Goal: Information Seeking & Learning: Learn about a topic

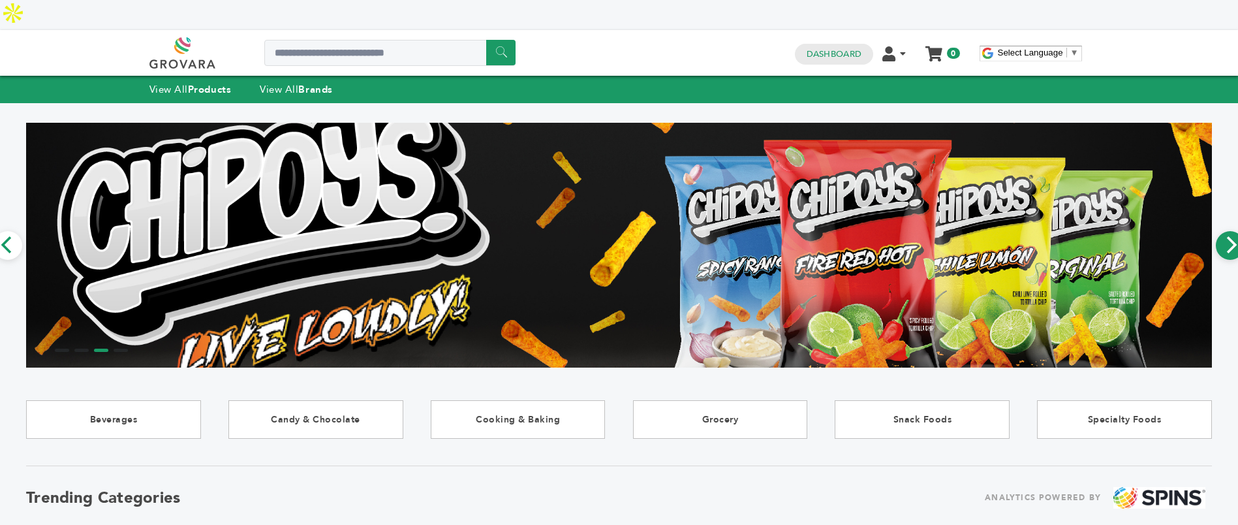
click at [1233, 236] on icon "Next" at bounding box center [1230, 244] width 17 height 17
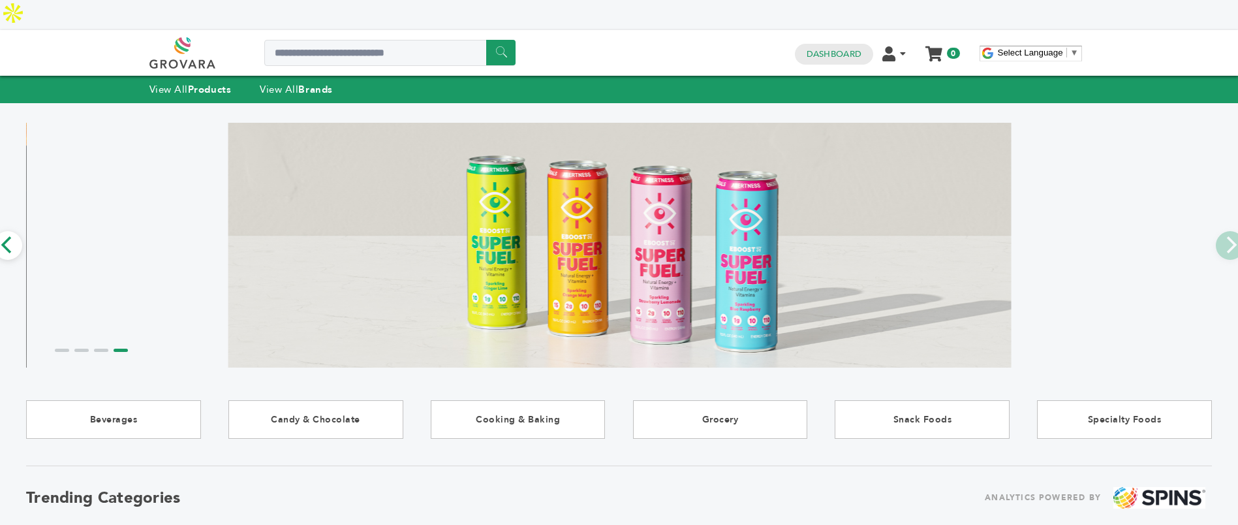
click at [13, 231] on button "Previous" at bounding box center [7, 245] width 29 height 29
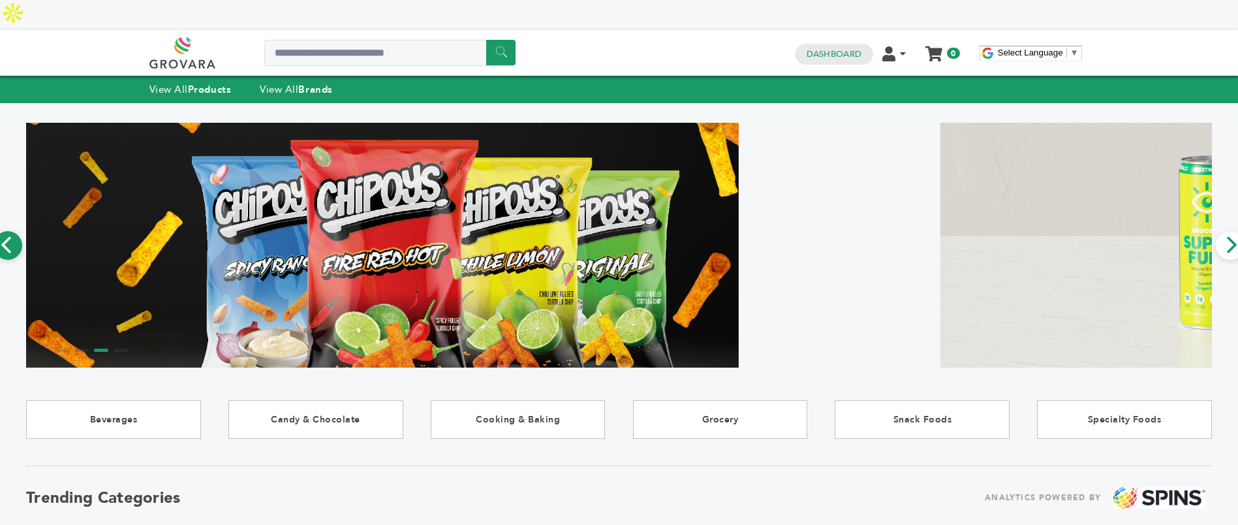
click at [12, 231] on button "Previous" at bounding box center [7, 245] width 29 height 29
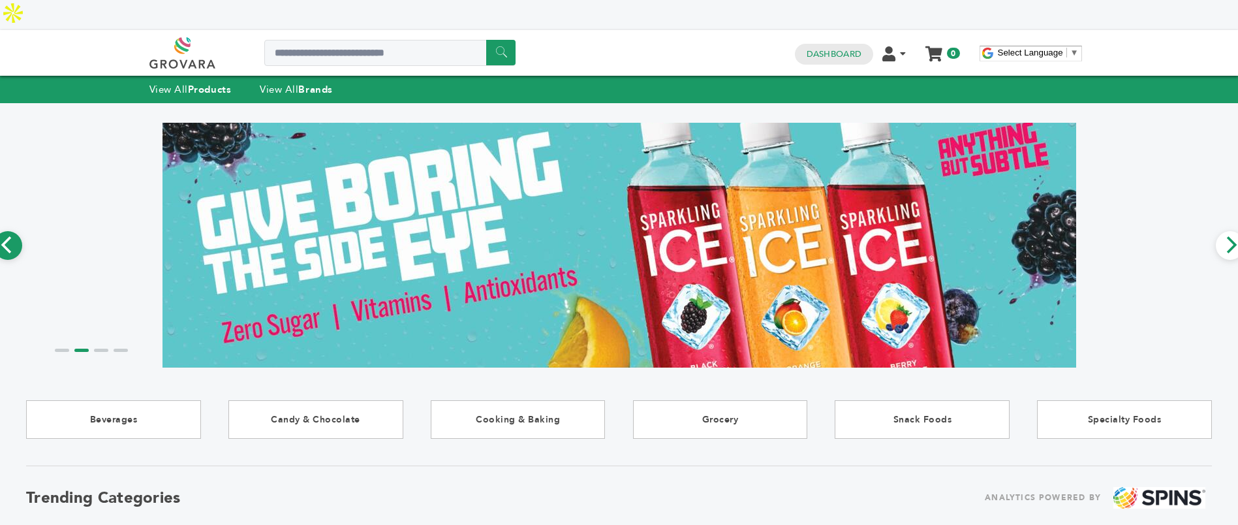
click at [12, 231] on button "Previous" at bounding box center [7, 245] width 29 height 29
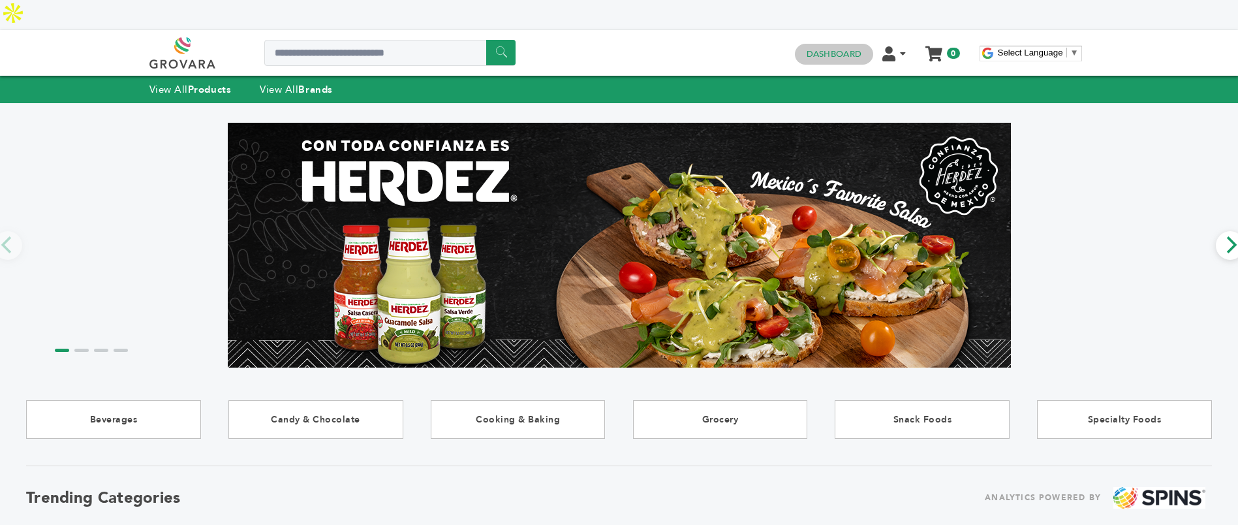
click at [846, 48] on link "Dashboard" at bounding box center [834, 54] width 55 height 12
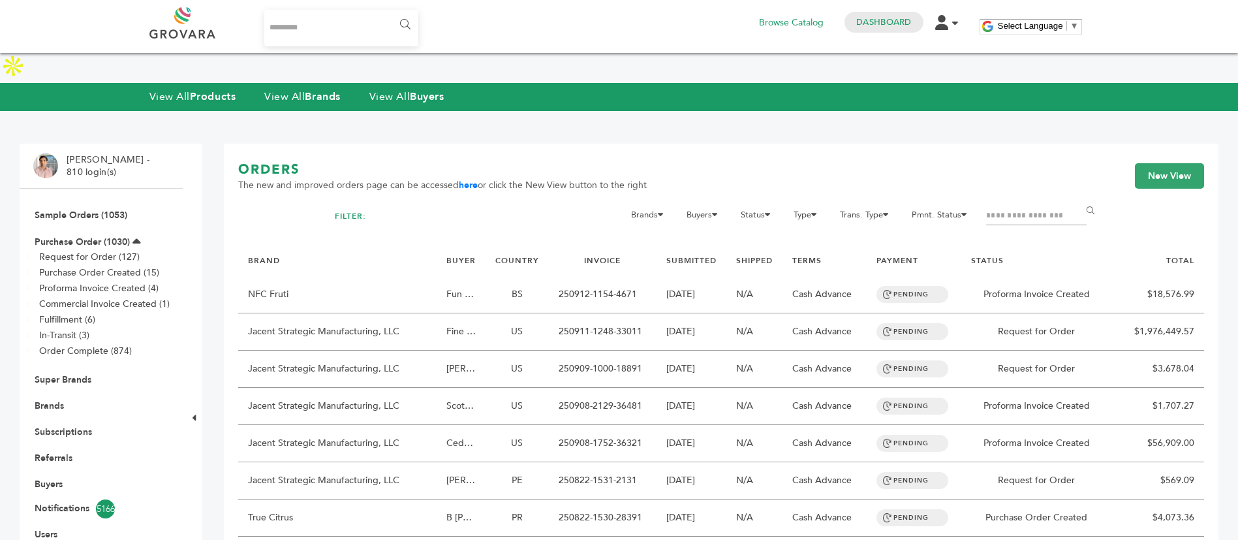
drag, startPoint x: 52, startPoint y: 454, endPoint x: 54, endPoint y: 433, distance: 20.9
click at [52, 478] on link "Buyers" at bounding box center [49, 484] width 28 height 12
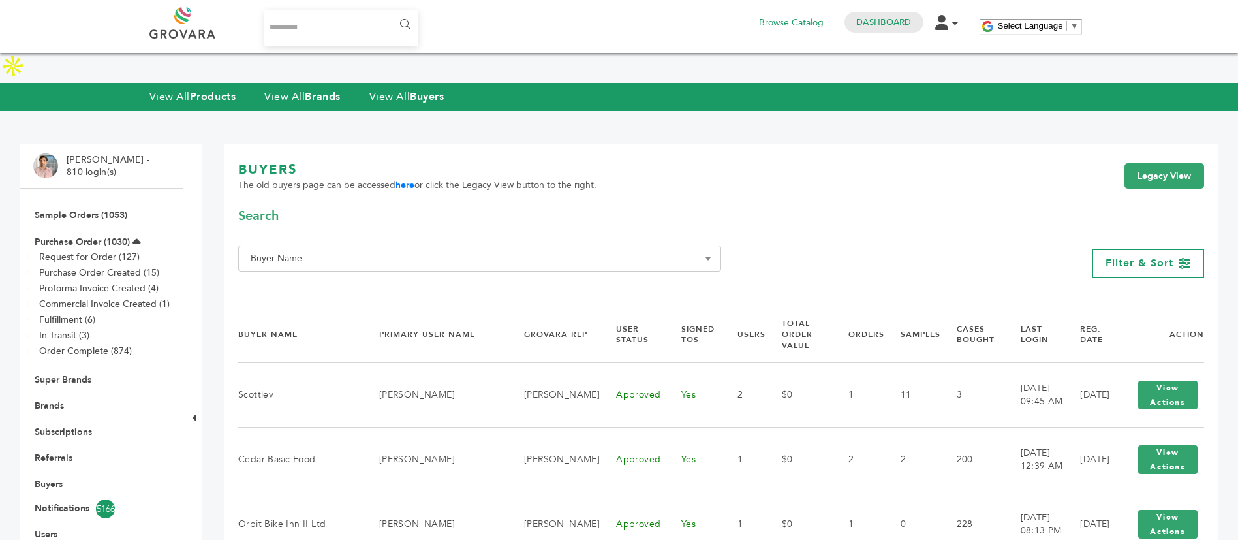
drag, startPoint x: 573, startPoint y: 232, endPoint x: 569, endPoint y: 238, distance: 7.1
click at [572, 249] on span "Buyer Name" at bounding box center [479, 258] width 469 height 18
click at [562, 256] on input "Search" at bounding box center [479, 252] width 476 height 16
paste input "*********"
type input "*********"
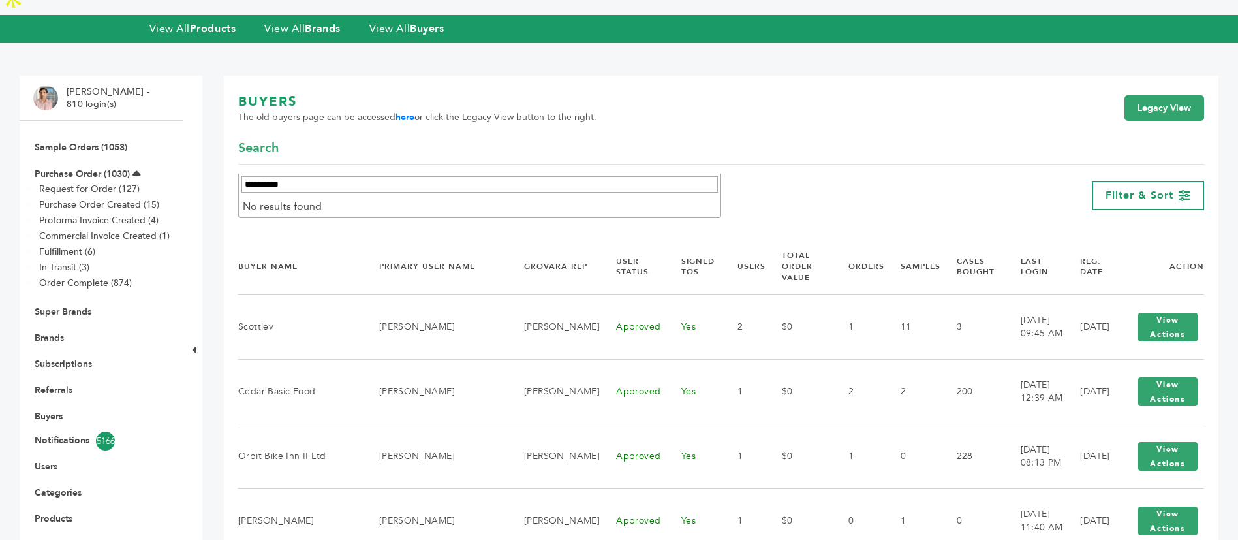
scroll to position [98, 0]
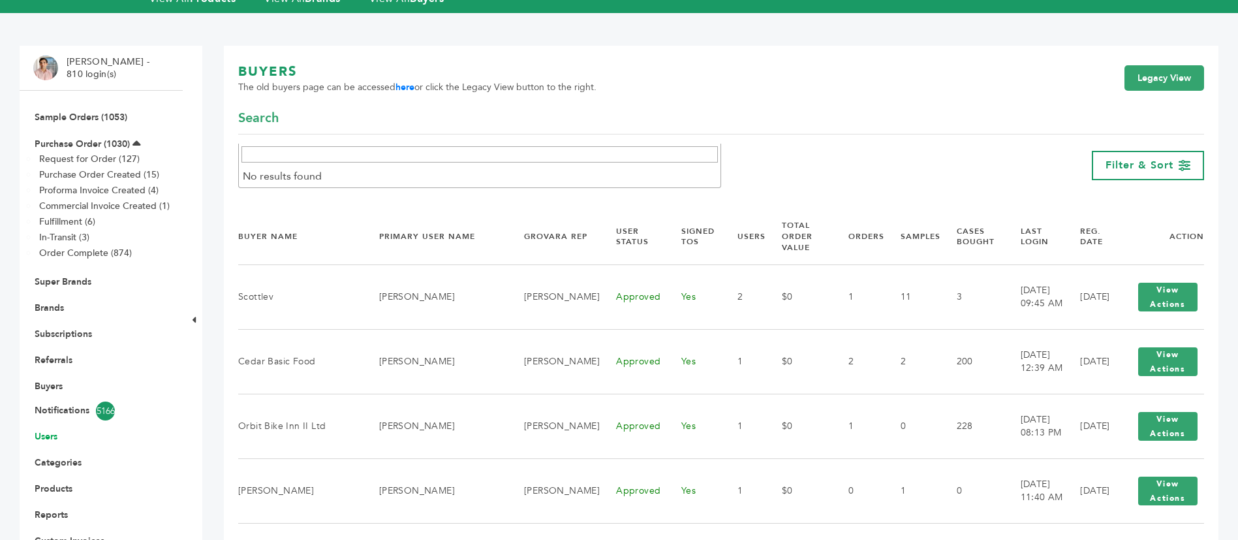
click at [49, 430] on link "Users" at bounding box center [46, 436] width 23 height 12
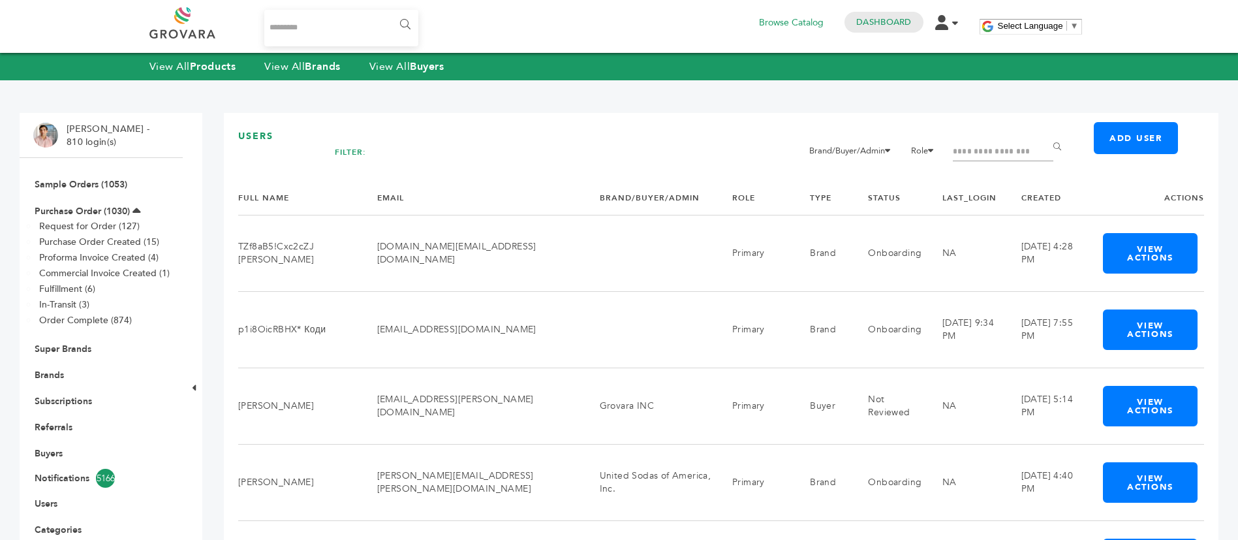
click at [976, 152] on input "Filter by keywords" at bounding box center [1003, 152] width 100 height 18
paste input "*********"
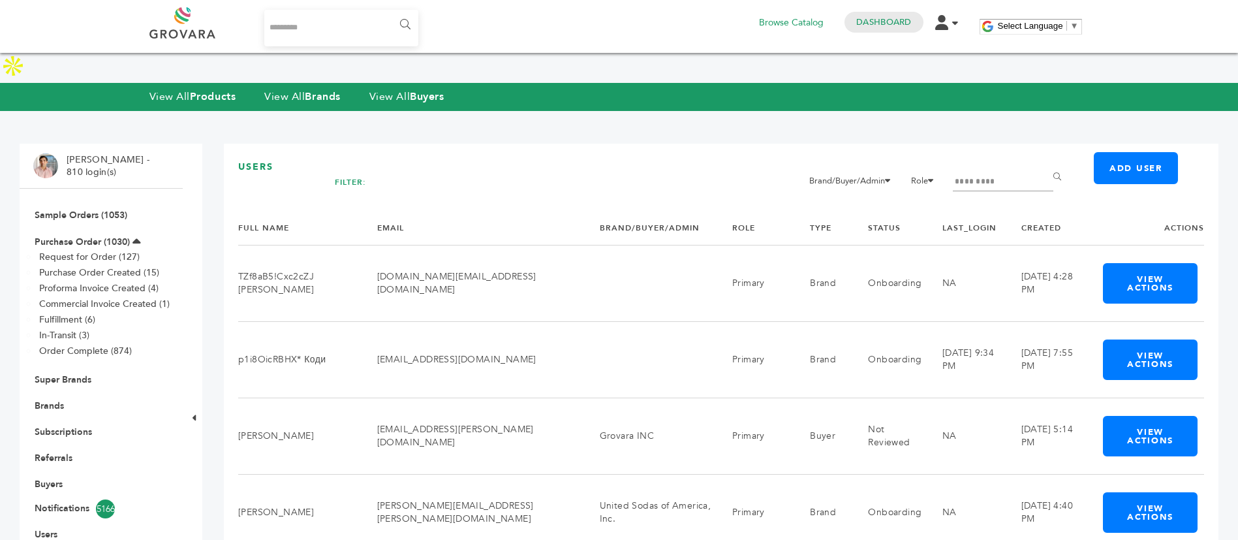
type input "*********"
click at [1045, 164] on input "******" at bounding box center [1059, 177] width 29 height 26
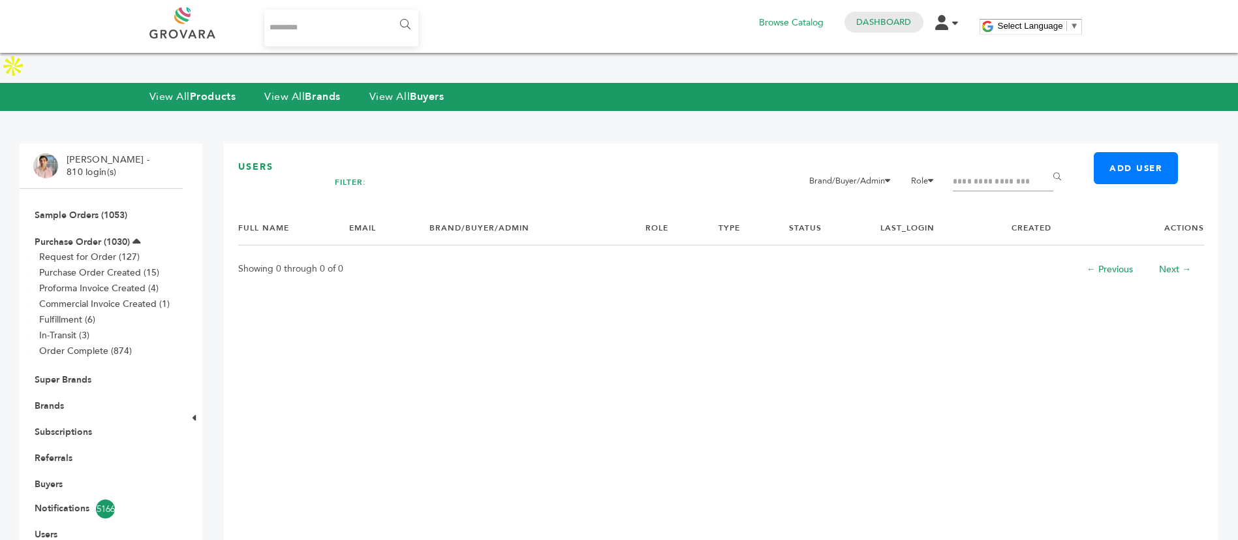
scroll to position [196, 0]
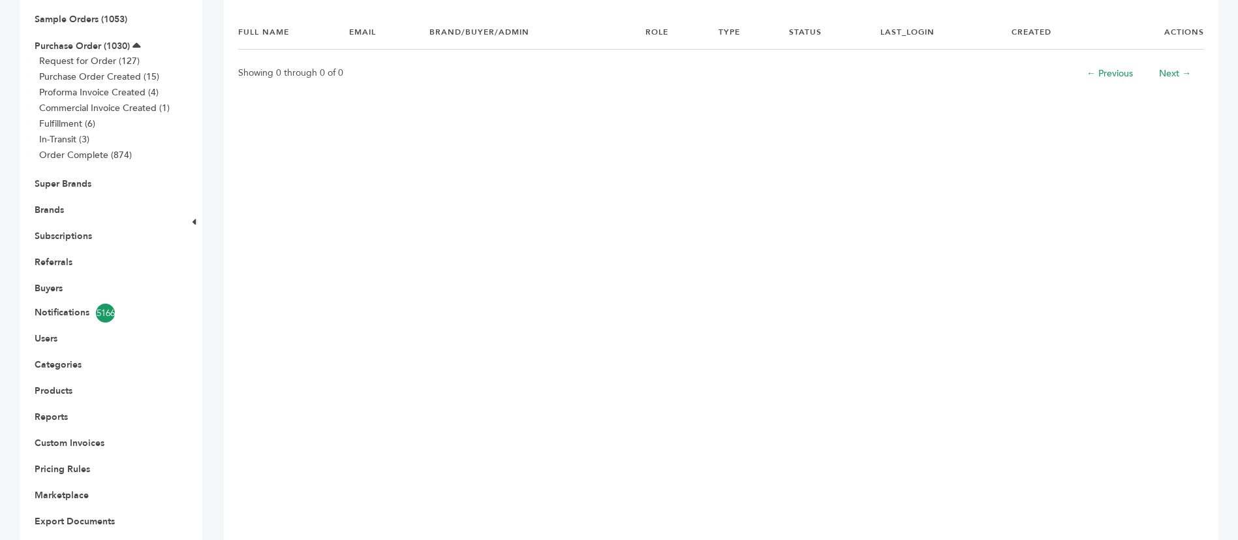
click at [44, 275] on li "Buyers" at bounding box center [101, 288] width 136 height 26
click at [48, 282] on link "Buyers" at bounding box center [49, 288] width 28 height 12
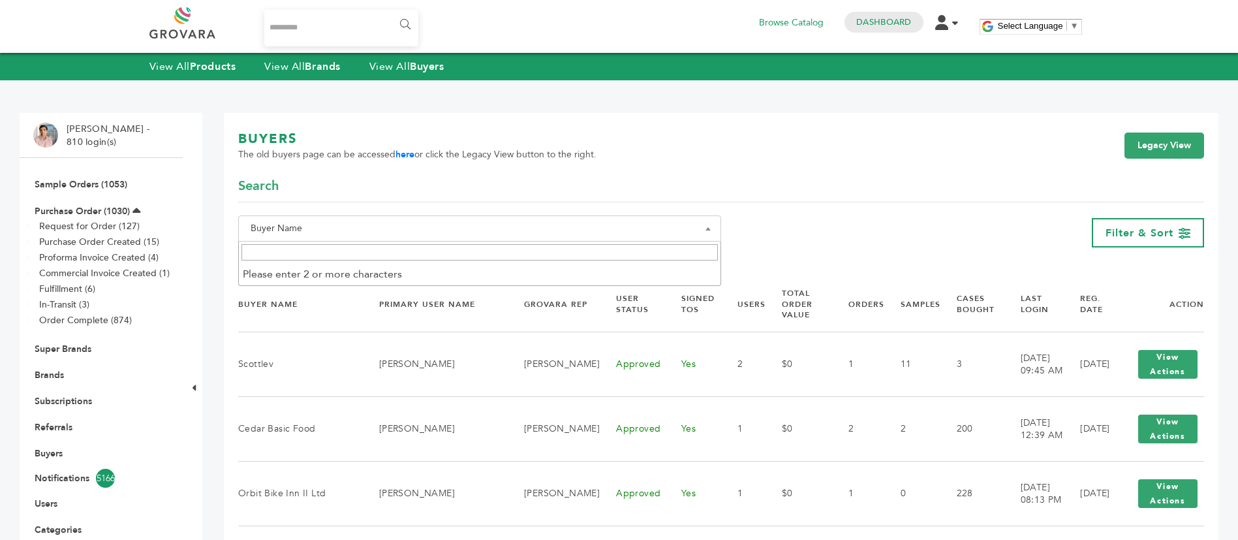
click at [602, 221] on span "Buyer Name" at bounding box center [479, 228] width 469 height 18
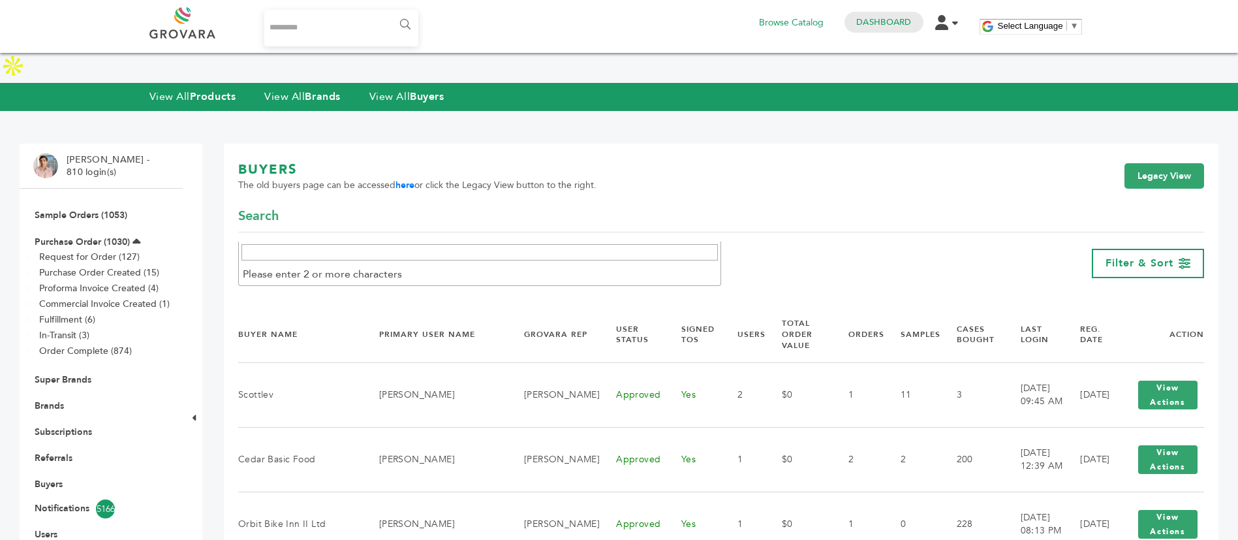
click at [582, 244] on input "Search" at bounding box center [479, 252] width 476 height 16
paste input "*********"
type input "*********"
click at [821, 213] on div "**********" at bounding box center [721, 244] width 966 height 74
click at [395, 249] on span "Buyer Name" at bounding box center [479, 258] width 469 height 18
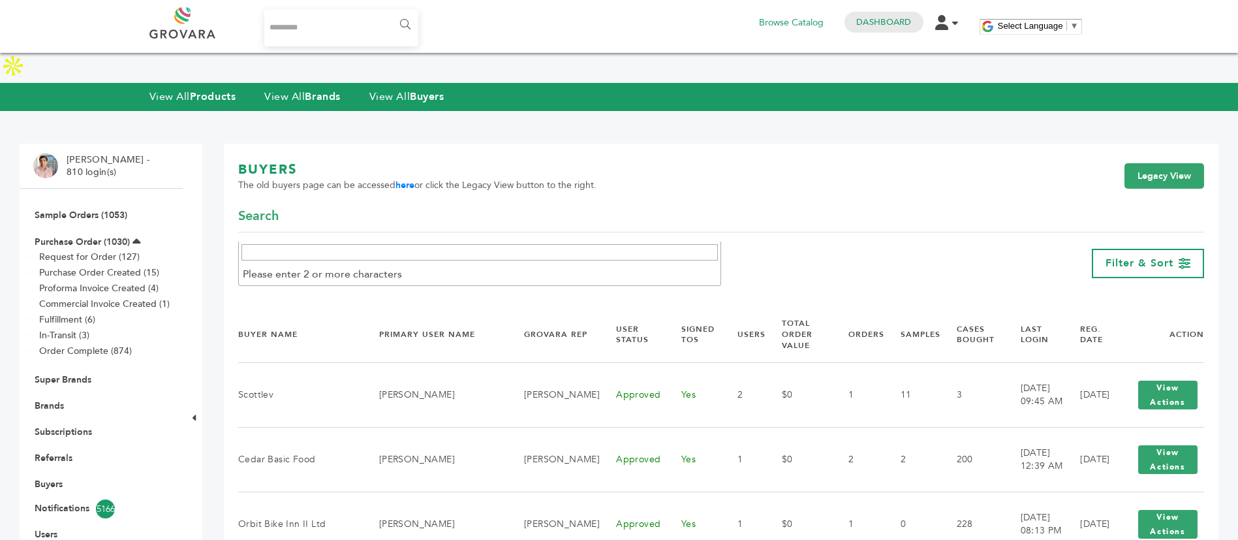
click at [397, 244] on input "Search" at bounding box center [479, 252] width 476 height 16
paste input "*********"
type input "*********"
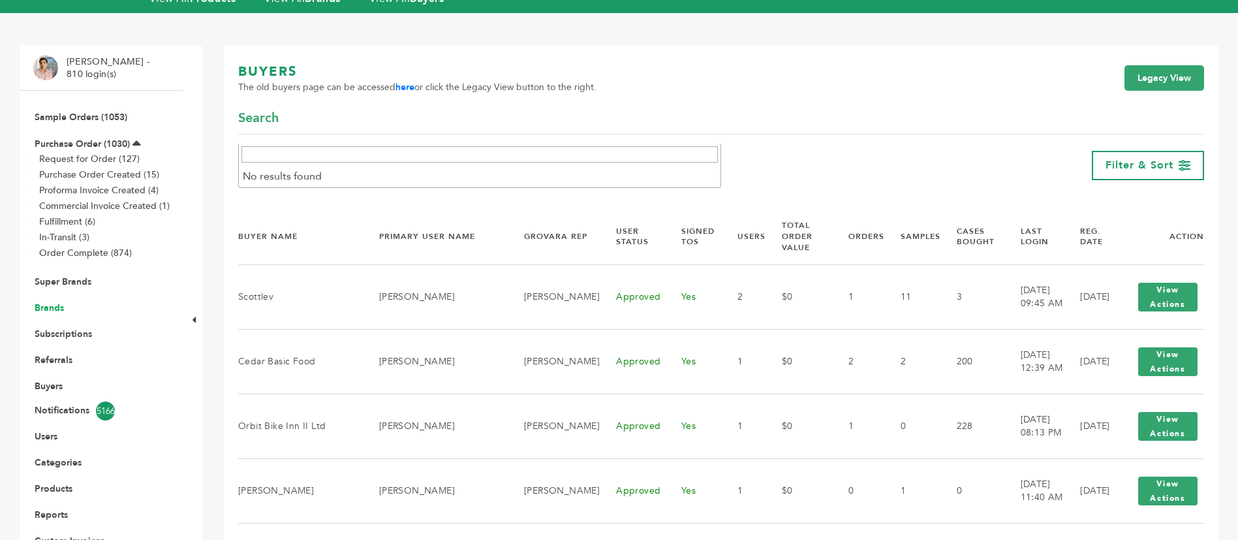
click at [49, 301] on link "Brands" at bounding box center [49, 307] width 29 height 12
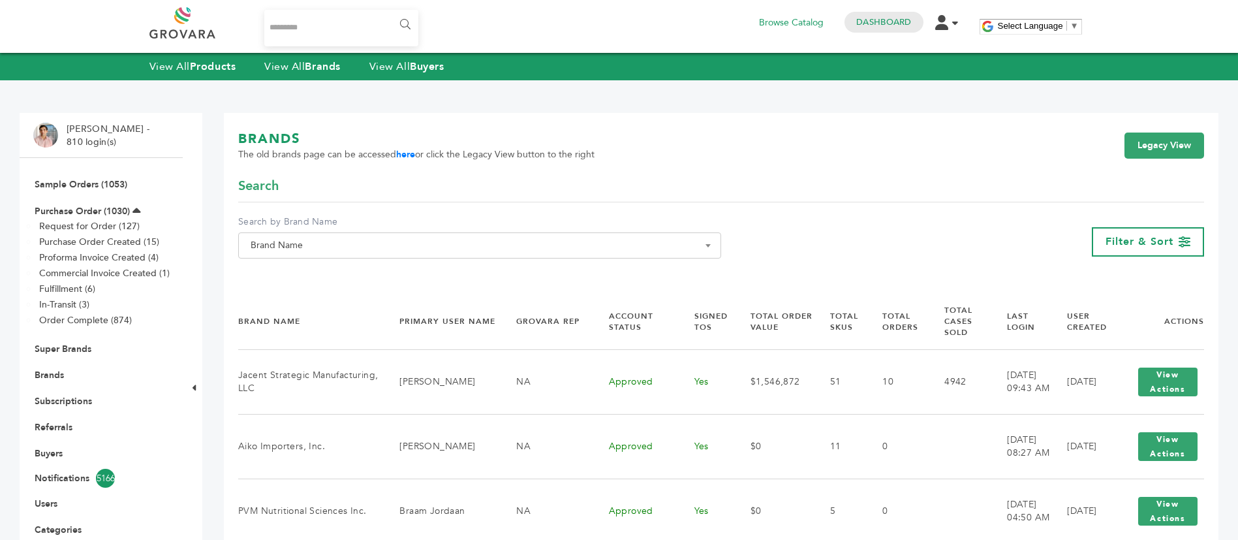
click at [449, 232] on span "Brand Name" at bounding box center [479, 245] width 483 height 26
click at [431, 273] on input "Search" at bounding box center [479, 269] width 476 height 16
paste input "*********"
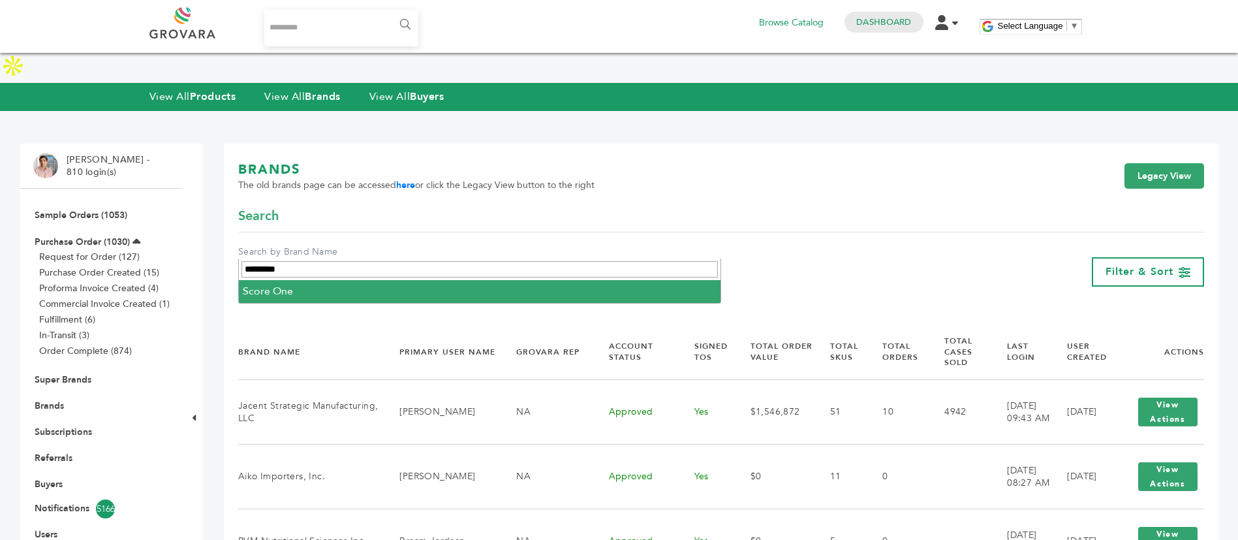
type input "*********"
select select "*********"
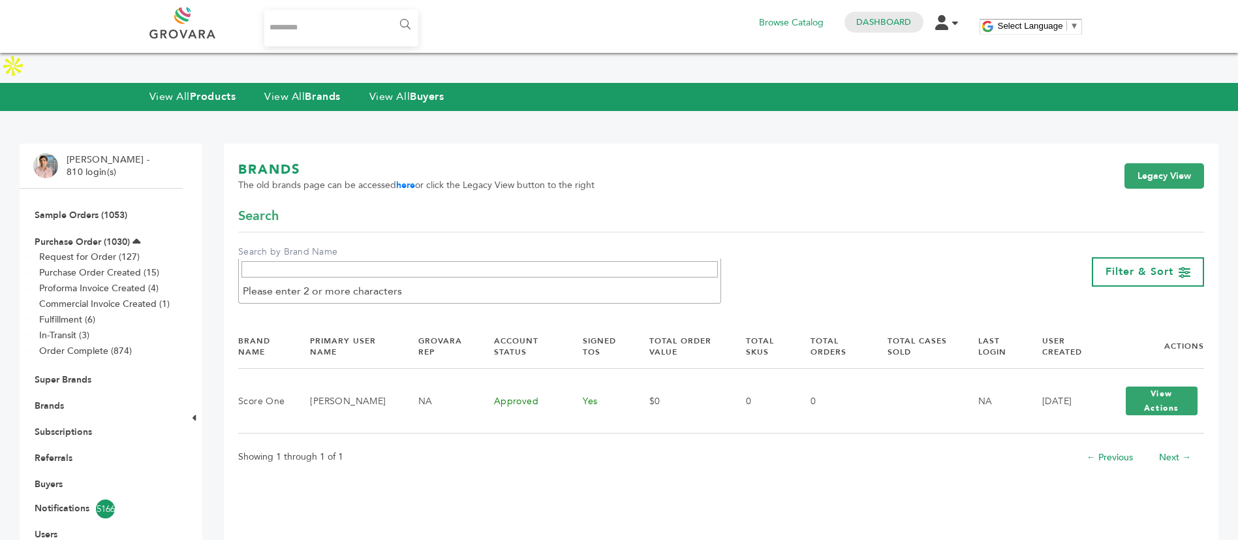
click at [339, 267] on span "Brand Name" at bounding box center [479, 276] width 469 height 18
click at [338, 275] on input "Search" at bounding box center [479, 269] width 476 height 16
paste input "*******"
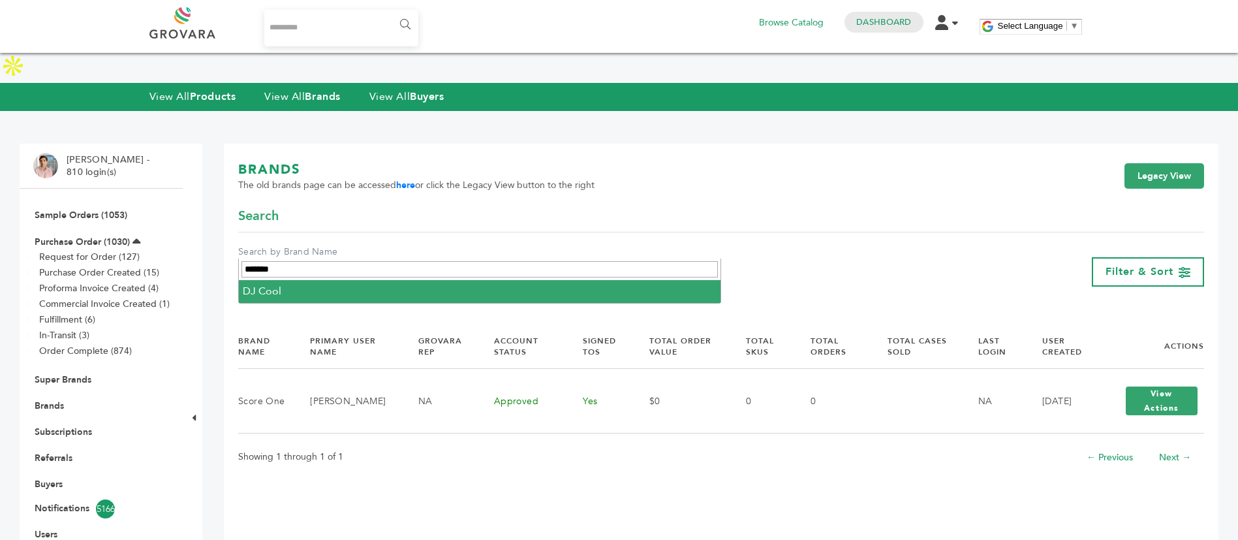
type input "*******"
select select "*******"
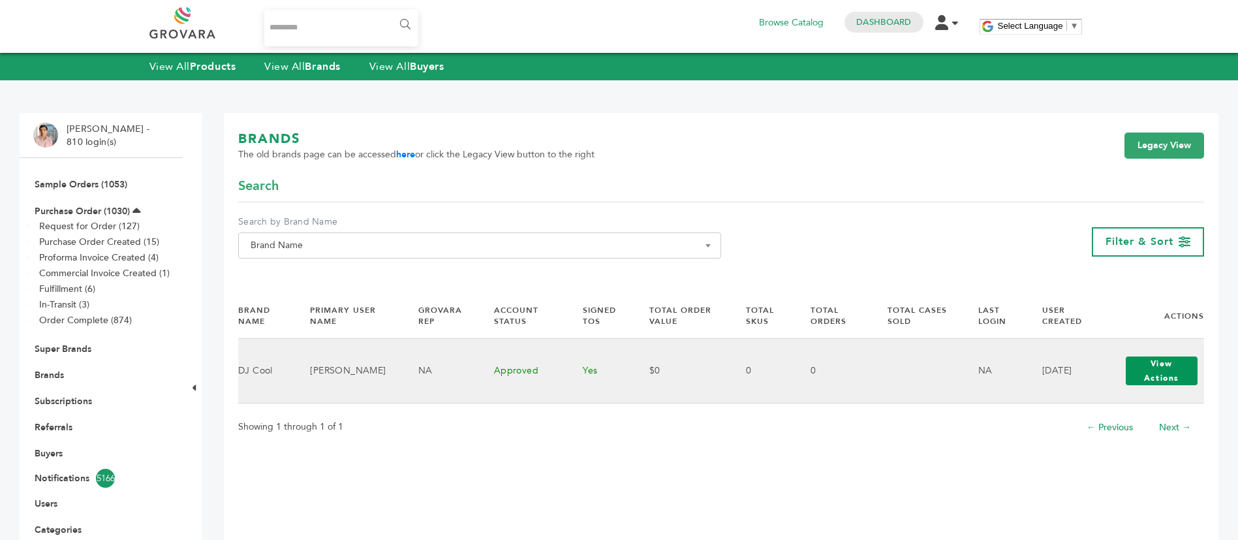
click at [1164, 375] on button "View Actions" at bounding box center [1162, 370] width 72 height 29
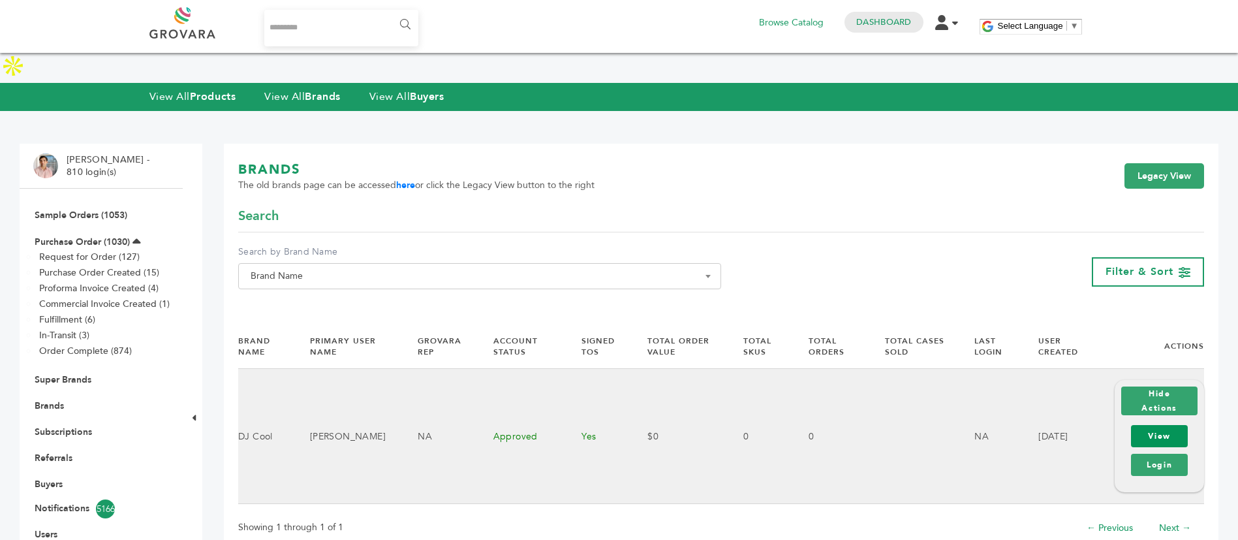
click at [1167, 425] on link "View" at bounding box center [1159, 436] width 57 height 22
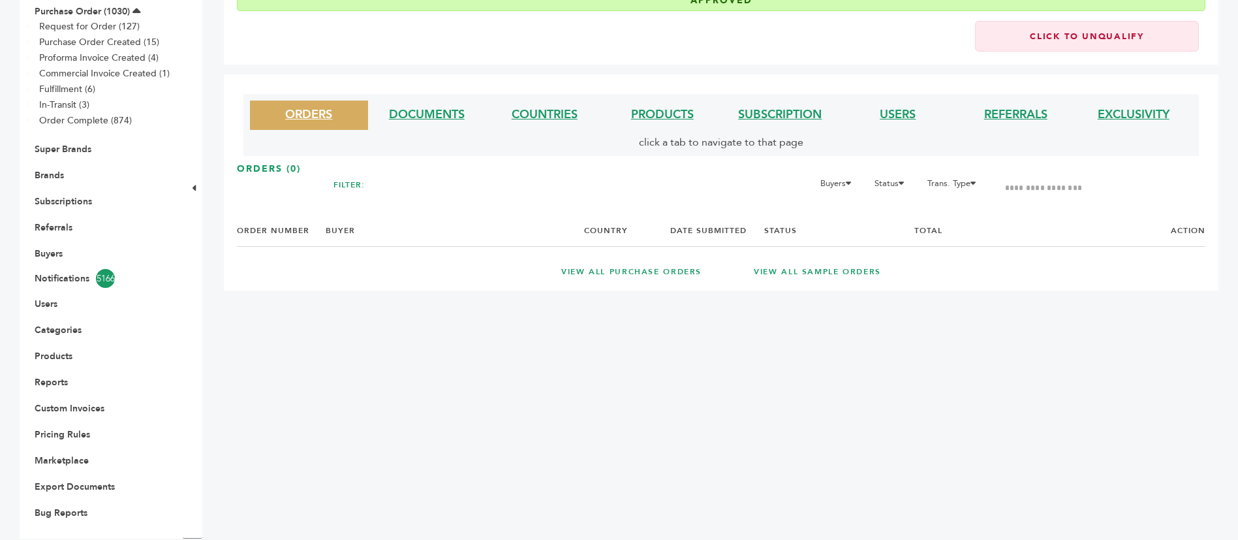
scroll to position [218, 0]
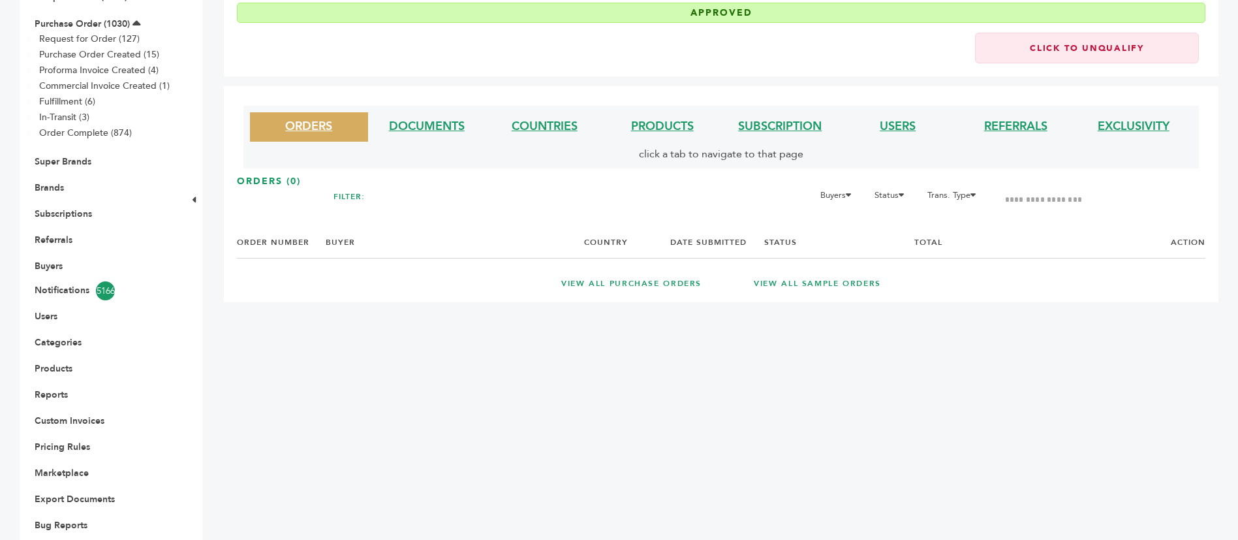
click li "PRODUCTS"
click link "PRODUCTS"
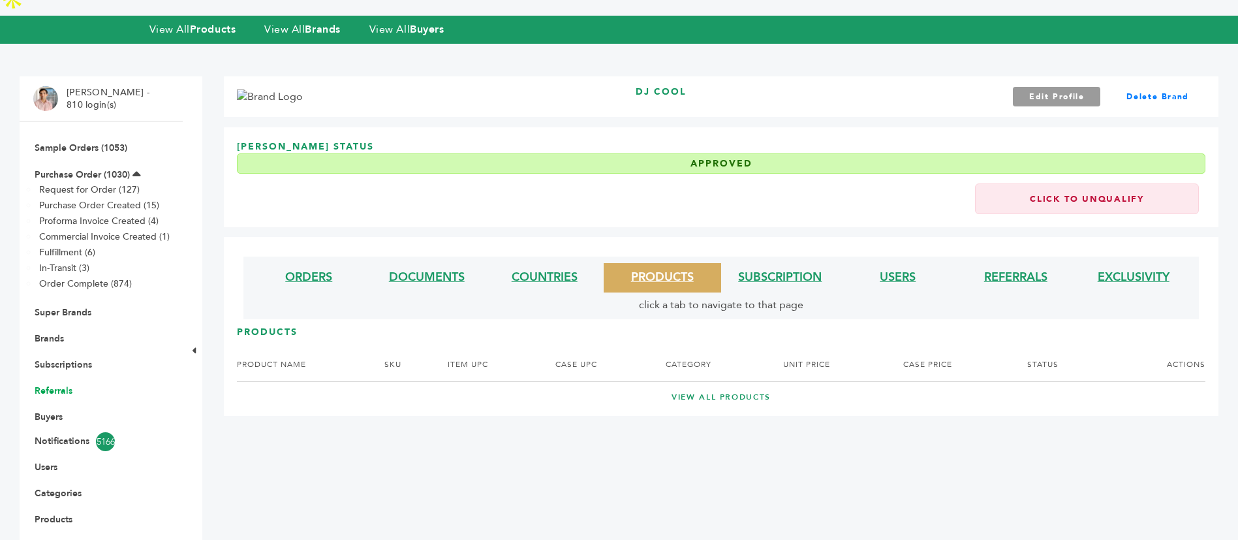
scroll to position [98, 0]
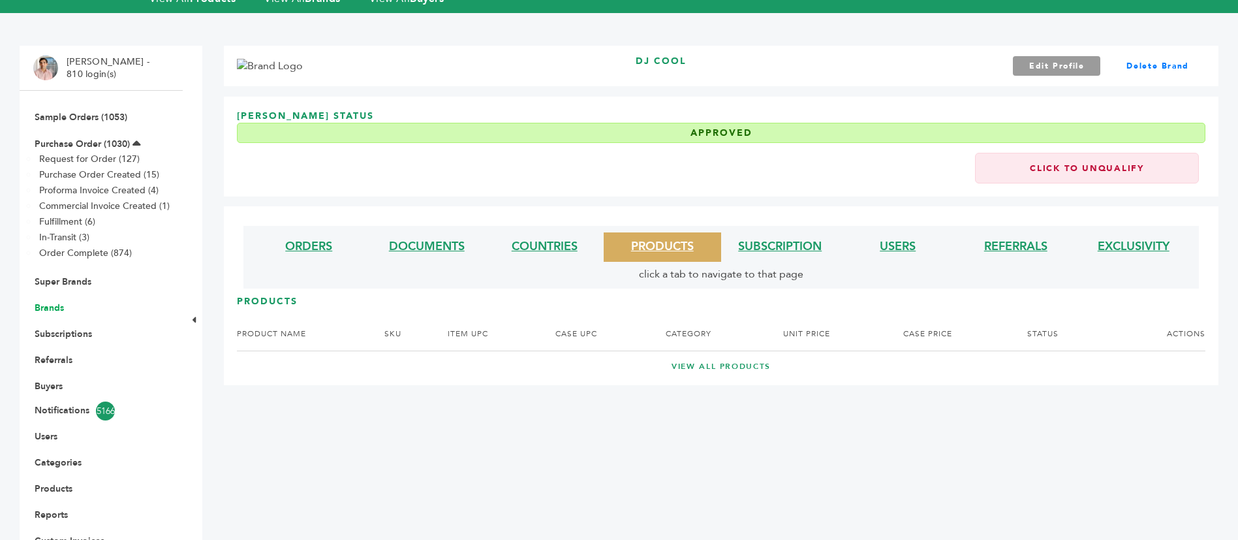
click link "Brands"
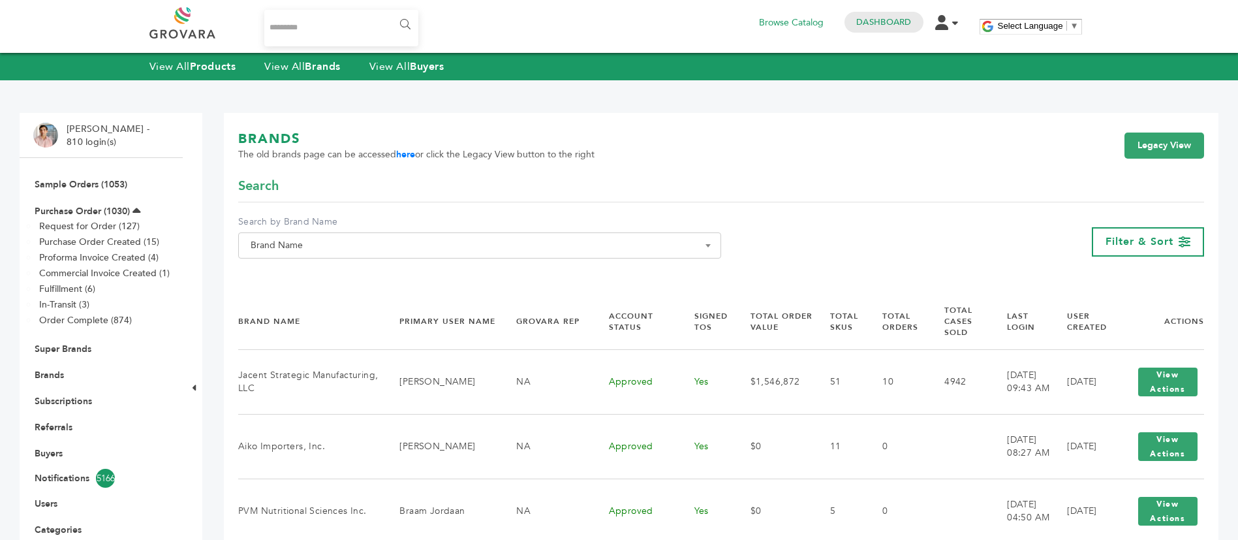
click at [429, 244] on span "Brand Name" at bounding box center [479, 245] width 469 height 18
click at [423, 270] on input "Search" at bounding box center [479, 269] width 476 height 16
paste input "**********"
type input "**********"
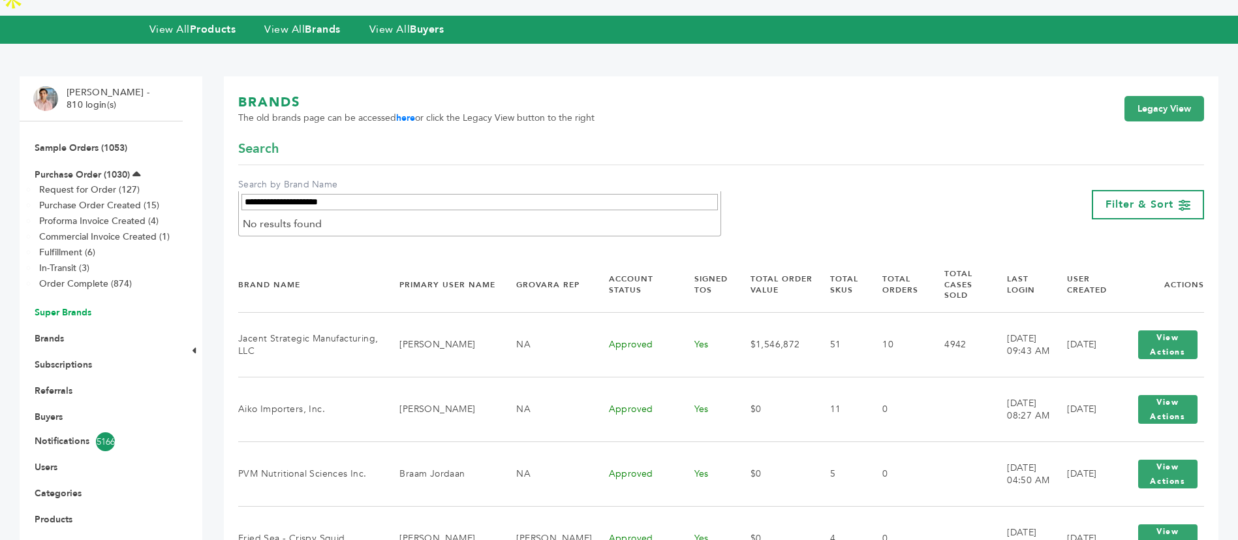
scroll to position [98, 0]
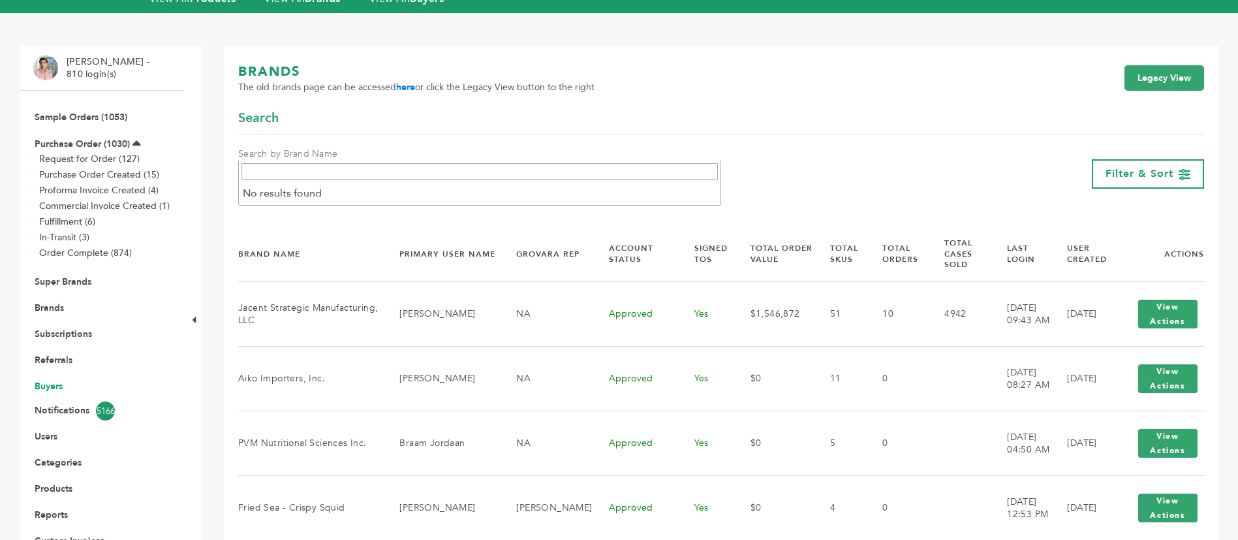
click at [49, 380] on link "Buyers" at bounding box center [49, 386] width 28 height 12
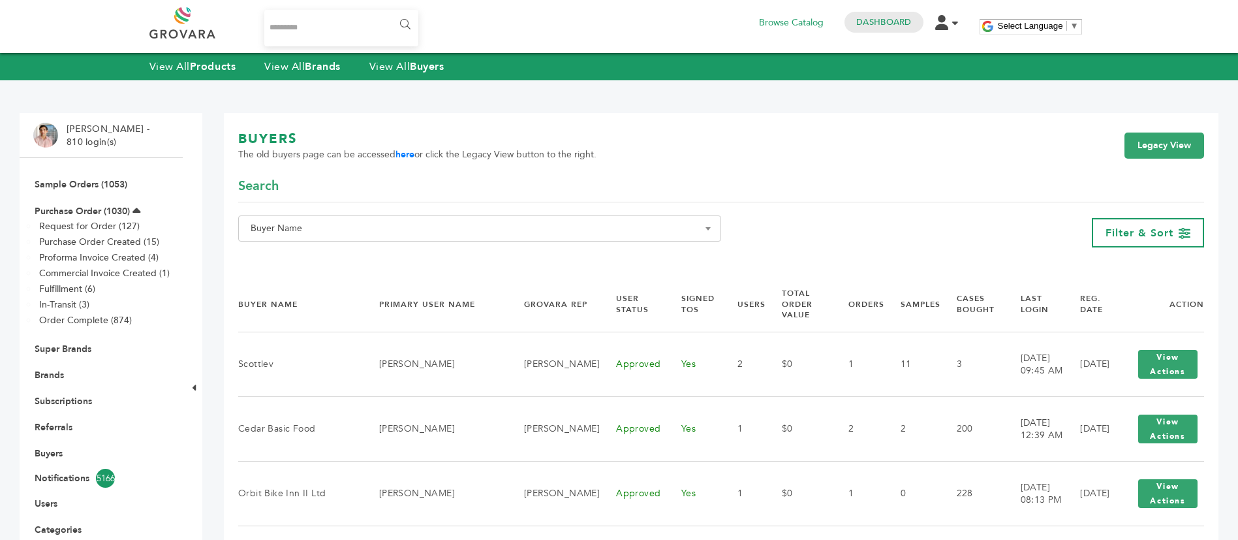
click at [428, 219] on span "Buyer Name" at bounding box center [479, 228] width 469 height 18
click at [424, 249] on input "Search" at bounding box center [479, 252] width 476 height 16
paste input "**********"
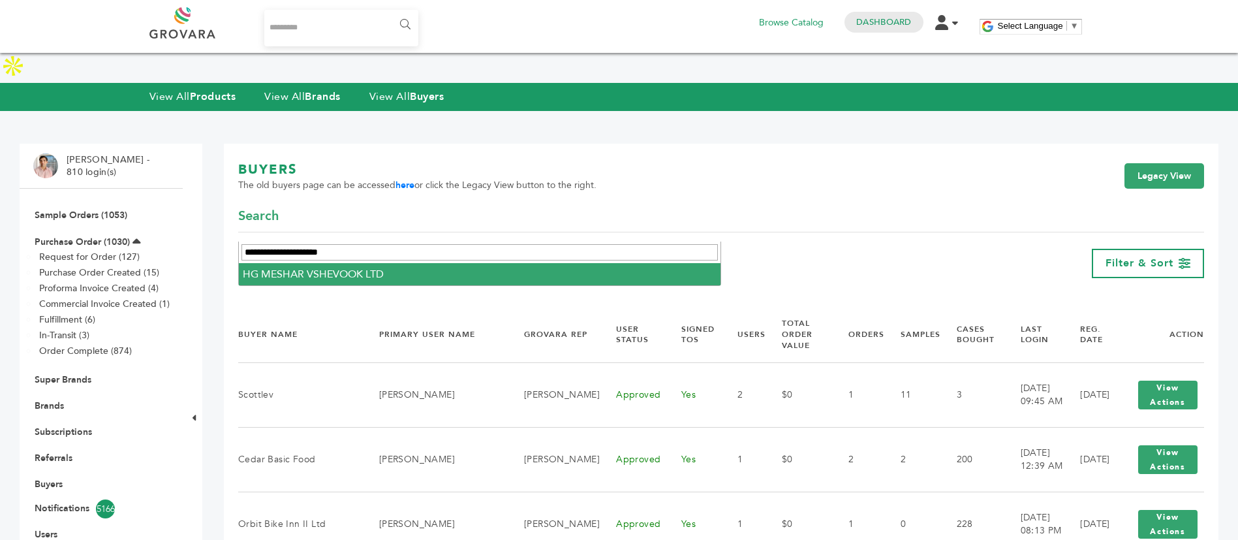
type input "**********"
select select "**********"
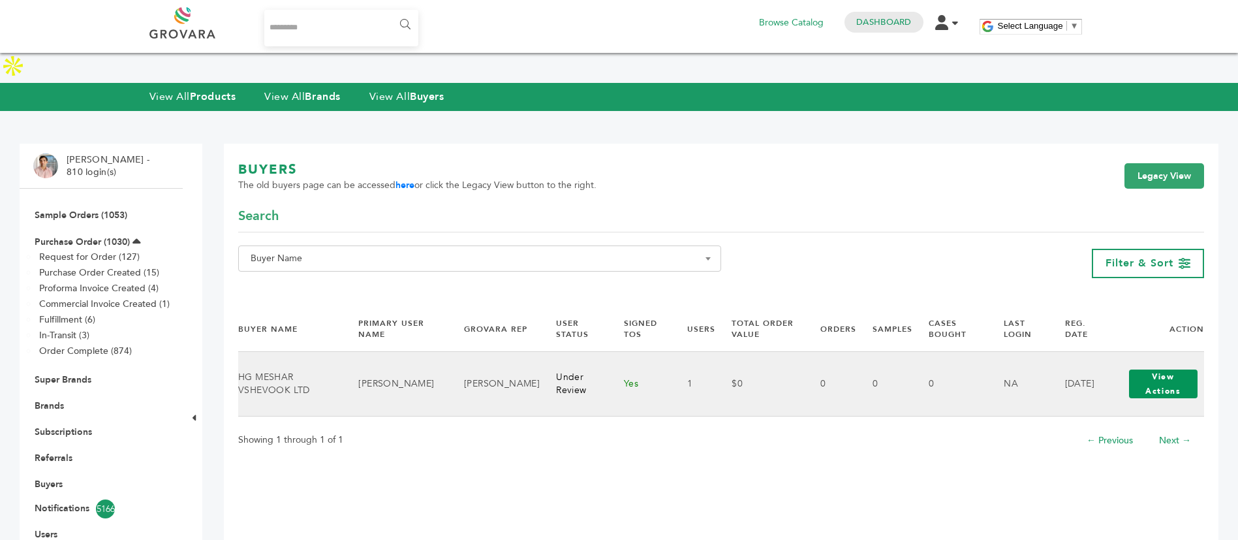
click at [1143, 369] on button "View Actions" at bounding box center [1163, 383] width 69 height 29
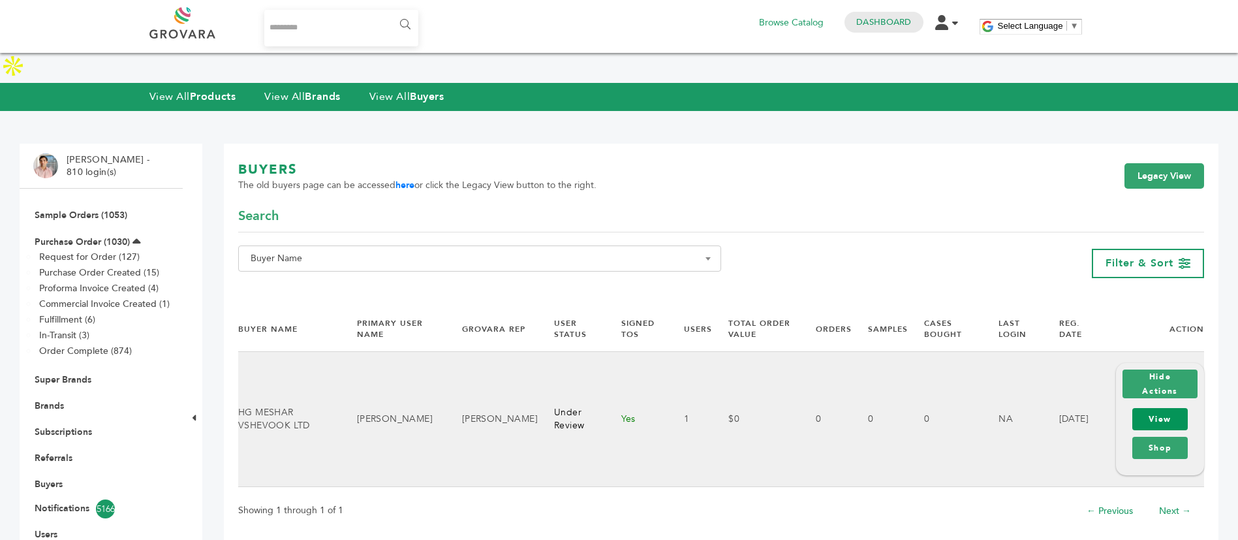
click at [1155, 408] on link "View" at bounding box center [1159, 419] width 55 height 22
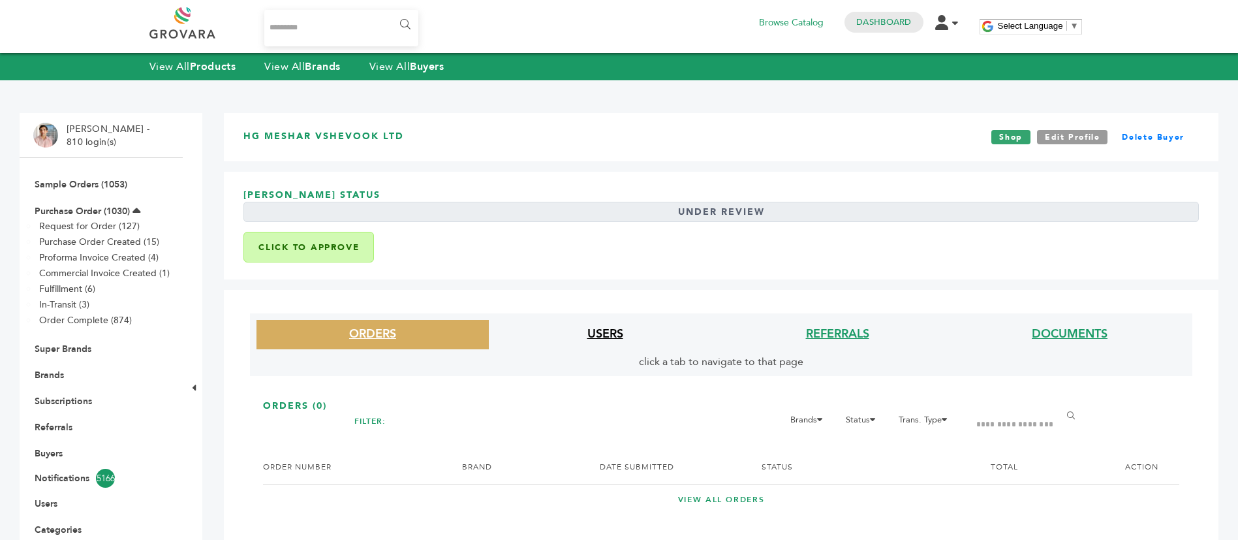
click at [609, 328] on link "USERS" at bounding box center [605, 334] width 36 height 16
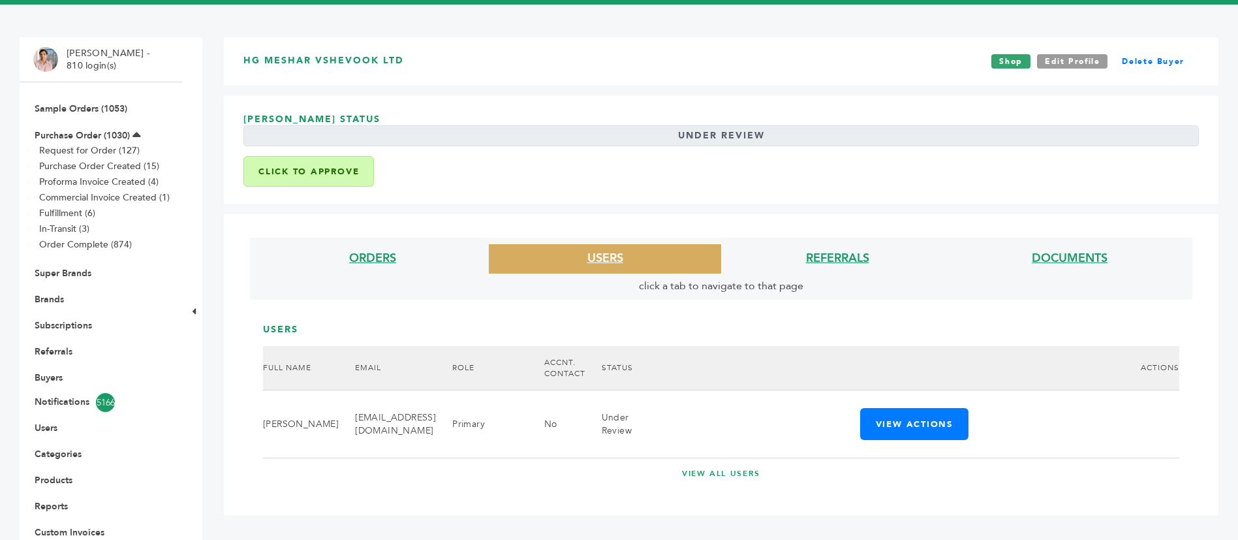
scroll to position [196, 0]
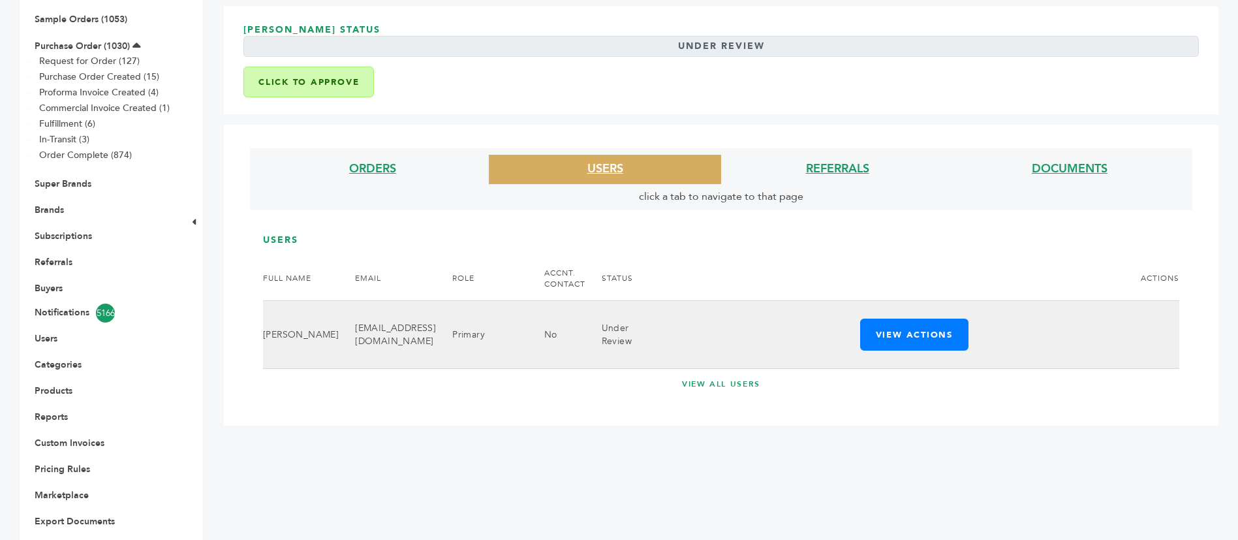
click at [362, 310] on td "hgmarketingltd@gmail.com" at bounding box center [387, 335] width 97 height 68
copy tr "hgmarketingltd@gmail.com"
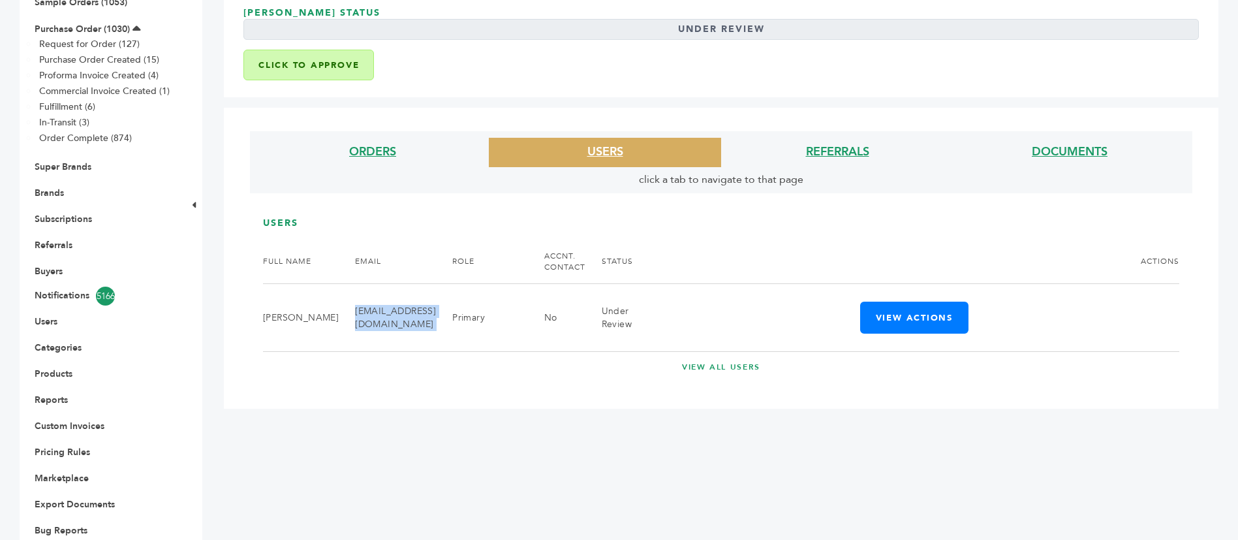
scroll to position [218, 0]
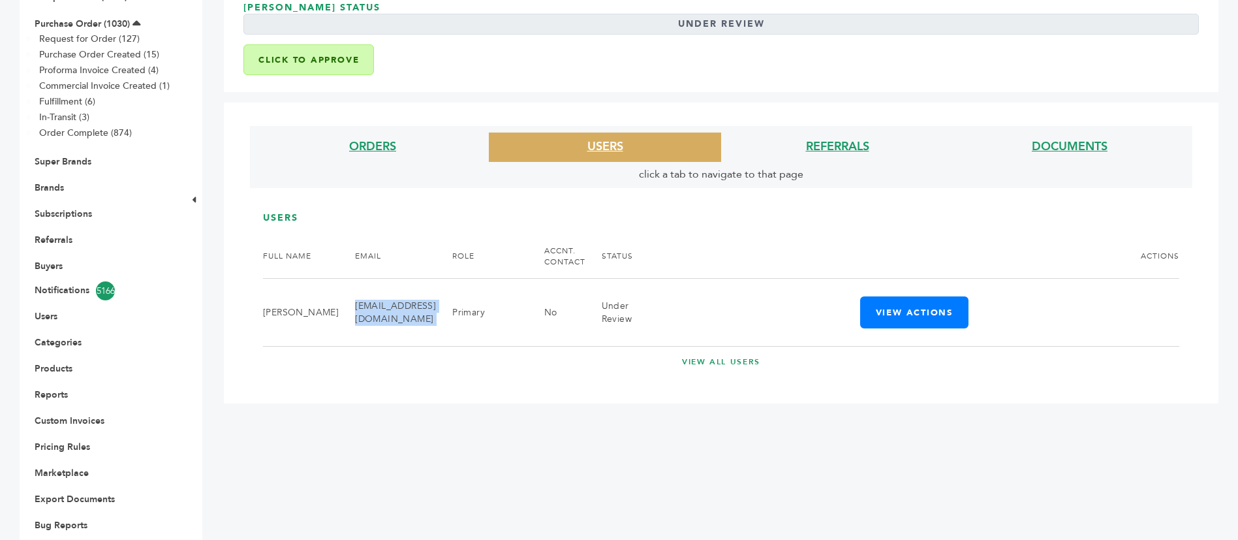
copy tr "hgmarketingltd@gmail.com"
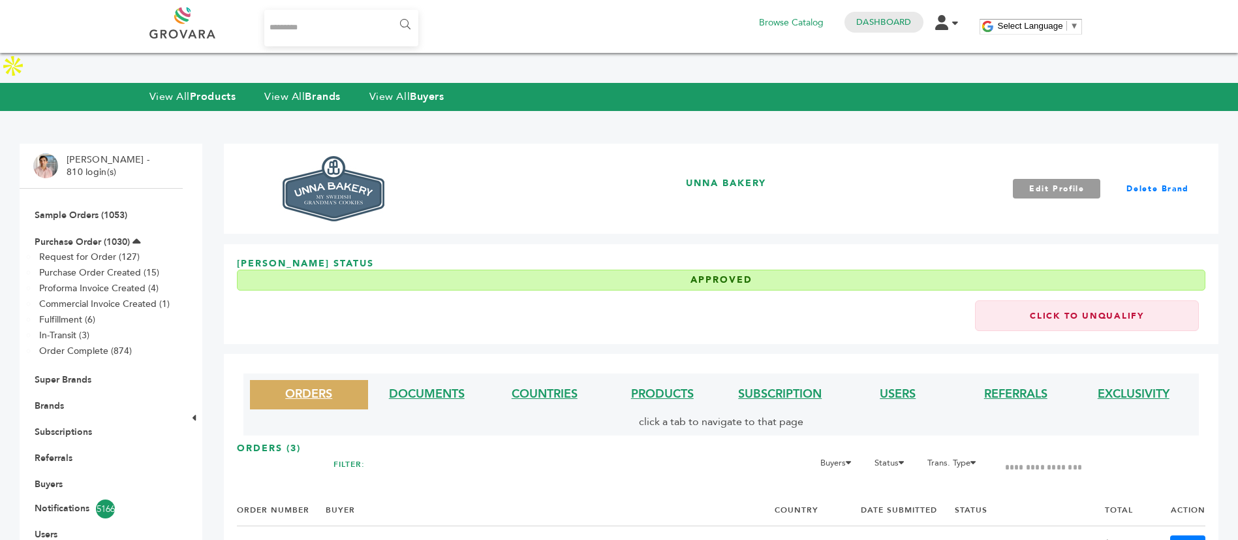
click at [337, 23] on input "Search..." at bounding box center [341, 28] width 155 height 37
type input "*******"
click at [390, 12] on input "******" at bounding box center [404, 25] width 29 height 26
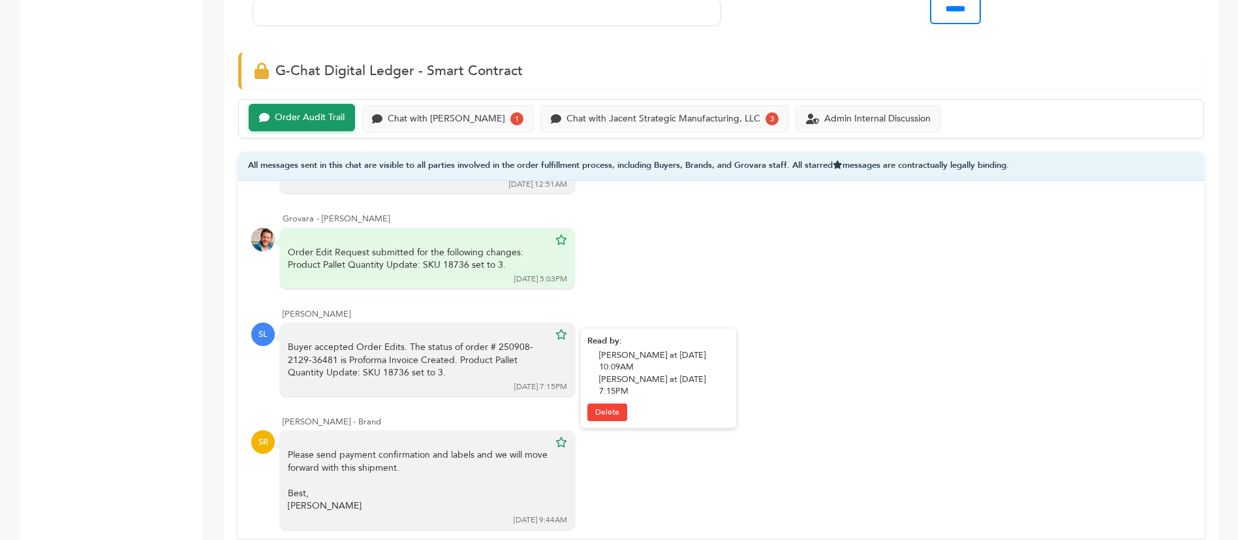
scroll to position [881, 0]
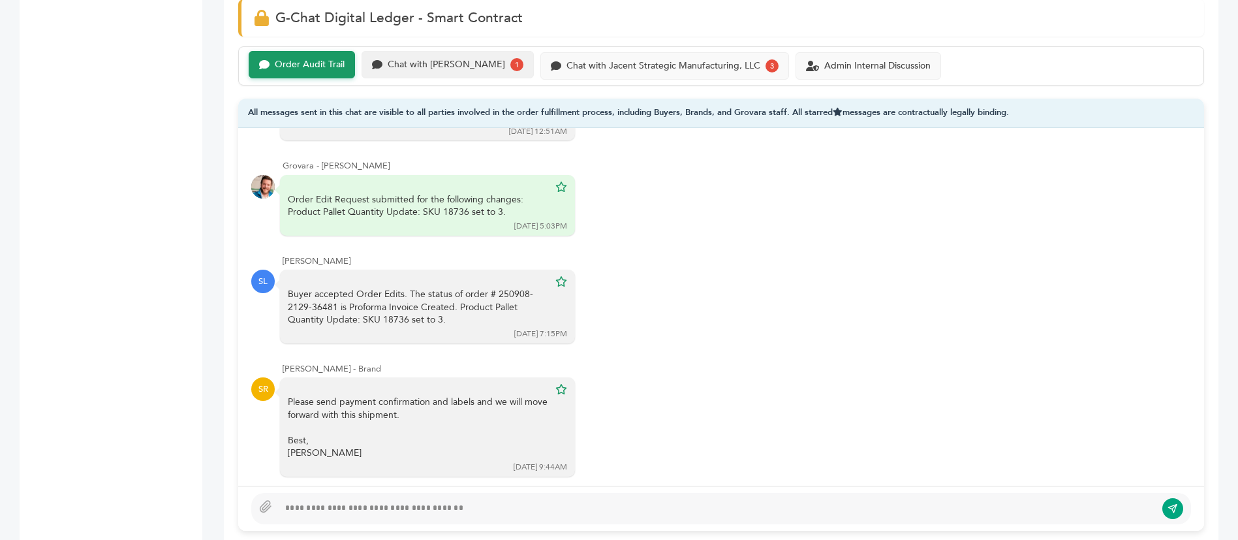
click at [429, 58] on div "Chat with Scottlev 1" at bounding box center [447, 64] width 151 height 13
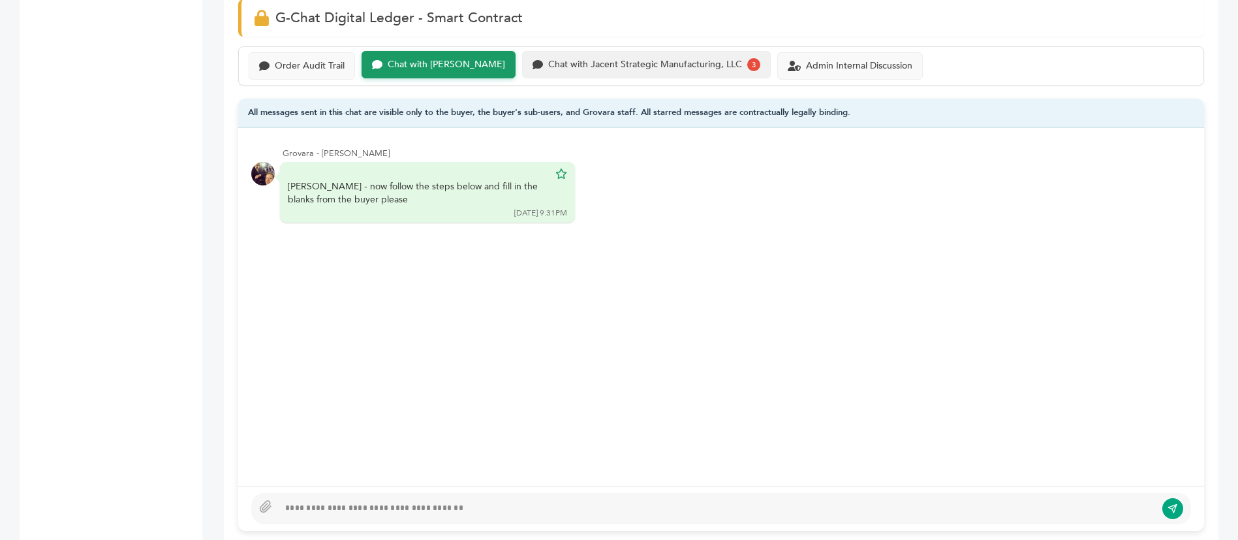
click at [602, 59] on div "Chat with Jacent Strategic Manufacturing, LLC" at bounding box center [645, 64] width 194 height 11
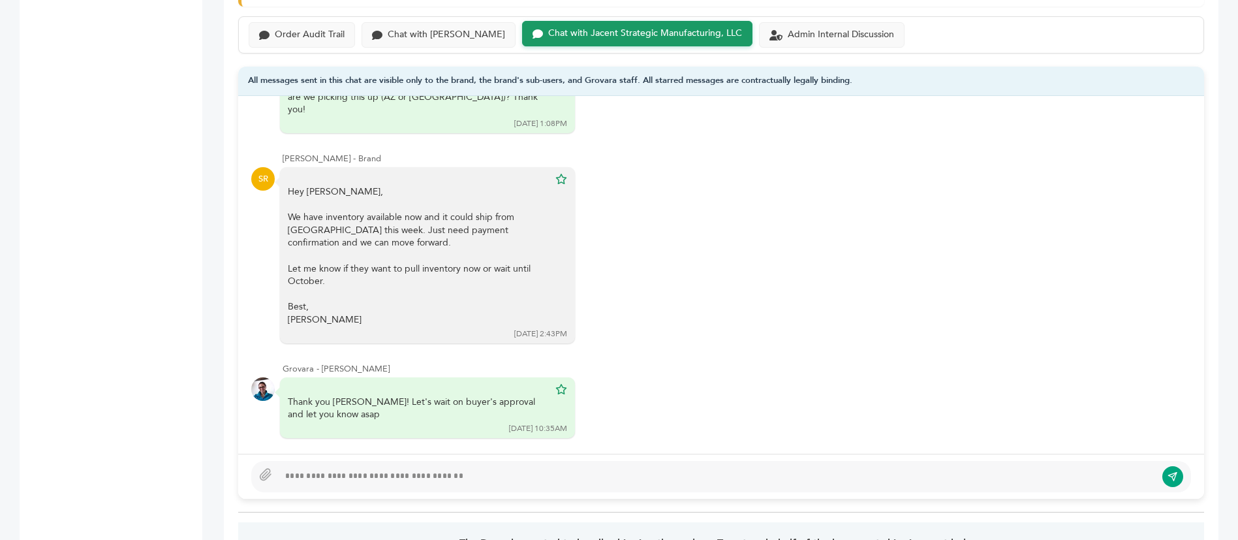
scroll to position [881, 0]
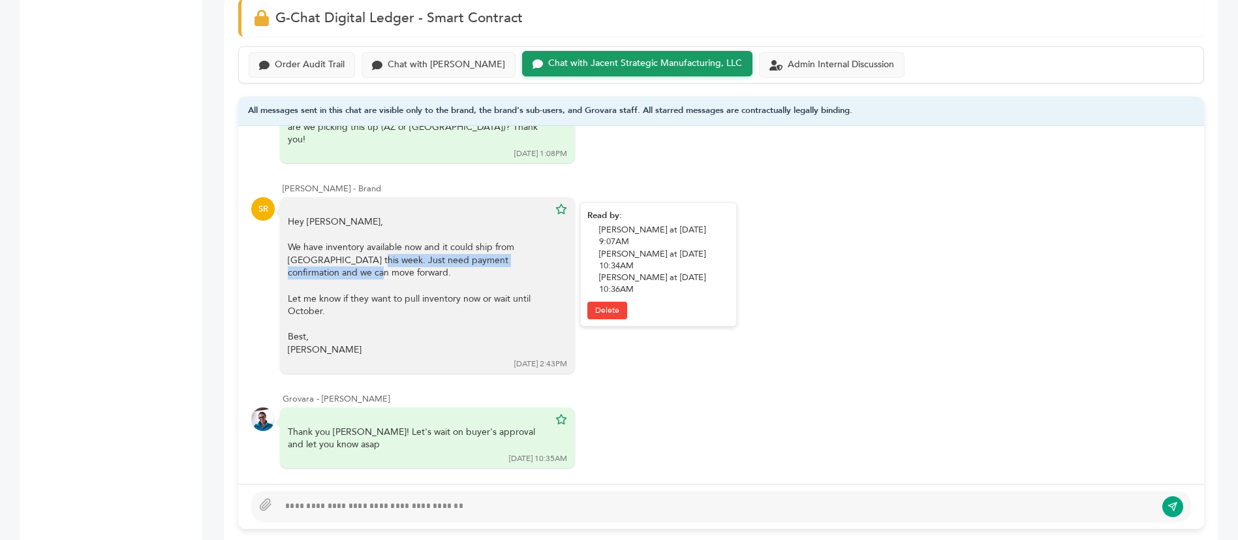
drag, startPoint x: 365, startPoint y: 210, endPoint x: 467, endPoint y: 232, distance: 104.0
click at [467, 241] on div "We have inventory available now and it could ship from NJ this week. Just need …" at bounding box center [418, 260] width 261 height 38
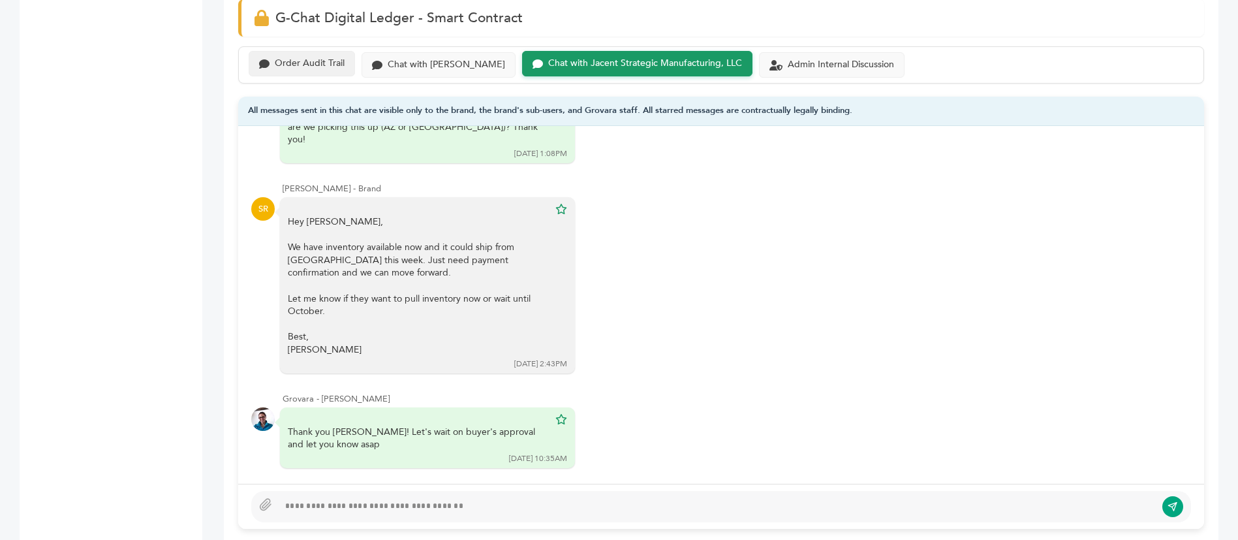
click at [306, 58] on div "Order Audit Trail" at bounding box center [310, 63] width 70 height 11
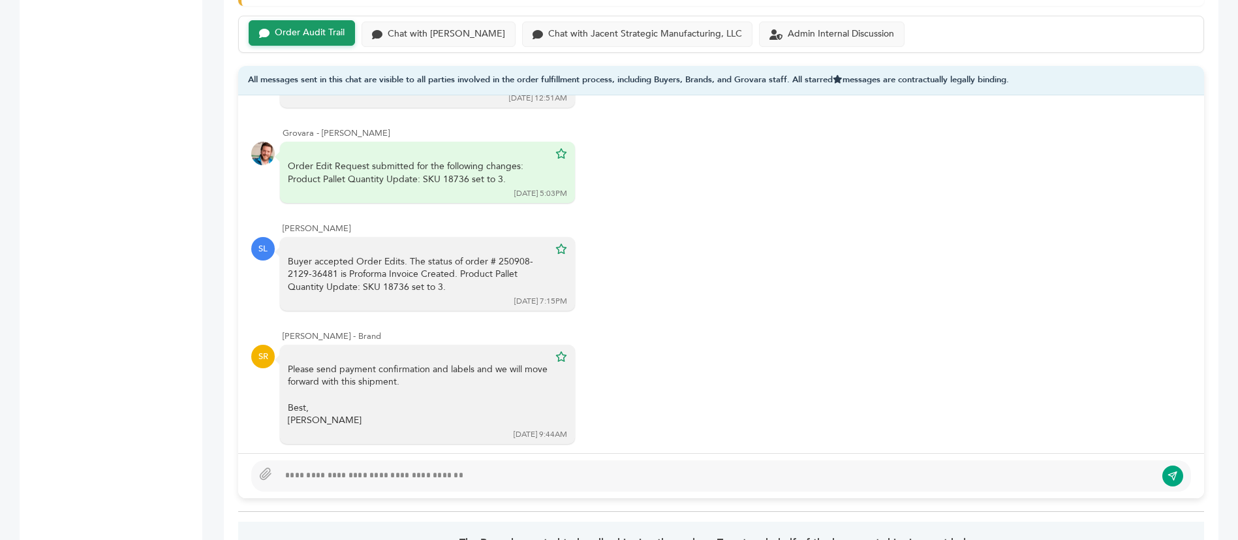
scroll to position [881, 0]
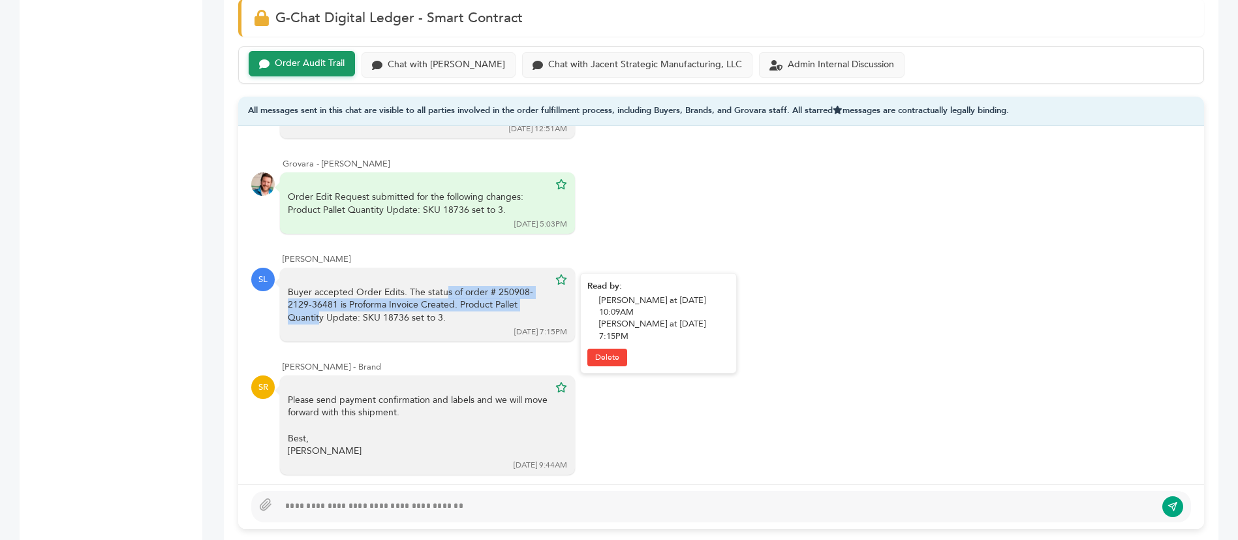
drag, startPoint x: 363, startPoint y: 244, endPoint x: 448, endPoint y: 262, distance: 86.0
click at [448, 286] on div "Buyer accepted Order Edits. The status of order # 250908-2129-36481 is Proforma…" at bounding box center [418, 305] width 261 height 38
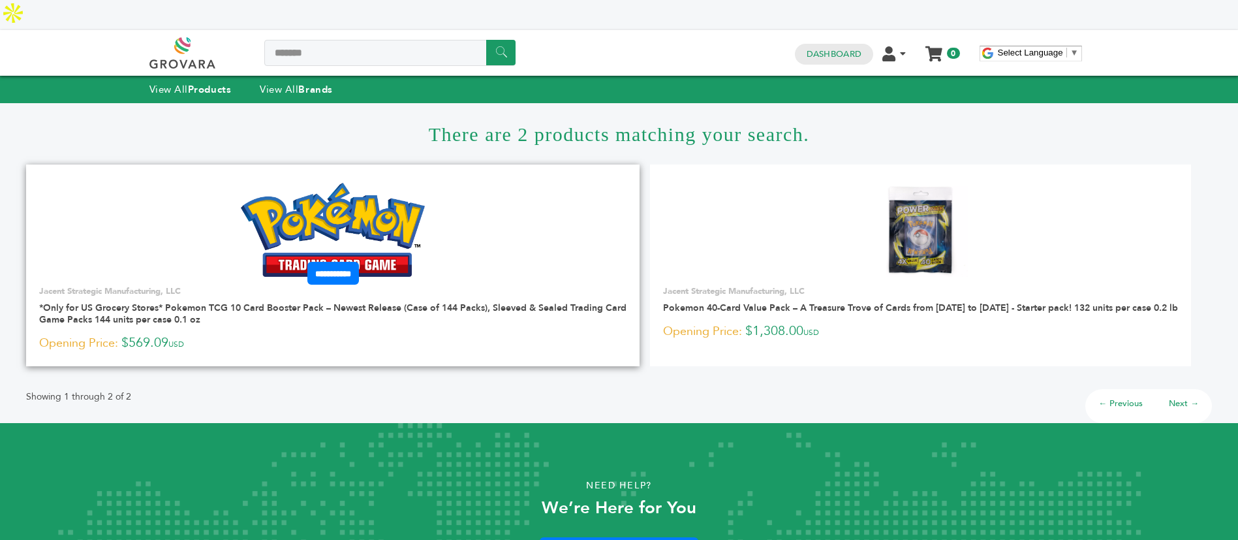
click at [398, 191] on img at bounding box center [333, 230] width 185 height 94
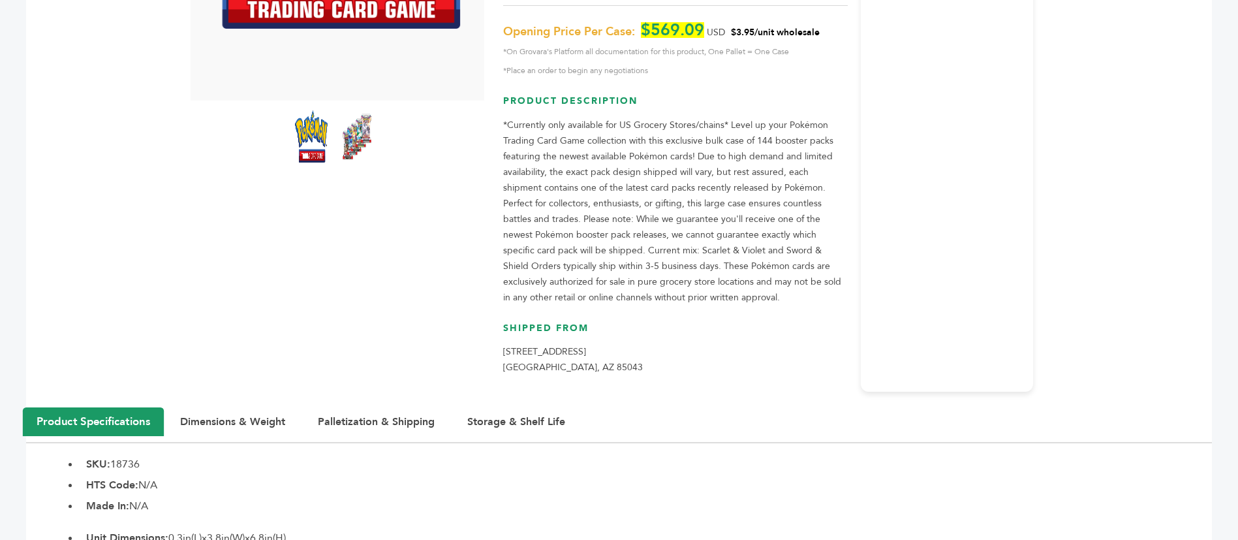
scroll to position [489, 0]
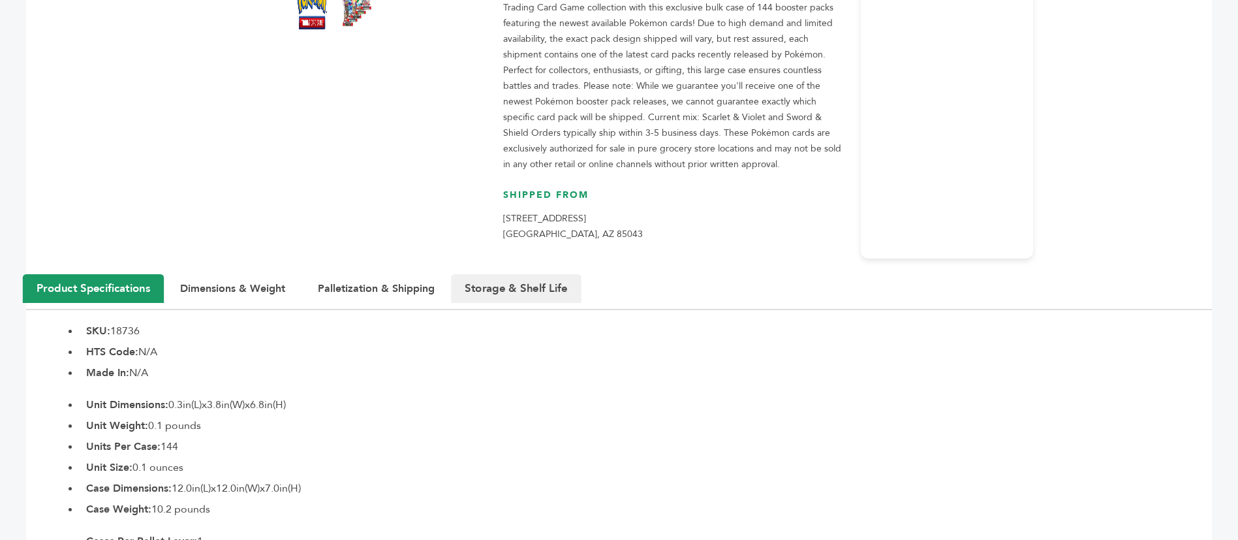
click at [535, 274] on button "Storage & Shelf Life" at bounding box center [516, 288] width 131 height 29
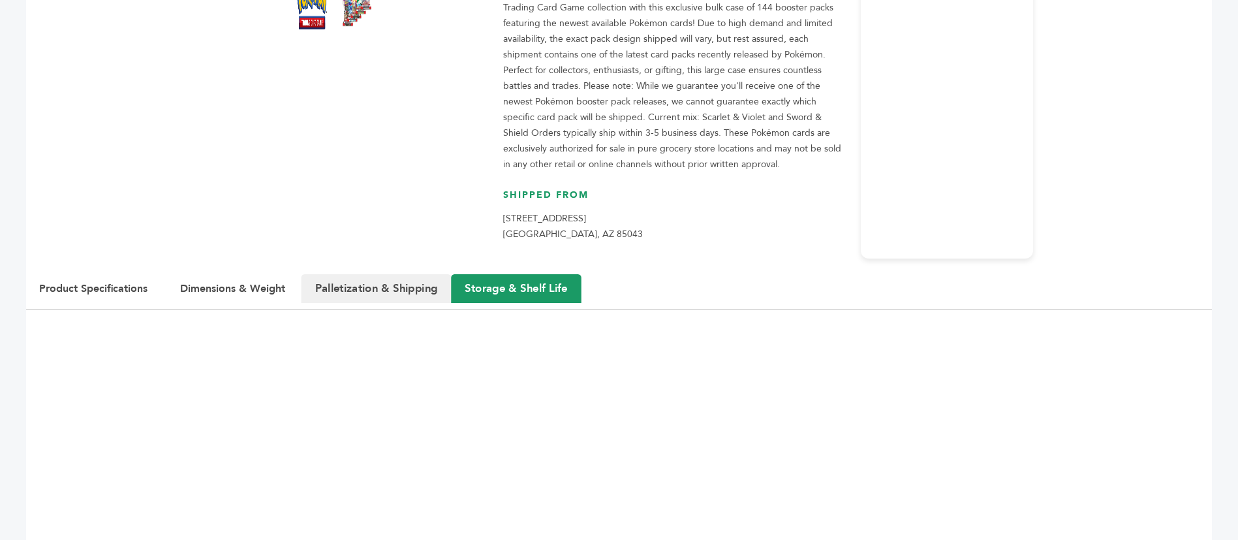
click at [385, 274] on button "Palletization & Shipping" at bounding box center [376, 288] width 150 height 29
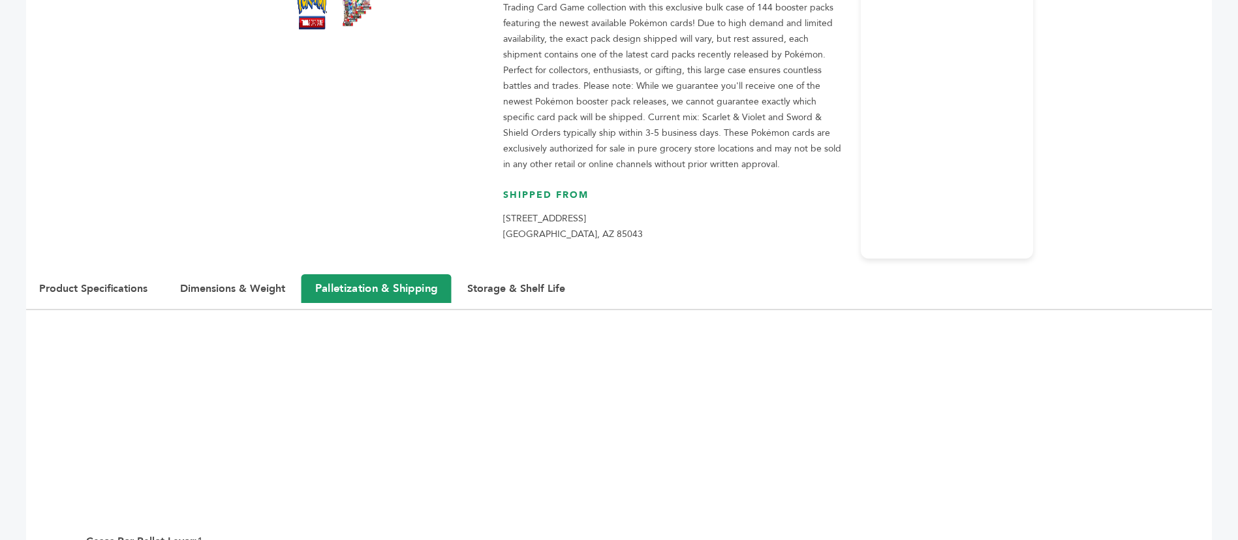
scroll to position [783, 0]
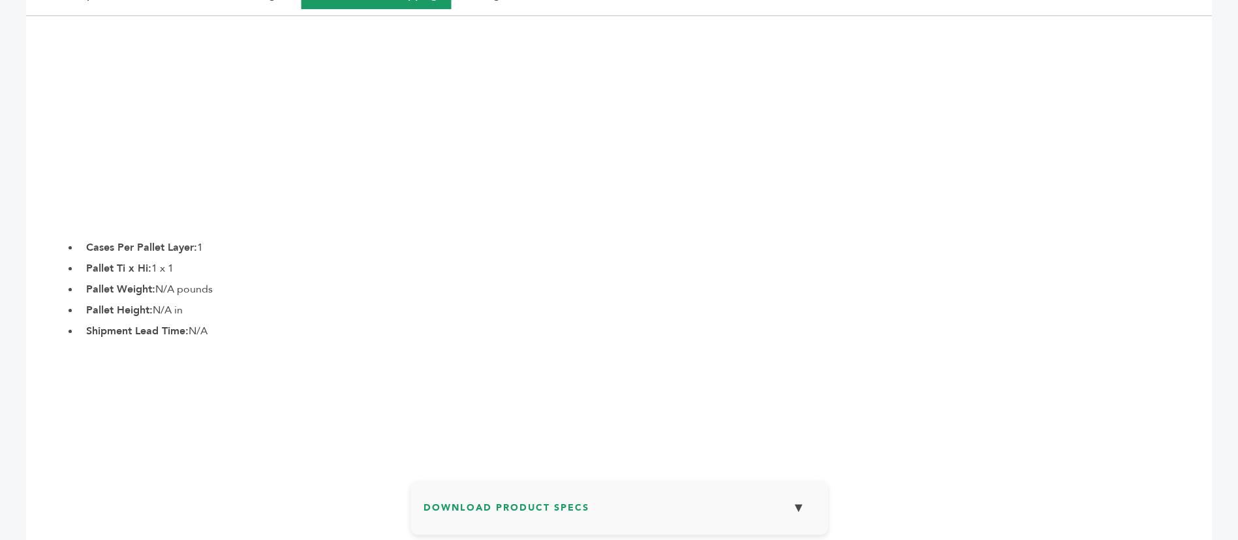
drag, startPoint x: 137, startPoint y: 213, endPoint x: 210, endPoint y: 215, distance: 73.1
click at [210, 239] on li "Cases Per Pallet Layer: 1" at bounding box center [646, 247] width 1132 height 16
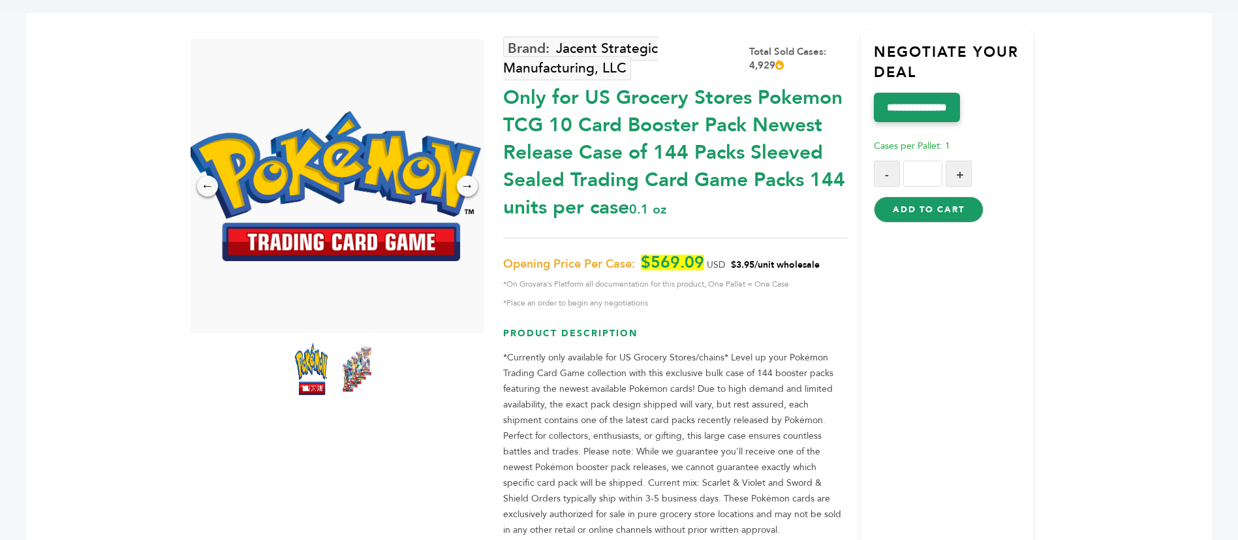
scroll to position [0, 0]
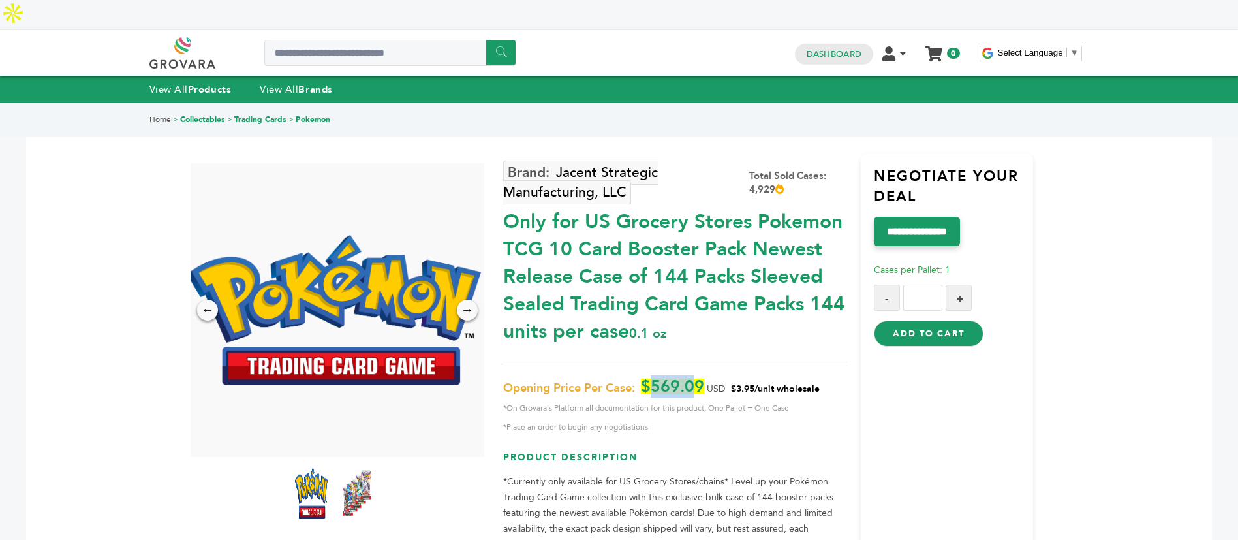
drag, startPoint x: 651, startPoint y: 356, endPoint x: 692, endPoint y: 356, distance: 41.1
click at [692, 378] on span "$569.09" at bounding box center [672, 386] width 63 height 16
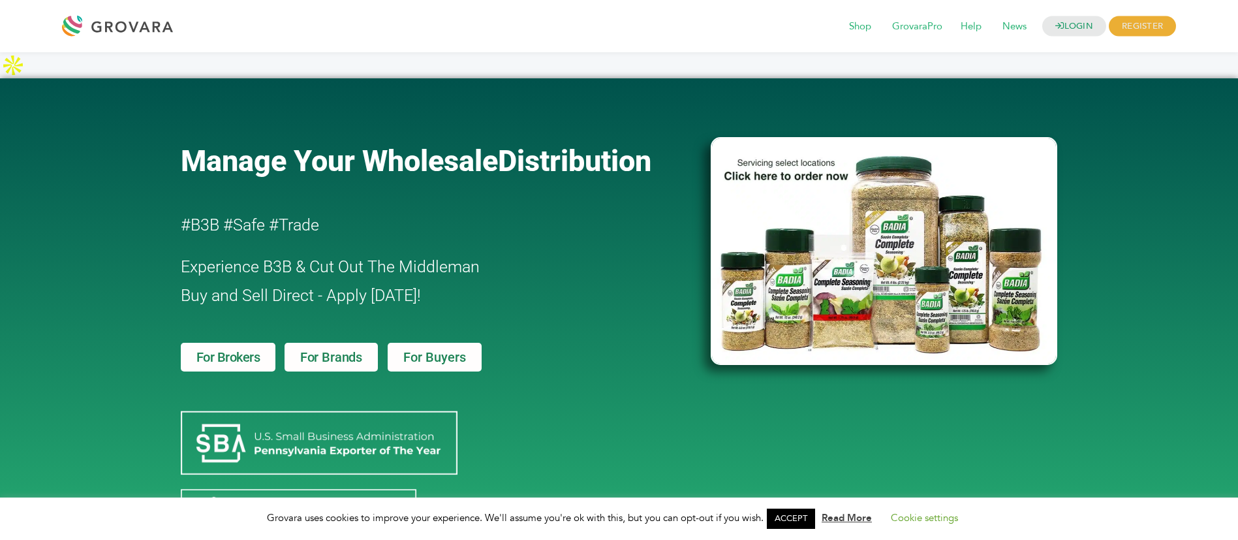
click at [1075, 12] on div "LOGIN REGISTER I'm a Buyer I'm a Brand Shop GrovaraPro Help News" at bounding box center [677, 25] width 996 height 31
click at [1073, 18] on link "LOGIN" at bounding box center [1074, 26] width 64 height 20
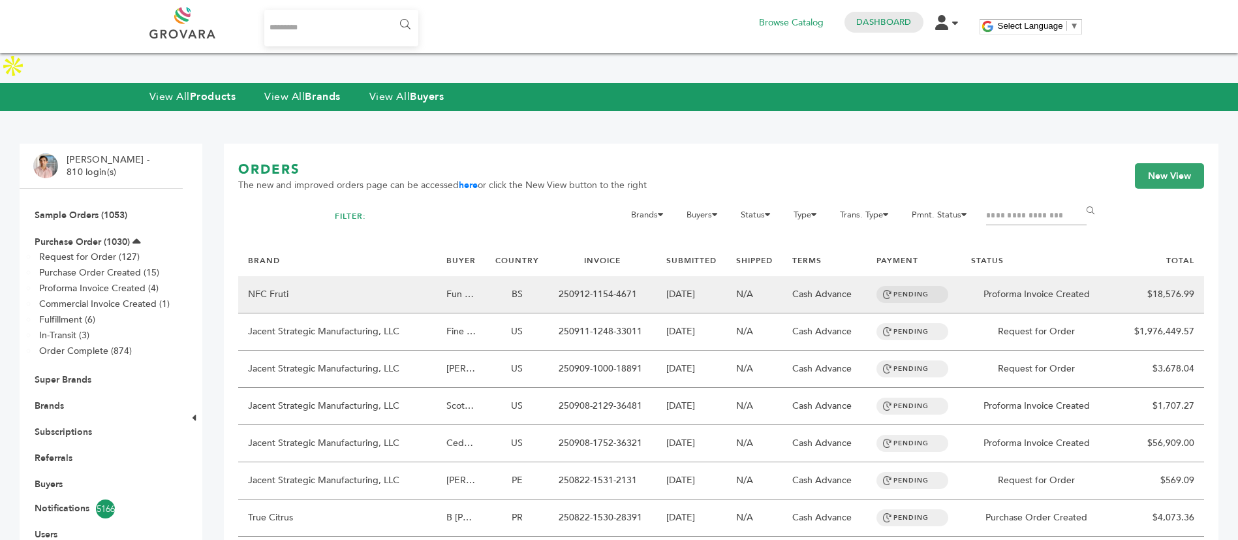
click at [379, 276] on td "NFC Fruti" at bounding box center [337, 294] width 198 height 37
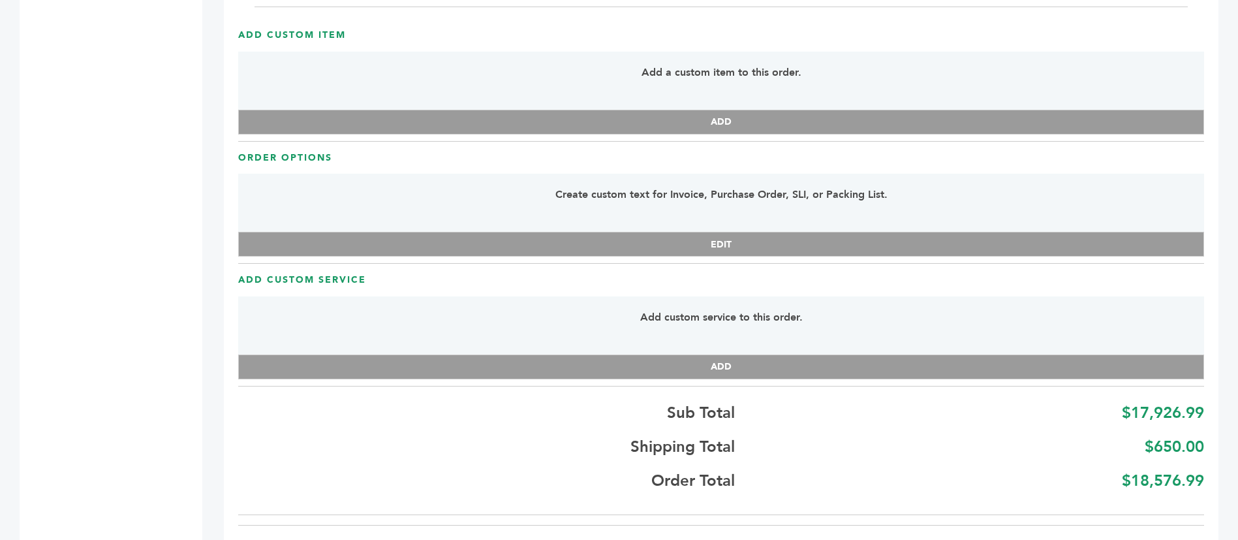
scroll to position [3328, 0]
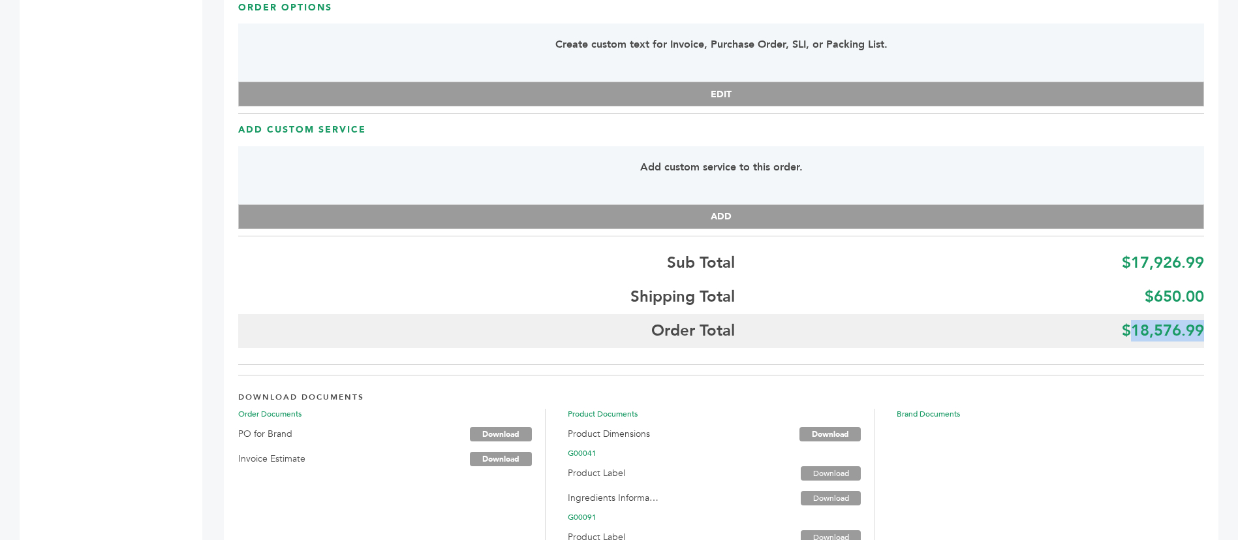
drag, startPoint x: 1202, startPoint y: 303, endPoint x: 1133, endPoint y: 307, distance: 68.7
click at [1133, 320] on b "$18,576.99" at bounding box center [1163, 331] width 82 height 22
copy b "18,576.99"
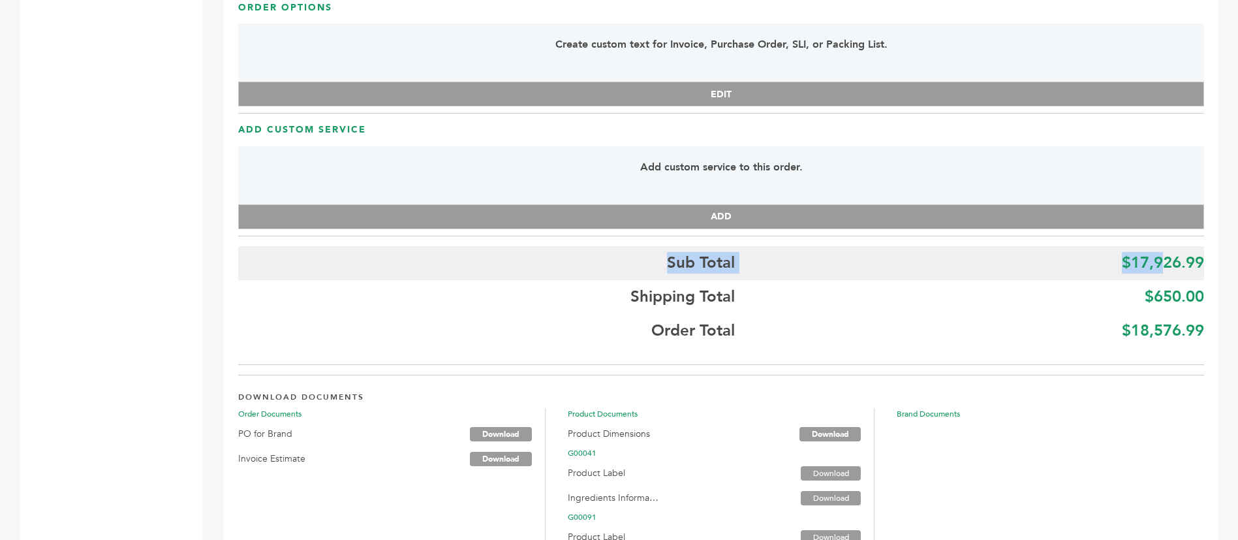
drag, startPoint x: 1205, startPoint y: 236, endPoint x: 1156, endPoint y: 238, distance: 49.7
drag, startPoint x: 1137, startPoint y: 236, endPoint x: 1198, endPoint y: 232, distance: 61.5
click at [1198, 252] on b "$17,926.99" at bounding box center [1163, 263] width 82 height 22
drag, startPoint x: 1132, startPoint y: 234, endPoint x: 1203, endPoint y: 234, distance: 70.5
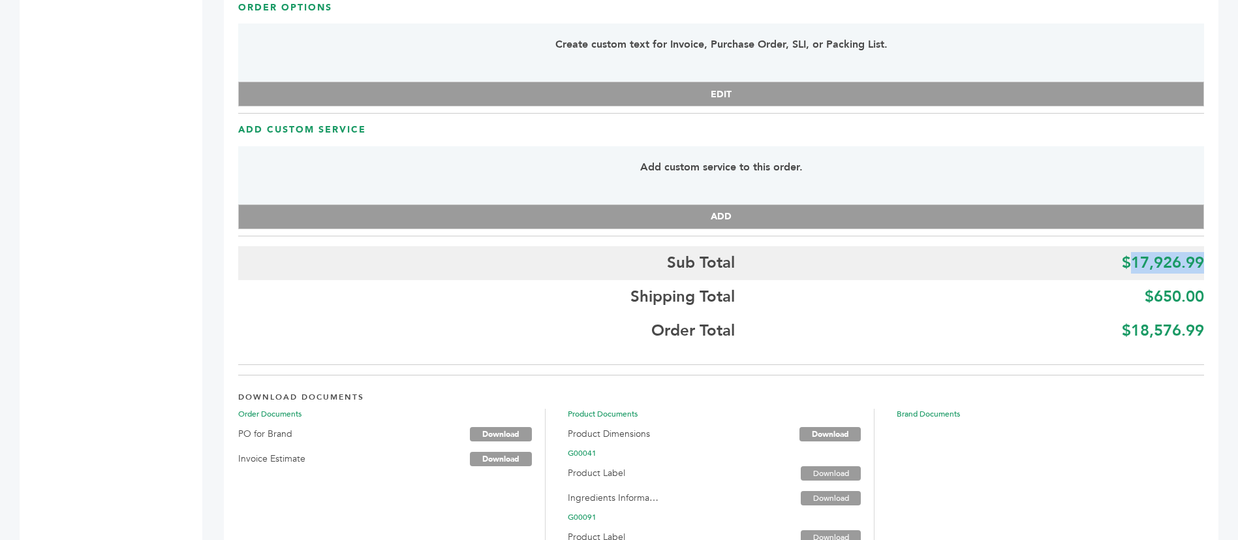
click at [1203, 252] on b "$17,926.99" at bounding box center [1163, 263] width 82 height 22
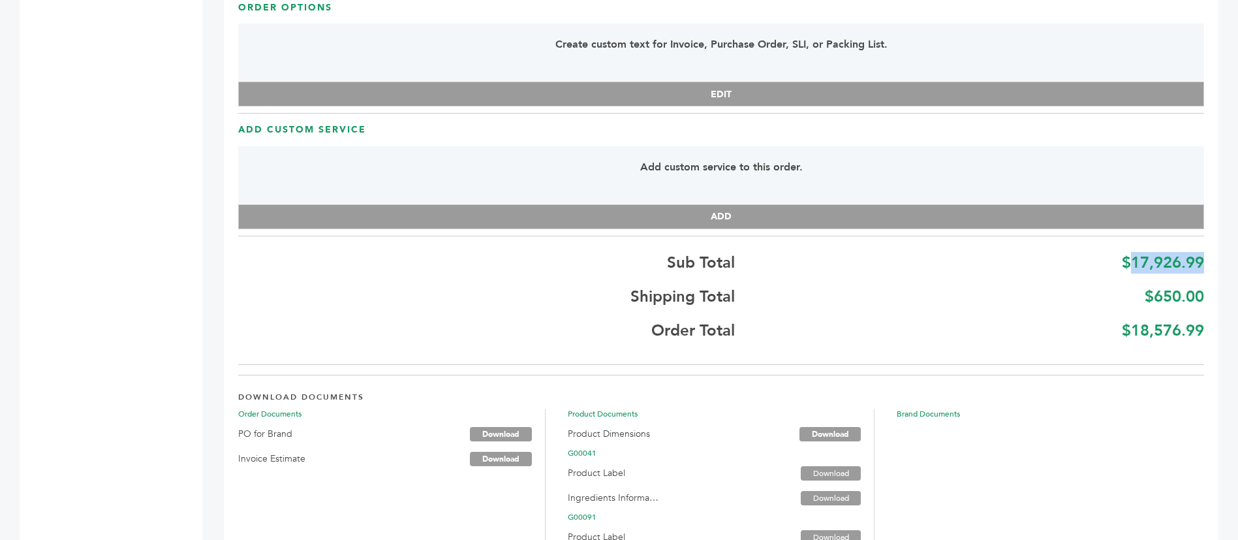
copy b "17,926.99"
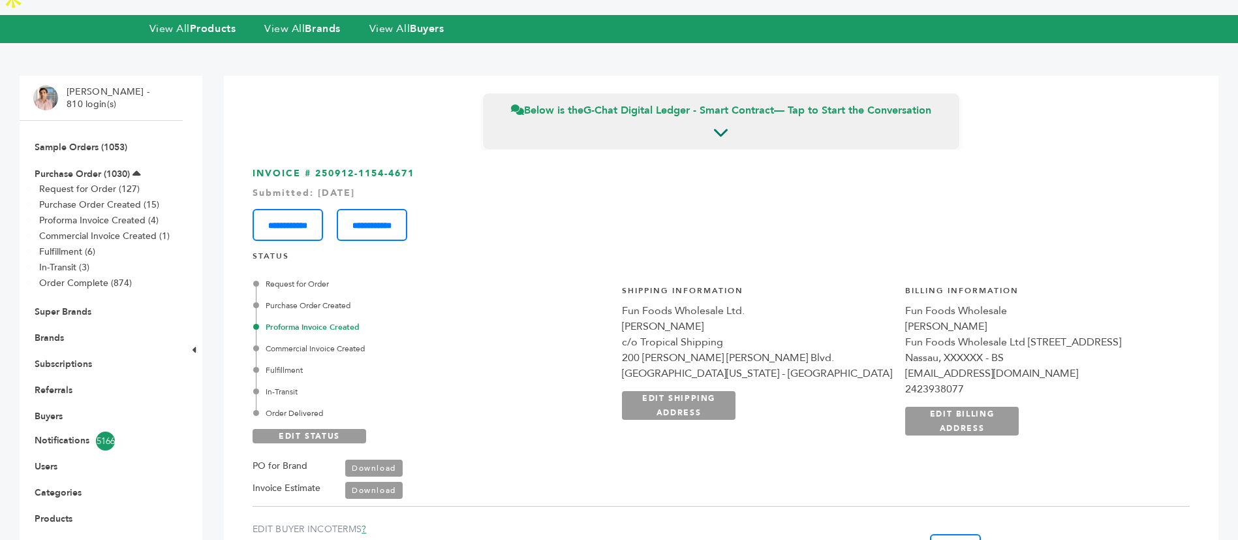
scroll to position [98, 0]
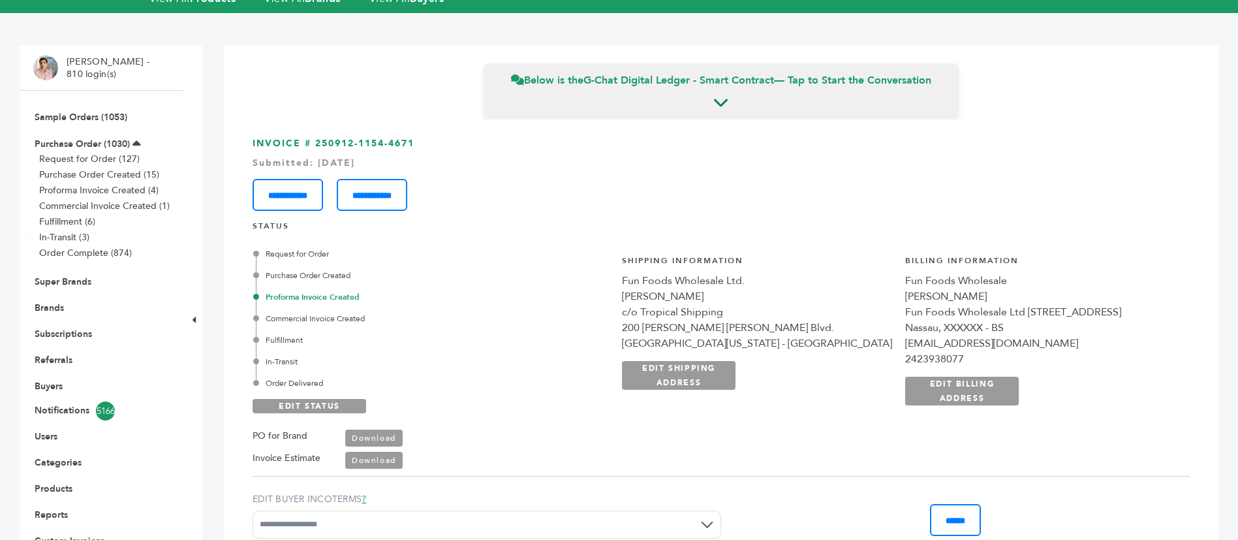
drag, startPoint x: 422, startPoint y: 114, endPoint x: 315, endPoint y: 114, distance: 106.4
click at [315, 137] on h3 "**********" at bounding box center [721, 174] width 937 height 74
copy h3 "250912-1154-4671"
click at [91, 138] on link "Purchase Order (1030)" at bounding box center [82, 144] width 95 height 12
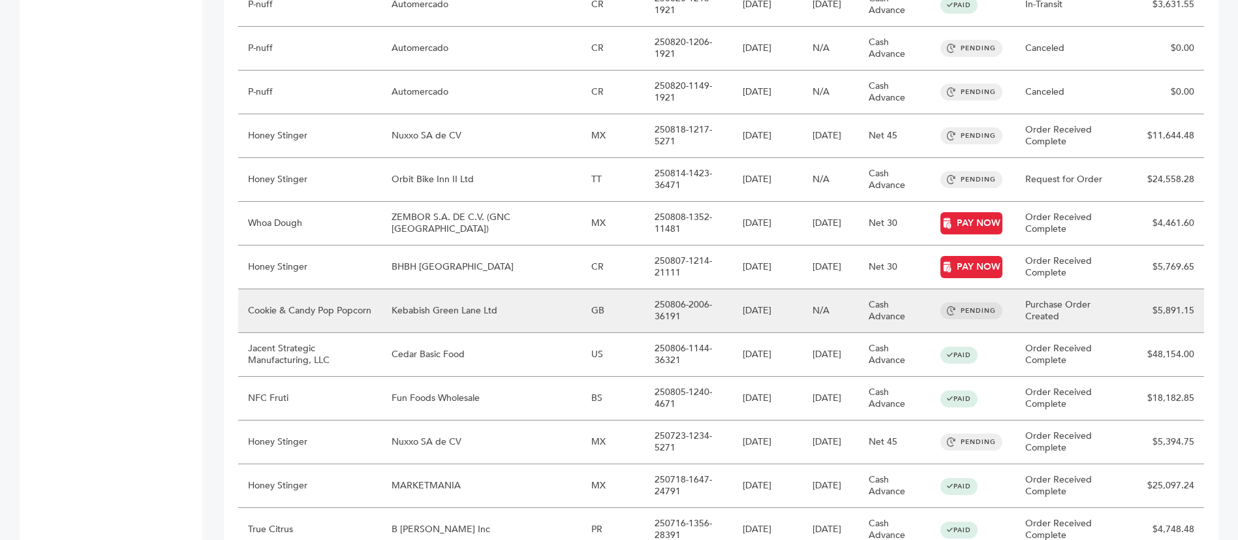
scroll to position [979, 0]
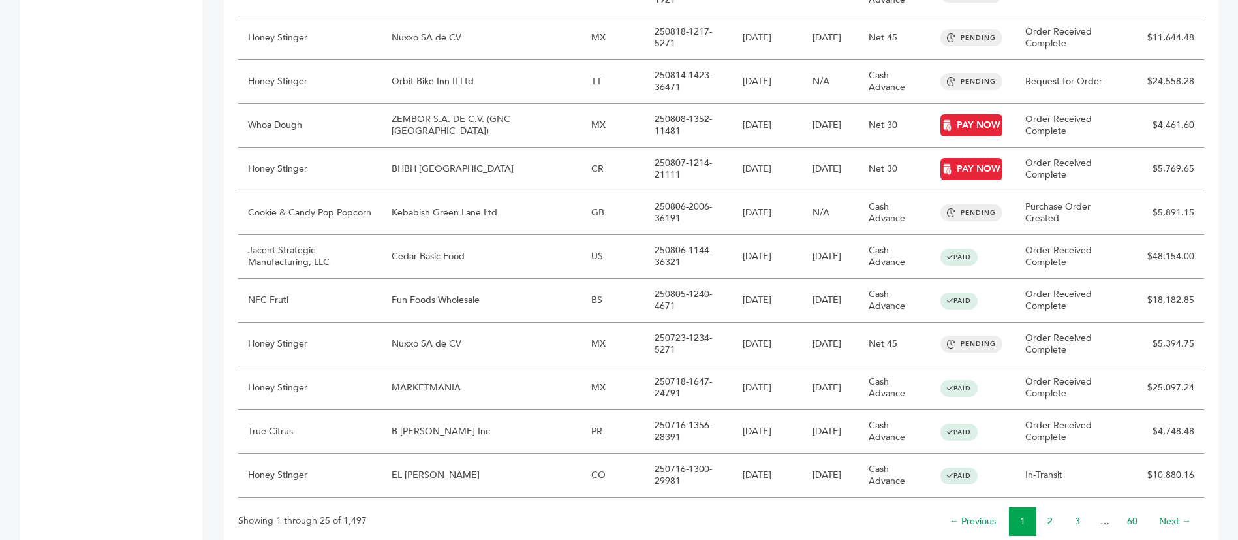
click at [1053, 507] on li "2" at bounding box center [1049, 521] width 27 height 29
click at [1045, 507] on li "2" at bounding box center [1049, 521] width 27 height 29
click at [1050, 515] on link "2" at bounding box center [1049, 521] width 5 height 12
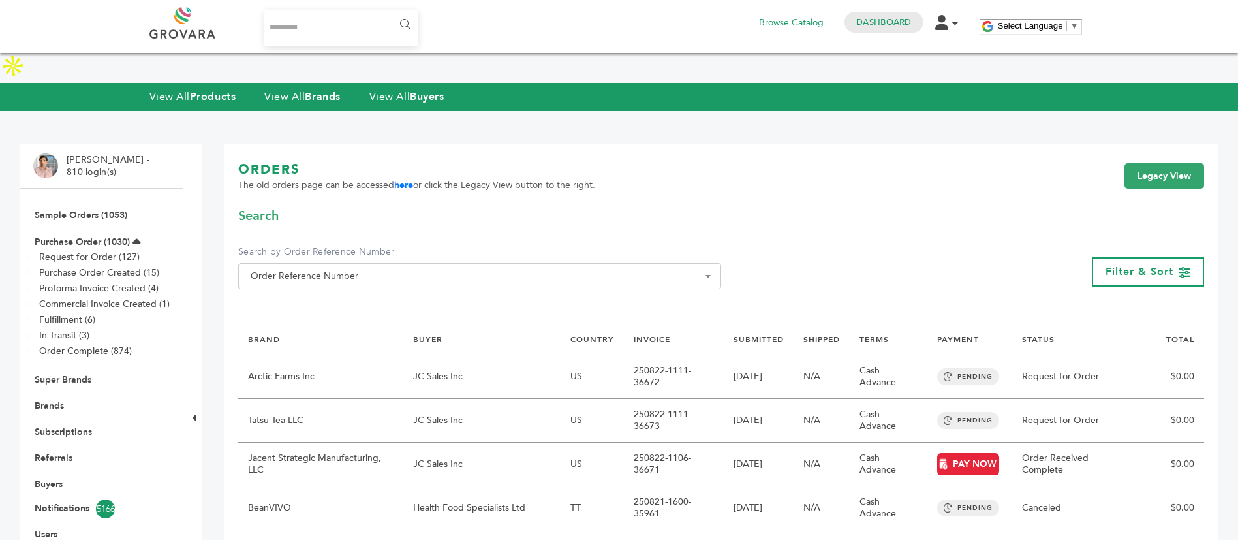
click at [347, 27] on input "Search..." at bounding box center [341, 28] width 155 height 37
type input "*****"
click at [418, 25] on div "***** ****** 0 Browse Catalog Dashboard Edit Account Order Management Sign Out …" at bounding box center [619, 26] width 940 height 39
click at [400, 22] on input "******" at bounding box center [404, 25] width 29 height 26
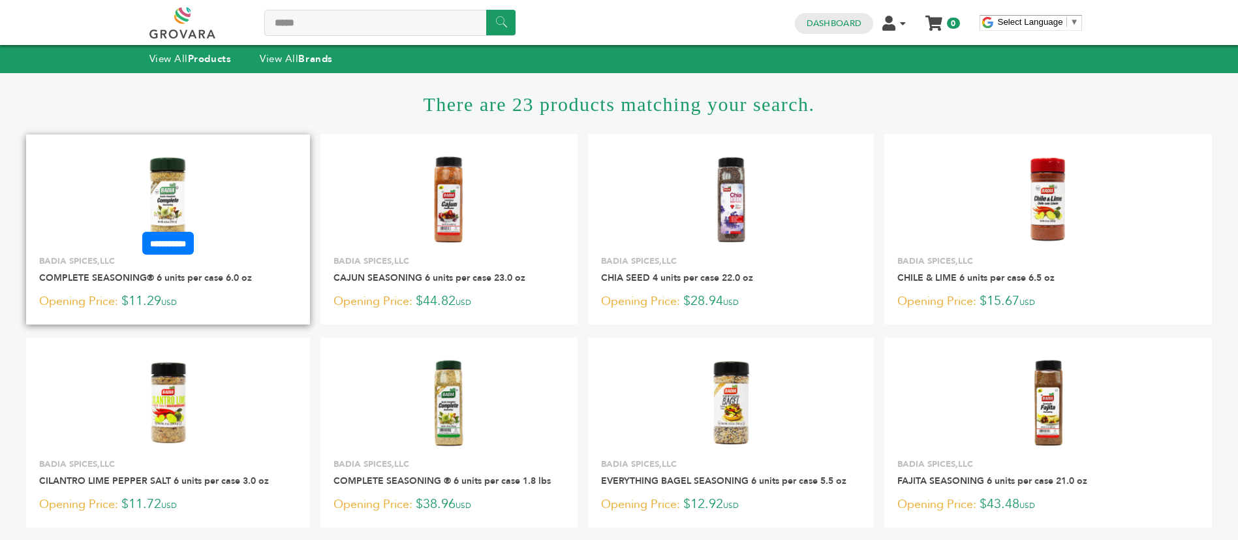
click at [188, 175] on img at bounding box center [168, 199] width 95 height 95
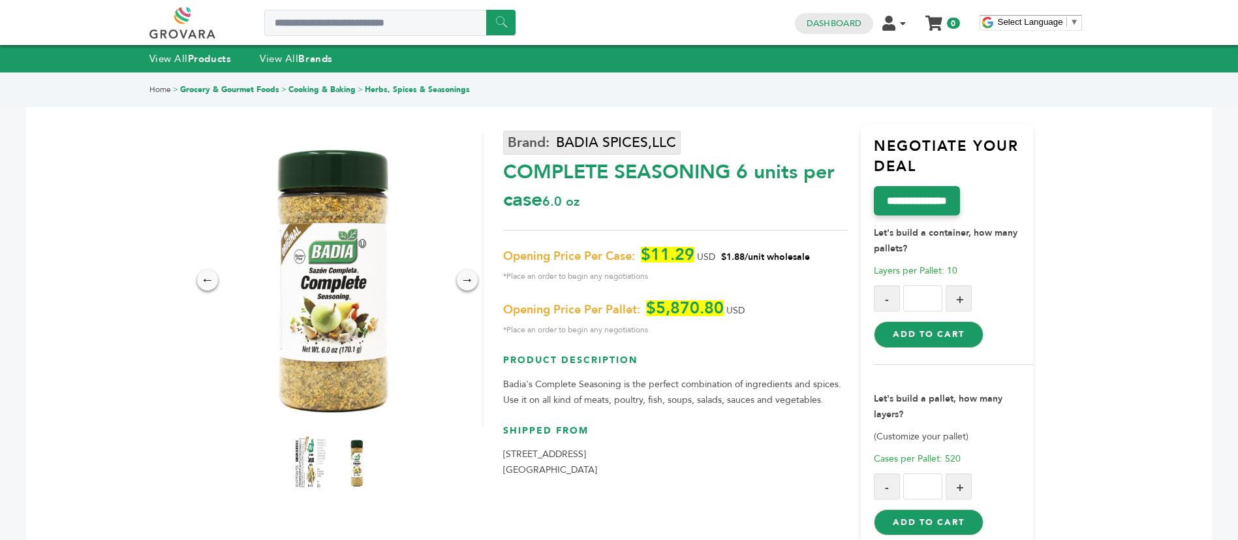
click at [602, 146] on link "BADIA SPICES,LLC" at bounding box center [591, 143] width 177 height 24
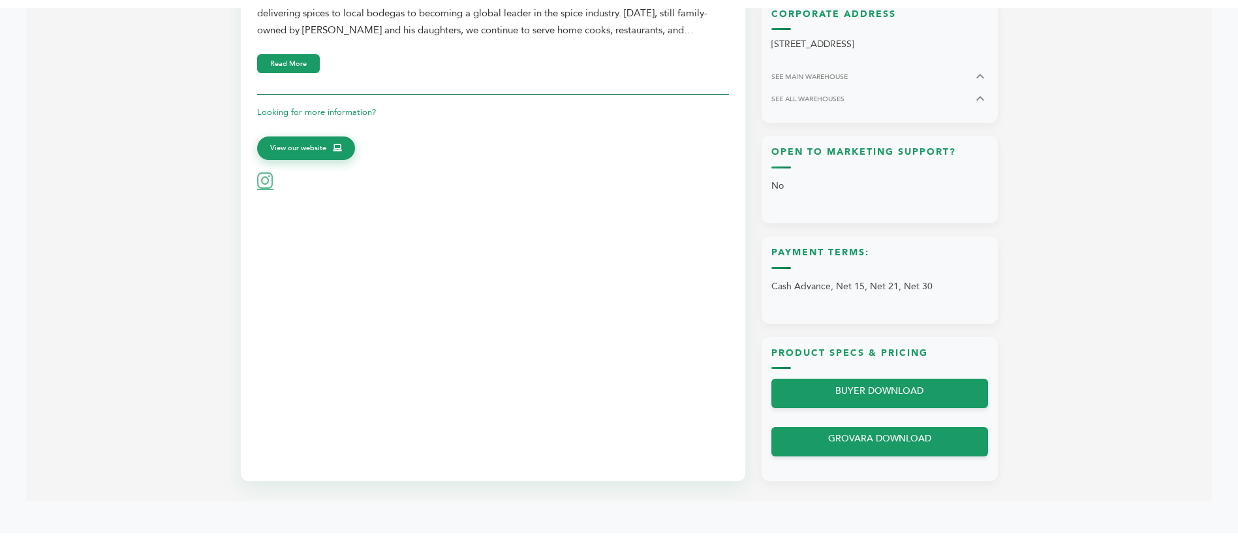
scroll to position [587, 0]
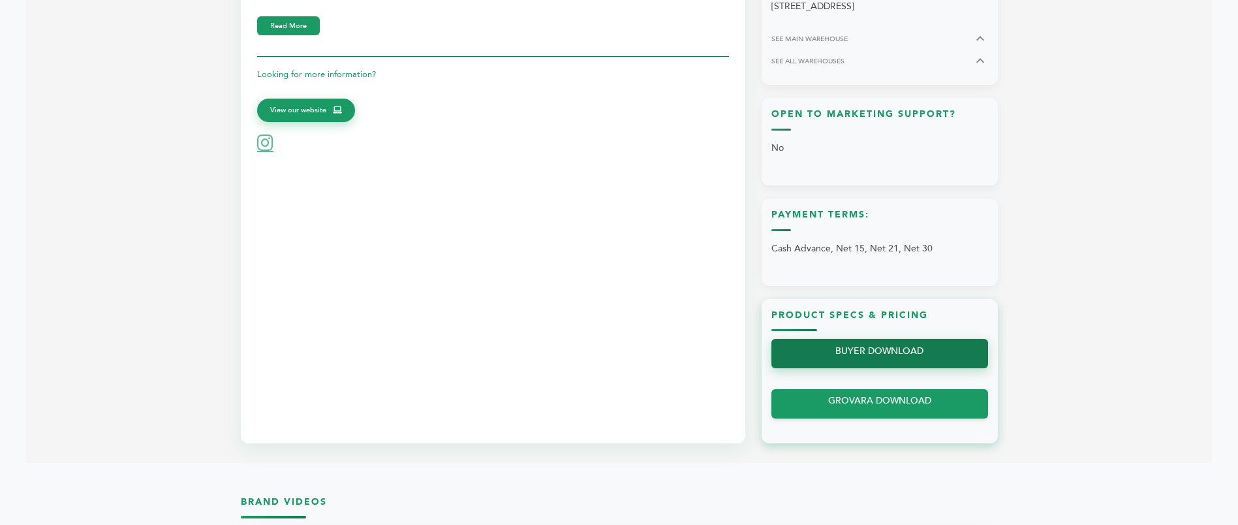
click at [859, 350] on link "BUYER DOWNLOAD" at bounding box center [879, 353] width 217 height 29
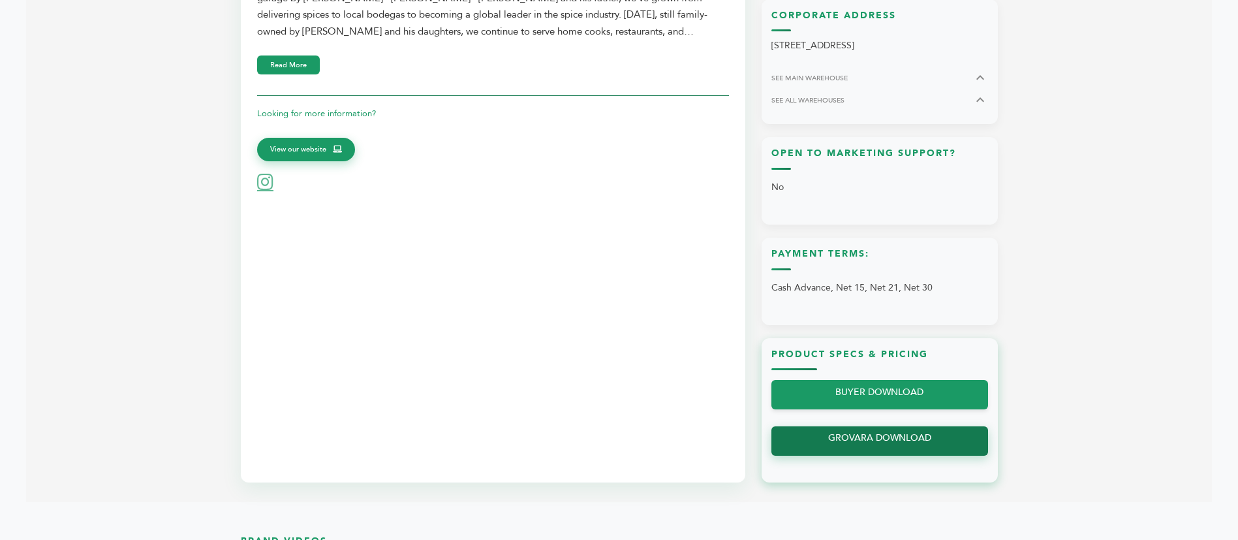
click at [891, 426] on link "GROVARA DOWNLOAD" at bounding box center [879, 440] width 217 height 29
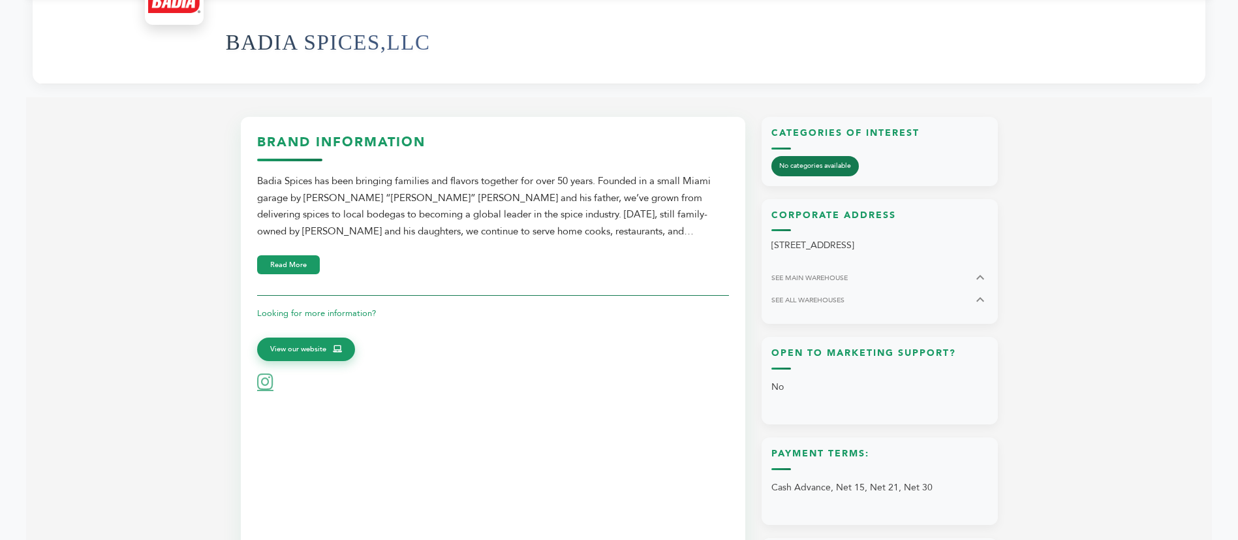
scroll to position [0, 0]
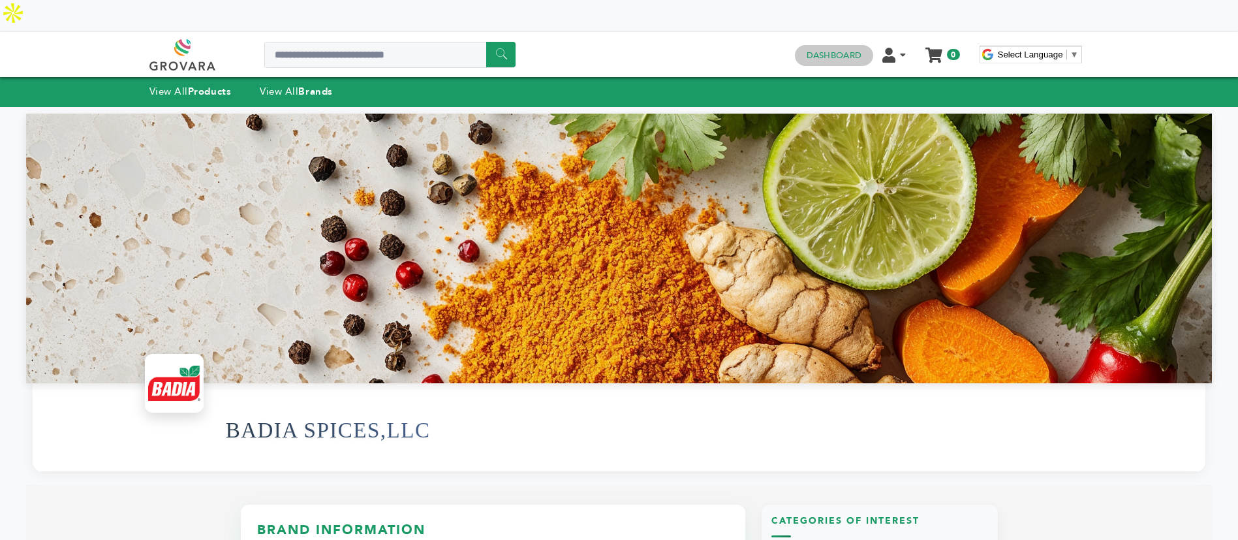
click at [832, 50] on link "Dashboard" at bounding box center [834, 56] width 55 height 12
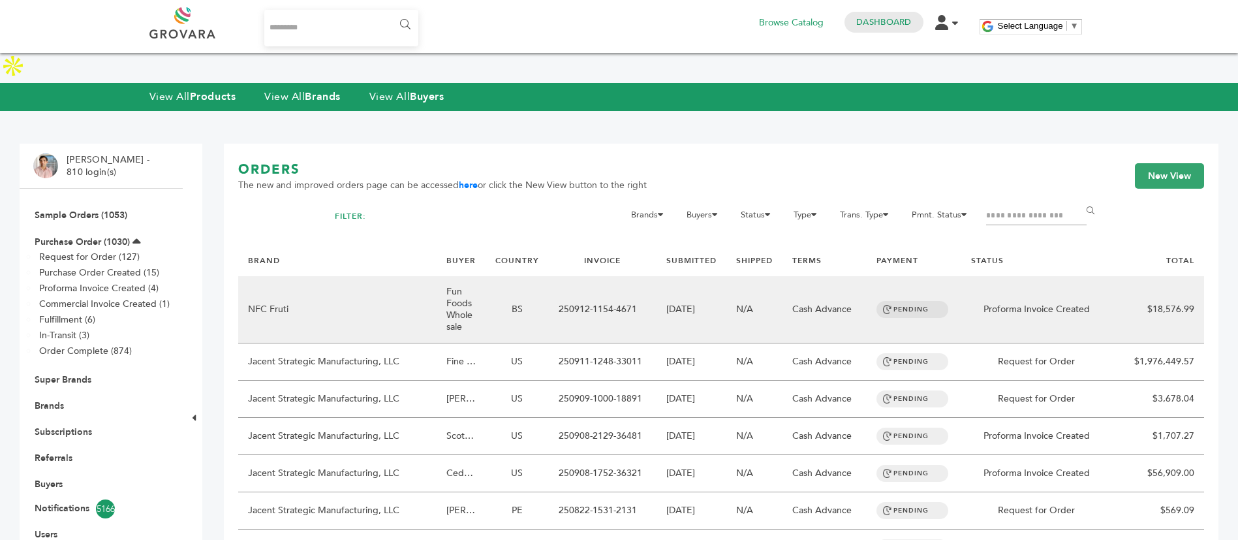
click at [476, 276] on td "Fun Foods Wholesale" at bounding box center [461, 309] width 49 height 67
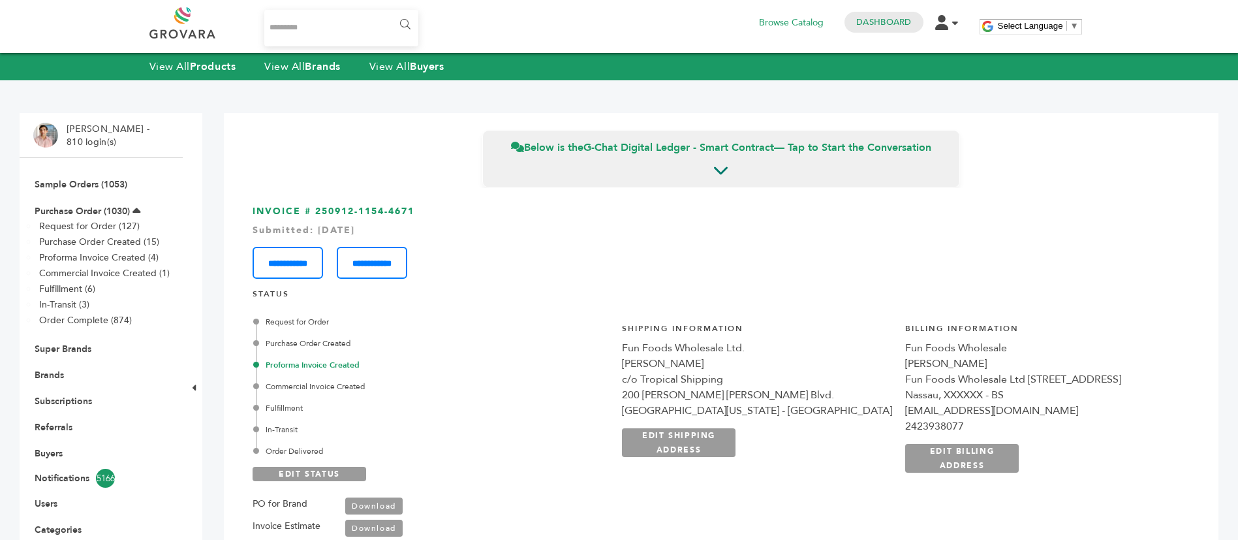
drag, startPoint x: 410, startPoint y: 206, endPoint x: 316, endPoint y: 211, distance: 94.7
click at [316, 211] on h3 "**********" at bounding box center [721, 242] width 937 height 74
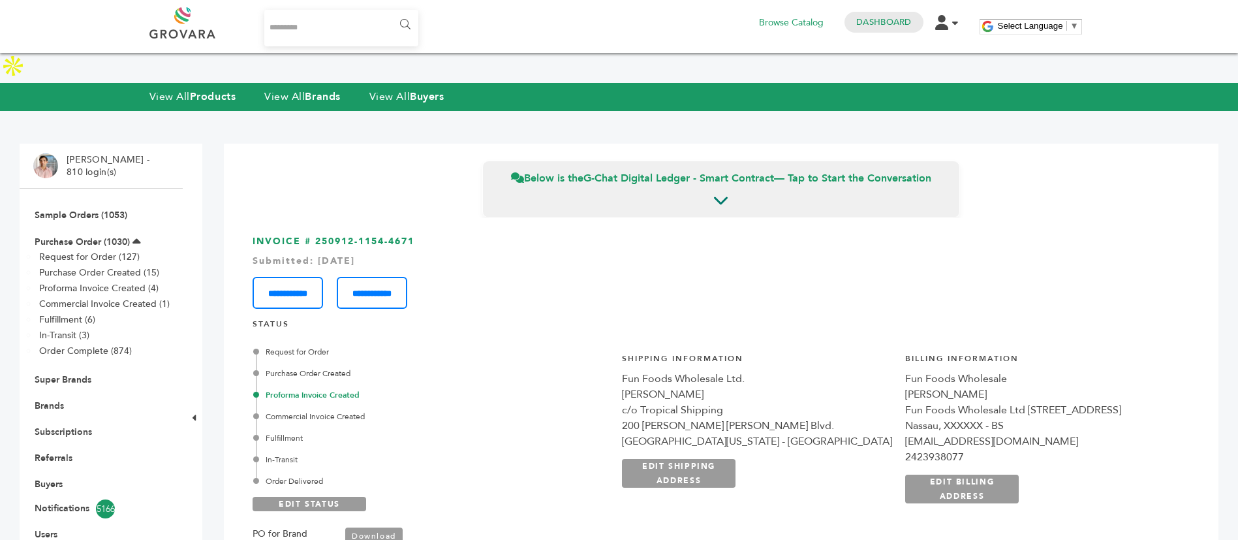
copy h3 "250912-1154-4671"
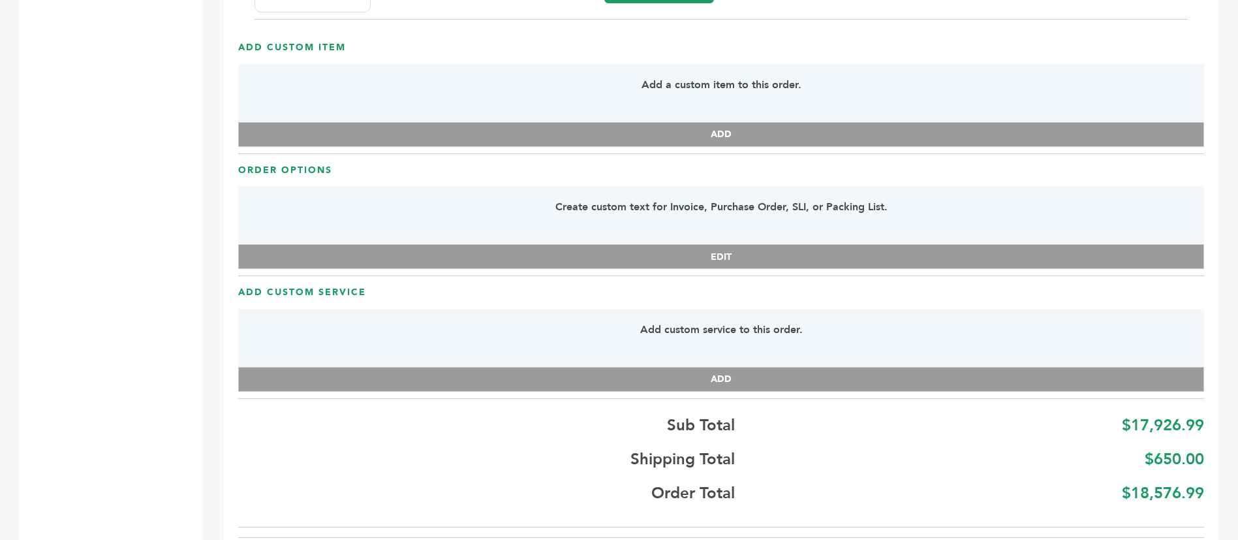
scroll to position [3230, 0]
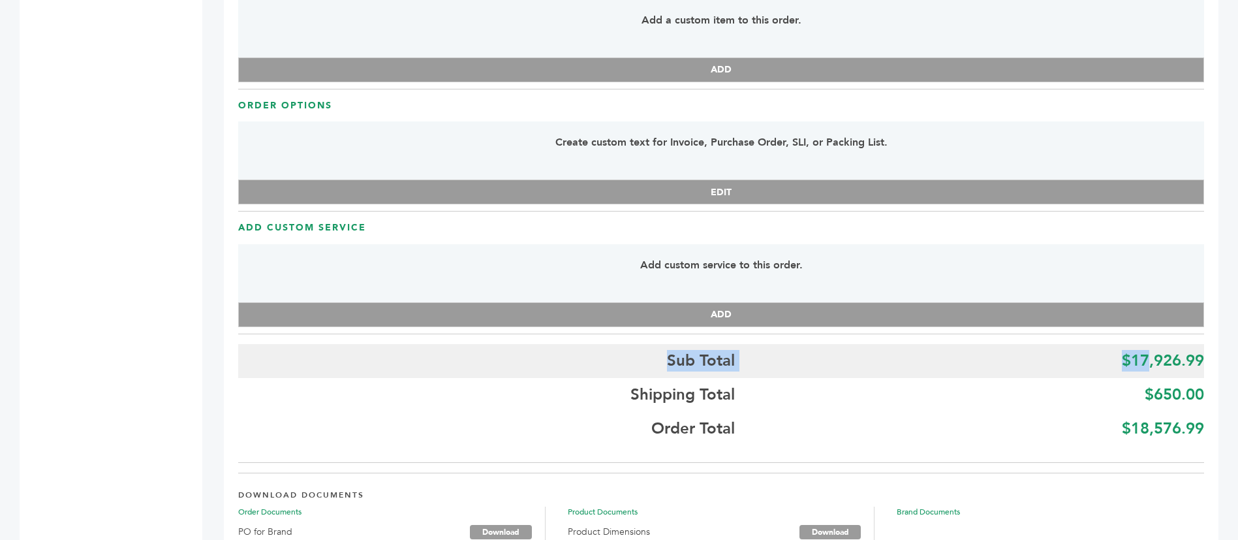
drag, startPoint x: 1205, startPoint y: 327, endPoint x: 1145, endPoint y: 331, distance: 60.2
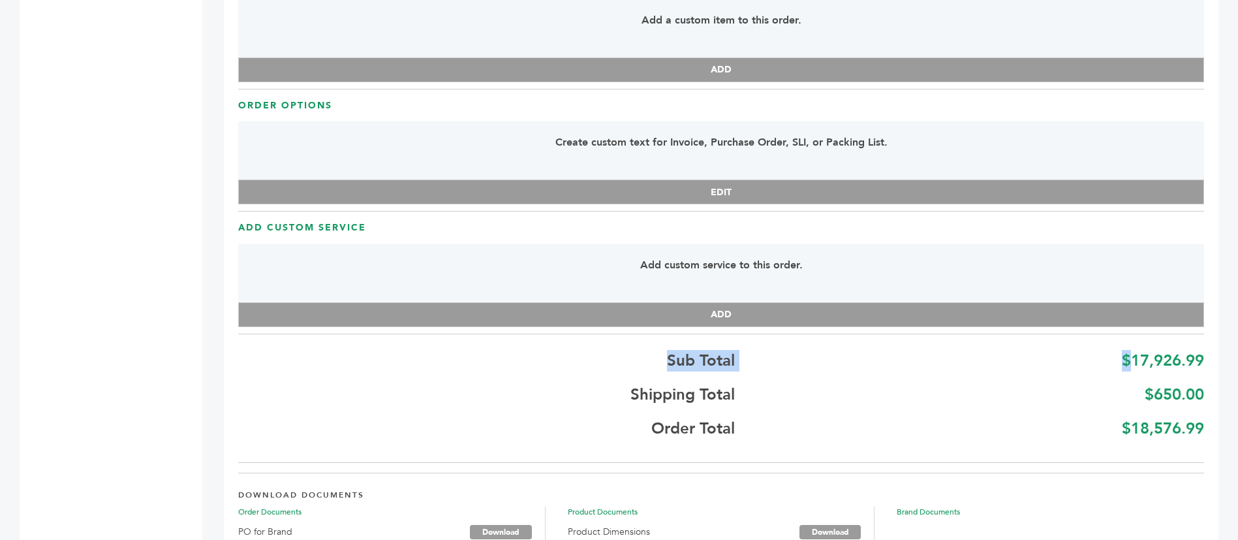
drag, startPoint x: 1131, startPoint y: 331, endPoint x: 1205, endPoint y: 337, distance: 73.3
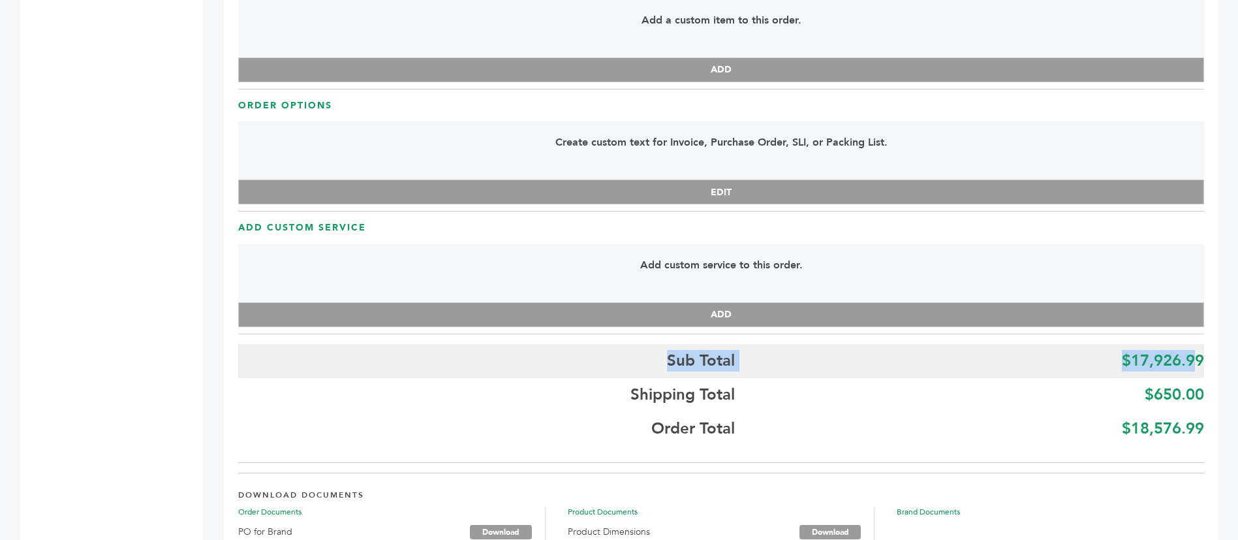
drag, startPoint x: 1205, startPoint y: 331, endPoint x: 1190, endPoint y: 334, distance: 14.6
drag, startPoint x: 1134, startPoint y: 330, endPoint x: 1201, endPoint y: 329, distance: 67.2
click at [1201, 350] on b "$17,926.99" at bounding box center [1163, 361] width 82 height 22
copy b "17,926.99"
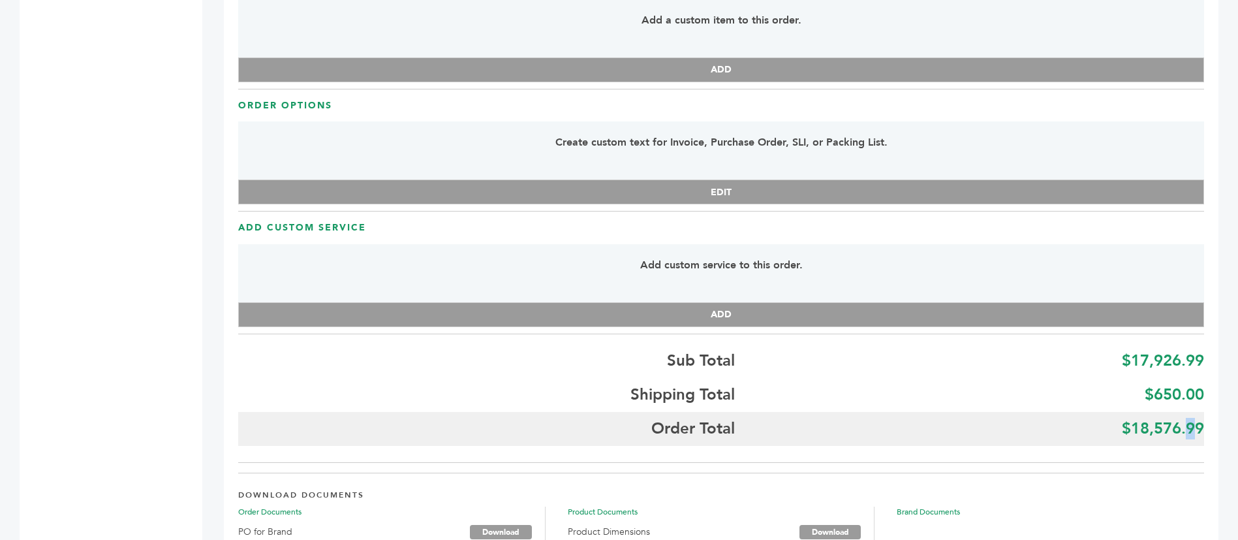
click at [1190, 418] on b "$18,576.99" at bounding box center [1163, 429] width 82 height 22
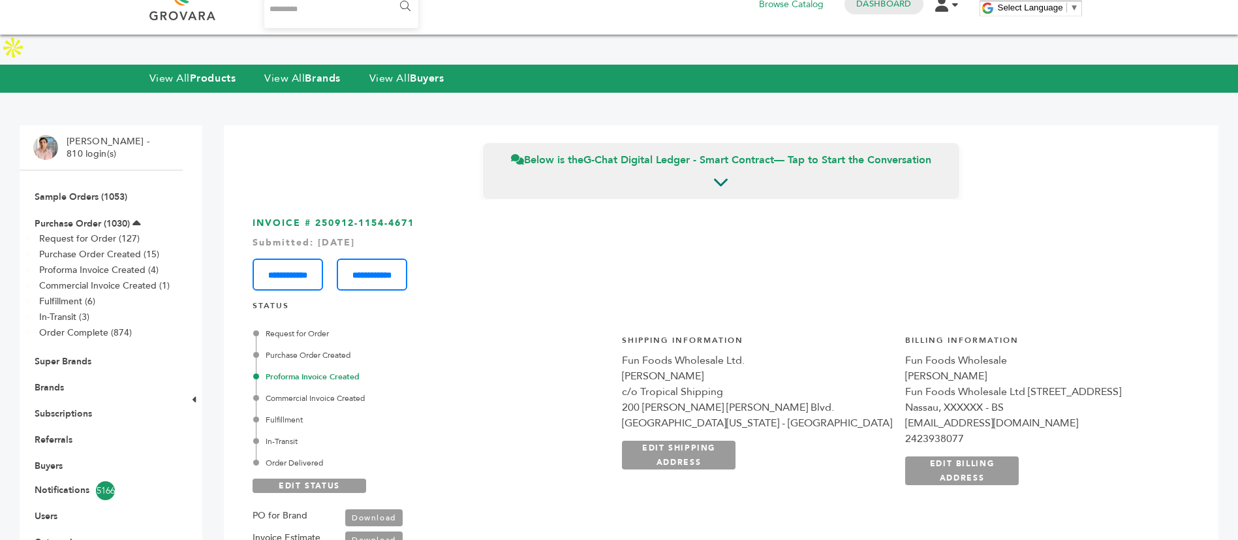
scroll to position [0, 0]
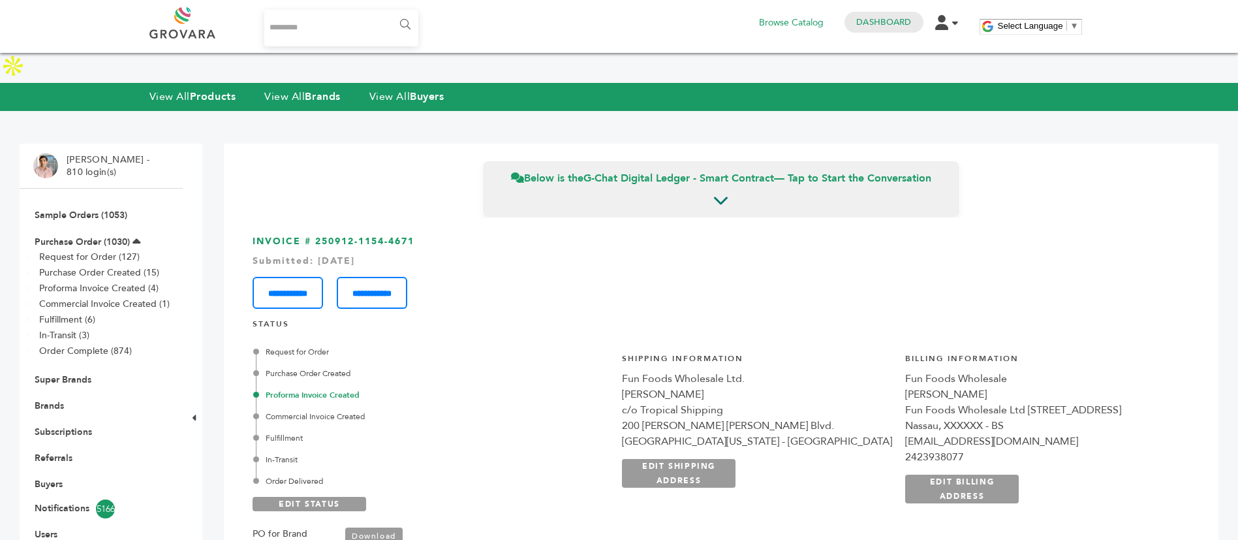
click at [859, 34] on div "0 Browse Catalog Dashboard Edit Account Order Management Sign Out" at bounding box center [858, 26] width 216 height 39
click at [885, 17] on link "Dashboard" at bounding box center [883, 22] width 55 height 12
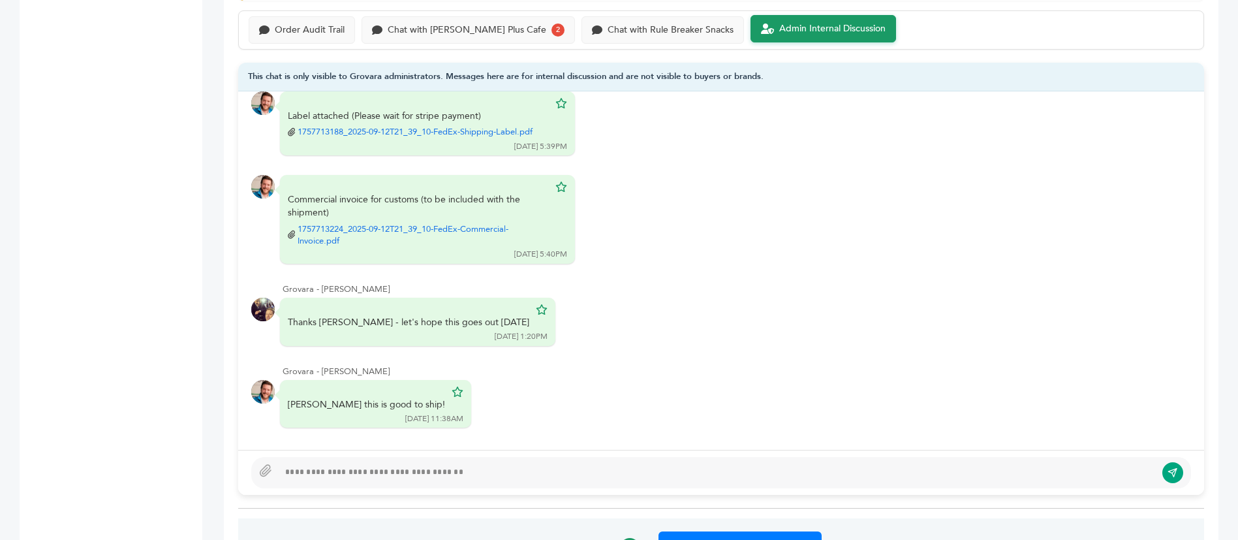
scroll to position [881, 0]
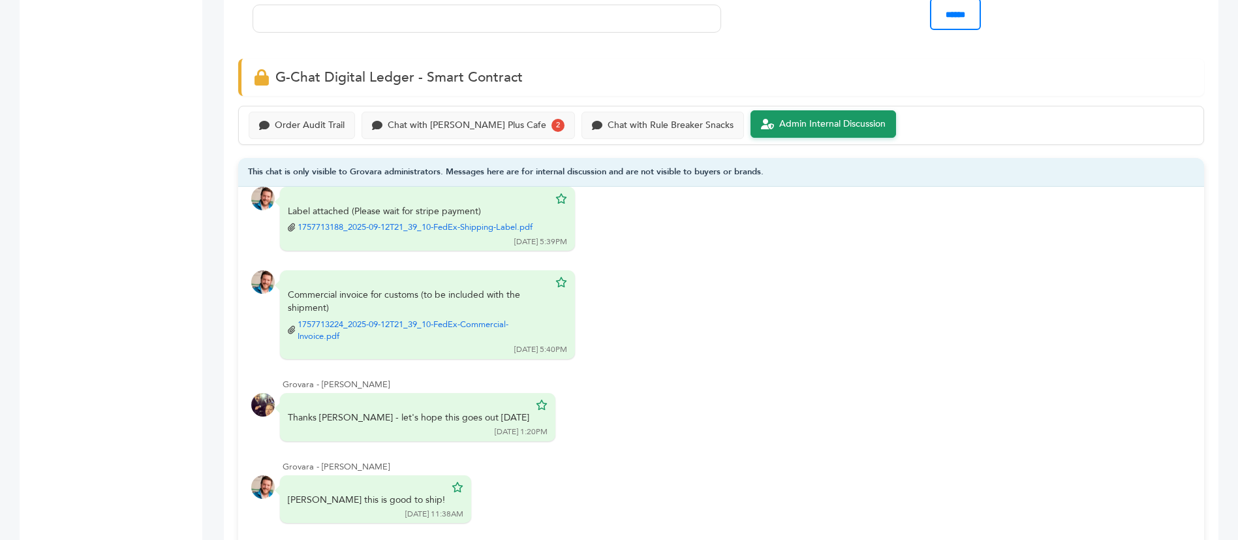
click at [422, 106] on div "Order Audit Trail Chat with Buono Plus Cafe 2 Chat with Rule Breaker Snacks Adm…" at bounding box center [721, 125] width 966 height 39
click at [424, 110] on div "Chat with Buono Plus Cafe 2" at bounding box center [467, 123] width 213 height 27
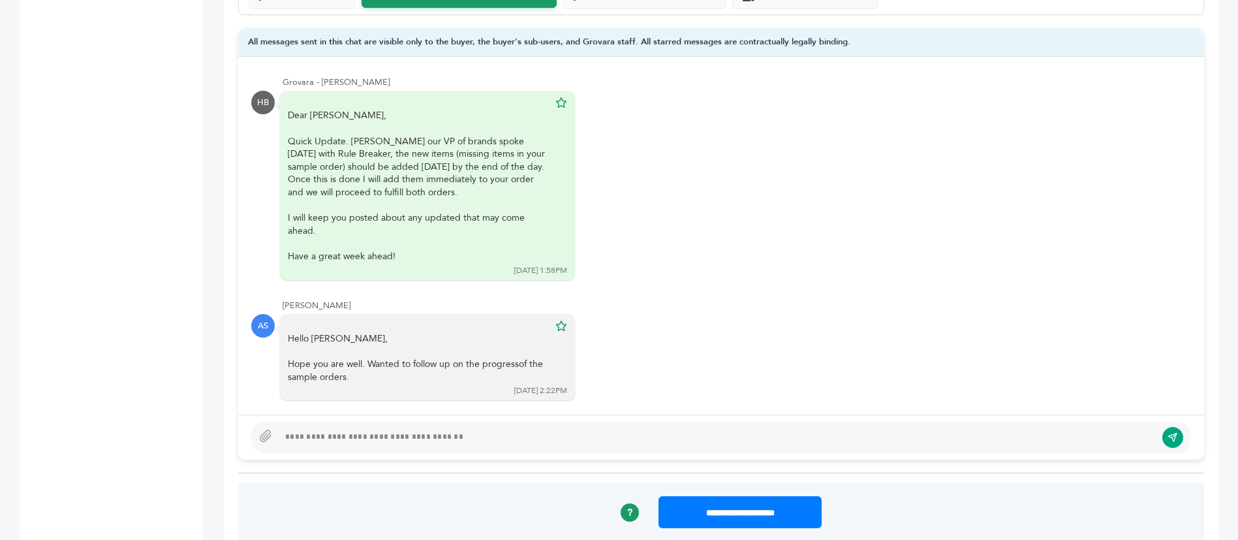
scroll to position [881, 0]
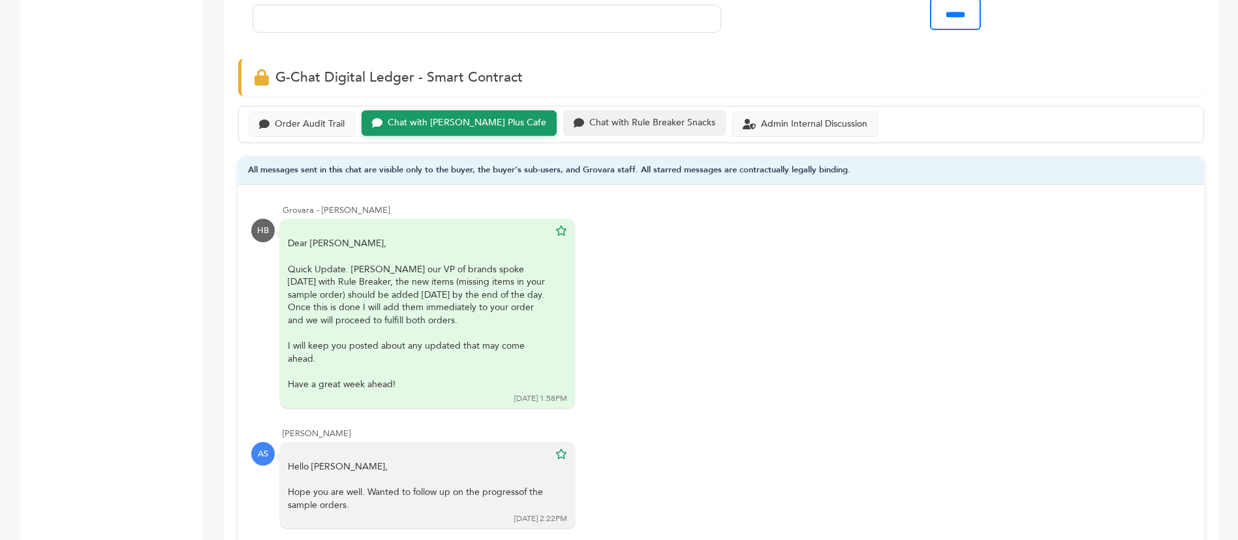
click at [610, 117] on div "Chat with Rule Breaker Snacks" at bounding box center [652, 122] width 126 height 11
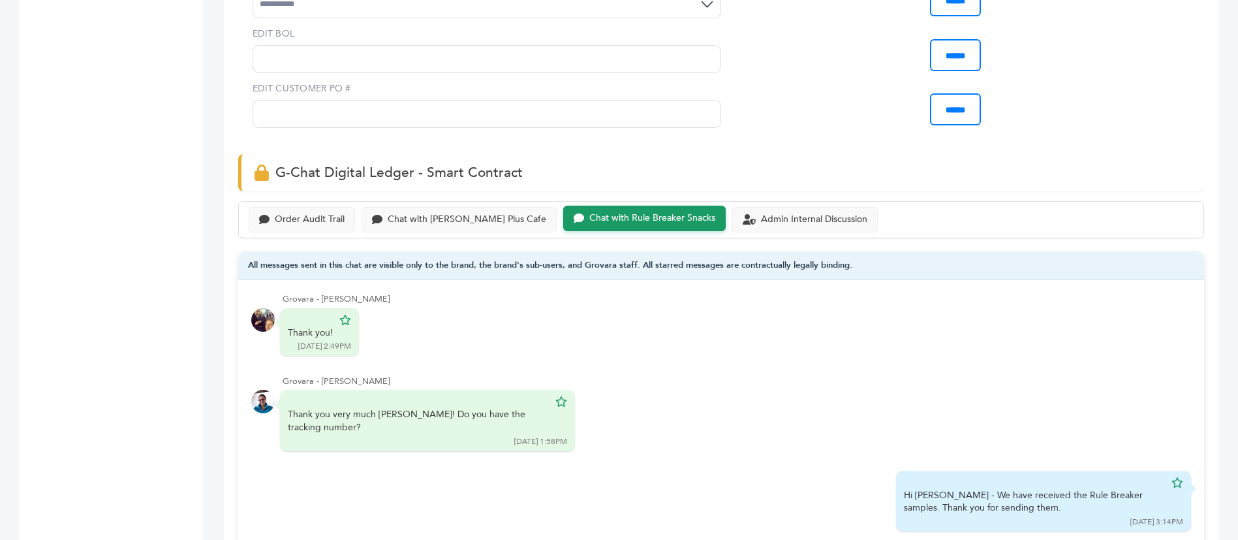
scroll to position [783, 0]
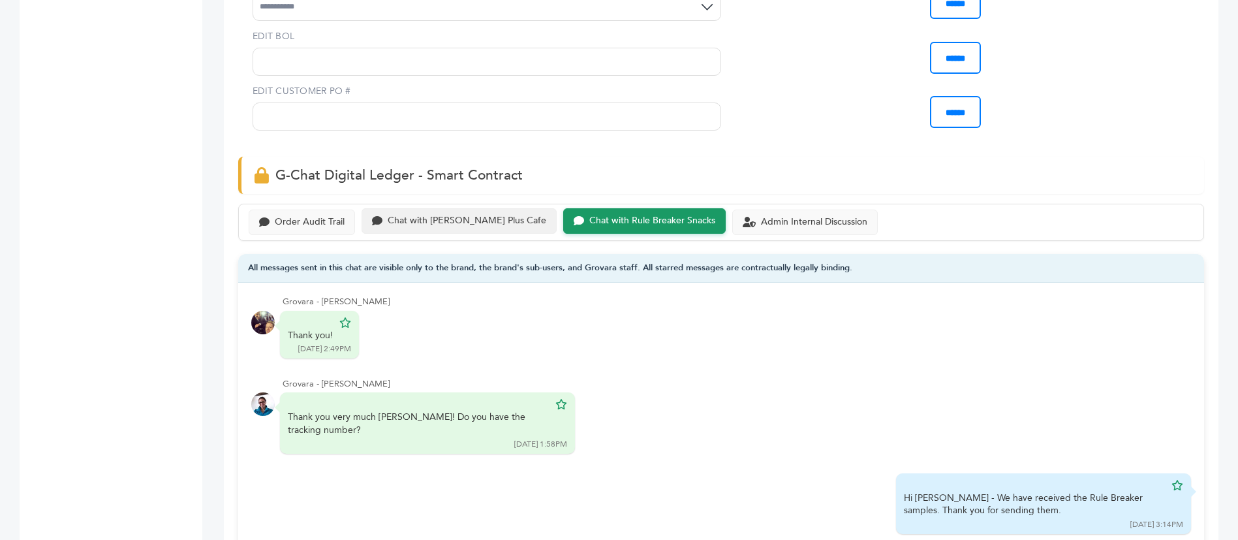
click at [472, 215] on div "Chat with Buono Plus Cafe" at bounding box center [467, 220] width 159 height 11
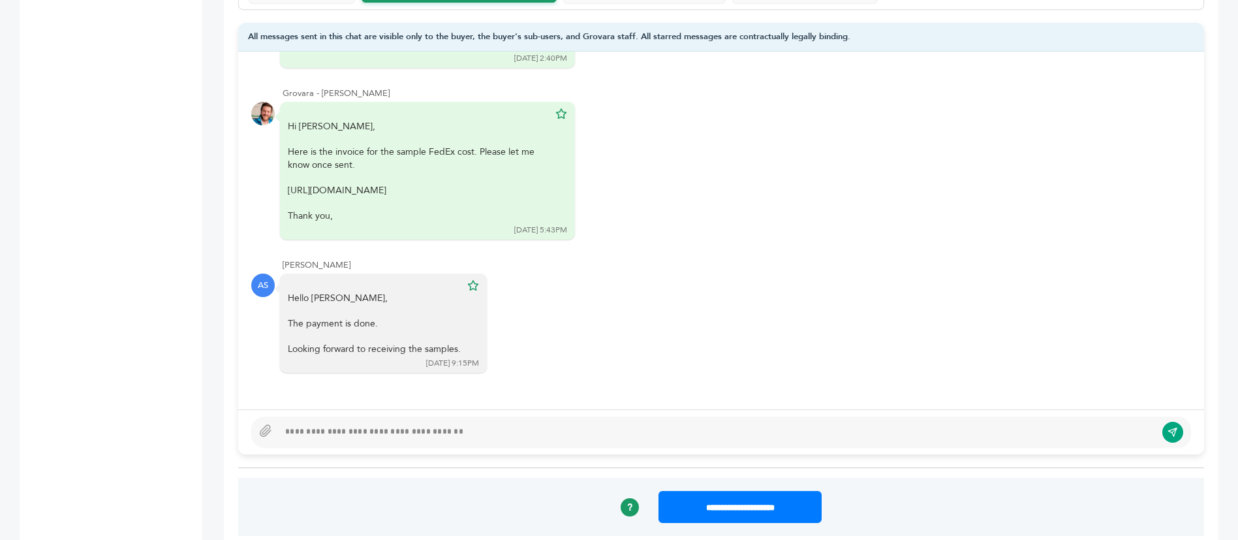
scroll to position [881, 0]
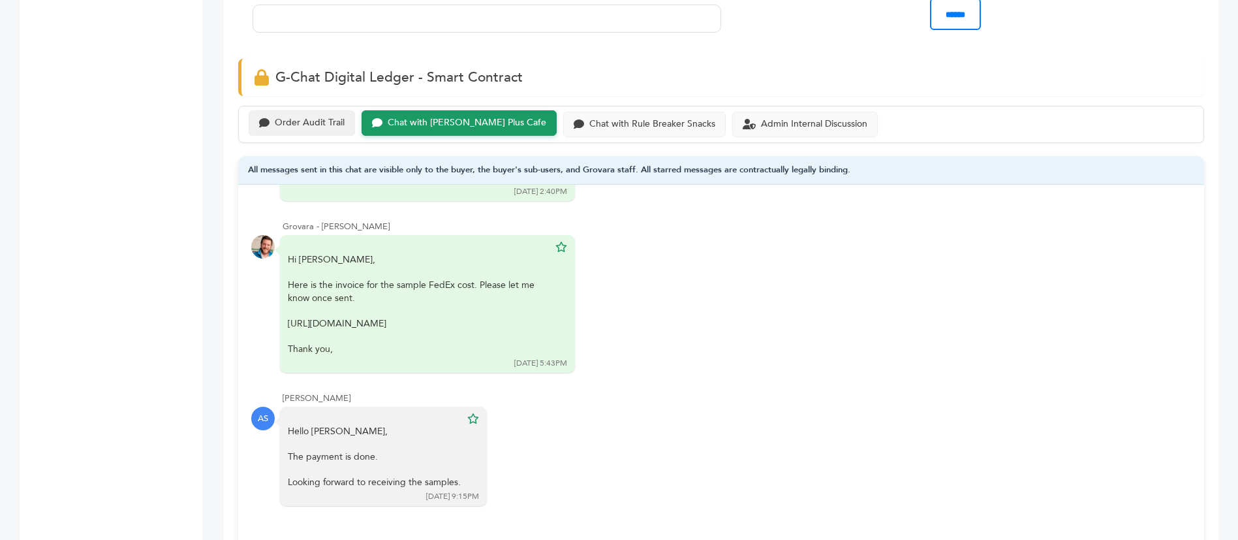
click at [321, 117] on div "Order Audit Trail" at bounding box center [310, 122] width 70 height 11
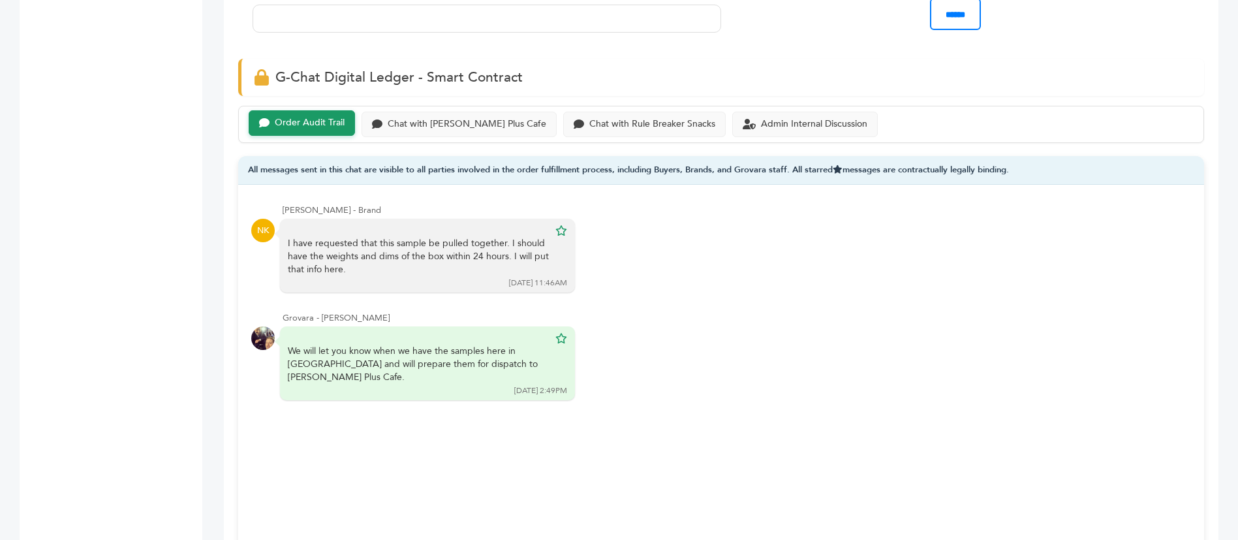
click at [757, 110] on div "Admin Internal Discussion" at bounding box center [805, 122] width 146 height 25
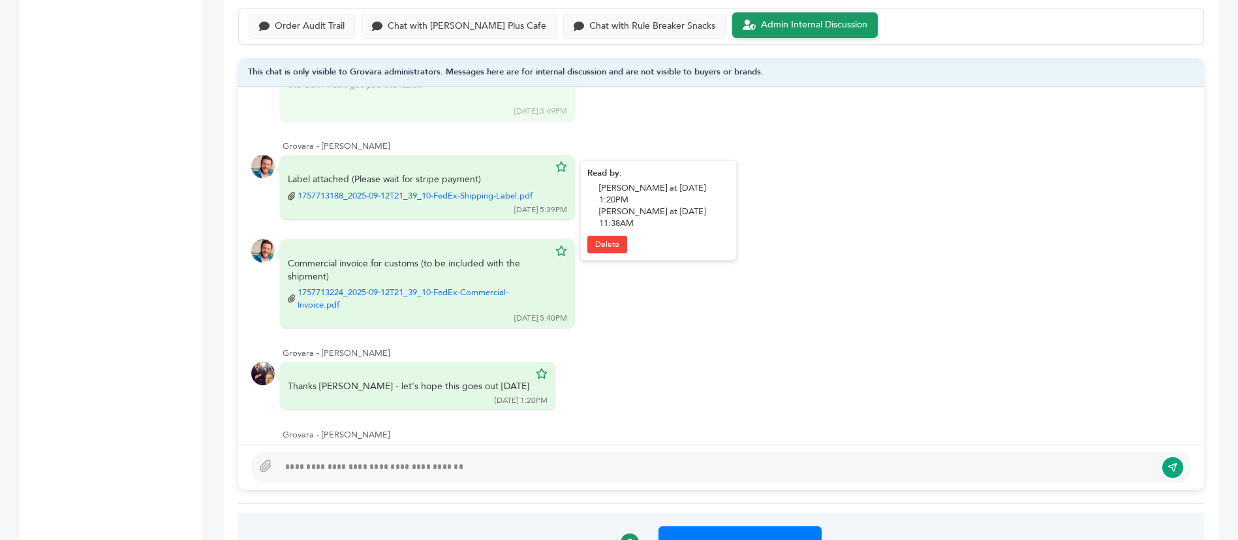
scroll to position [326, 0]
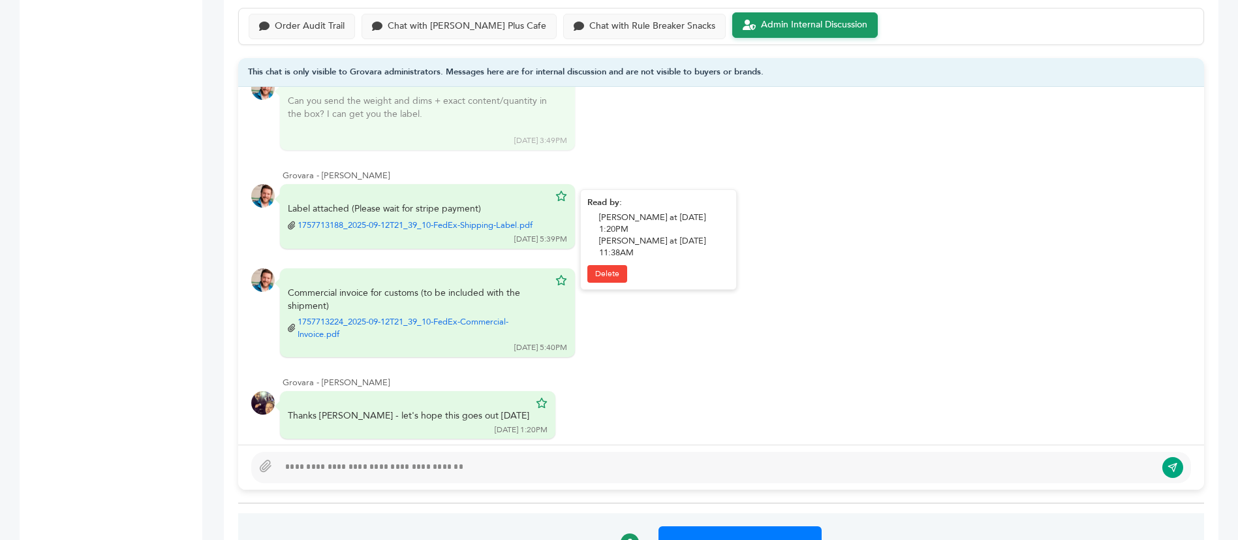
click at [417, 219] on link "1757713188_2025-09-12T21_39_10-FedEx-Shipping-Label.pdf" at bounding box center [415, 225] width 235 height 12
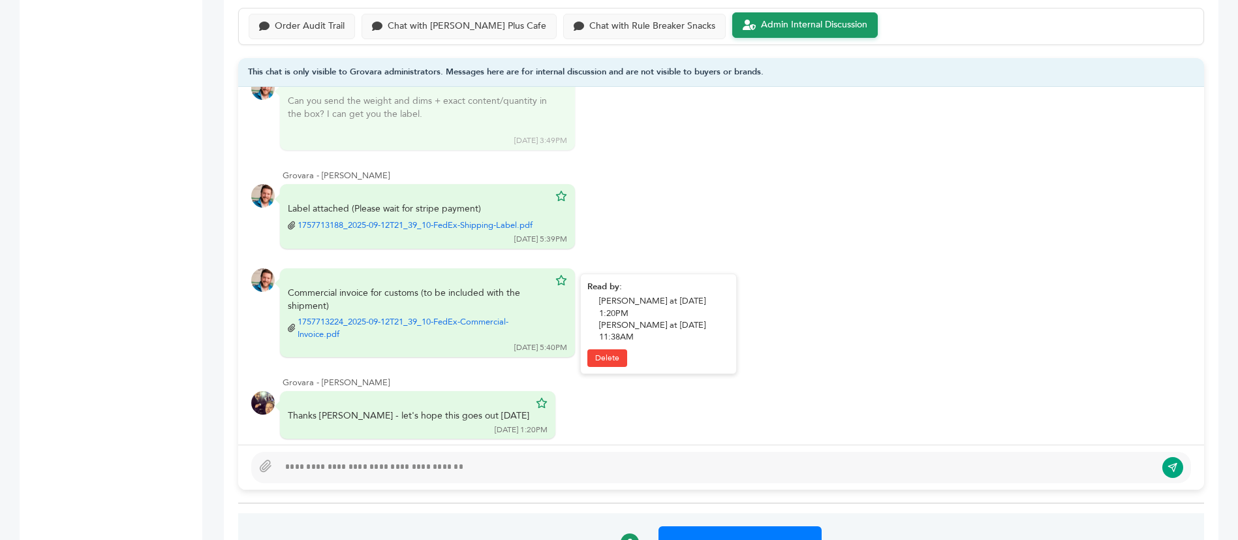
click at [415, 316] on link "1757713224_2025-09-12T21_39_10-FedEx-Commercial-Invoice.pdf" at bounding box center [423, 327] width 251 height 23
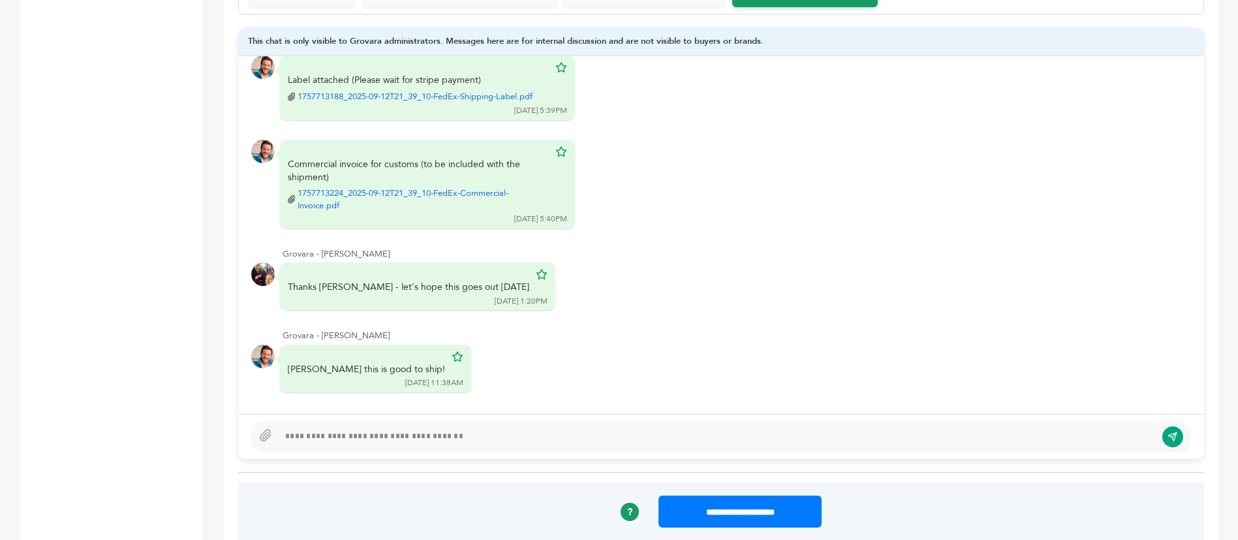
scroll to position [979, 0]
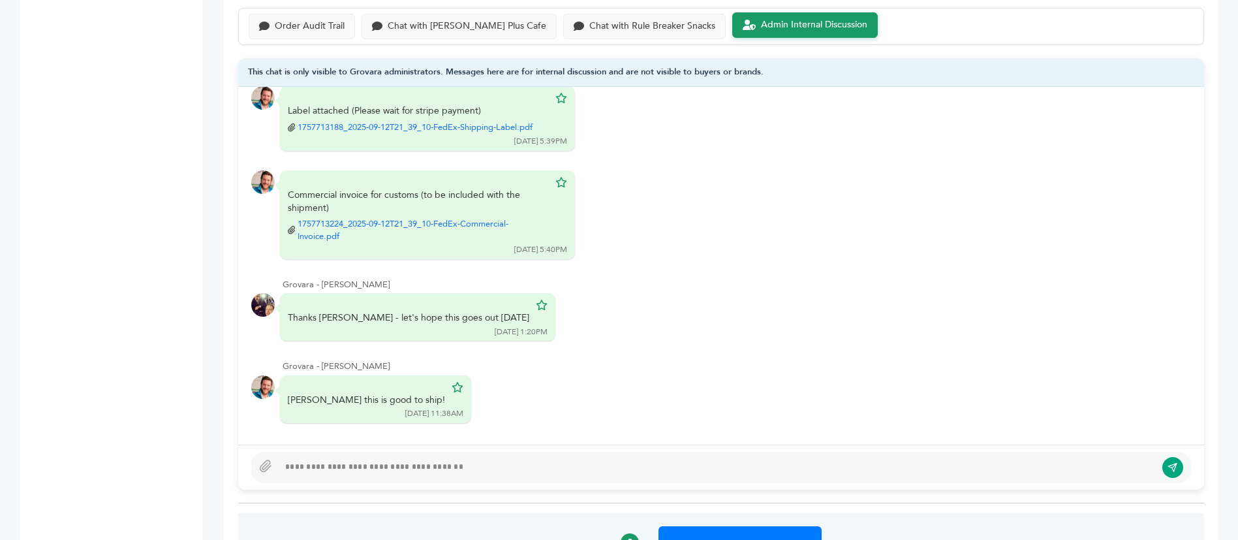
click at [547, 459] on div at bounding box center [717, 467] width 877 height 16
type textarea "**********"
click at [1176, 462] on icon "submit" at bounding box center [1172, 467] width 10 height 11
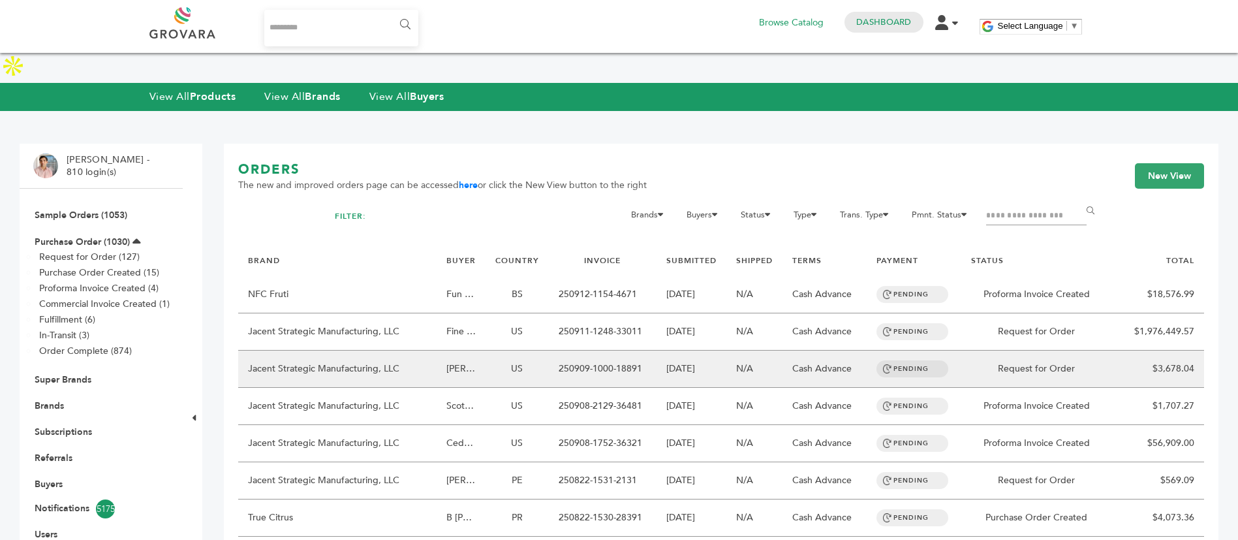
click at [493, 350] on td "US" at bounding box center [516, 368] width 63 height 37
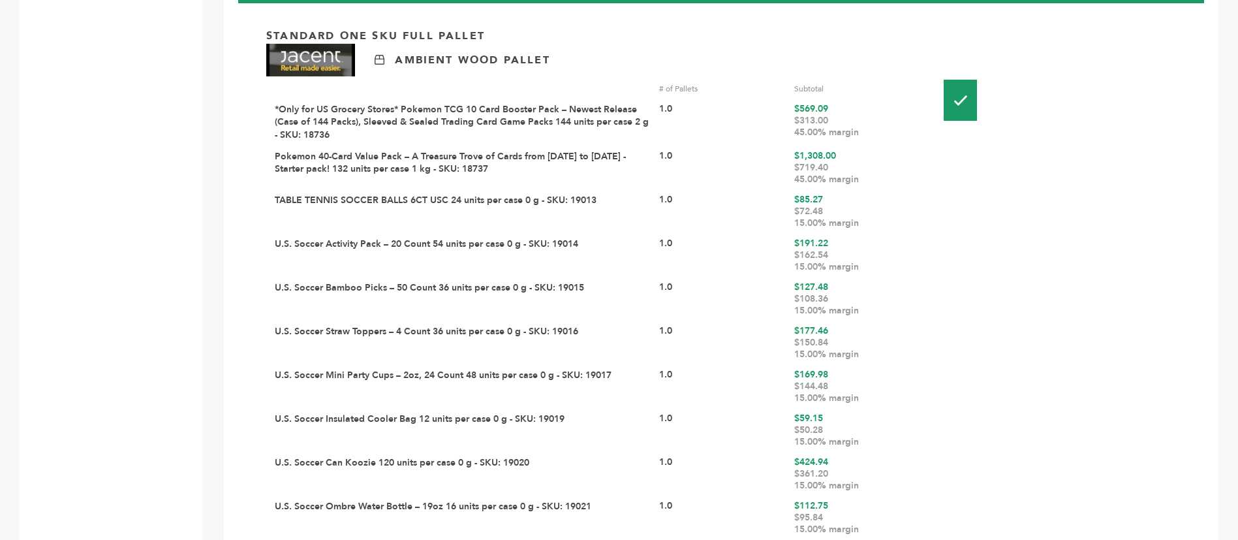
scroll to position [1664, 0]
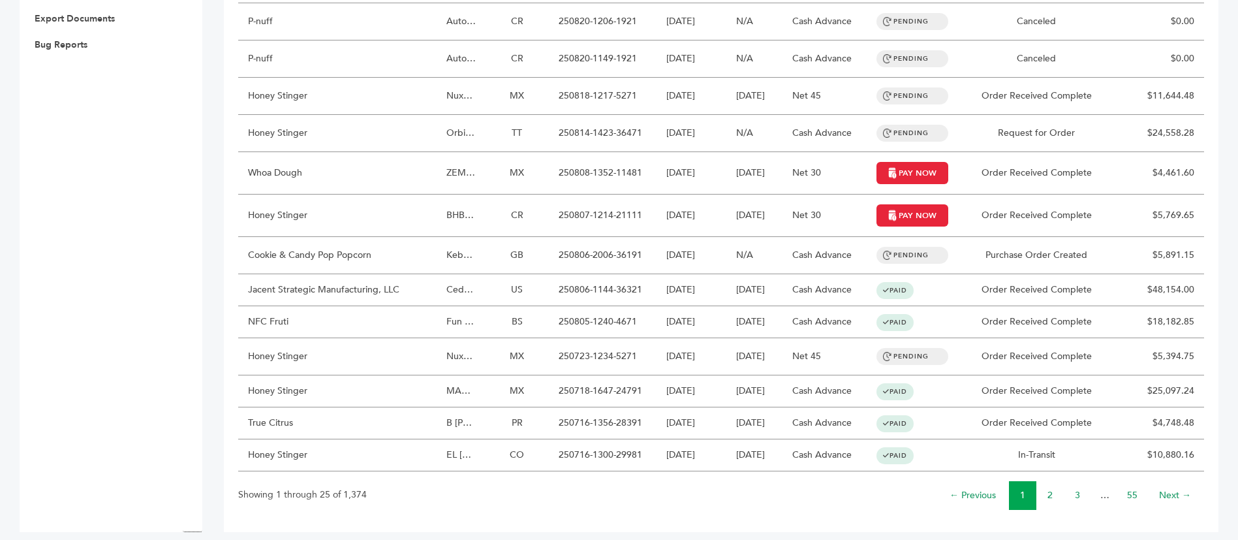
scroll to position [680, 0]
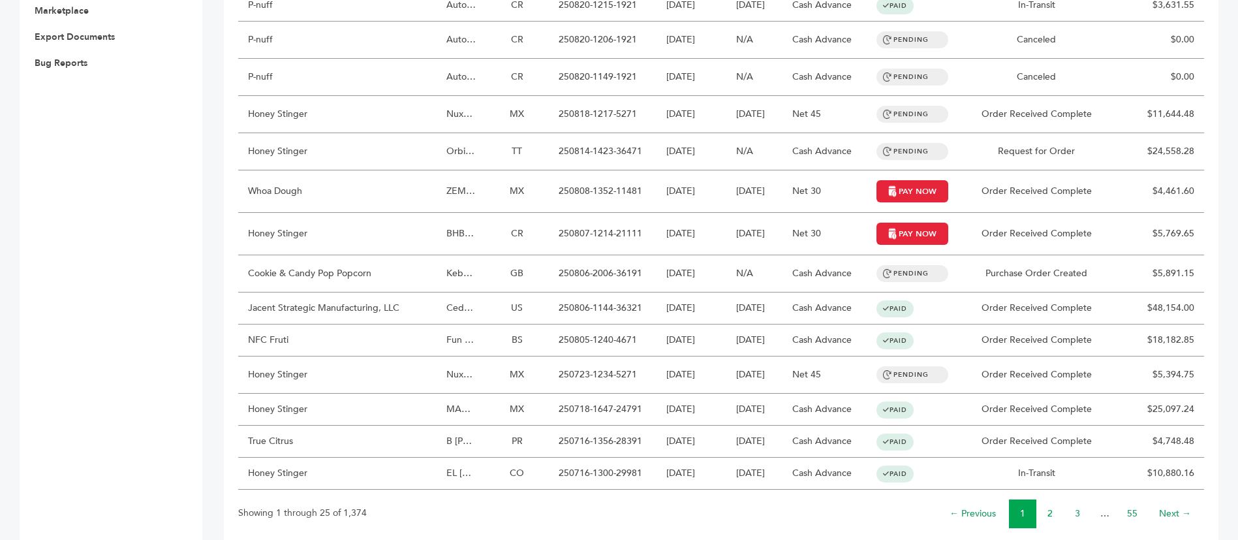
click at [1049, 507] on link "2" at bounding box center [1049, 513] width 5 height 12
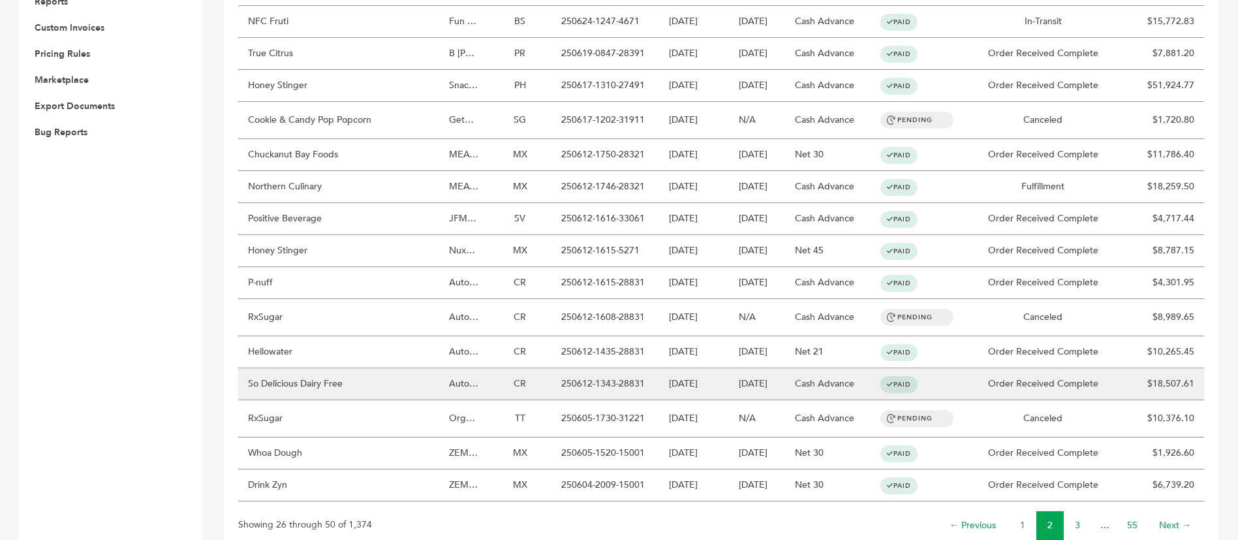
scroll to position [623, 0]
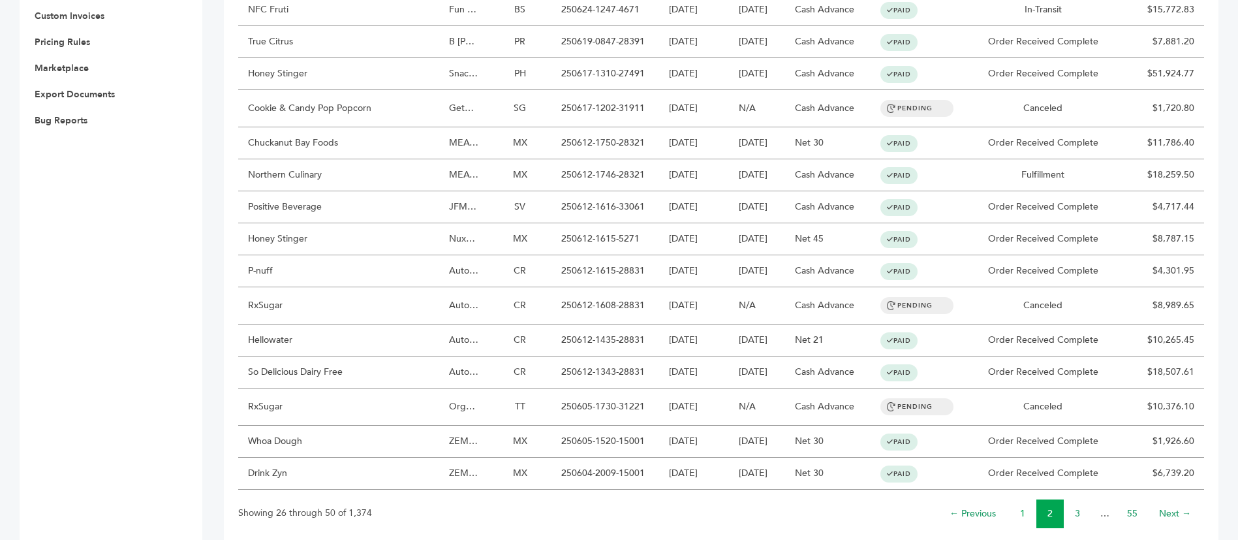
click at [1024, 507] on link "1" at bounding box center [1022, 513] width 5 height 12
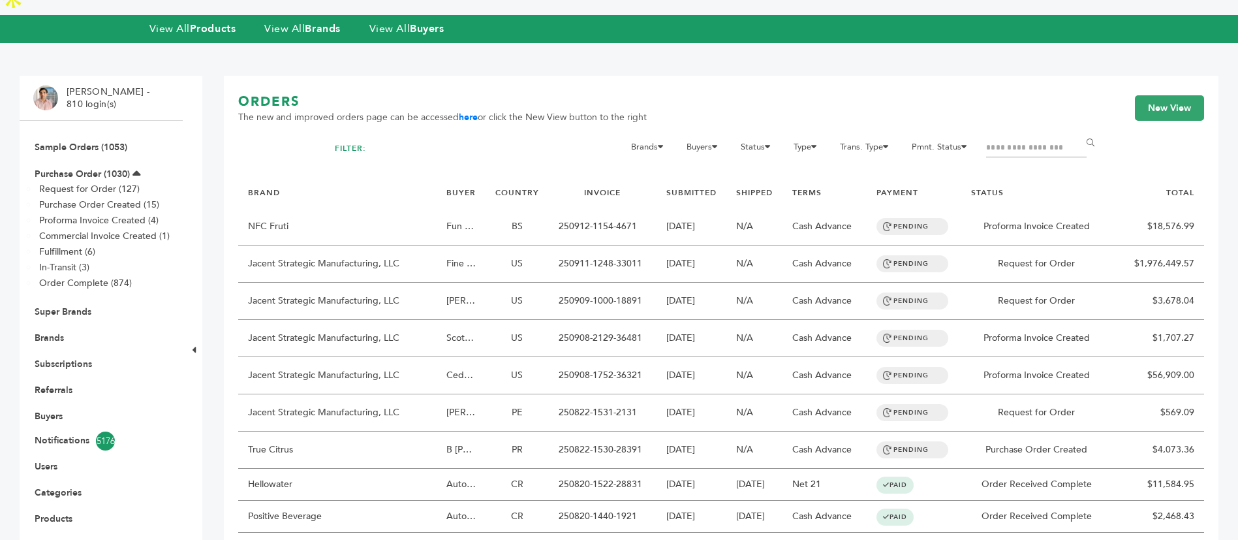
scroll to position [98, 0]
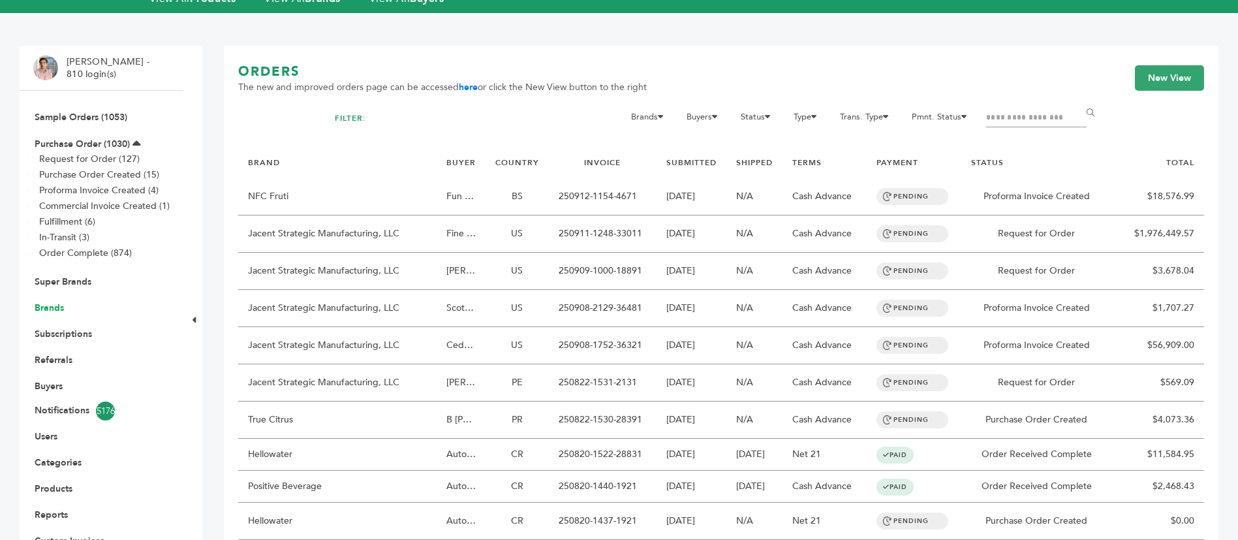
click at [57, 301] on link "Brands" at bounding box center [49, 307] width 29 height 12
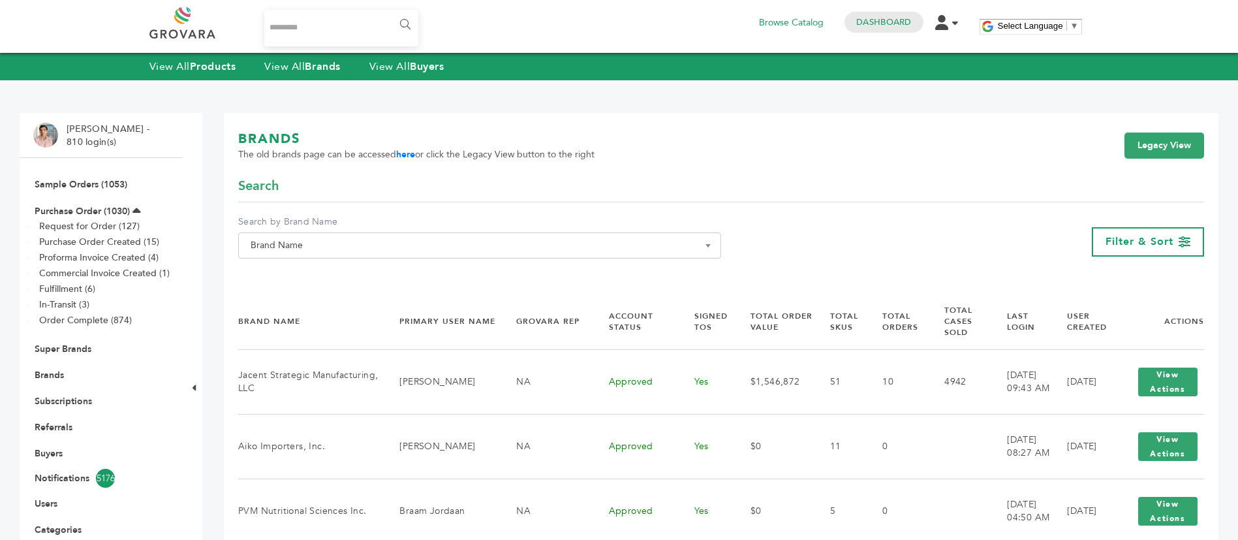
click at [564, 234] on span "Brand Name" at bounding box center [479, 245] width 483 height 26
click at [549, 277] on input "Search" at bounding box center [479, 269] width 476 height 16
paste input "*********"
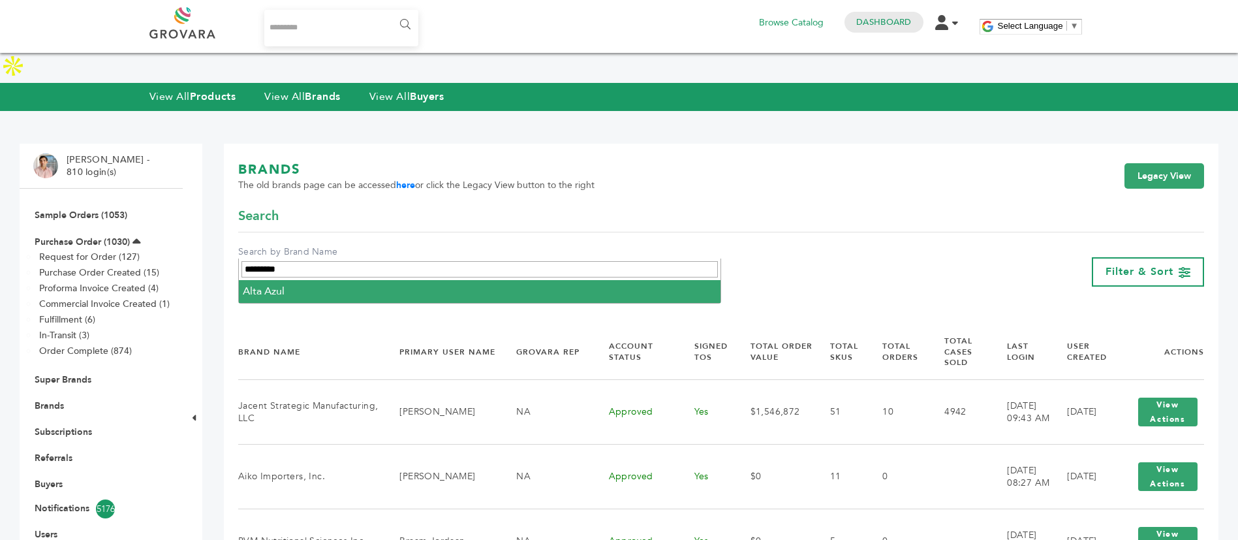
type input "*********"
select select "*********"
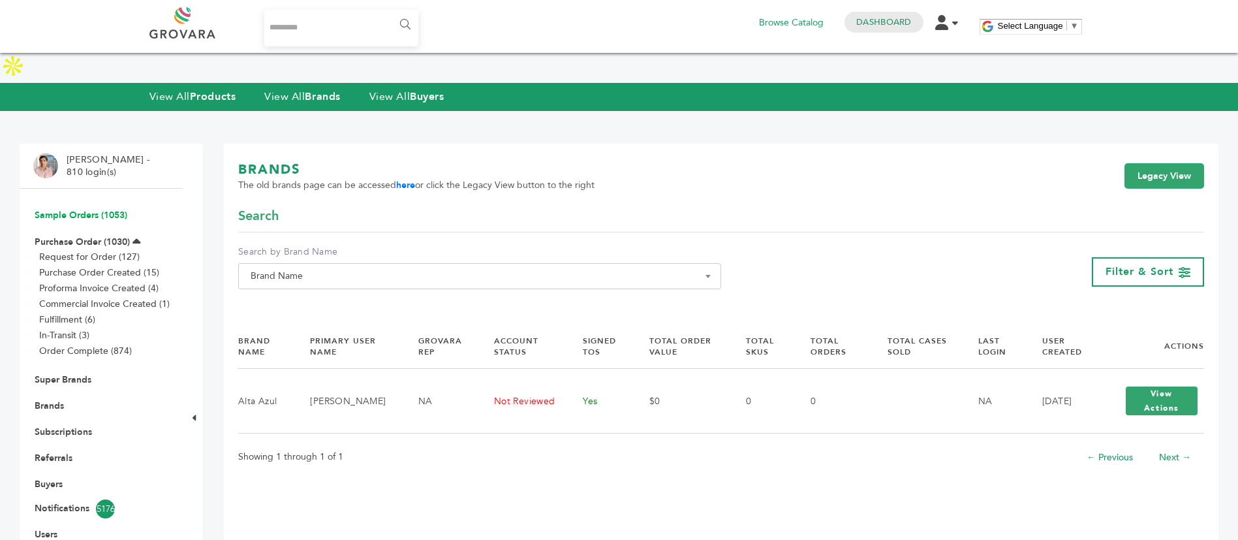
click at [81, 209] on link "Sample Orders (1053)" at bounding box center [81, 215] width 93 height 12
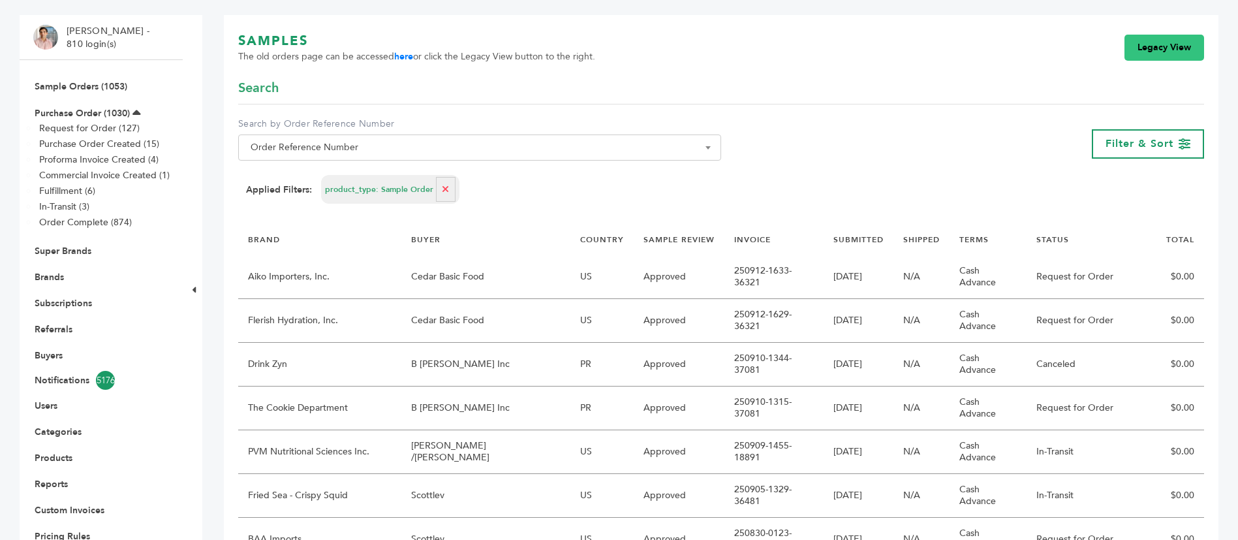
click at [1143, 46] on link "Legacy View" at bounding box center [1164, 48] width 80 height 26
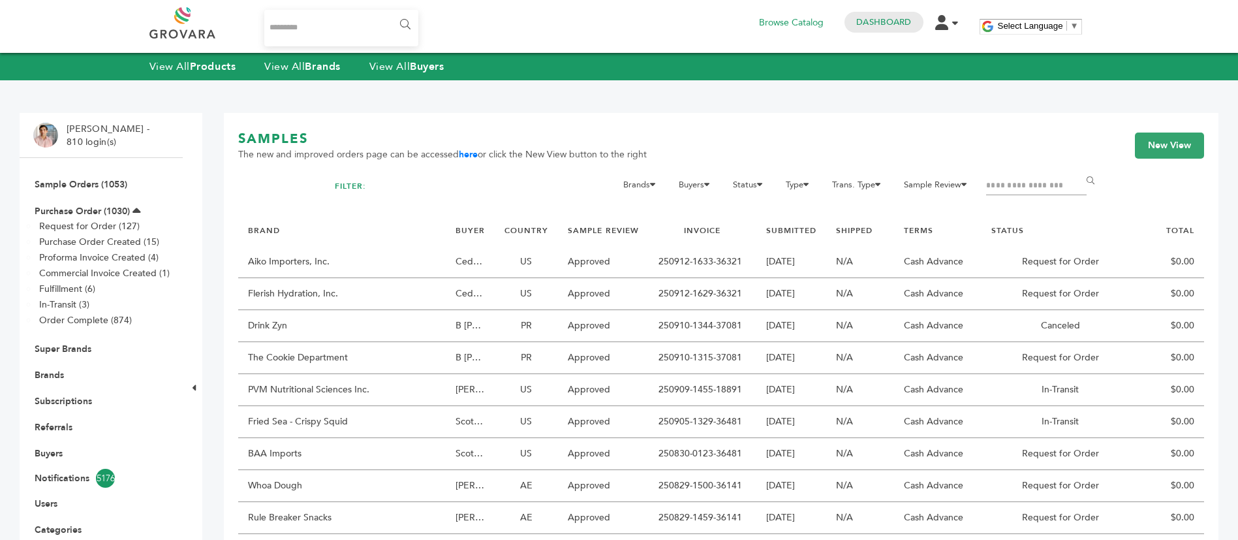
click at [1021, 191] on input "Filter by keywords" at bounding box center [1036, 186] width 100 height 18
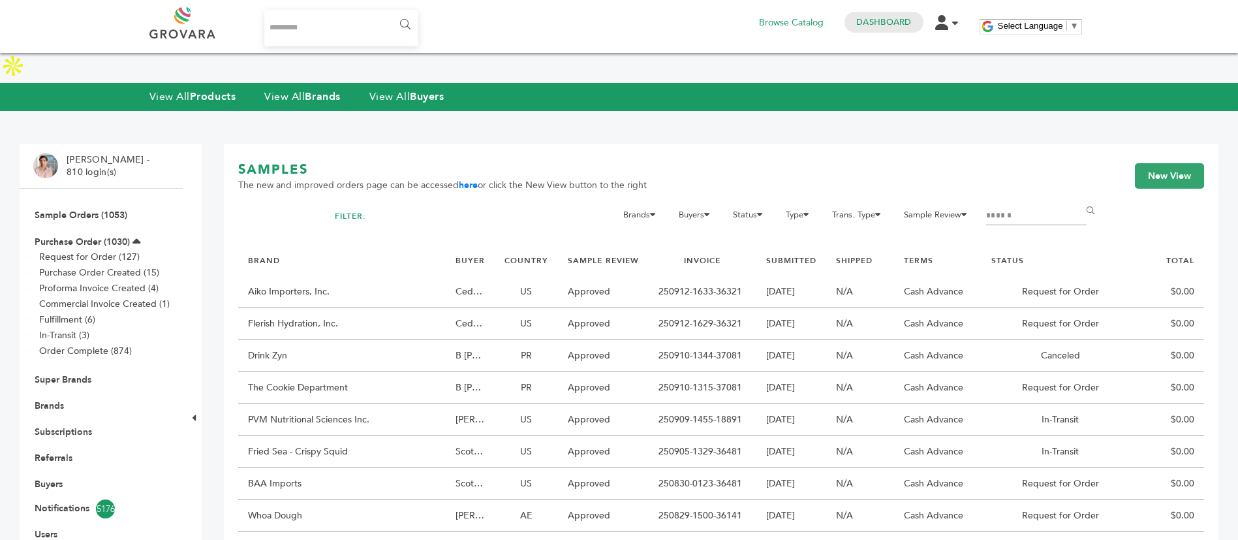
type input "******"
click at [1078, 198] on input "******" at bounding box center [1092, 211] width 29 height 26
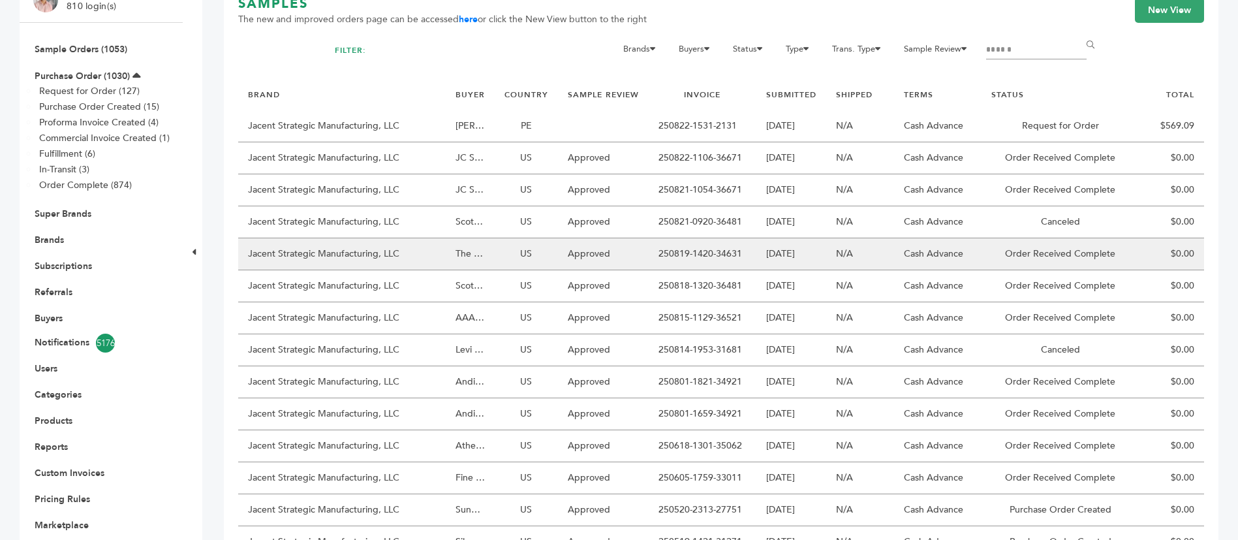
scroll to position [196, 0]
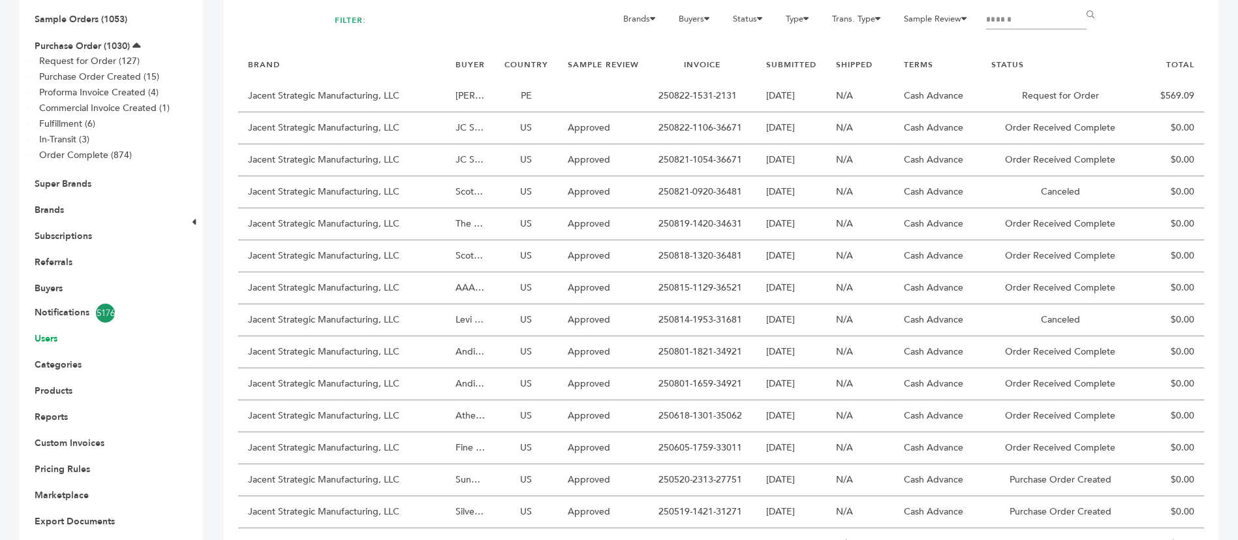
click at [50, 332] on link "Users" at bounding box center [46, 338] width 23 height 12
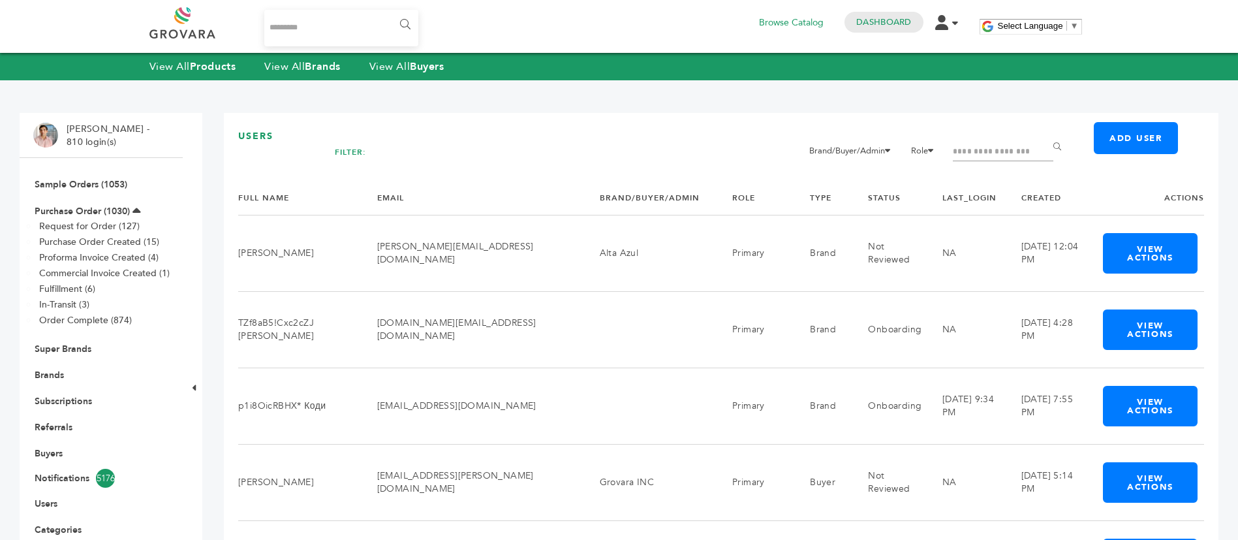
click at [1004, 149] on input "Filter by keywords" at bounding box center [1003, 152] width 100 height 18
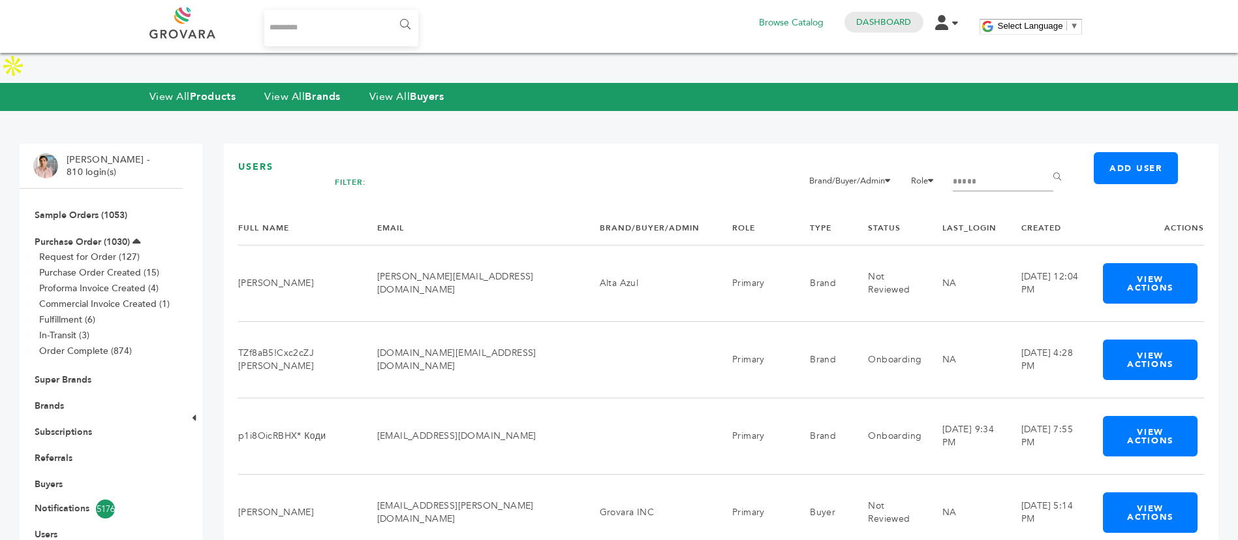
type input "*****"
click at [1045, 164] on input "******" at bounding box center [1059, 177] width 29 height 26
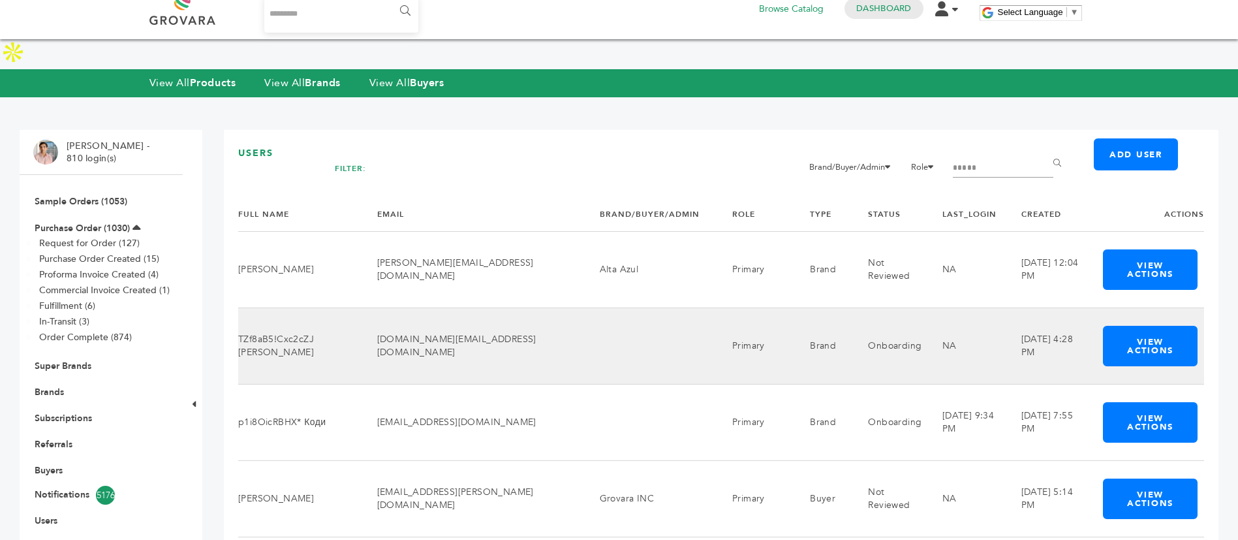
scroll to position [98, 0]
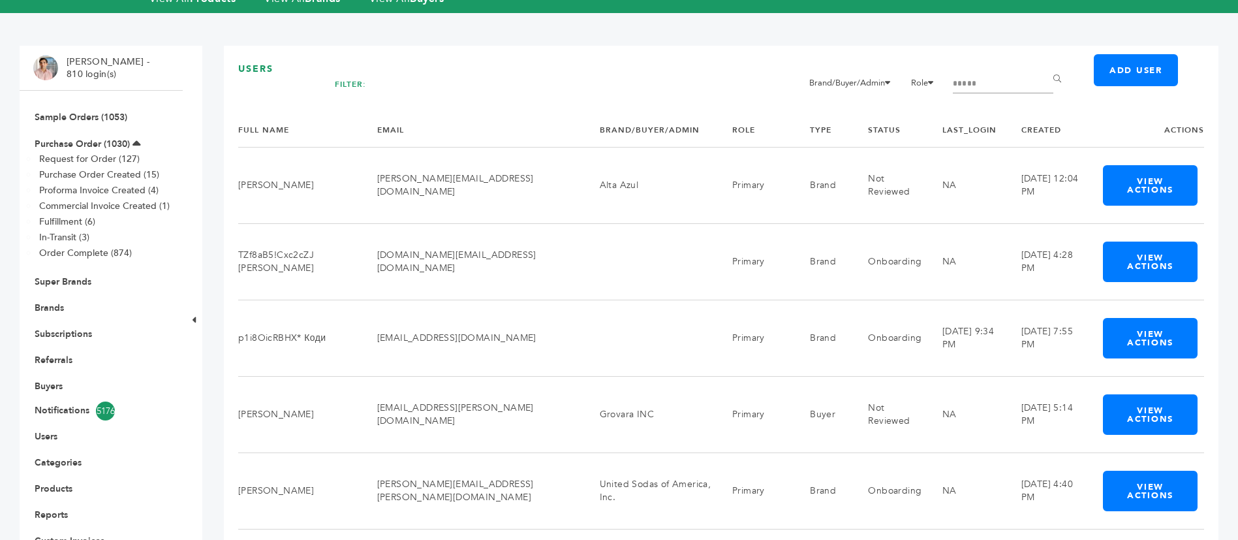
click at [1007, 75] on input "*****" at bounding box center [1003, 84] width 100 height 18
click at [1045, 67] on input "******" at bounding box center [1059, 80] width 29 height 26
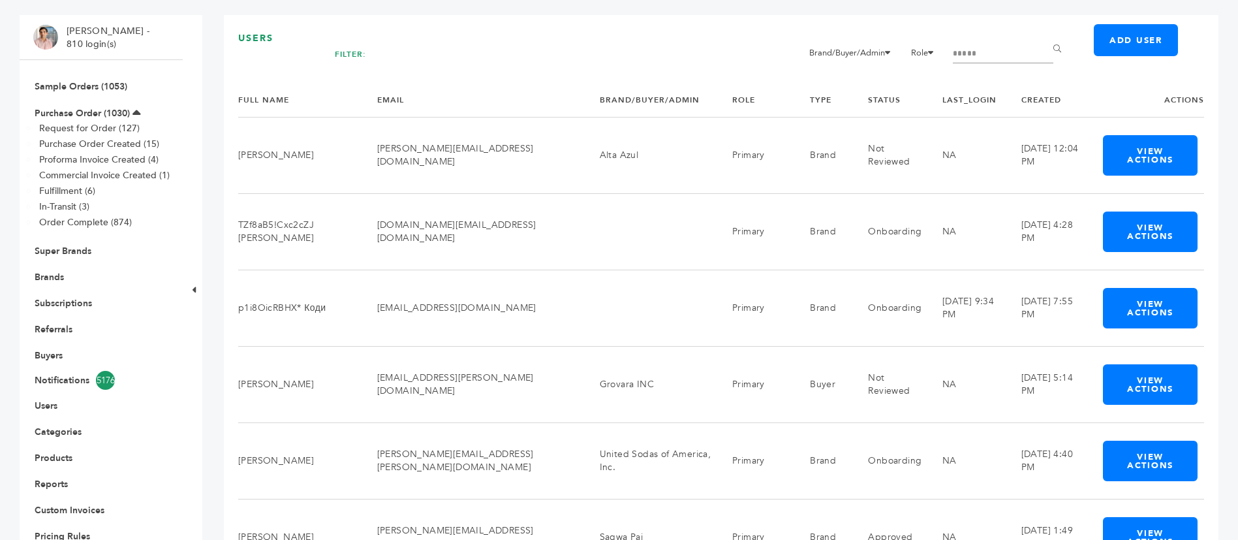
scroll to position [98, 0]
click at [1016, 43] on h1 "Users" at bounding box center [721, 38] width 966 height 13
click at [1055, 51] on input "******" at bounding box center [1059, 49] width 29 height 26
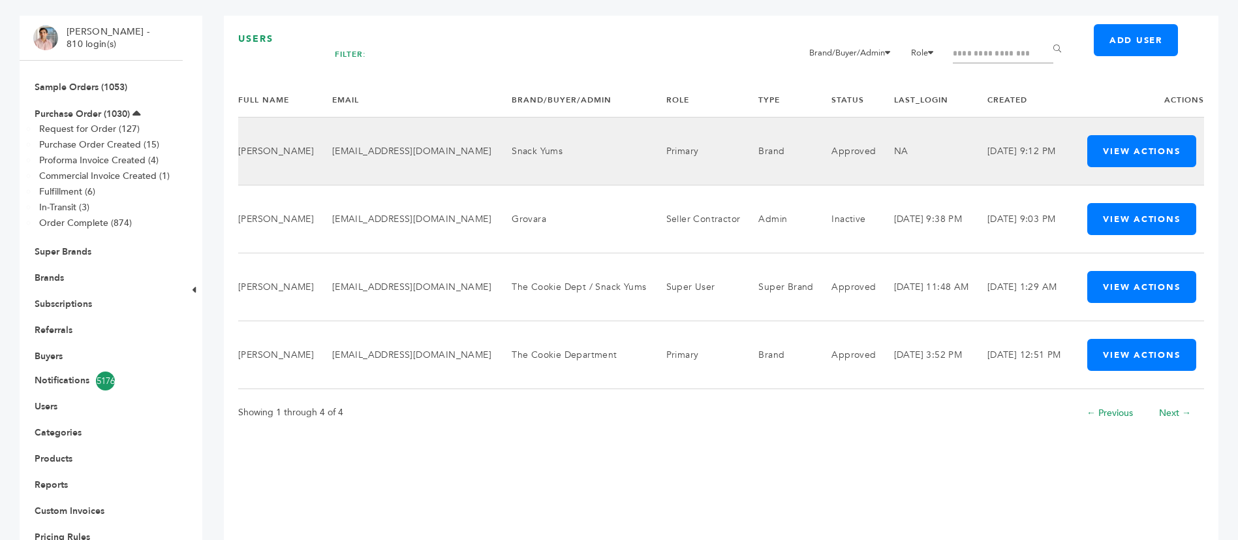
scroll to position [98, 0]
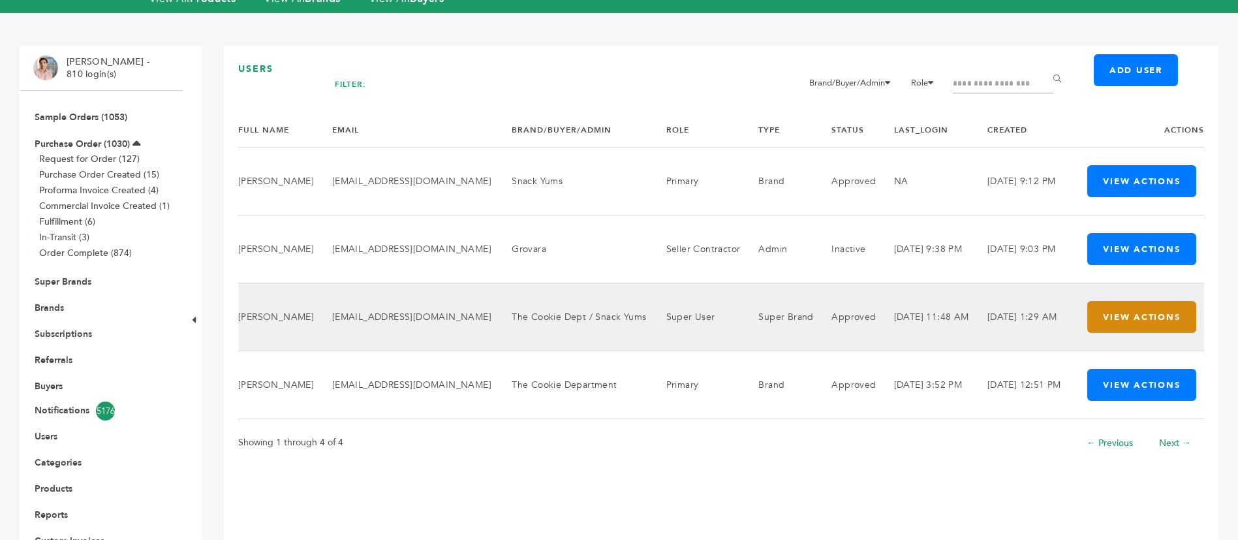
click at [1156, 317] on button "View Actions" at bounding box center [1141, 317] width 108 height 32
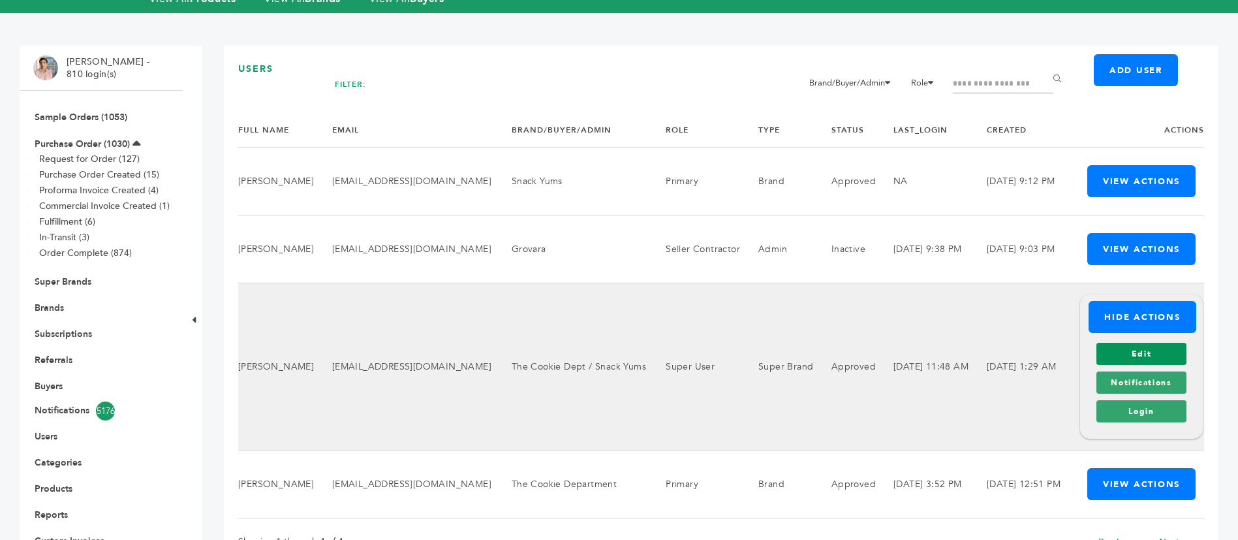
click at [1160, 343] on link "Edit" at bounding box center [1140, 354] width 89 height 22
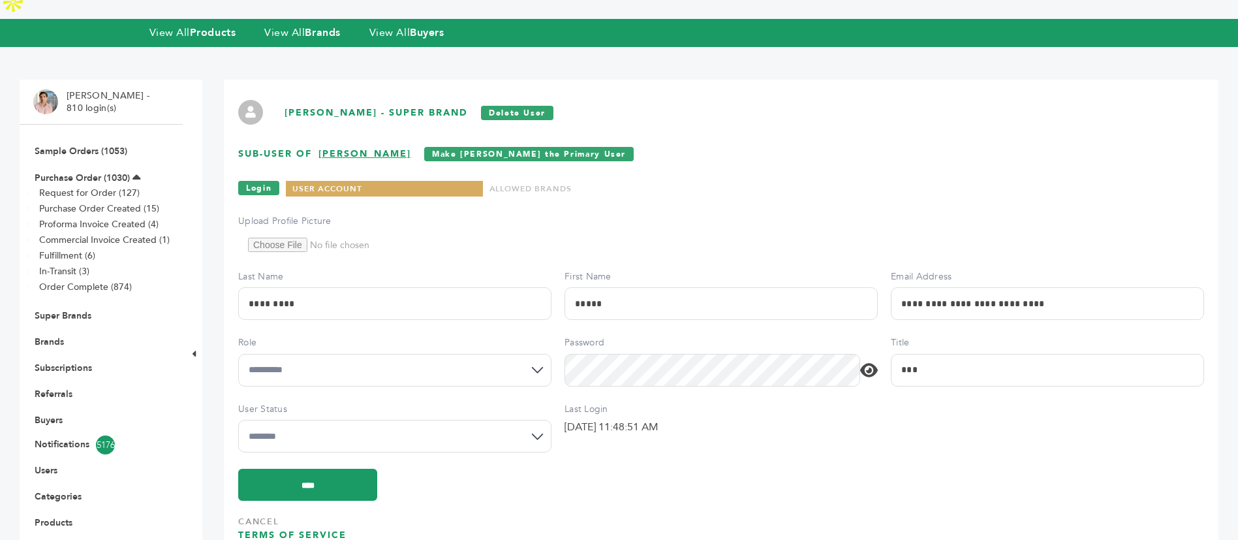
scroll to position [55, 0]
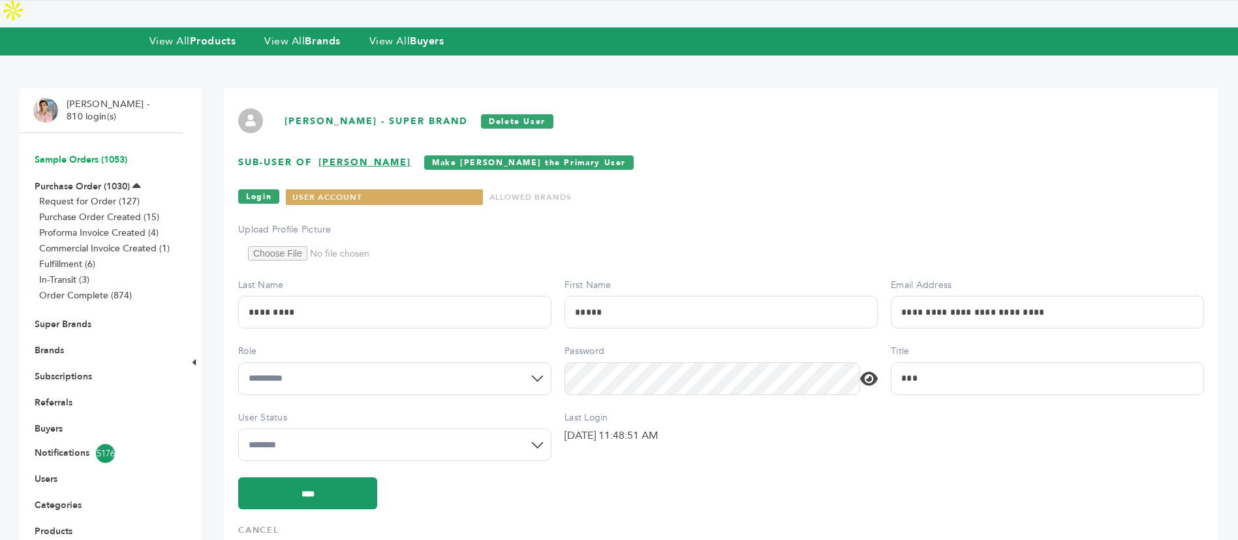
click at [102, 153] on link "Sample Orders (1053)" at bounding box center [81, 159] width 93 height 12
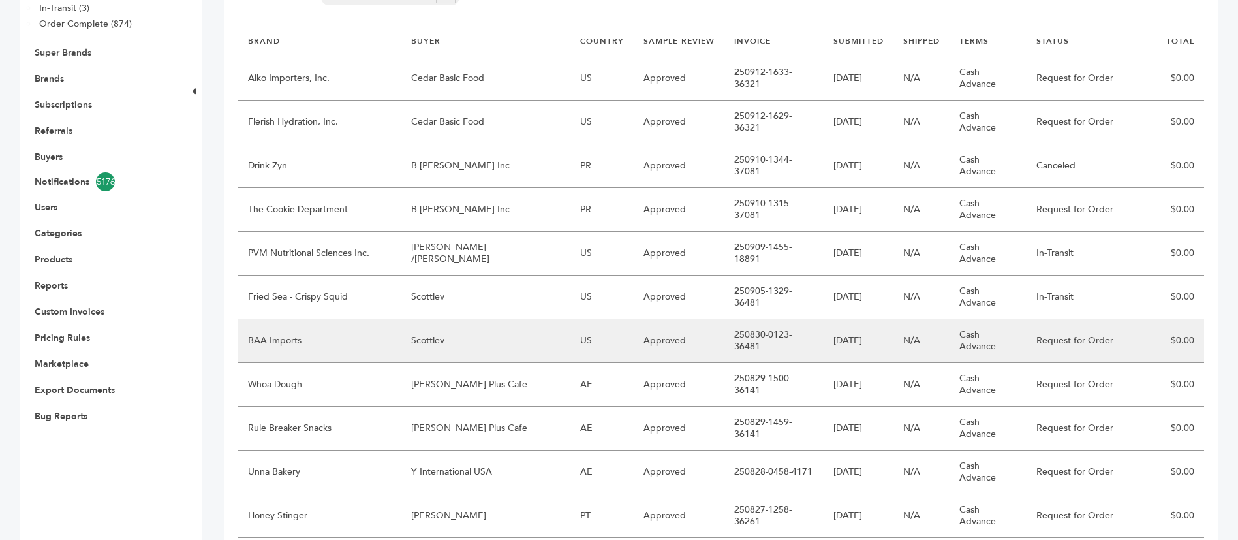
scroll to position [392, 0]
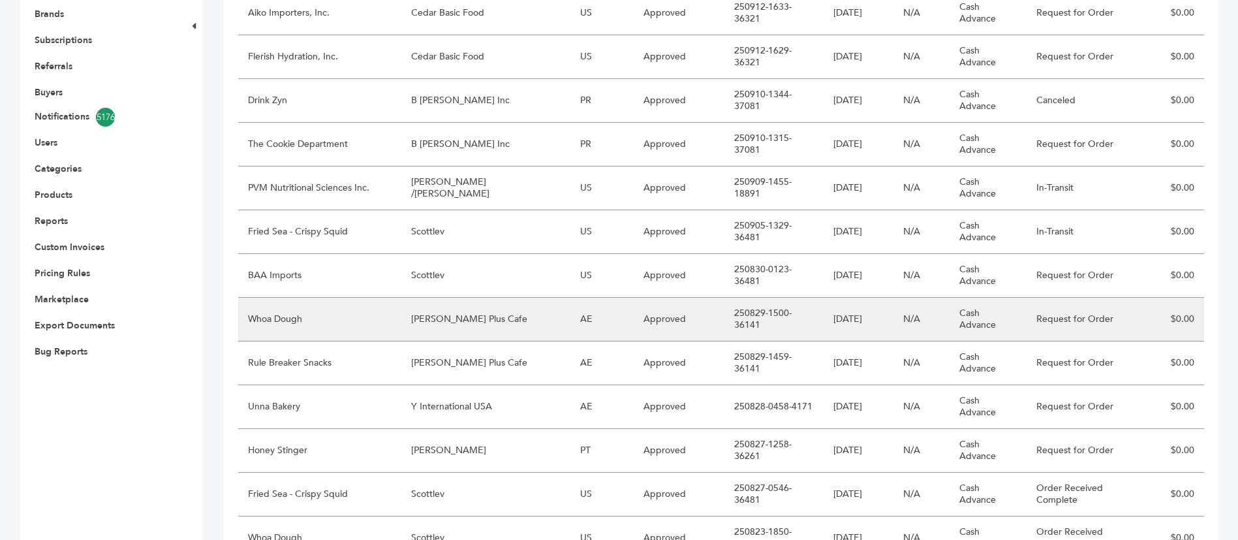
click at [393, 298] on td "Whoa Dough" at bounding box center [319, 320] width 163 height 44
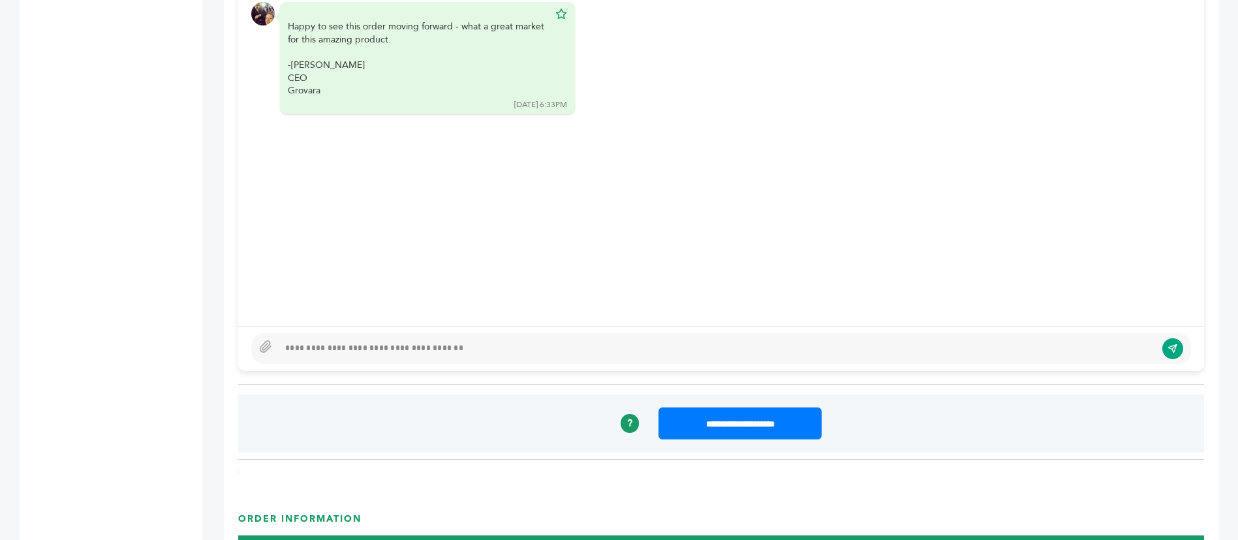
scroll to position [881, 0]
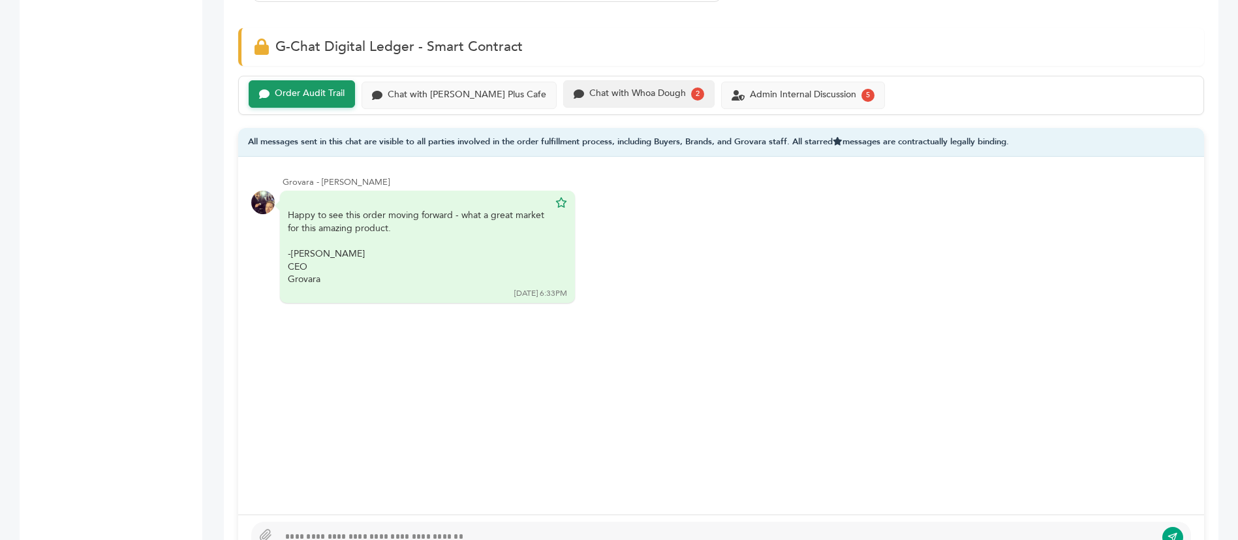
click at [585, 86] on div "Chat with Whoa Dough 2" at bounding box center [638, 93] width 151 height 27
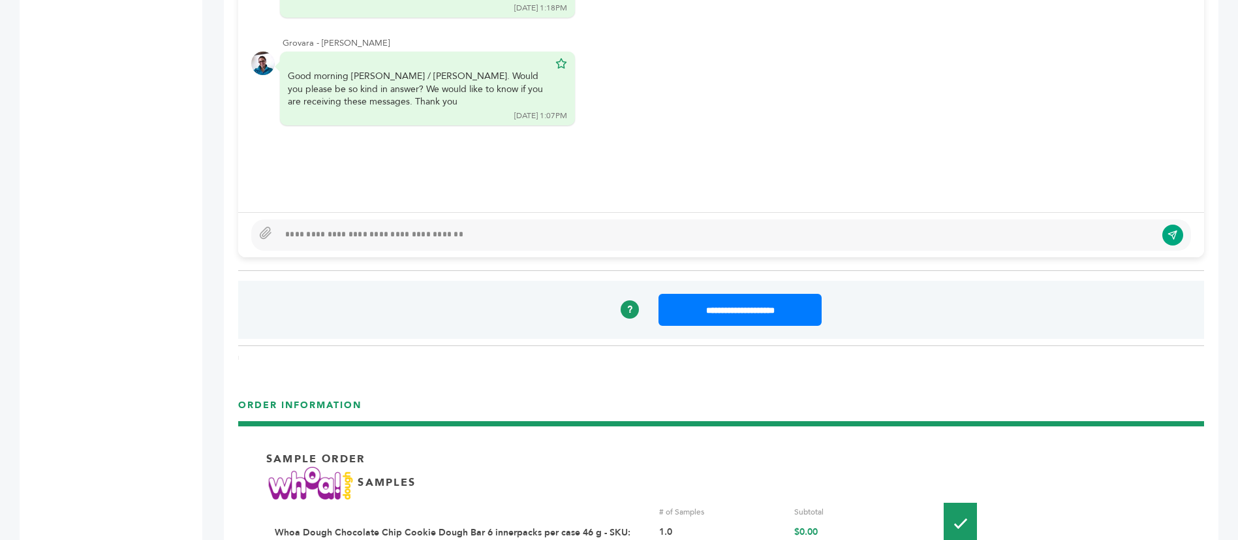
scroll to position [881, 0]
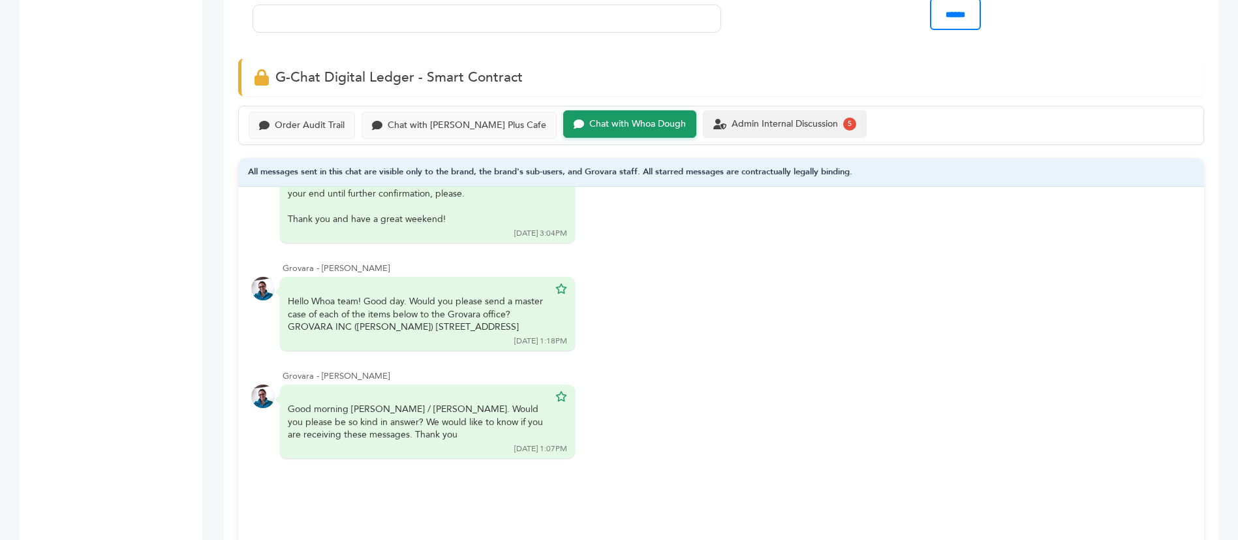
click at [709, 110] on div "Admin Internal Discussion 5" at bounding box center [785, 123] width 164 height 27
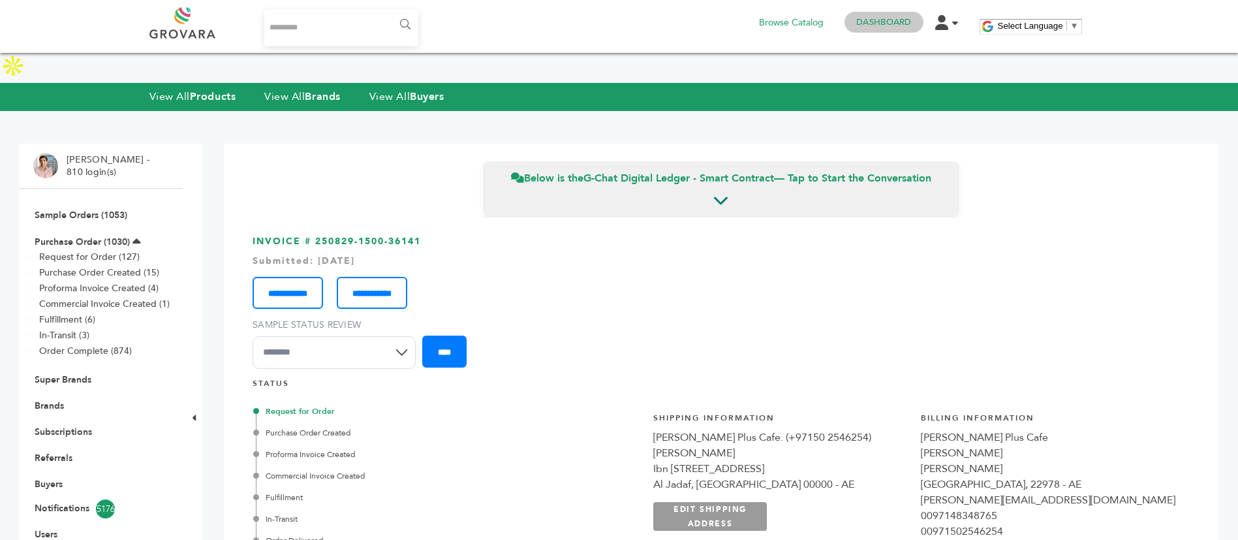
click at [905, 29] on h4 "Dashboard" at bounding box center [883, 22] width 78 height 21
click at [902, 19] on link "Dashboard" at bounding box center [883, 22] width 55 height 12
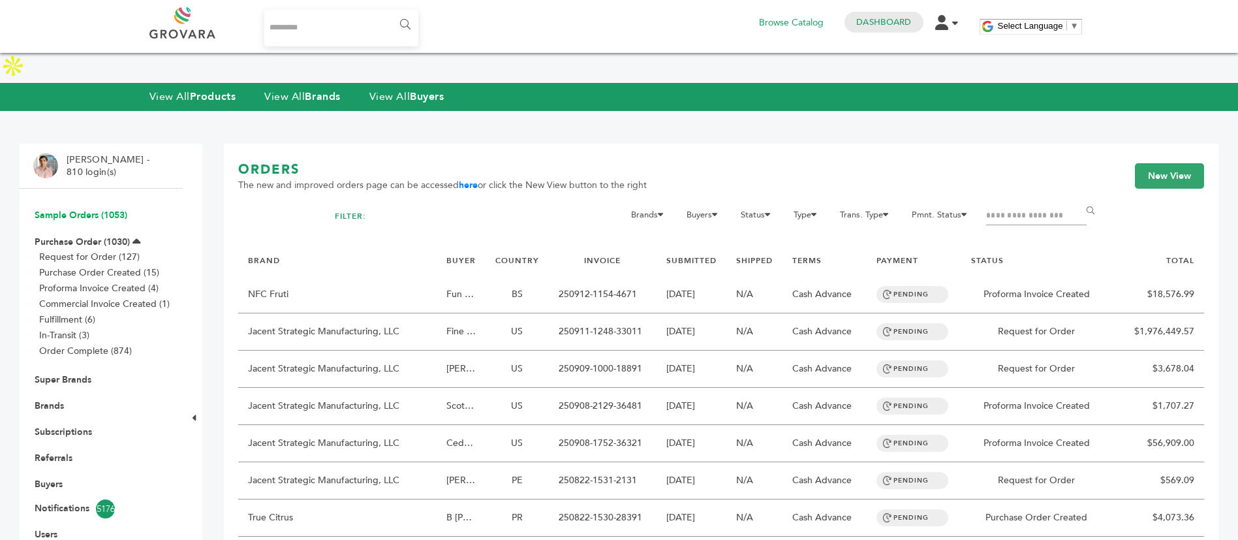
click at [102, 209] on link "Sample Orders (1053)" at bounding box center [81, 215] width 93 height 12
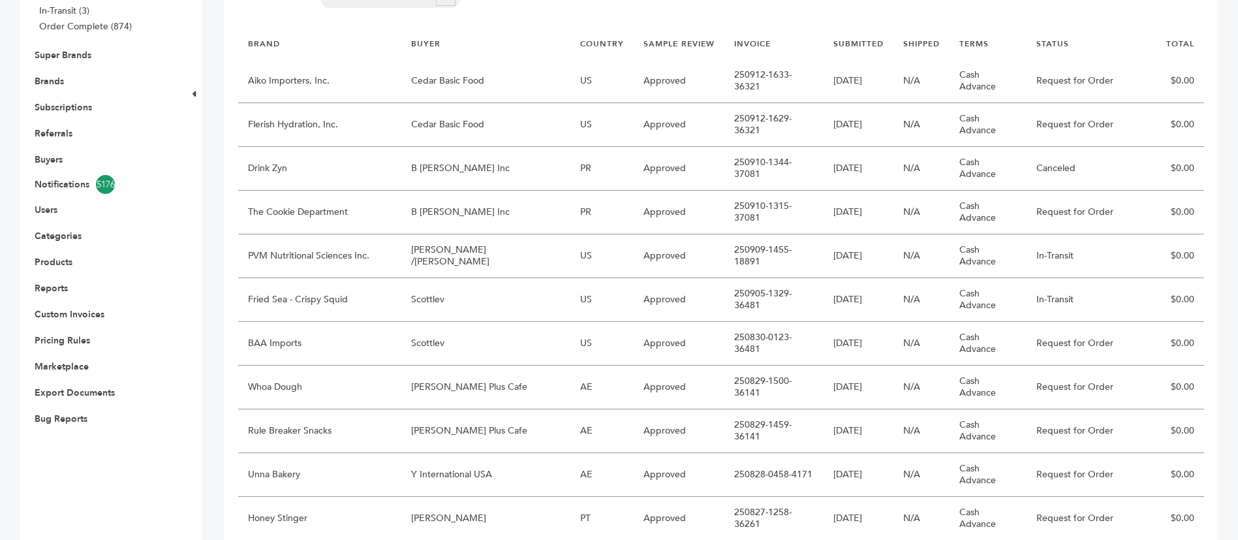
scroll to position [392, 0]
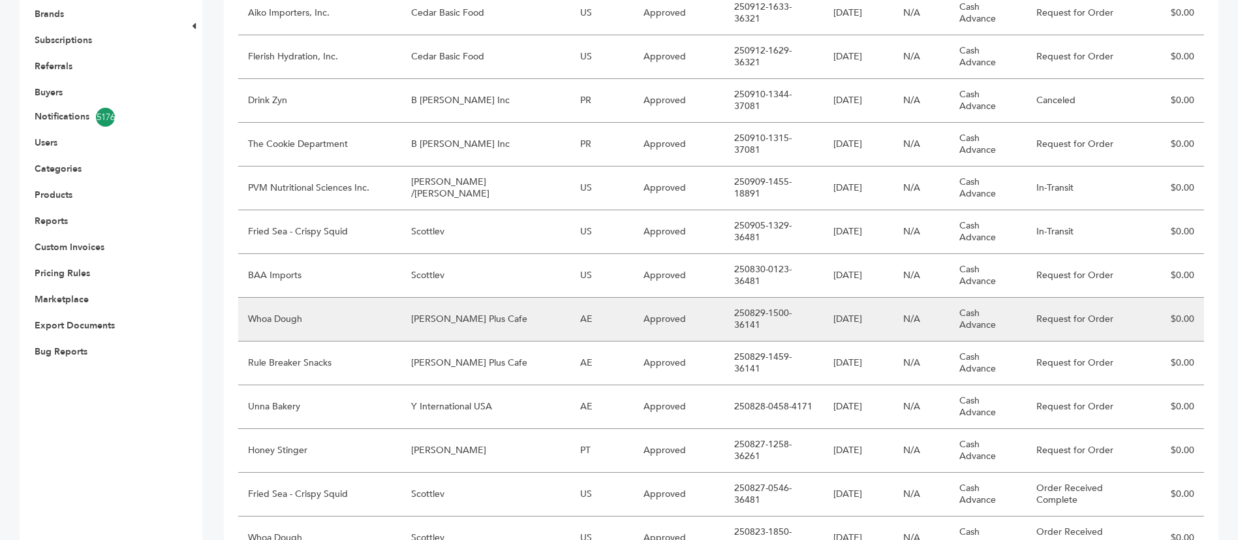
click at [378, 298] on td "Whoa Dough" at bounding box center [319, 320] width 163 height 44
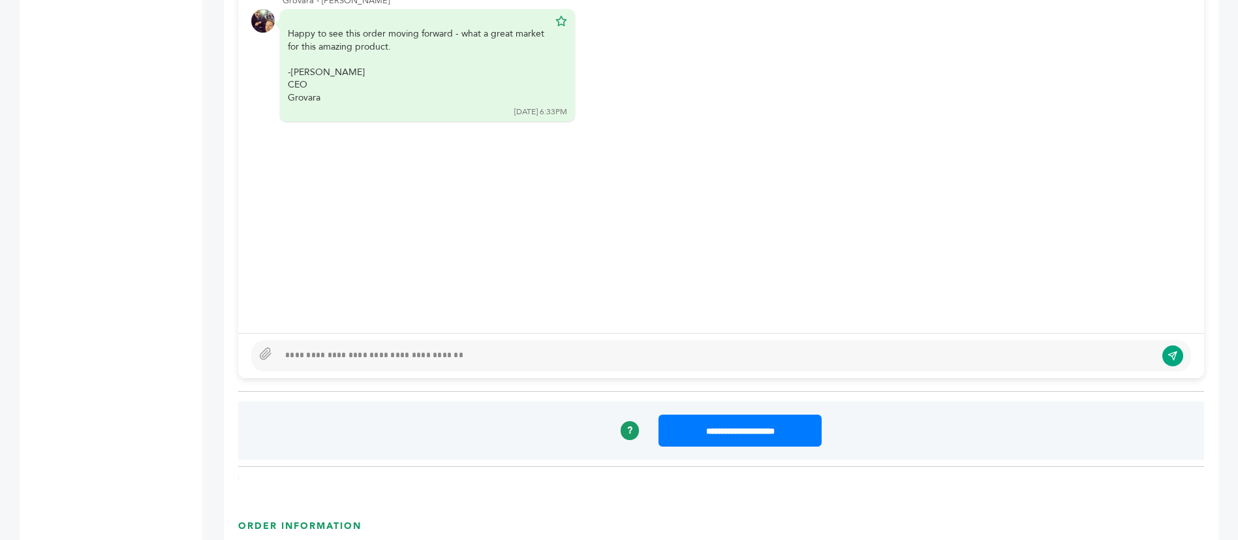
scroll to position [881, 0]
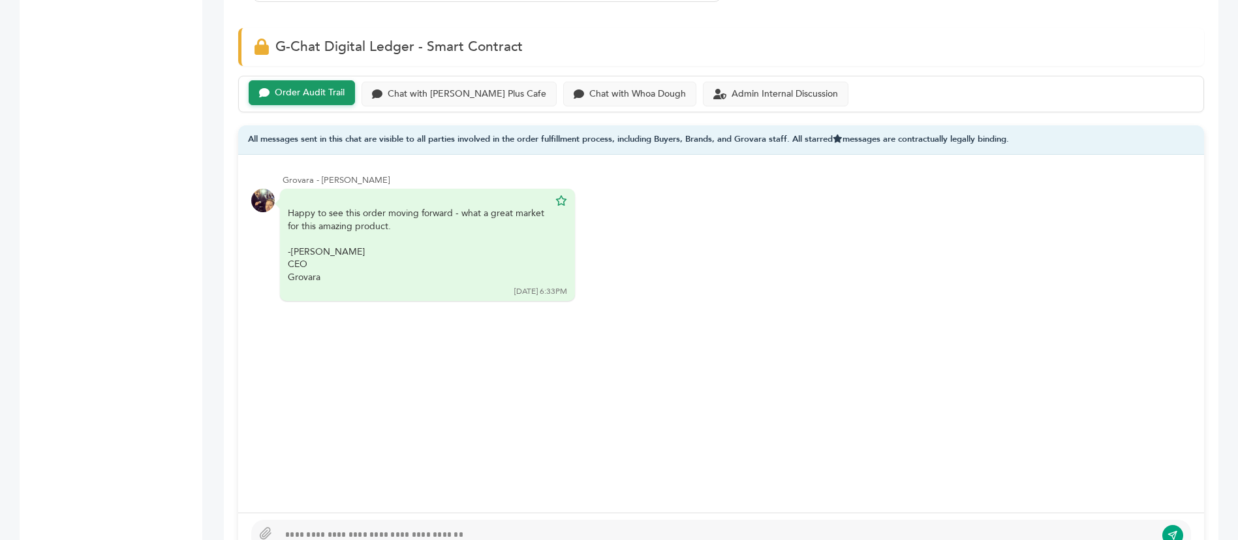
click at [429, 79] on div "Order Audit Trail Chat with [PERSON_NAME] Plus Cafe Chat with Whoa Dough Admin …" at bounding box center [721, 94] width 966 height 37
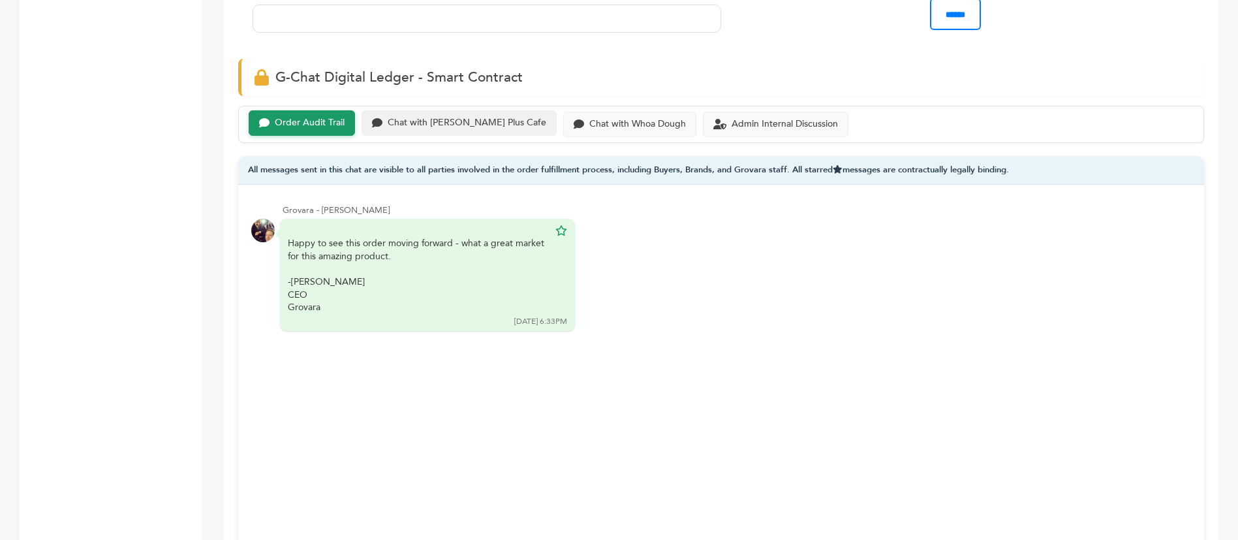
click at [437, 117] on div "Chat with [PERSON_NAME] Plus Cafe" at bounding box center [467, 122] width 159 height 11
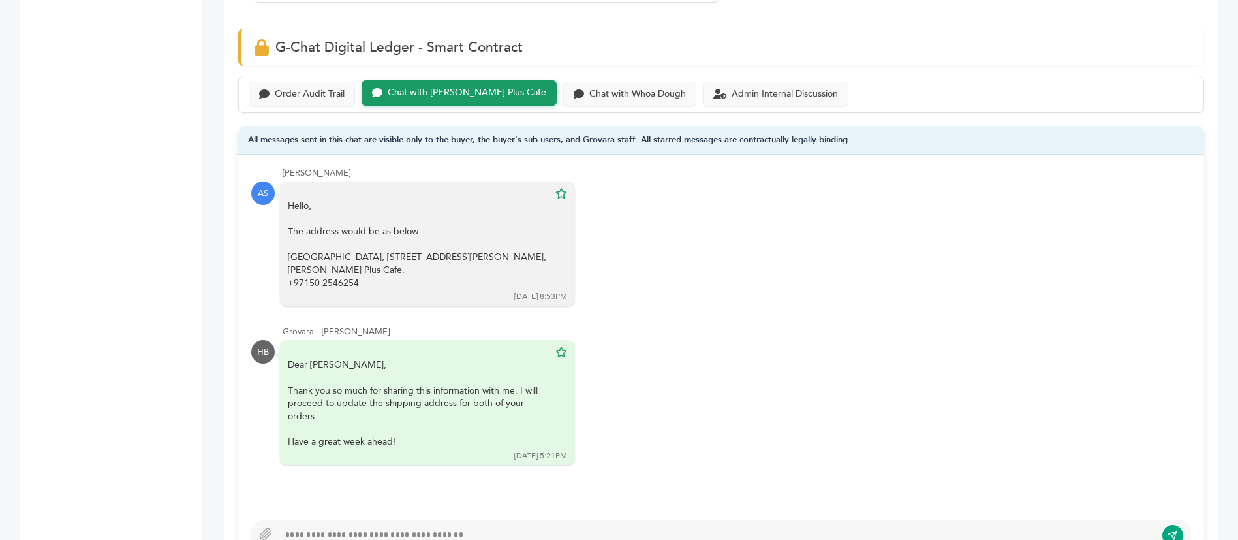
scroll to position [881, 0]
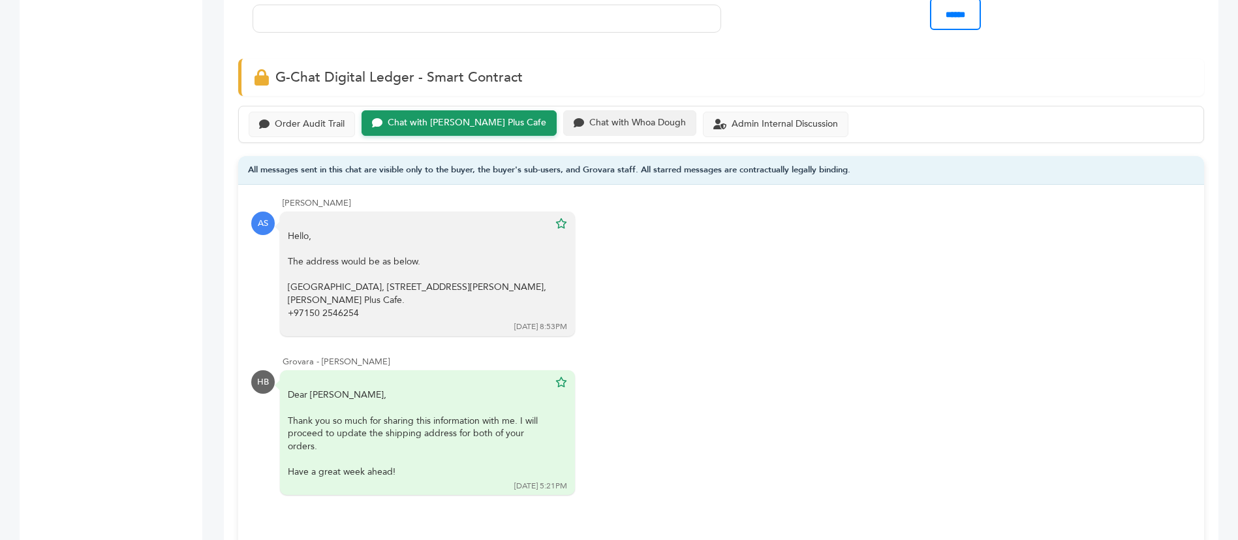
click at [589, 117] on div "Chat with Whoa Dough" at bounding box center [637, 122] width 97 height 11
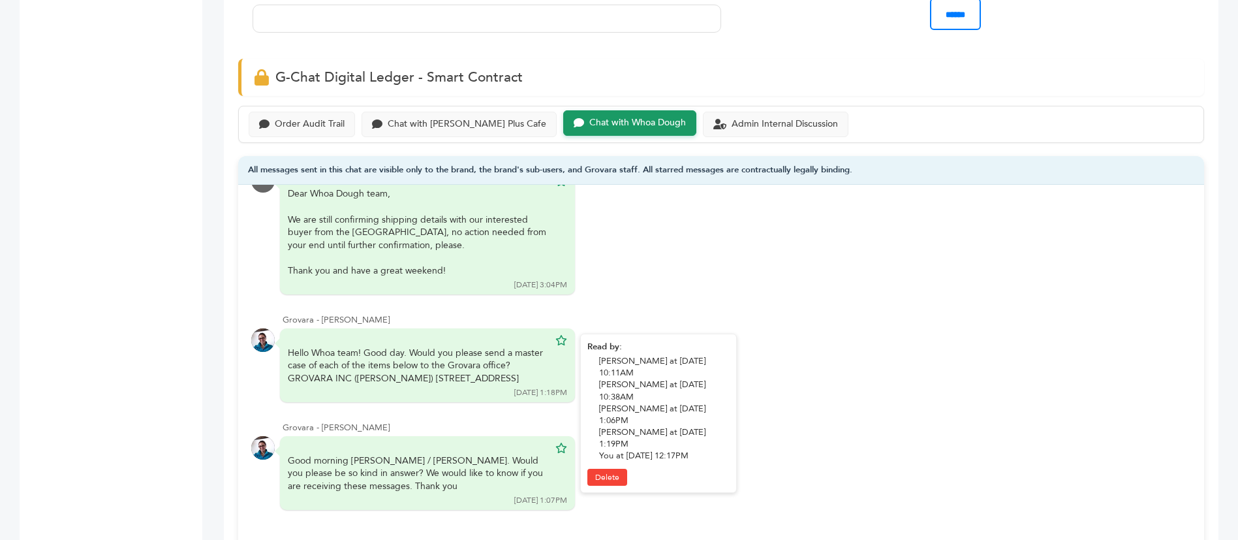
scroll to position [115, 0]
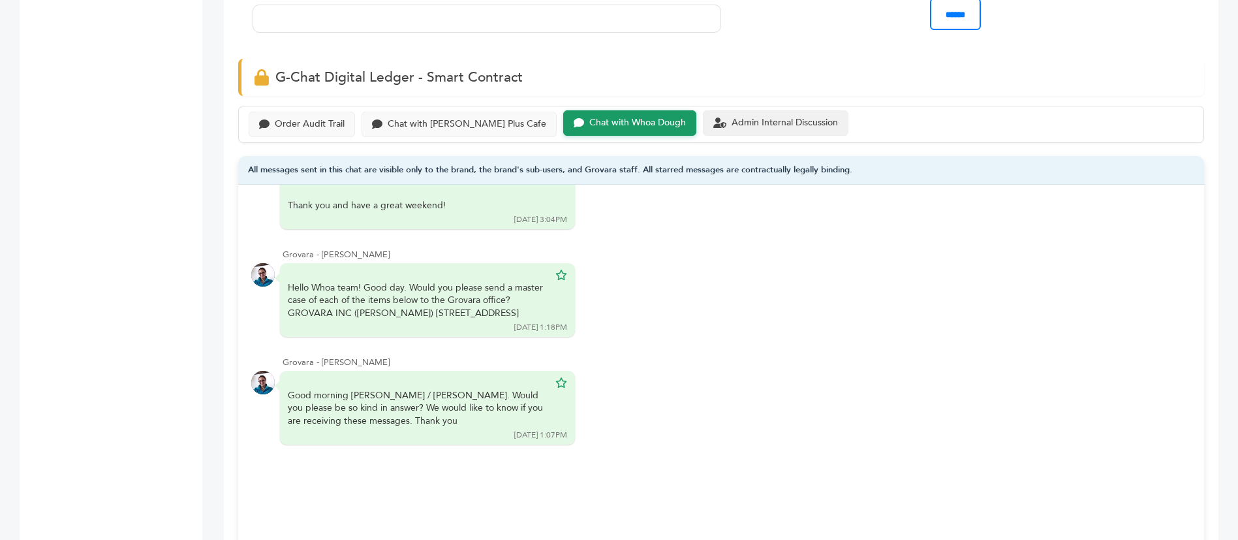
click at [778, 117] on div "Admin Internal Discussion" at bounding box center [784, 122] width 106 height 11
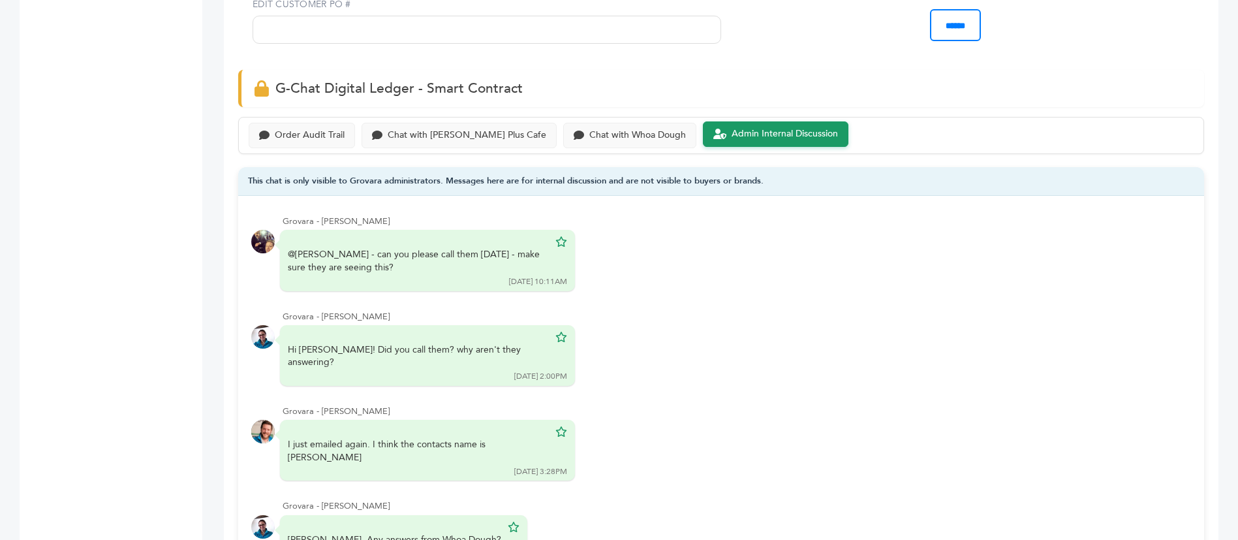
scroll to position [783, 0]
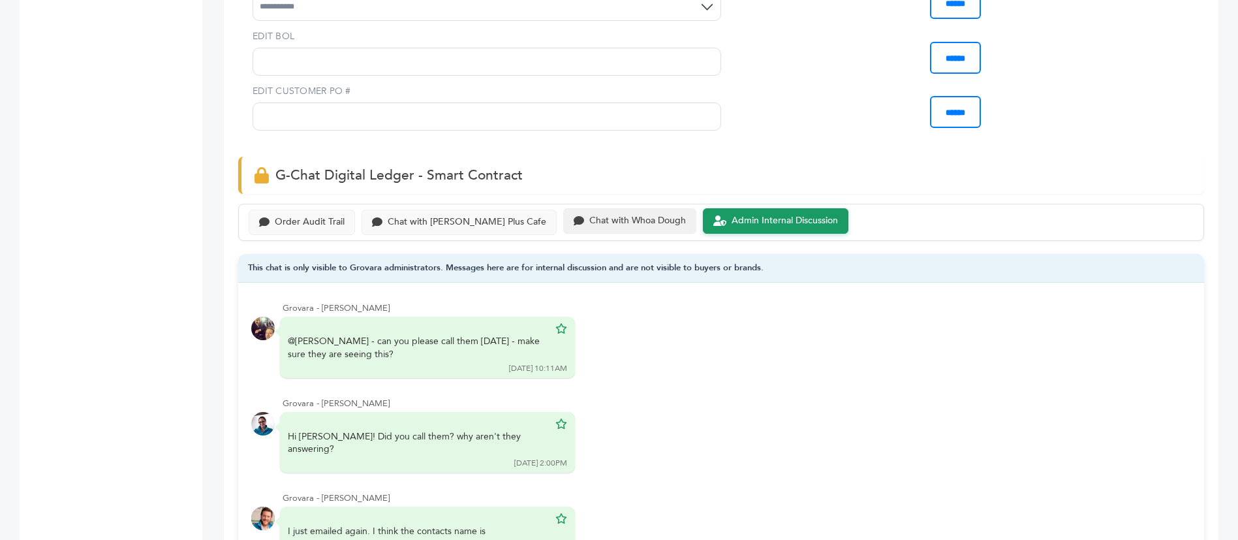
click at [571, 208] on div "Chat with Whoa Dough" at bounding box center [629, 220] width 133 height 25
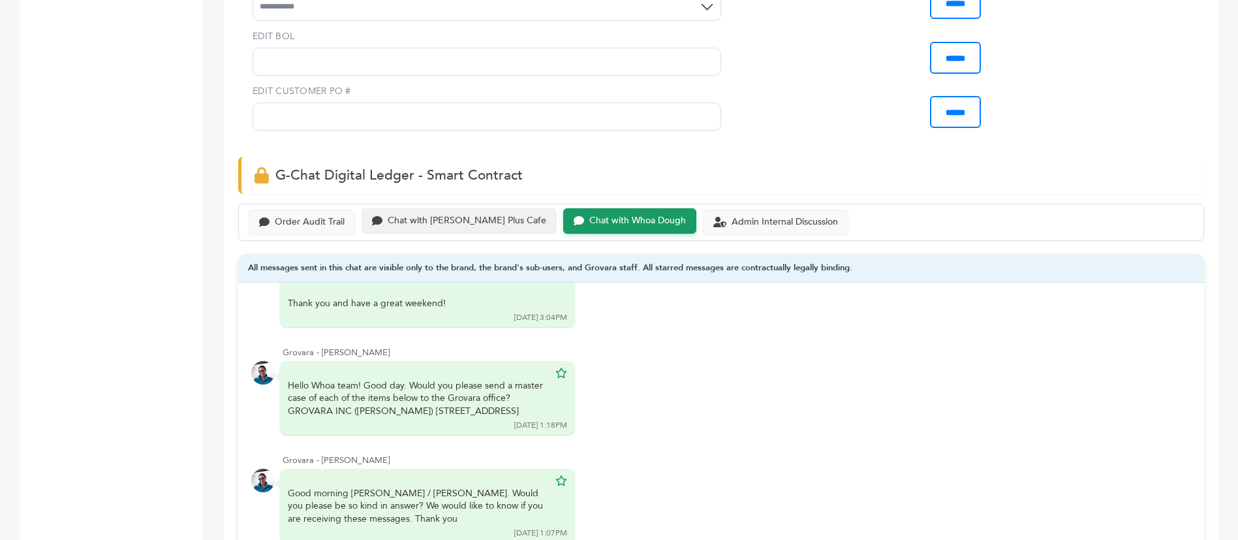
click at [453, 208] on div "Chat with Buono Plus Cafe" at bounding box center [458, 220] width 195 height 25
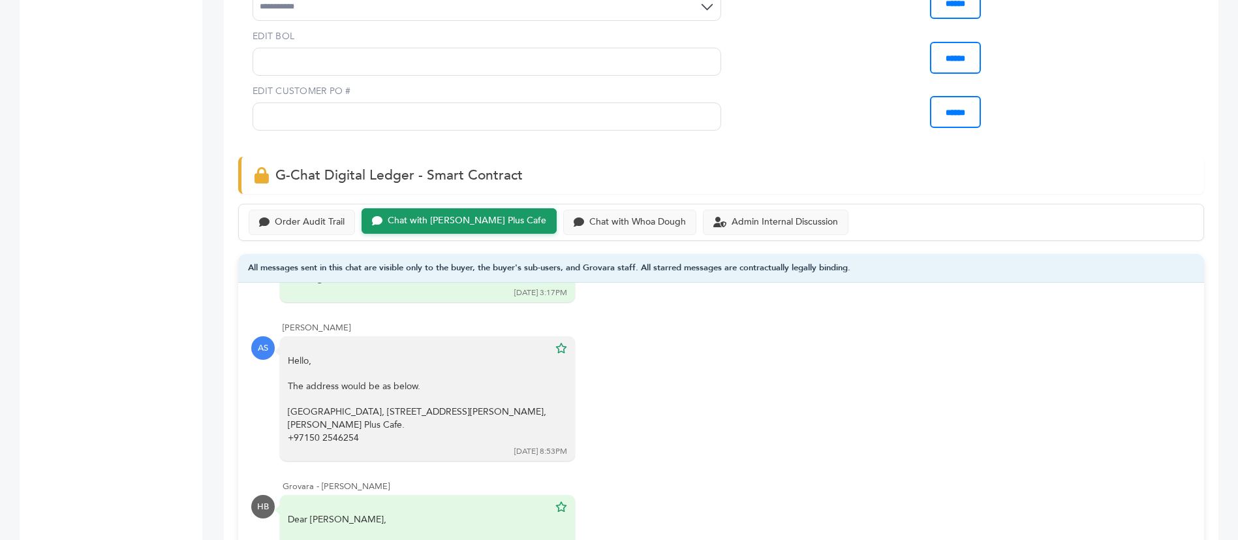
scroll to position [94, 0]
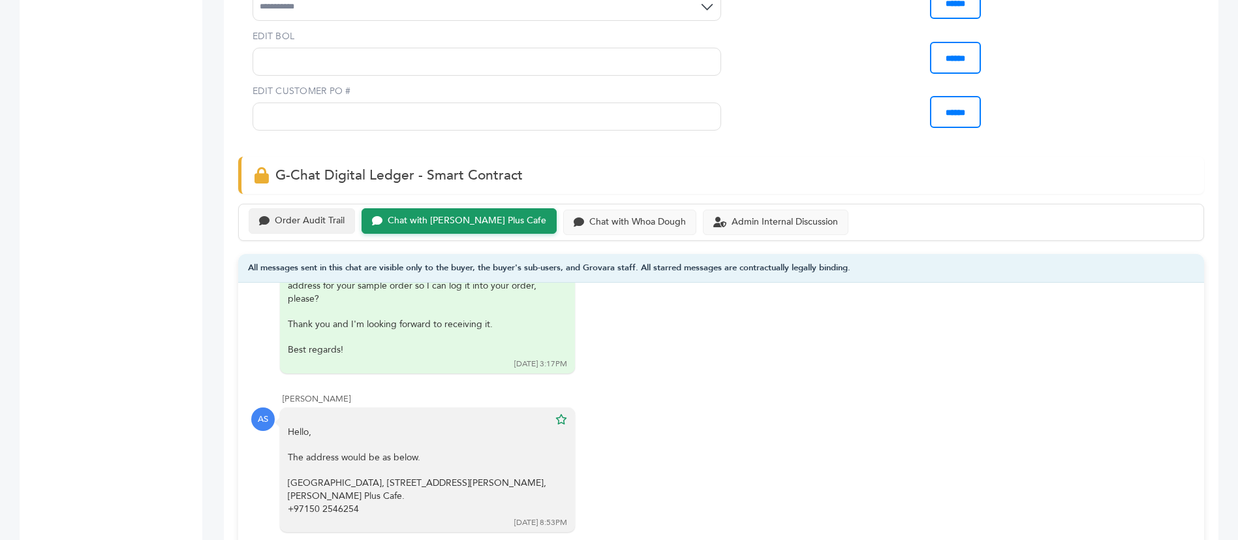
click at [297, 215] on div "Order Audit Trail" at bounding box center [310, 220] width 70 height 11
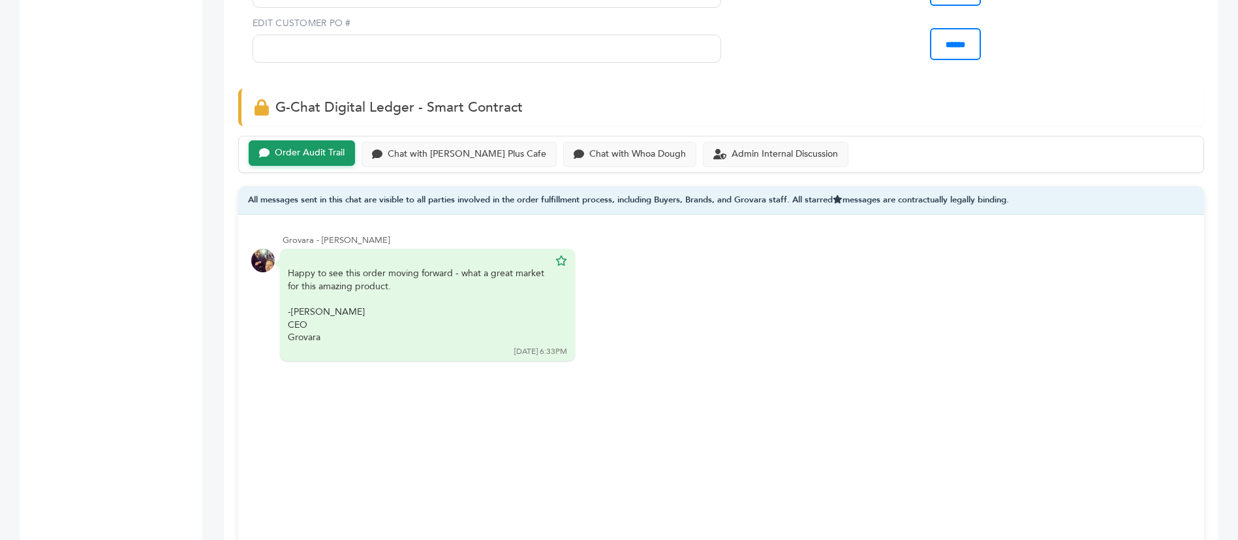
scroll to position [881, 0]
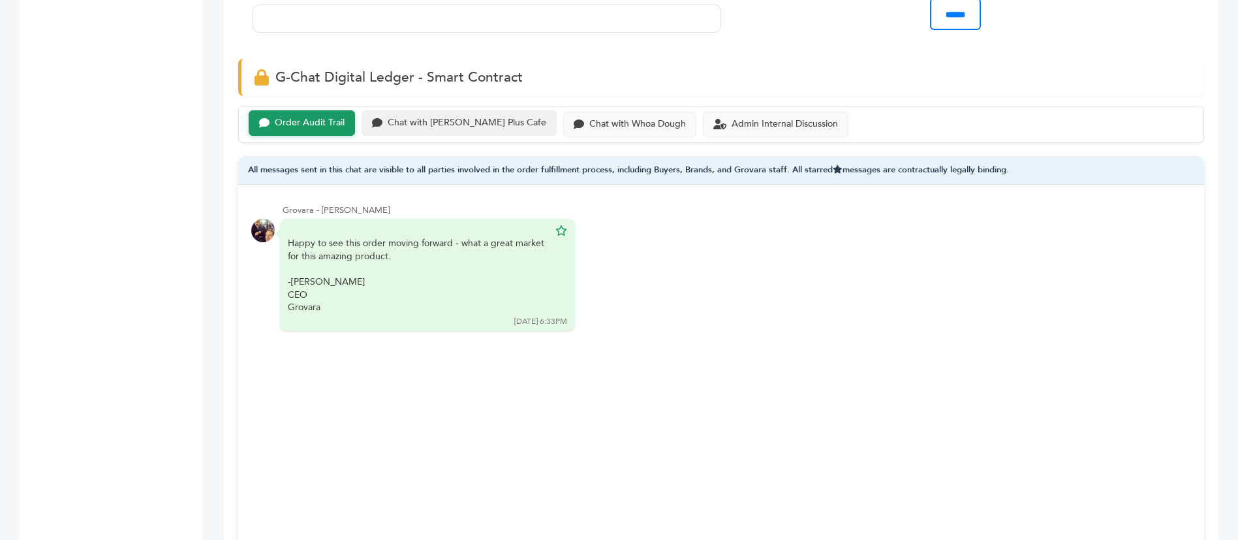
click at [437, 117] on div "Chat with [PERSON_NAME] Plus Cafe" at bounding box center [467, 122] width 159 height 11
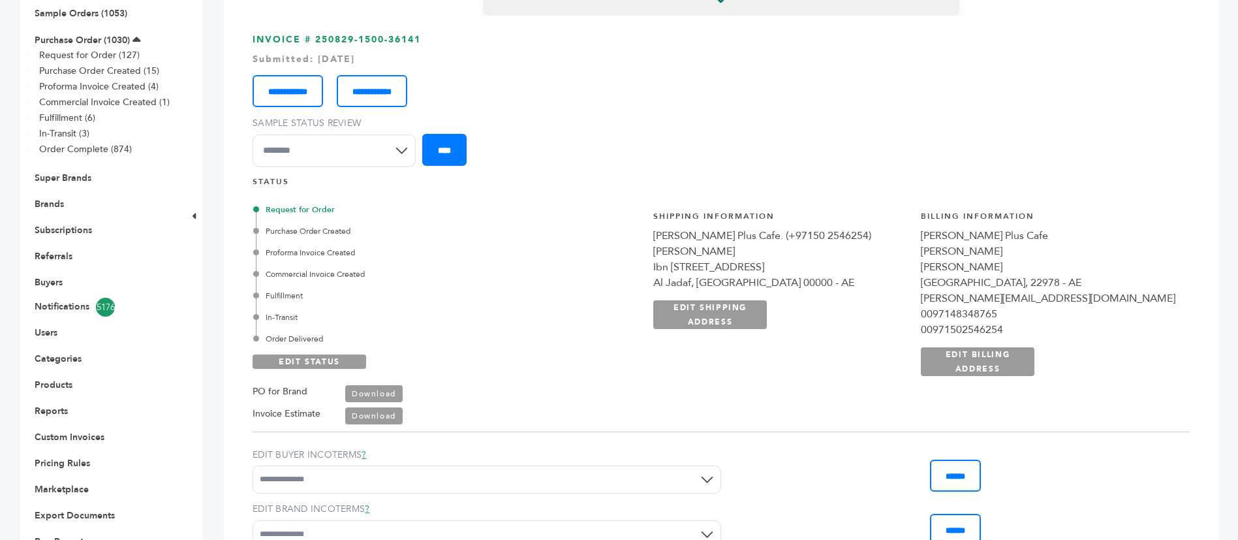
scroll to position [98, 0]
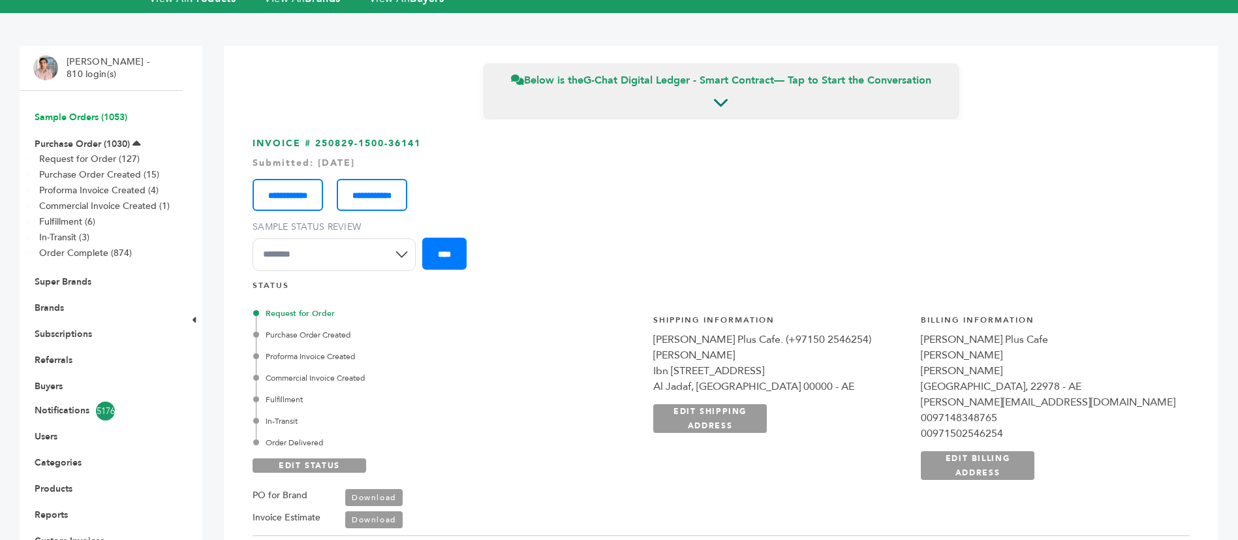
click at [97, 111] on link "Sample Orders (1053)" at bounding box center [81, 117] width 93 height 12
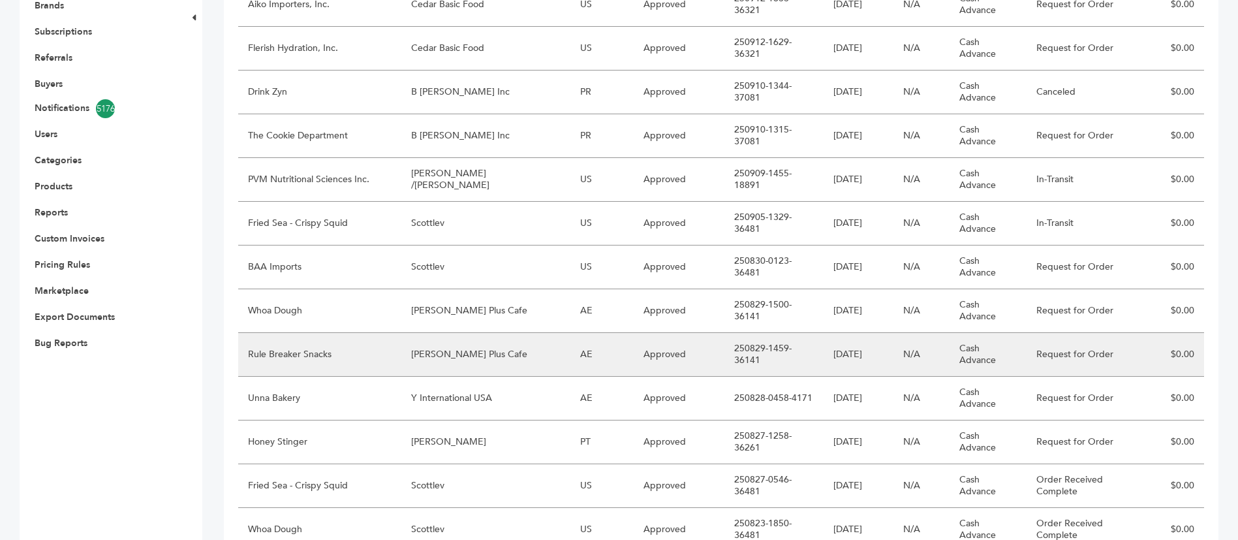
scroll to position [302, 0]
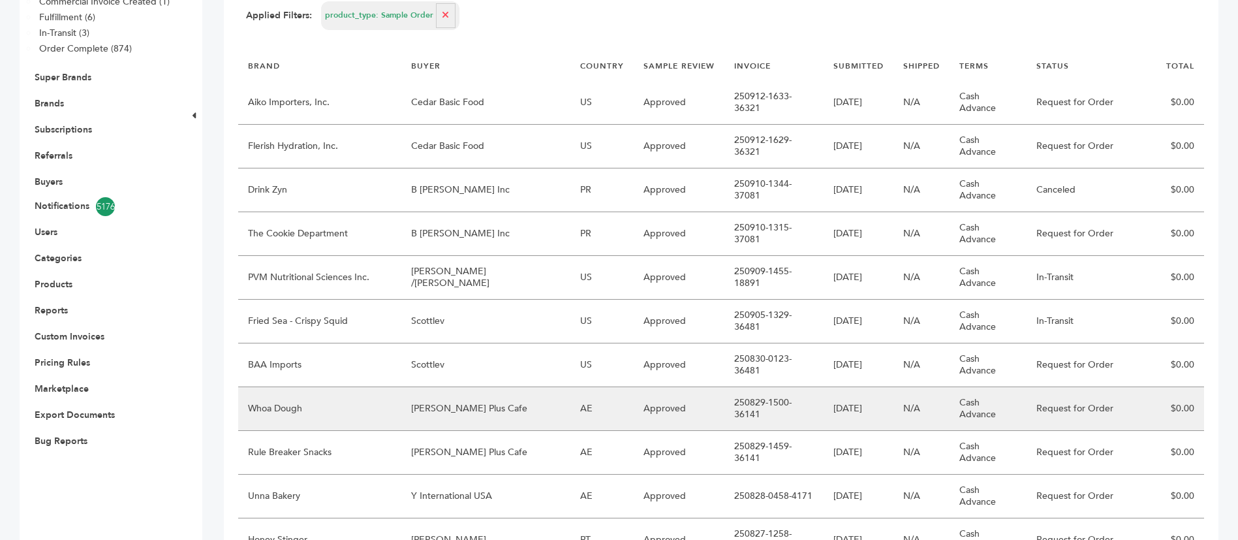
click at [474, 387] on td "[PERSON_NAME] Plus Cafe" at bounding box center [485, 409] width 169 height 44
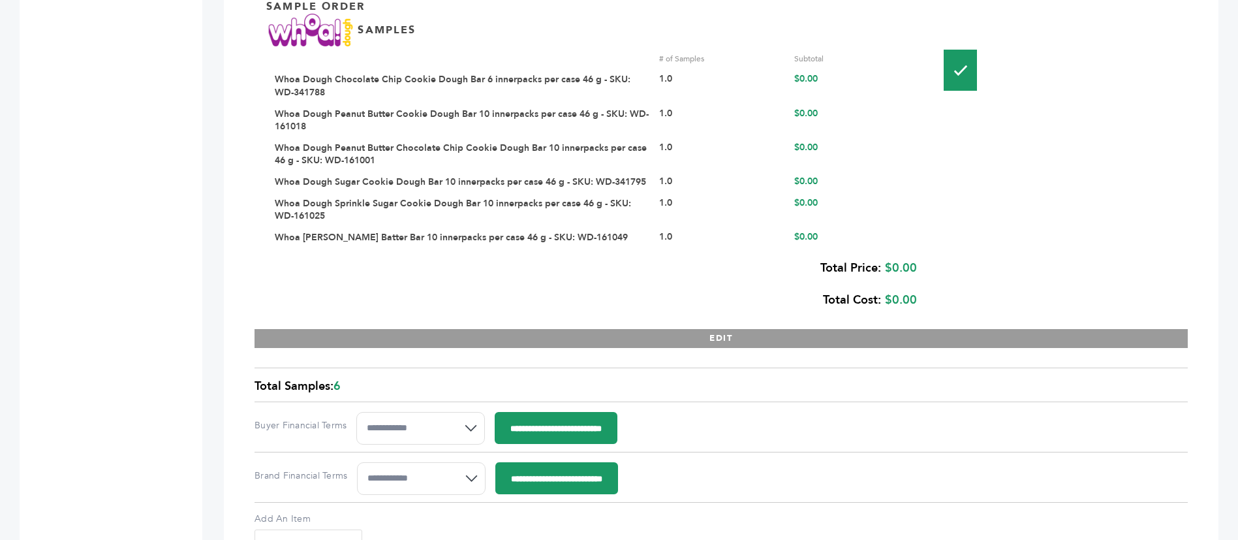
scroll to position [2055, 0]
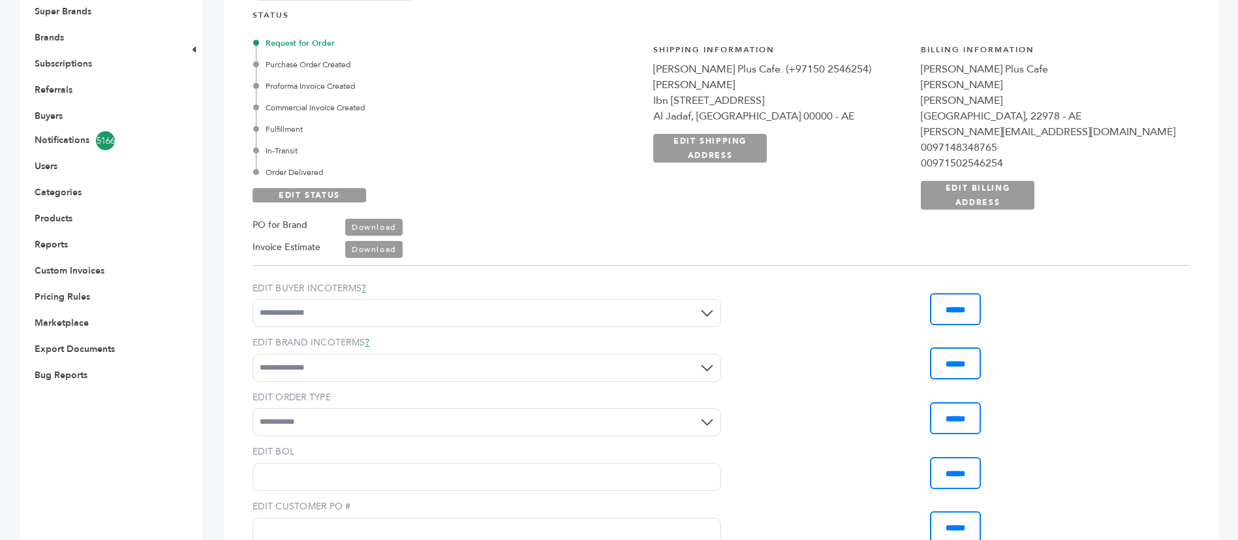
scroll to position [227, 0]
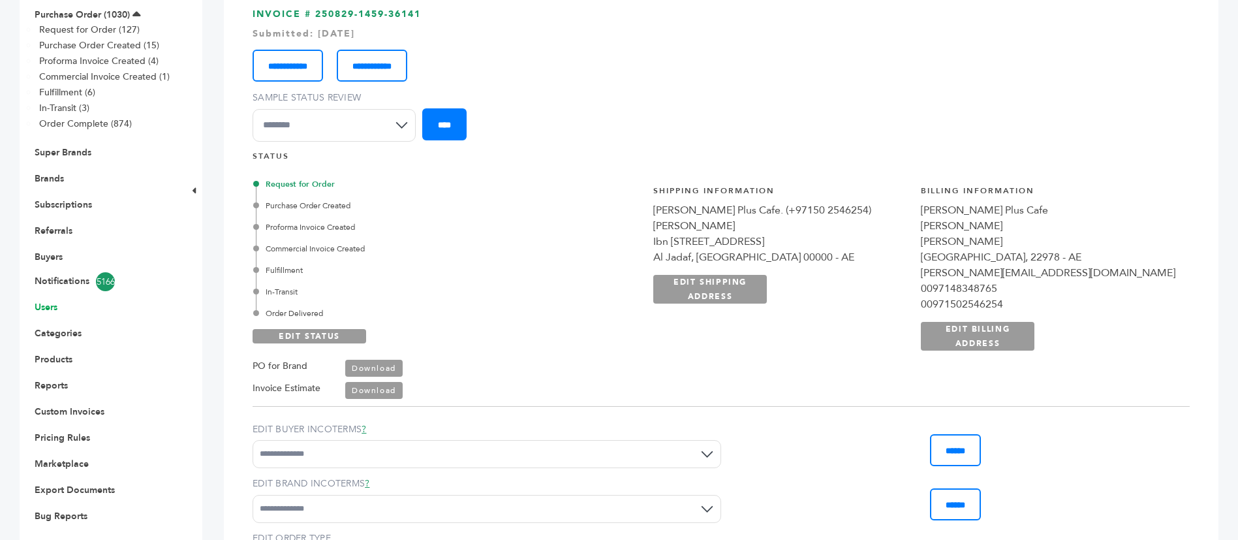
click at [42, 301] on link "Users" at bounding box center [46, 307] width 23 height 12
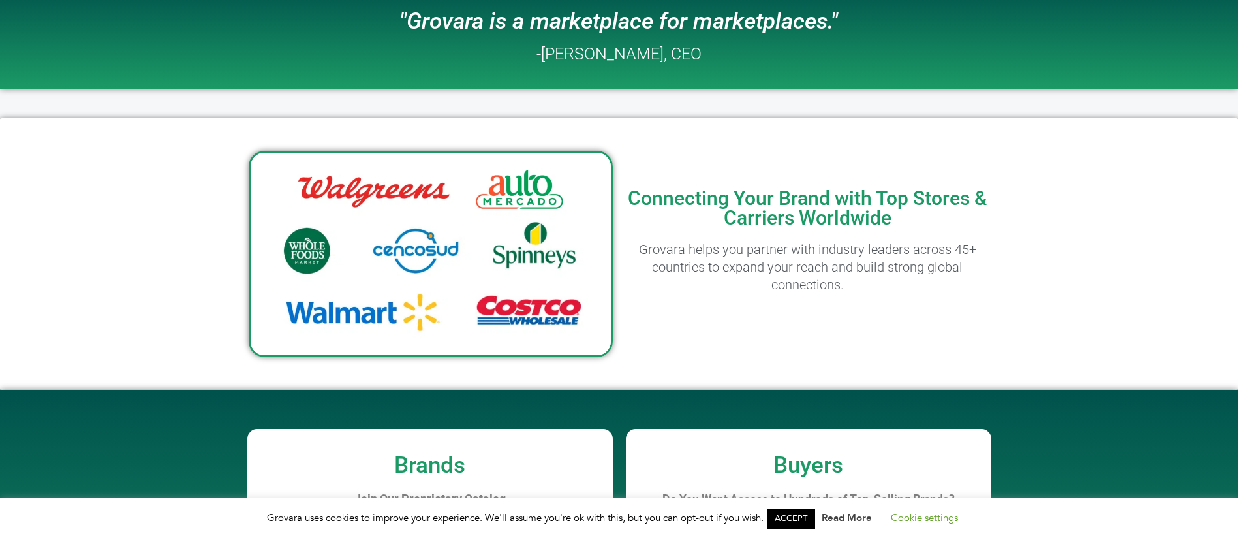
scroll to position [685, 0]
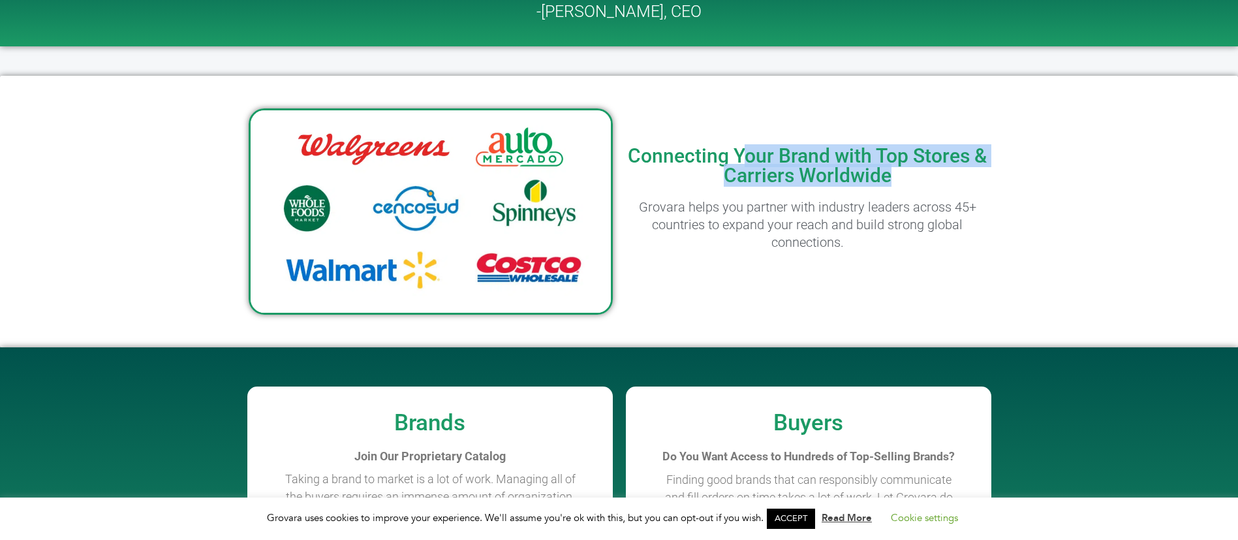
drag, startPoint x: 872, startPoint y: 146, endPoint x: 934, endPoint y: 147, distance: 62.0
click at [934, 147] on h2 "Connecting Your Brand with Top Stores & Carriers Worldwide" at bounding box center [808, 165] width 364 height 39
click at [934, 148] on h2 "Connecting Your Brand with Top Stores & Carriers Worldwide" at bounding box center [808, 165] width 364 height 39
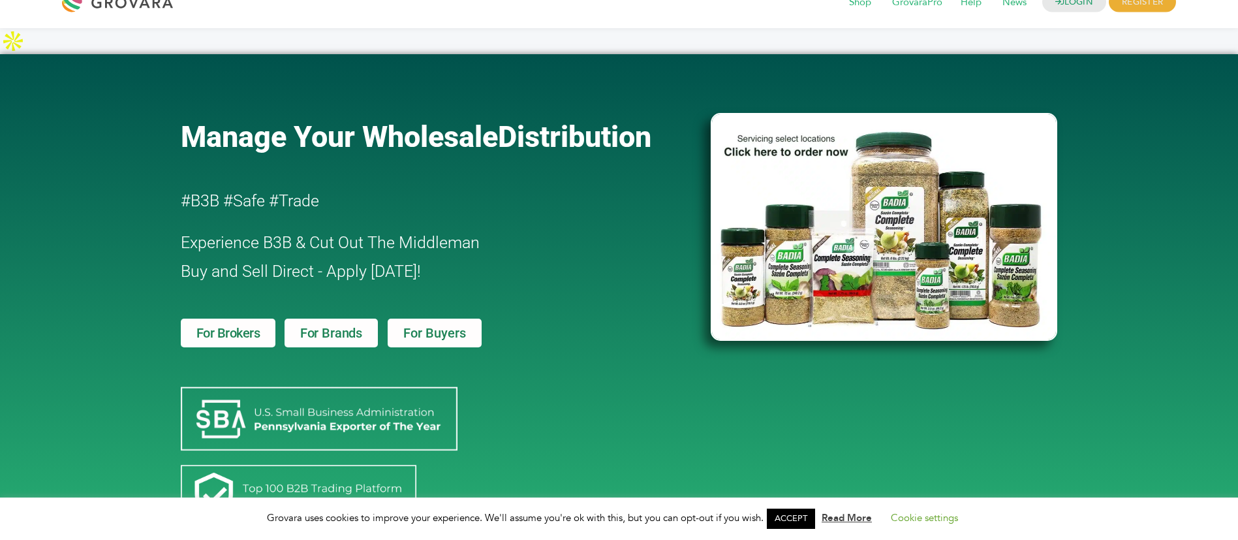
scroll to position [0, 0]
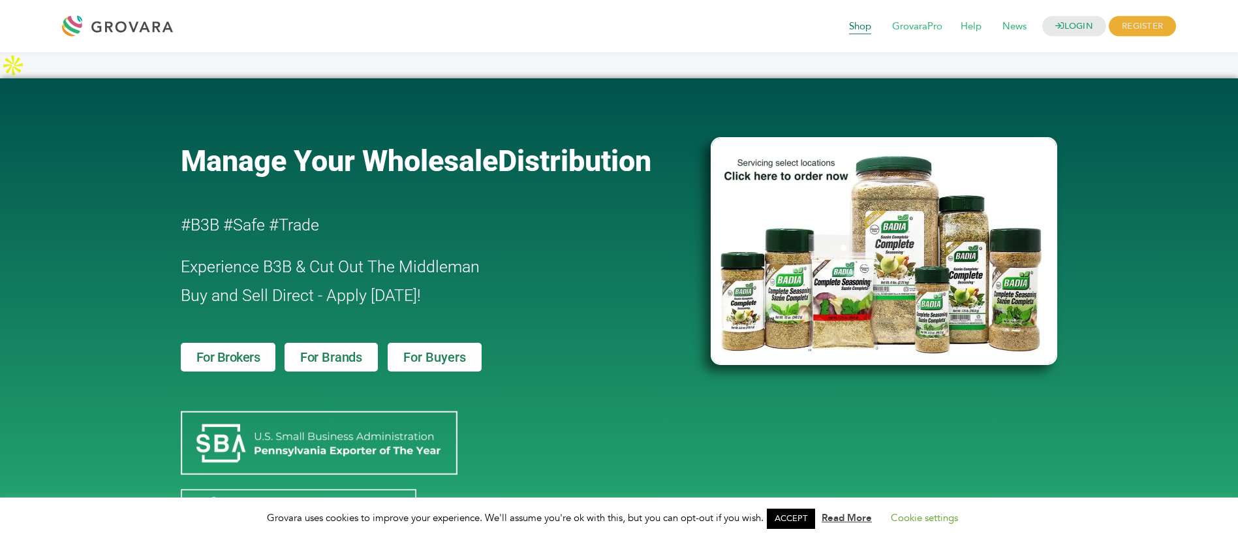
click at [852, 20] on span "Shop" at bounding box center [860, 26] width 40 height 25
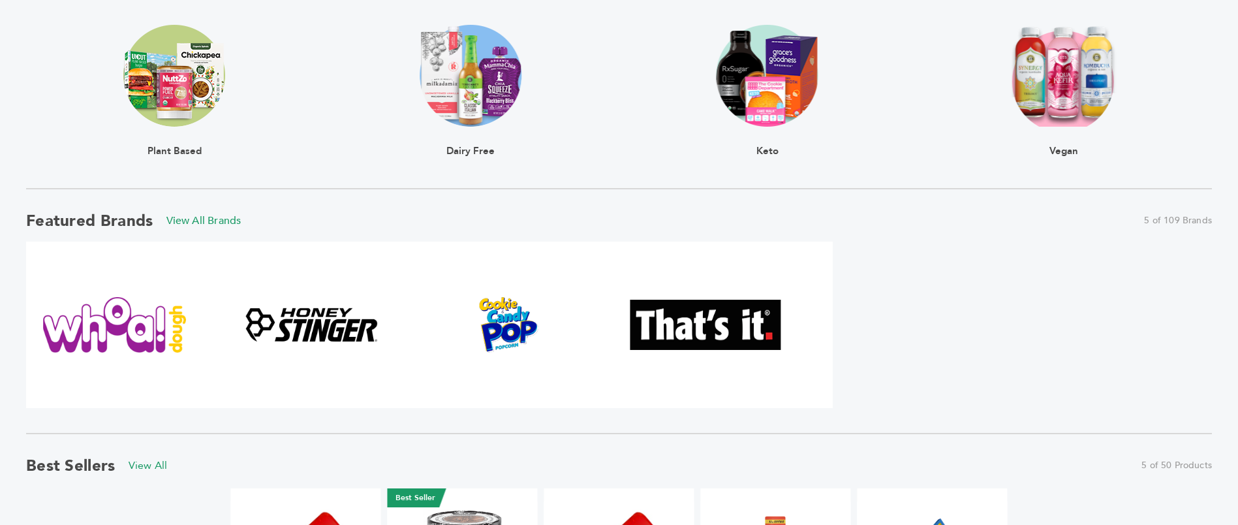
scroll to position [587, 0]
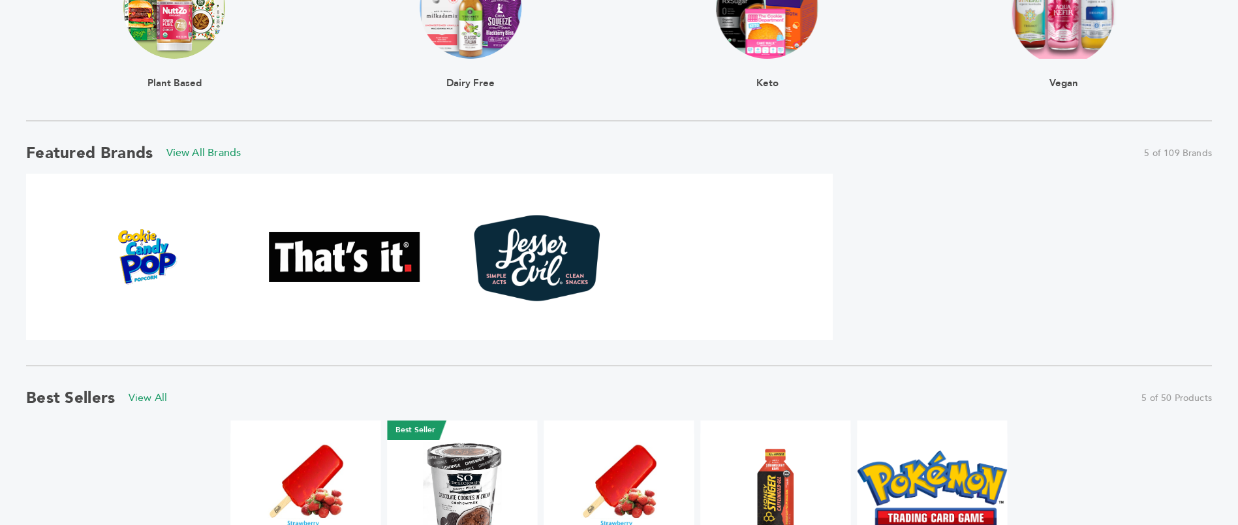
click at [0, 262] on div "****** 0 0 Dashboard Edit Account Order Management Sign Out My Cart Your cart i…" at bounding box center [619, 323] width 1238 height 1760
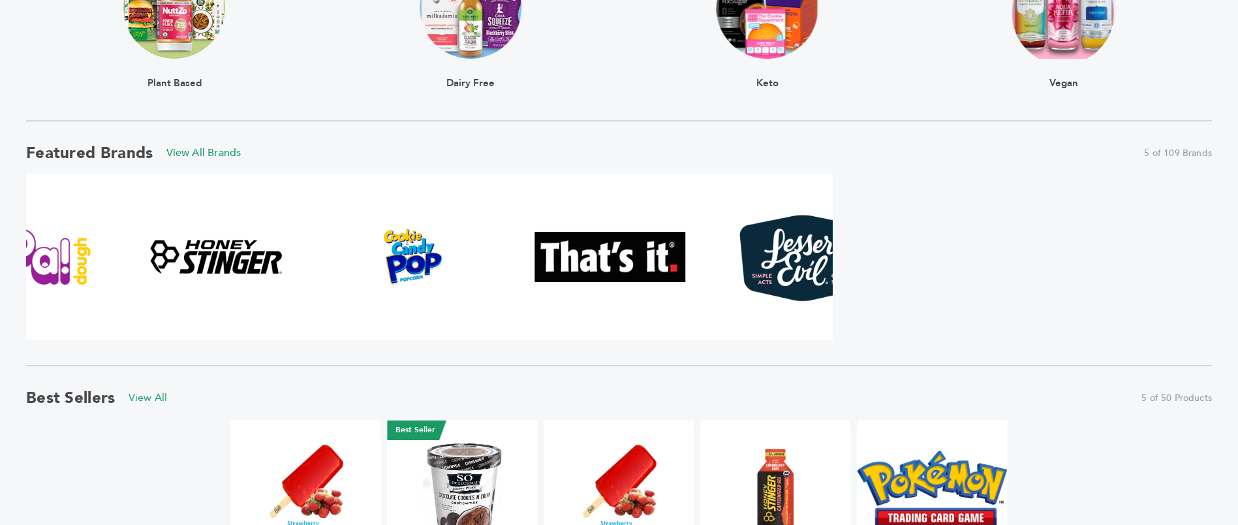
click at [737, 234] on div at bounding box center [334, 257] width 807 height 166
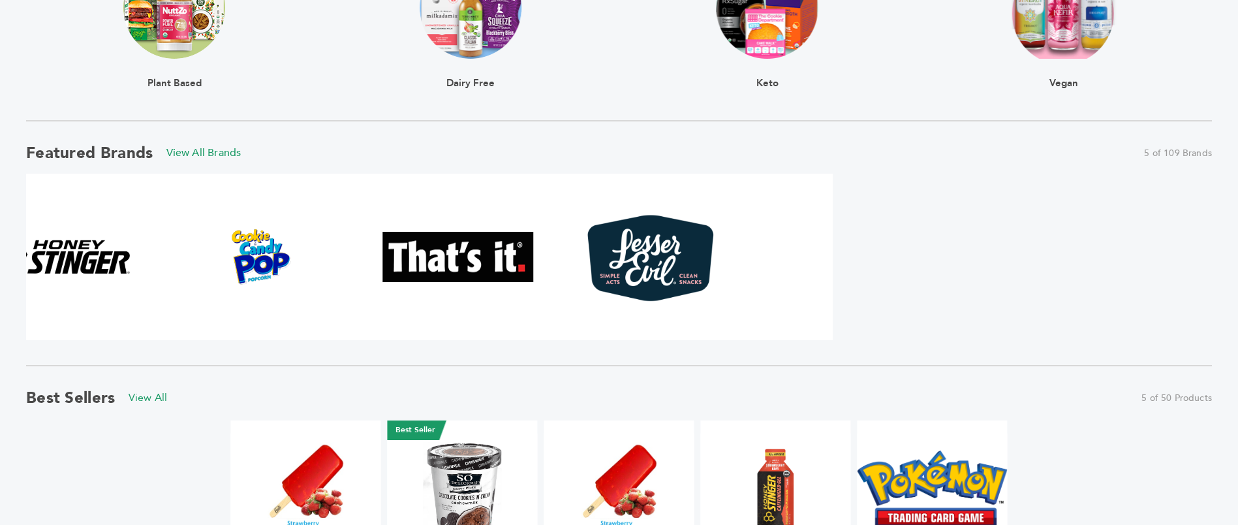
click at [315, 270] on div at bounding box center [182, 257] width 807 height 166
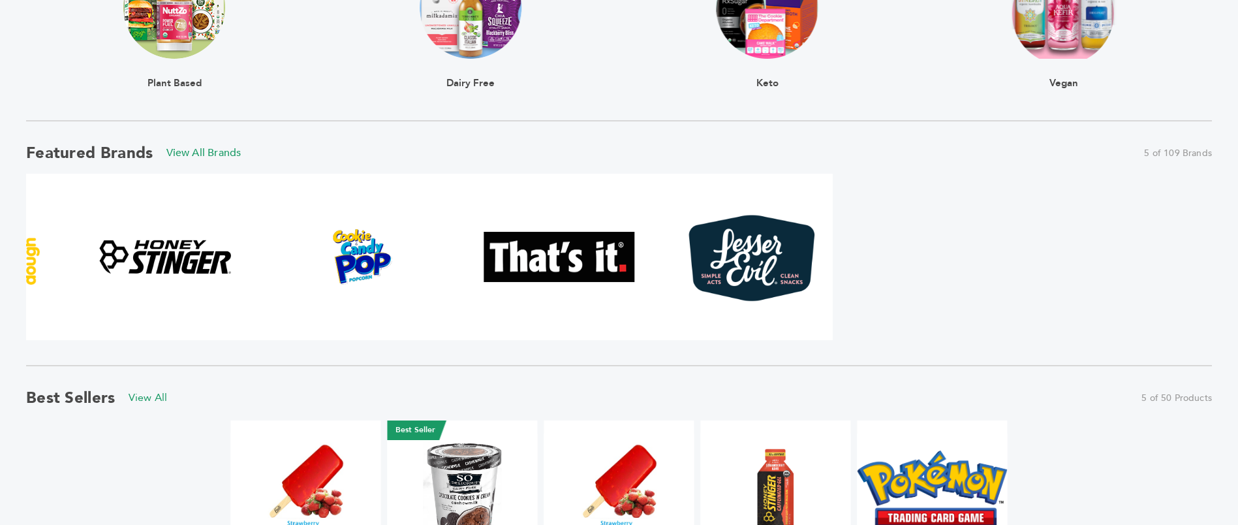
click at [940, 256] on div at bounding box center [619, 261] width 1186 height 175
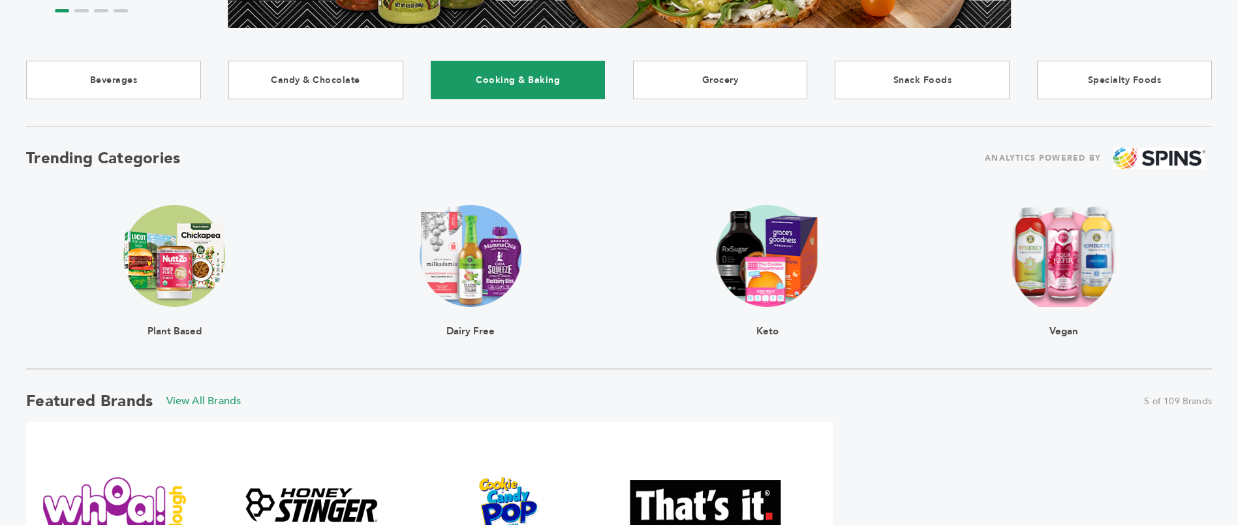
scroll to position [0, 0]
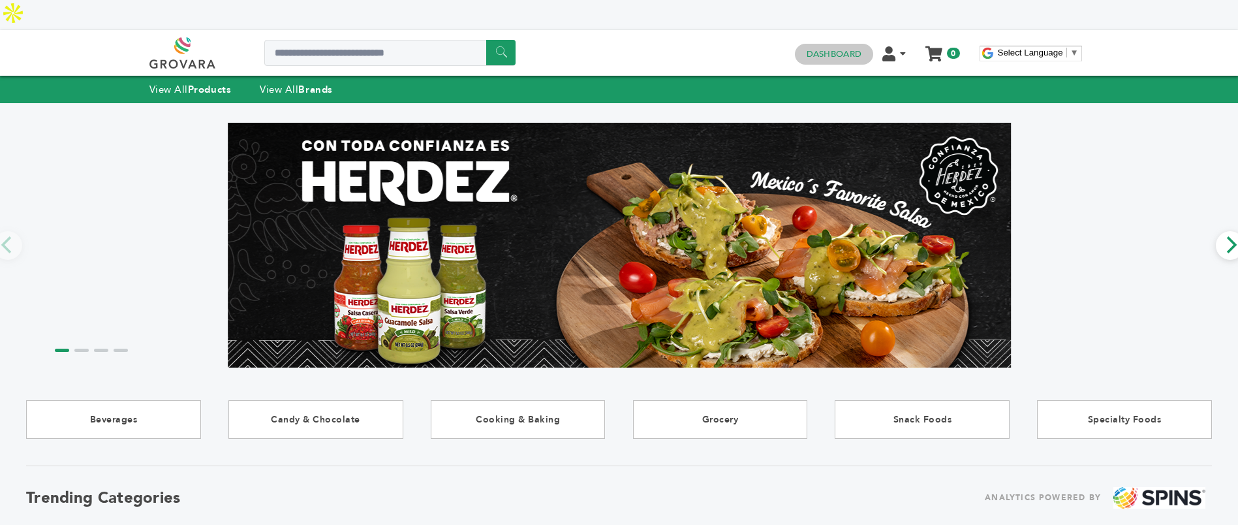
click at [829, 48] on link "Dashboard" at bounding box center [834, 54] width 55 height 12
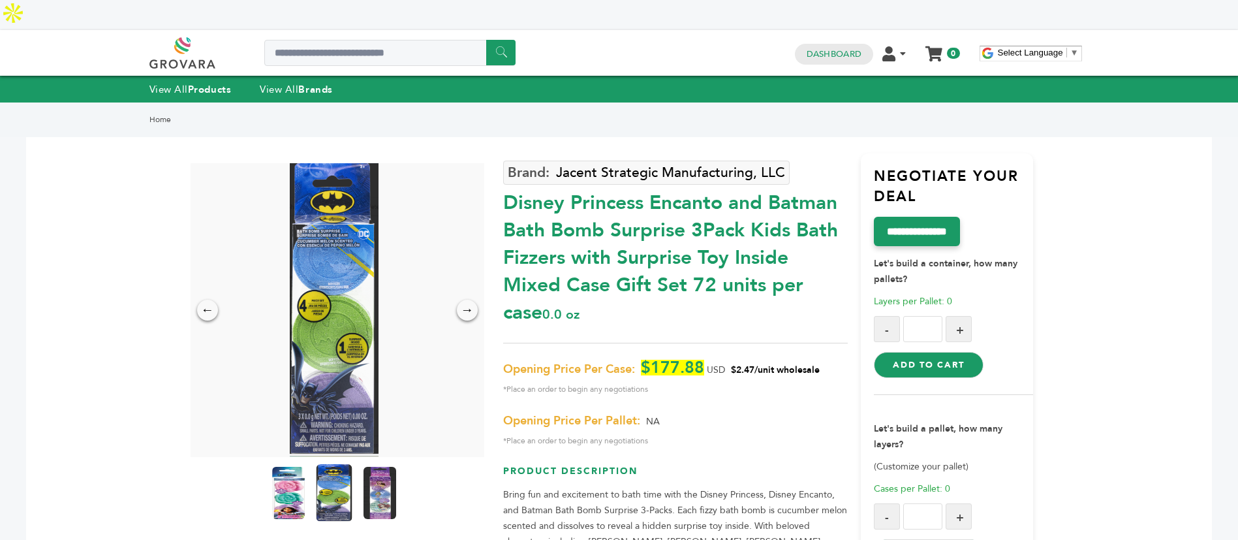
click at [328, 466] on img at bounding box center [334, 492] width 36 height 57
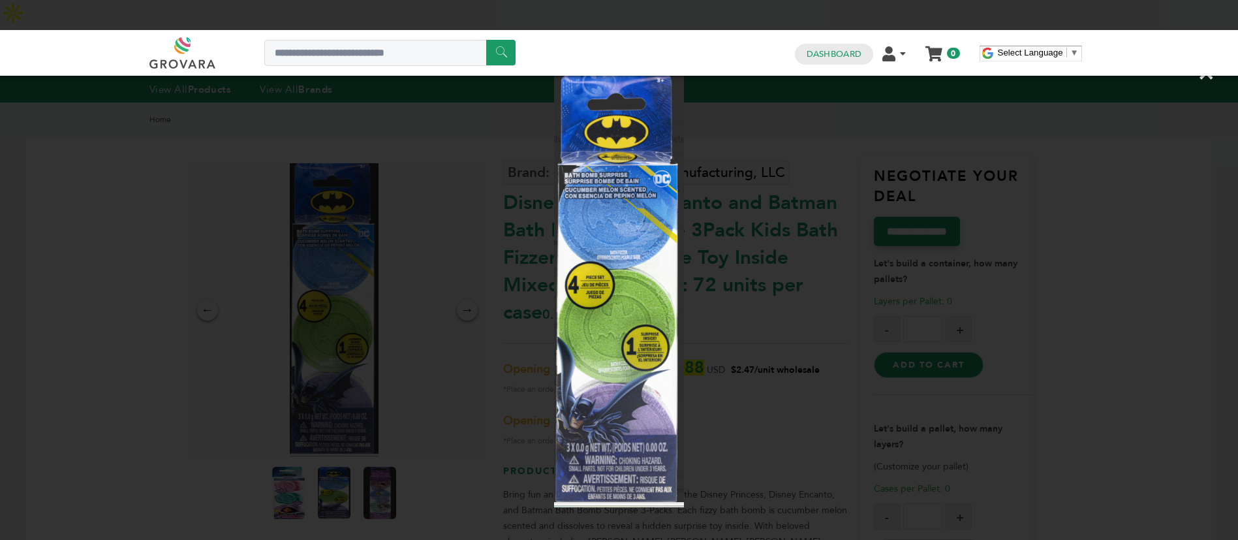
click at [793, 263] on div "×" at bounding box center [619, 270] width 1238 height 540
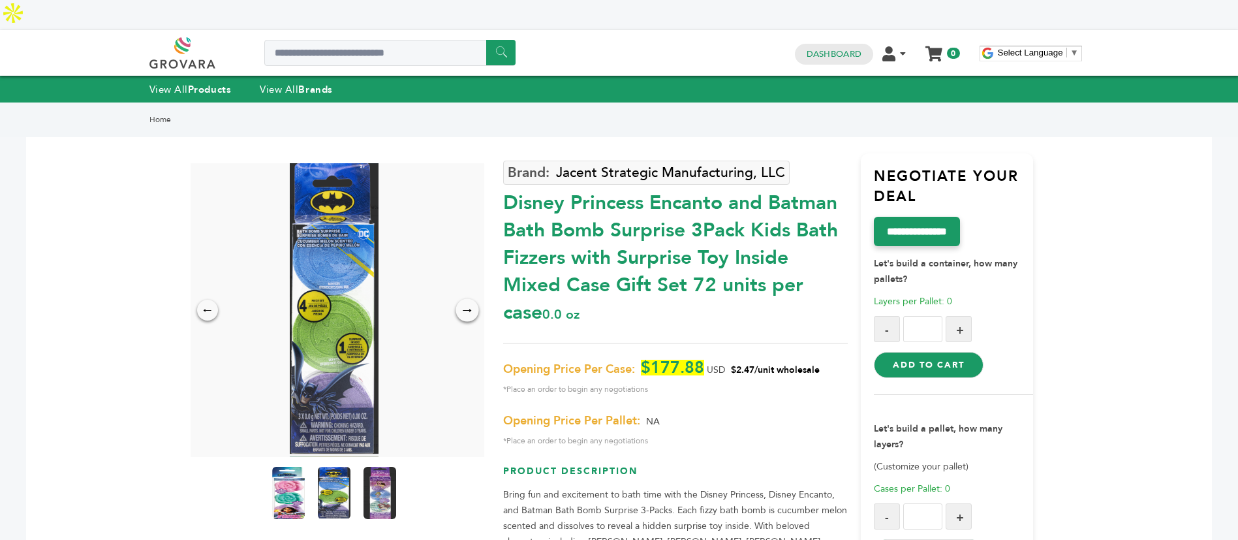
click at [476, 299] on div "→" at bounding box center [466, 310] width 23 height 23
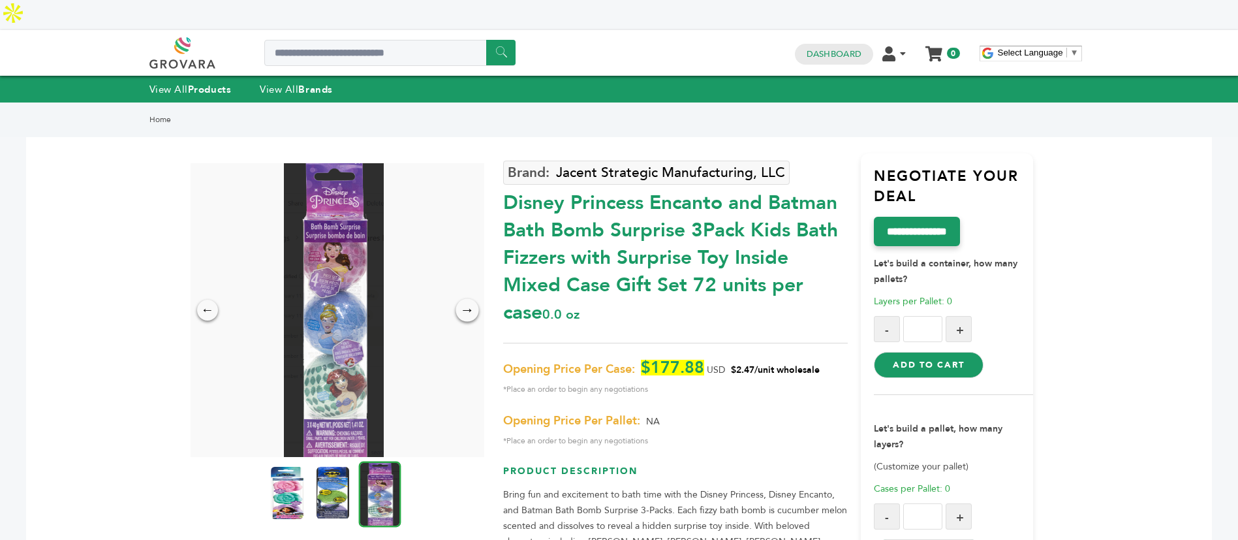
click at [476, 299] on div "→" at bounding box center [466, 310] width 23 height 23
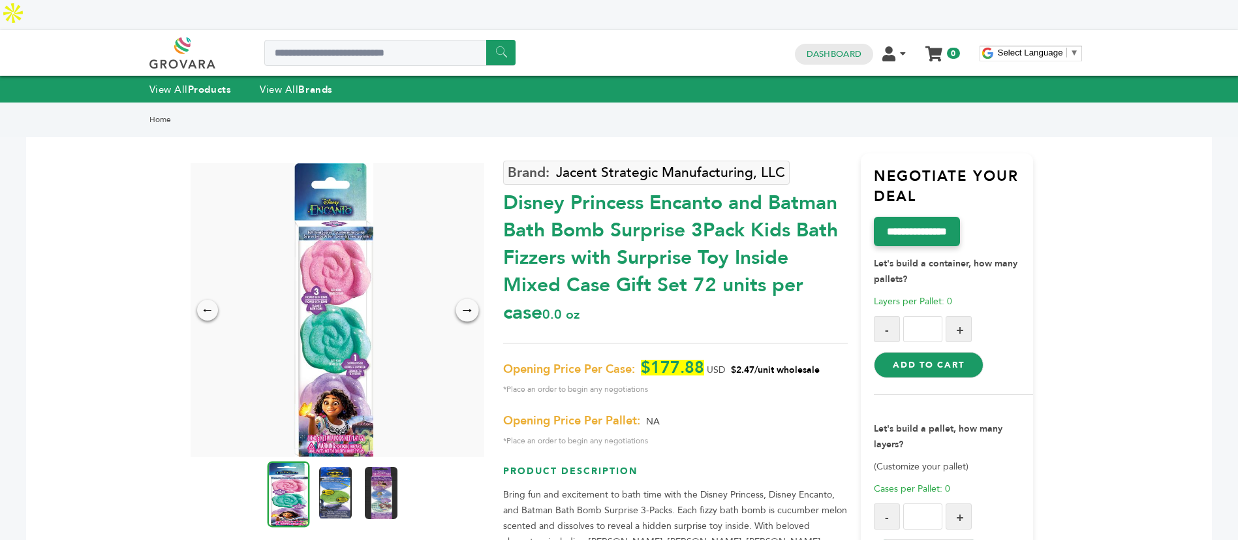
click at [474, 299] on div "→" at bounding box center [466, 310] width 23 height 23
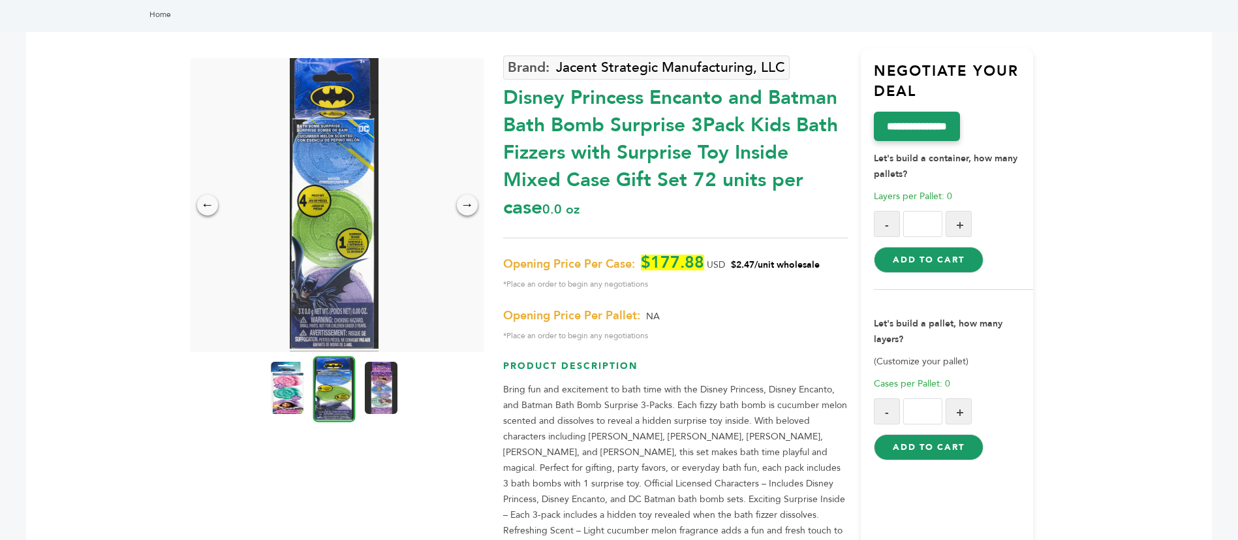
scroll to position [196, 0]
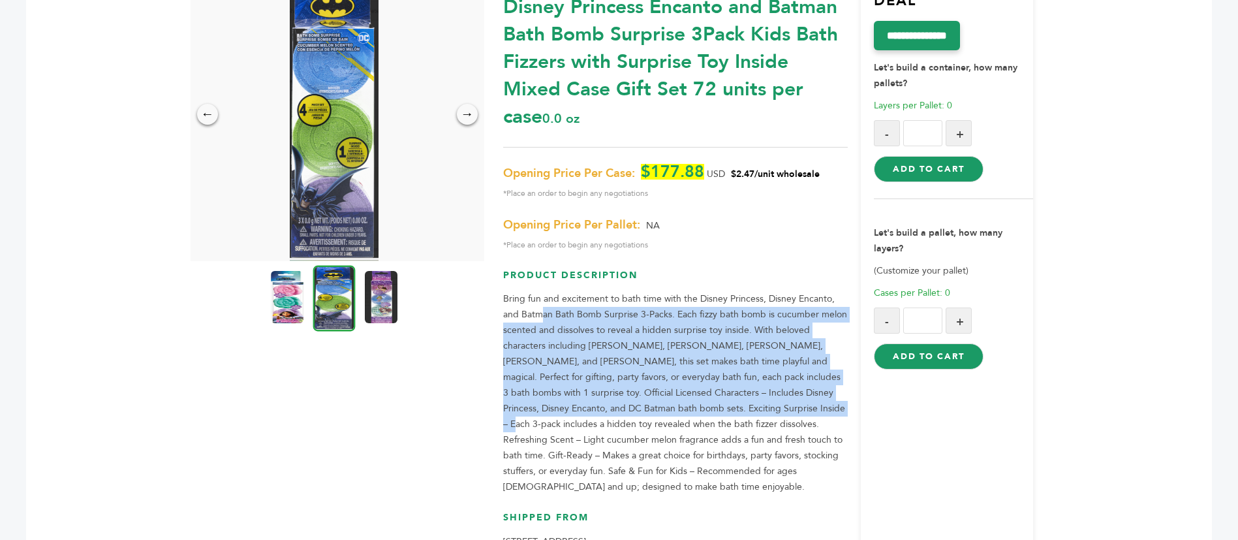
drag, startPoint x: 542, startPoint y: 290, endPoint x: 713, endPoint y: 382, distance: 194.5
click at [713, 382] on p "Bring fun and excitement to bath time with the Disney Princess, Disney Encanto,…" at bounding box center [675, 393] width 345 height 204
click at [713, 383] on p "Bring fun and excitement to bath time with the Disney Princess, Disney Encanto,…" at bounding box center [675, 393] width 345 height 204
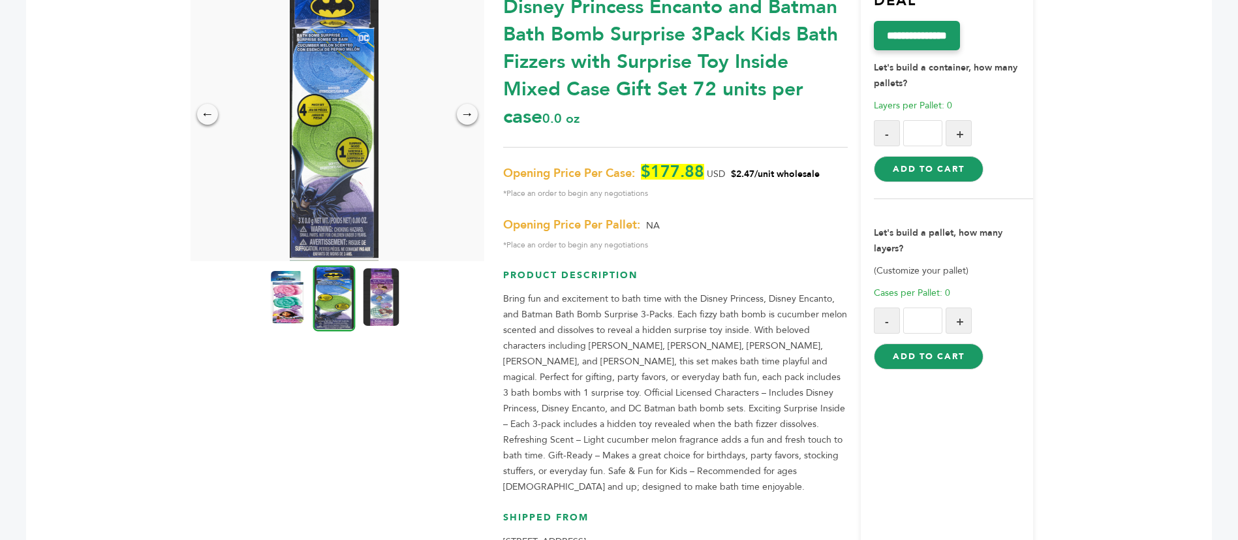
click at [396, 273] on img at bounding box center [381, 296] width 36 height 57
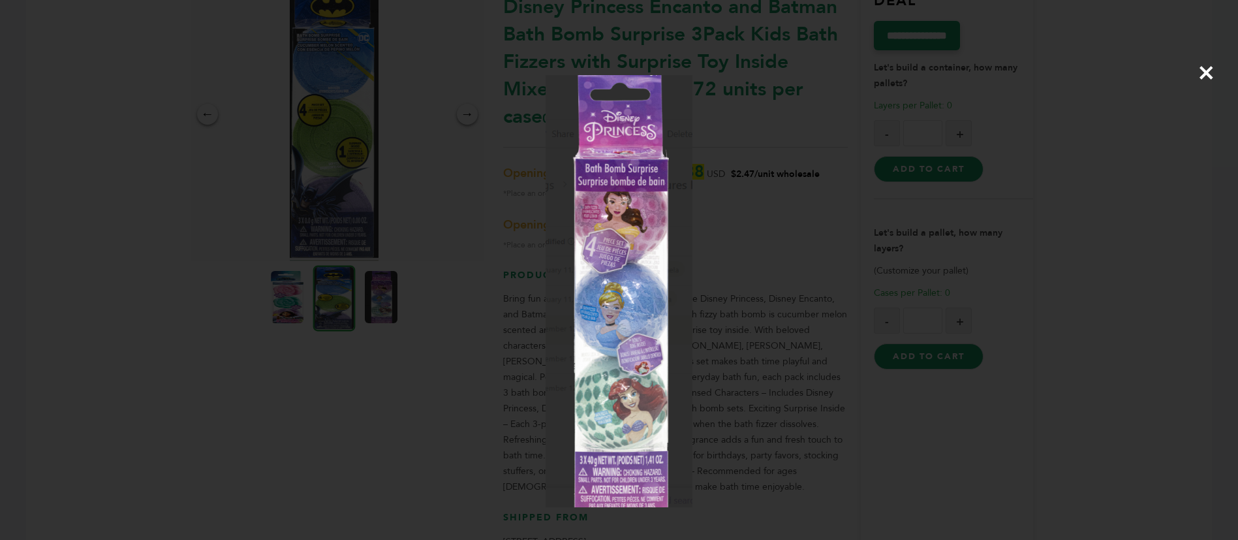
click at [851, 296] on div "×" at bounding box center [619, 270] width 1238 height 540
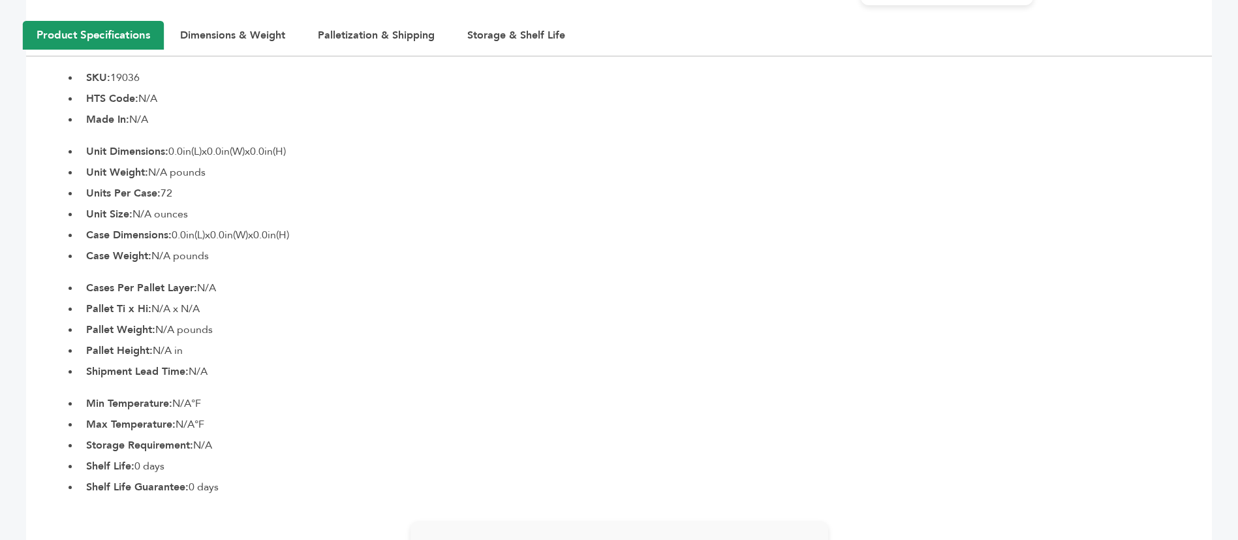
scroll to position [783, 0]
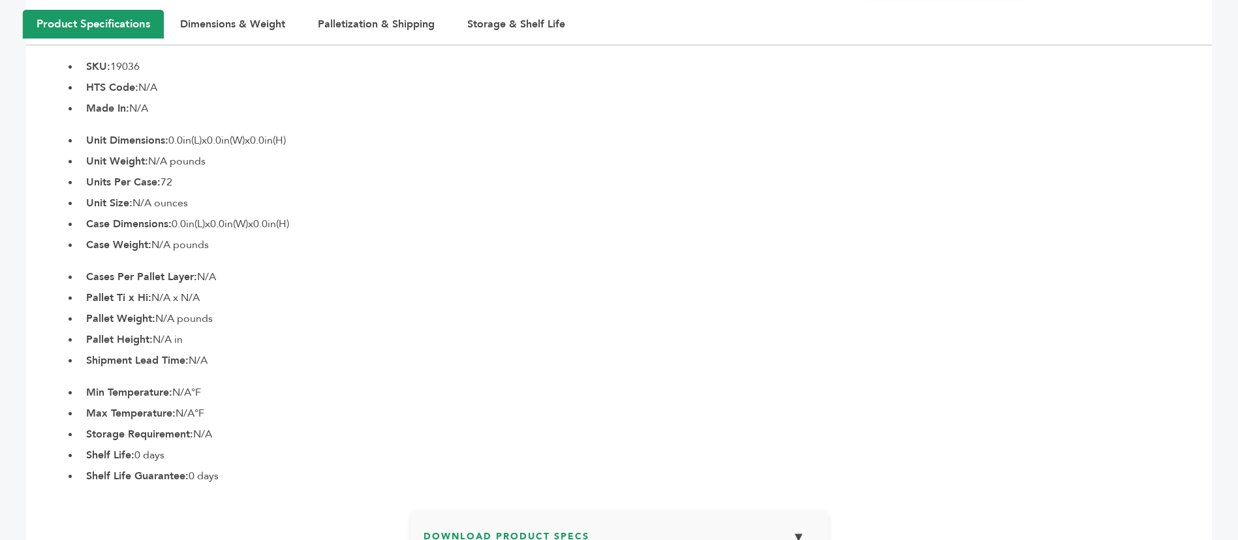
click at [1092, 221] on section "Product Specifications Dimensions & Weight Palletization & Shipping Storage & S…" at bounding box center [619, 246] width 1186 height 473
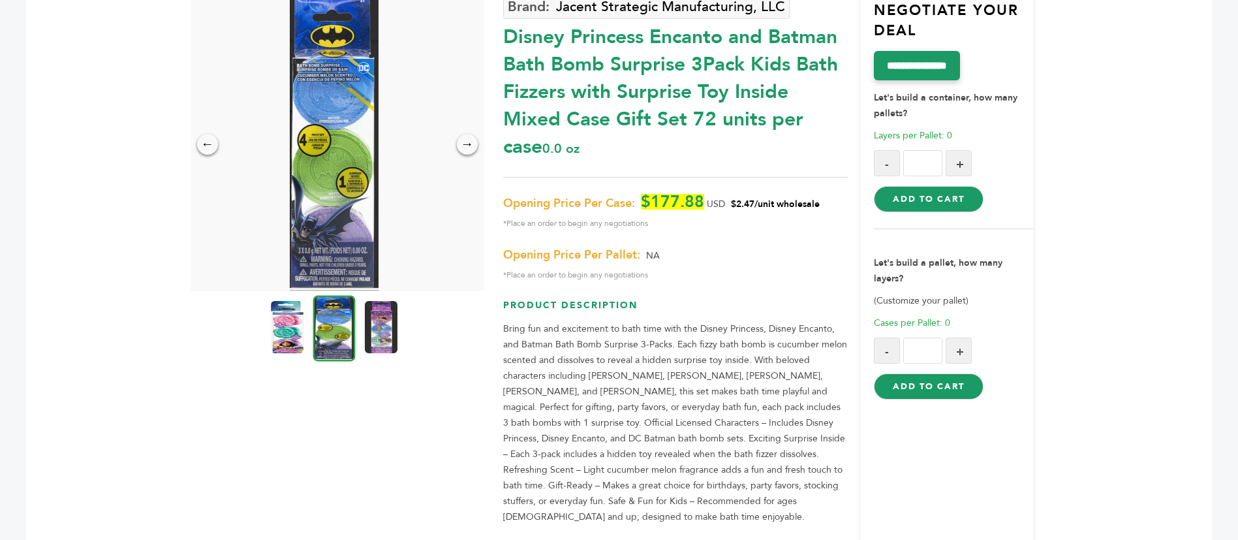
scroll to position [196, 0]
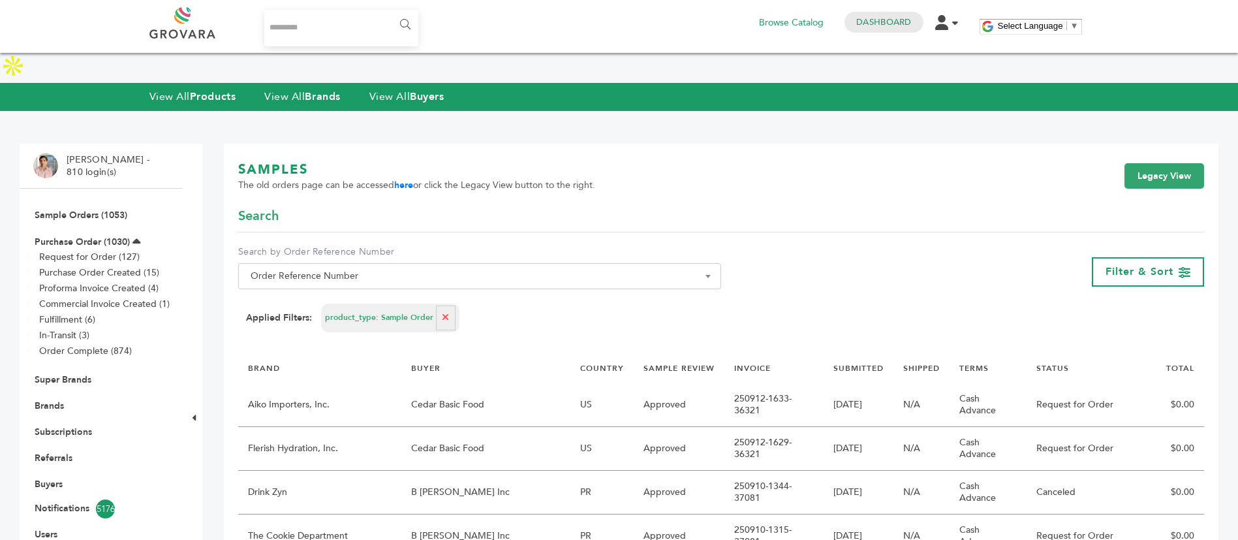
click at [432, 267] on span "Order Reference Number" at bounding box center [479, 276] width 469 height 18
click at [409, 179] on link "here" at bounding box center [403, 185] width 19 height 12
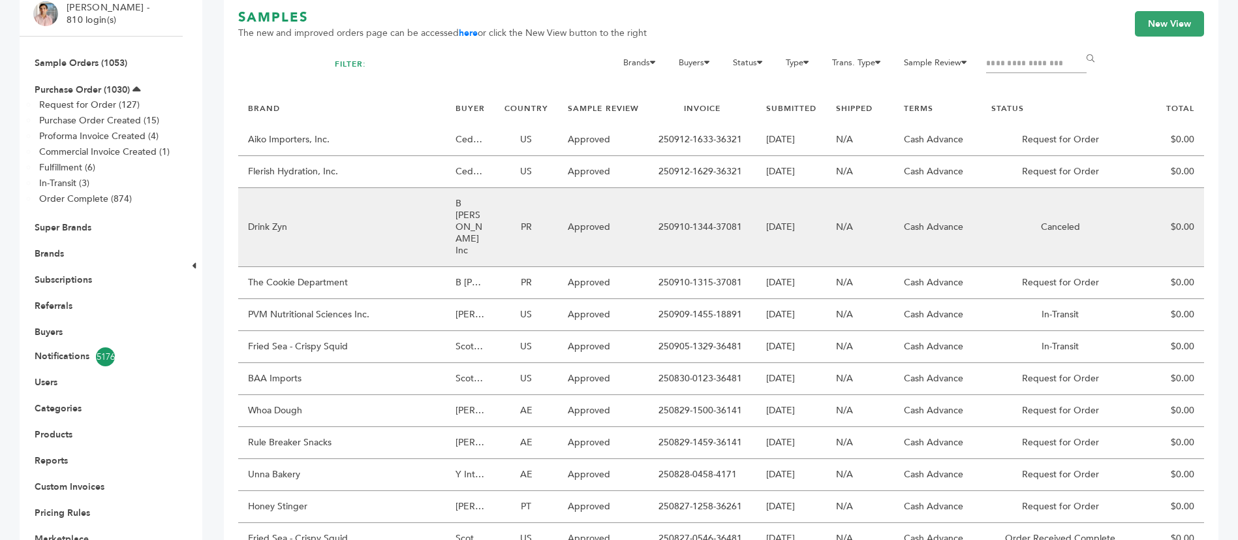
scroll to position [196, 0]
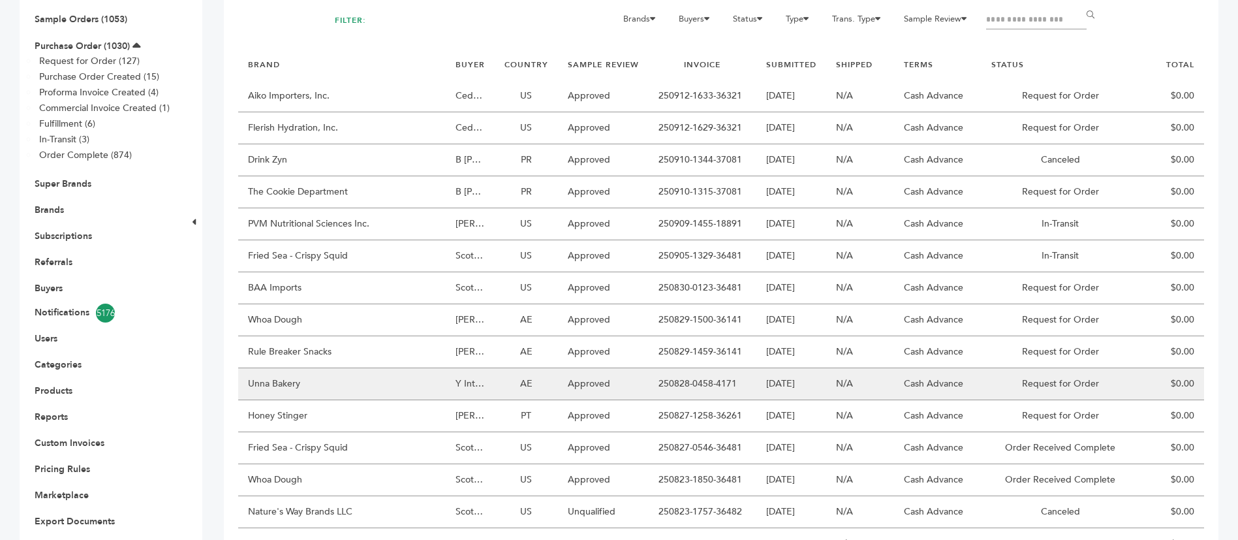
click at [410, 368] on td "Unna Bakery" at bounding box center [342, 384] width 208 height 32
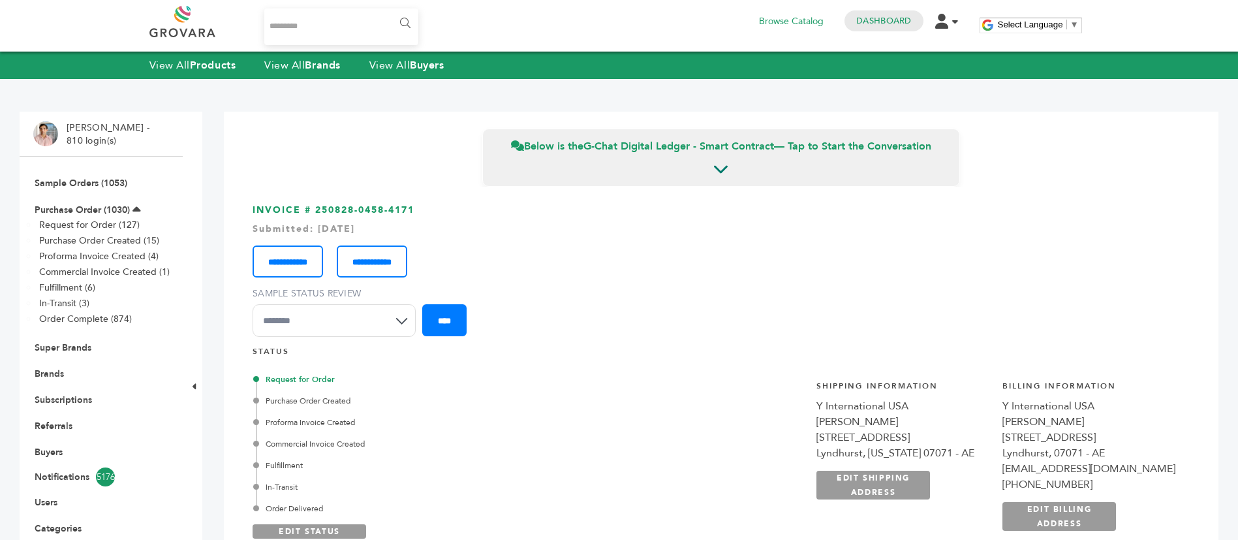
scroll to position [196, 0]
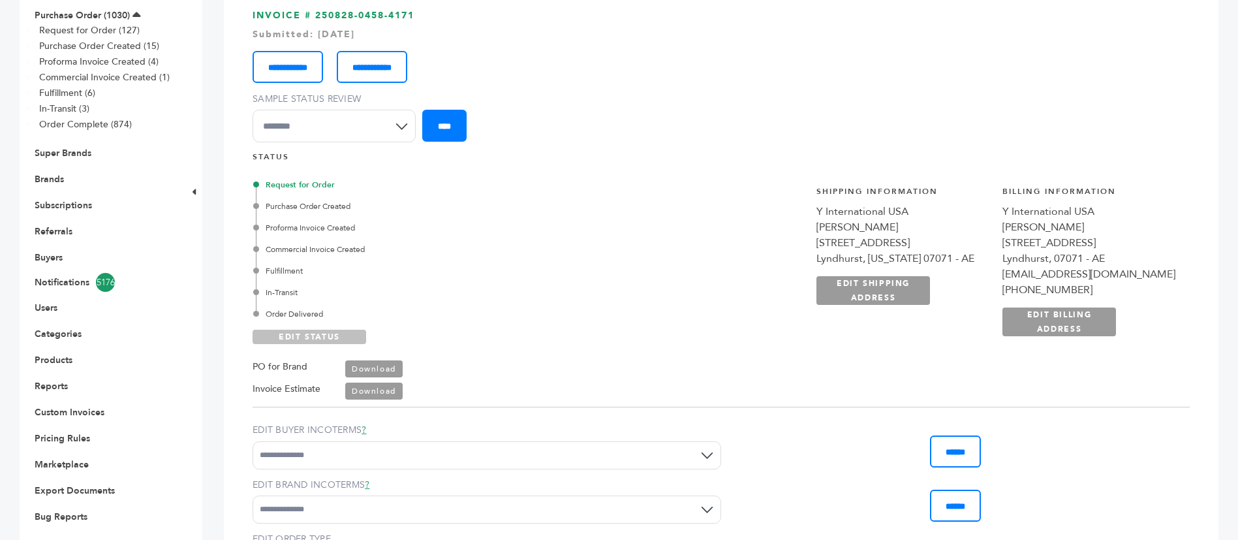
click at [323, 336] on link "EDIT STATUS" at bounding box center [310, 337] width 114 height 14
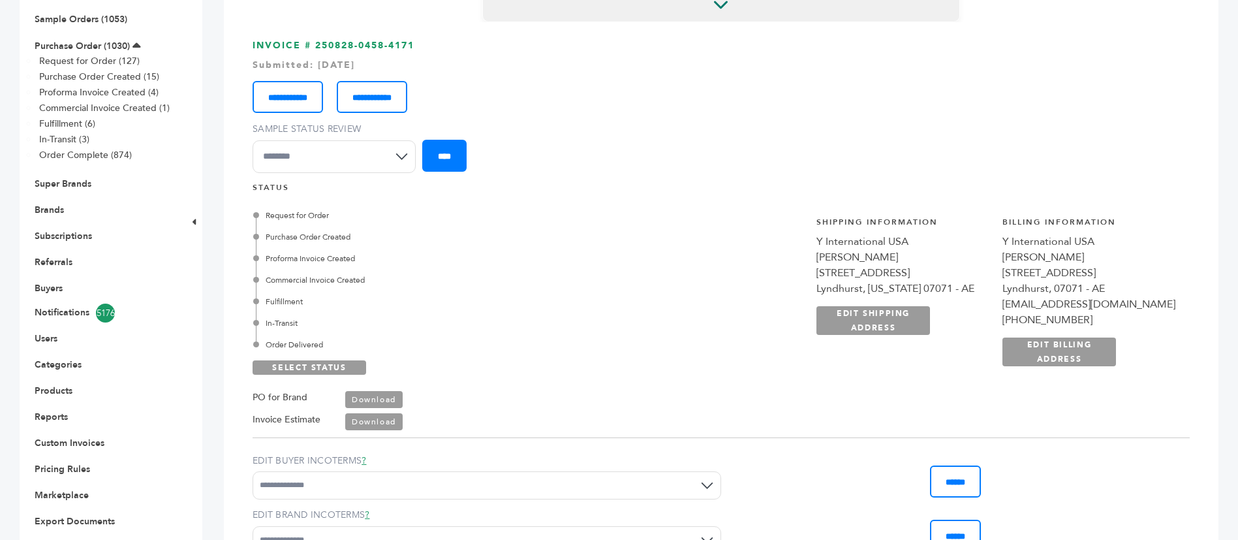
click at [305, 339] on div "Order Delivered" at bounding box center [418, 345] width 325 height 12
click at [346, 360] on link "SAVE STATUS" at bounding box center [310, 367] width 114 height 14
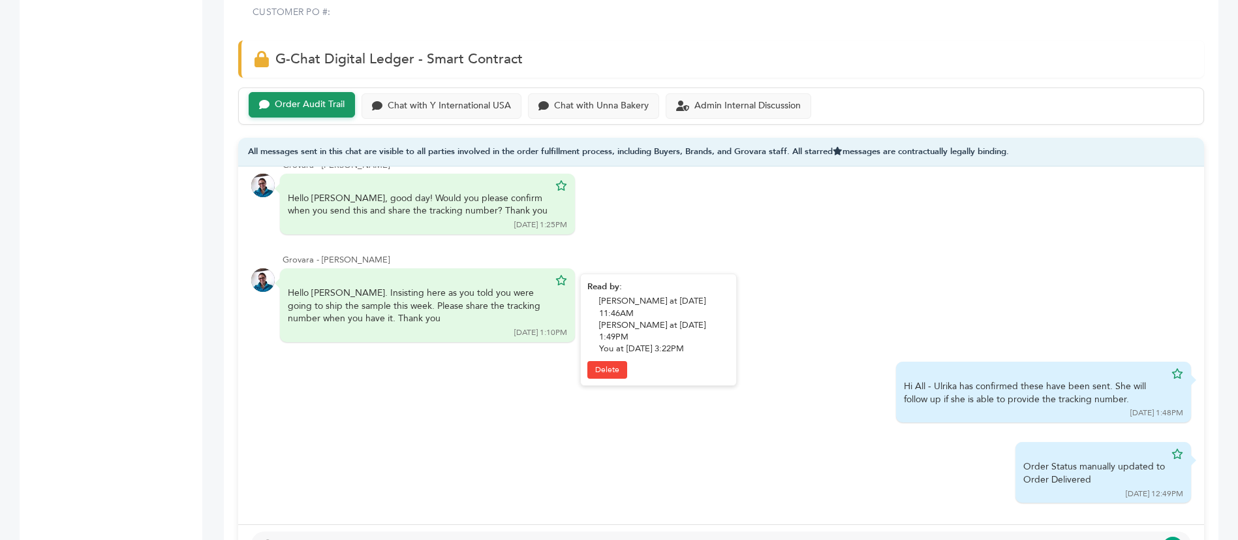
scroll to position [881, 0]
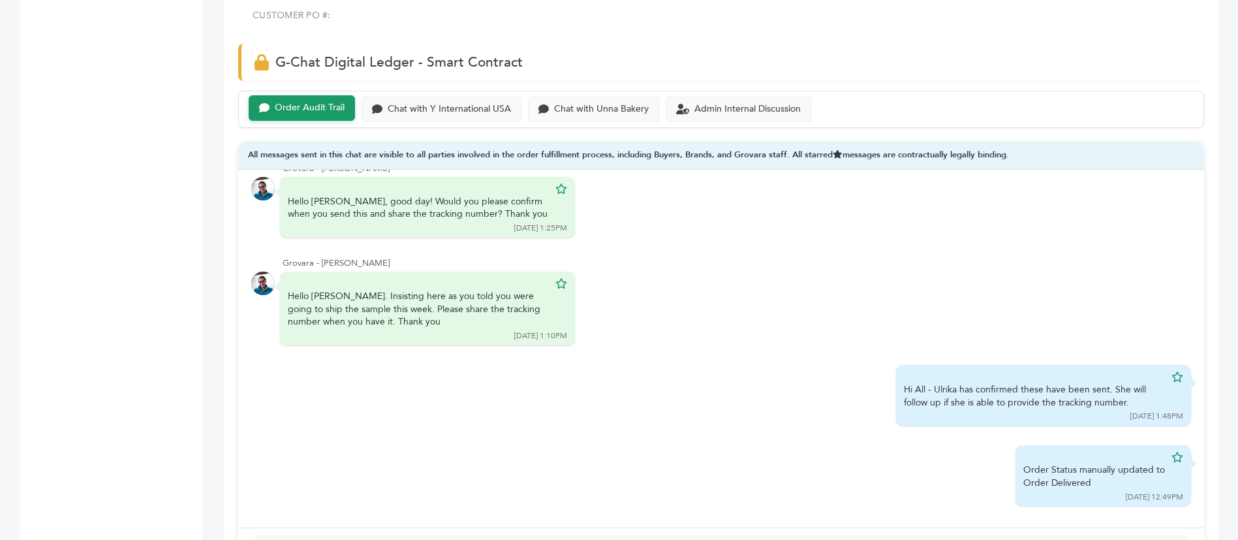
click at [515, 539] on div at bounding box center [717, 550] width 877 height 16
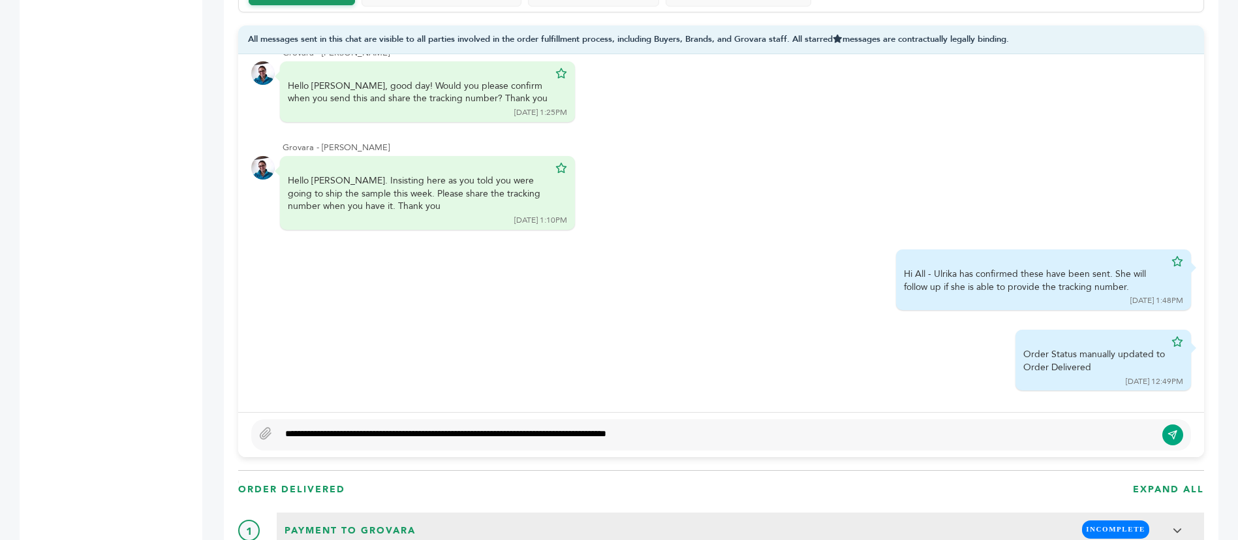
scroll to position [1077, 0]
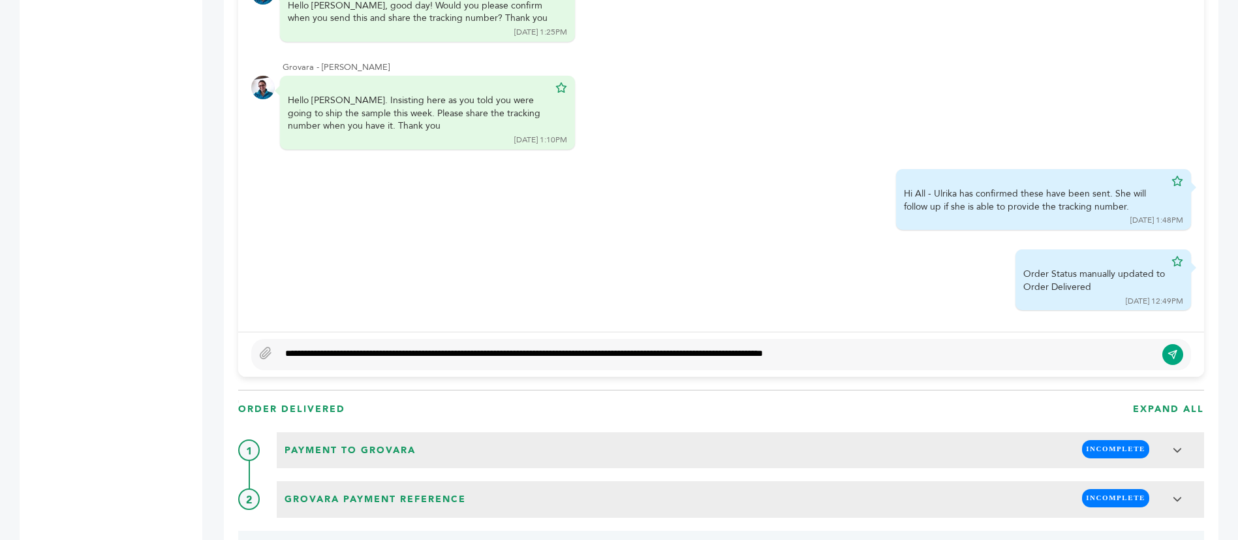
type textarea "**********"
click at [1180, 344] on button "submit" at bounding box center [1172, 354] width 21 height 21
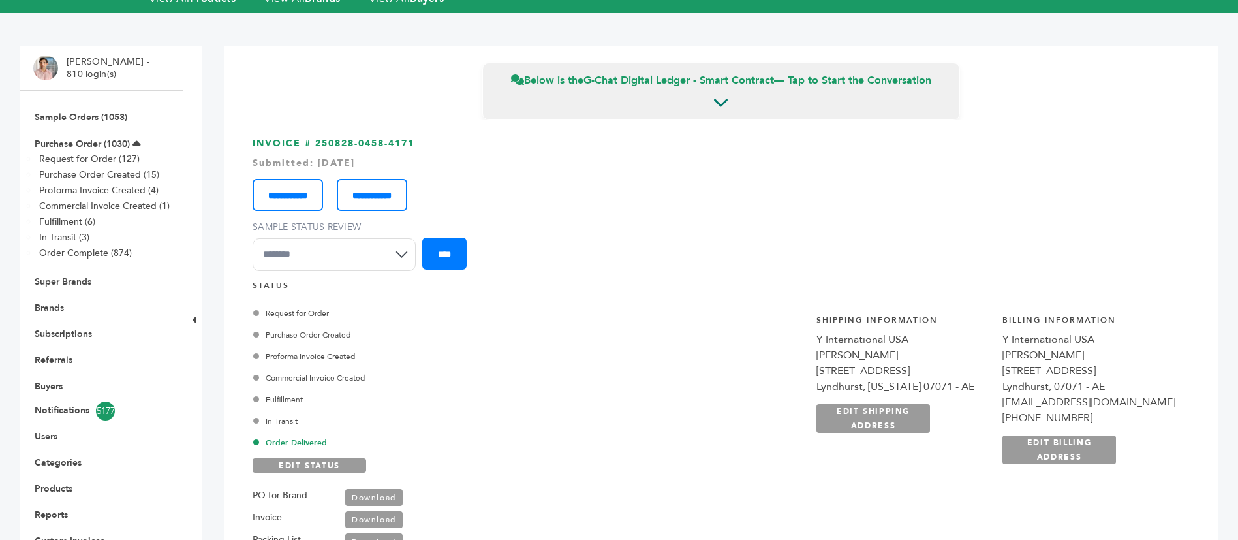
scroll to position [0, 0]
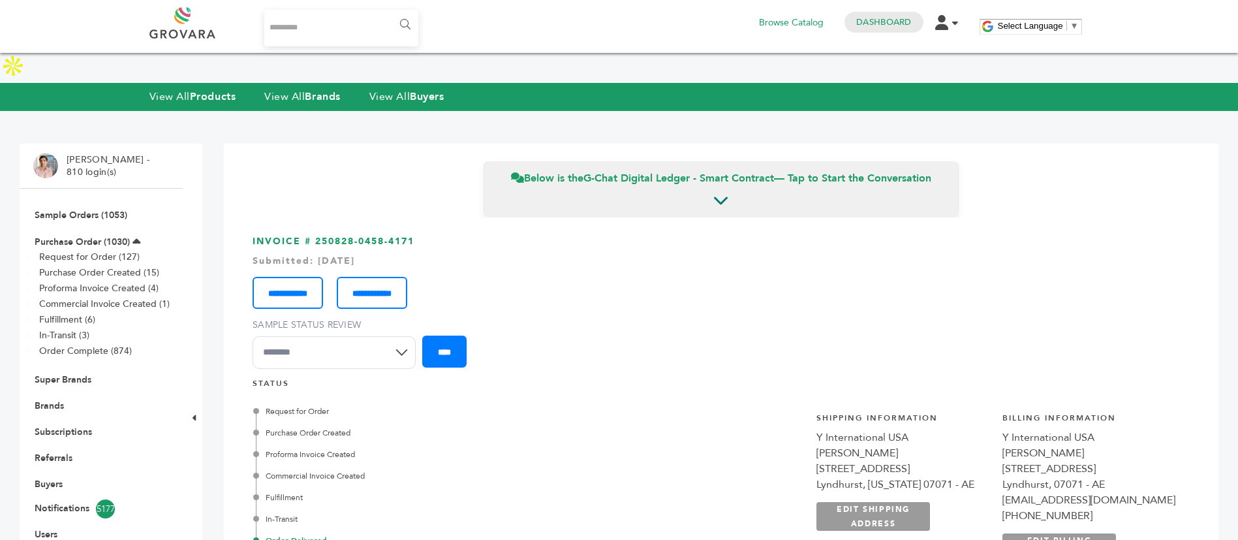
click at [287, 23] on input "Search..." at bounding box center [341, 28] width 155 height 37
type input "*******"
click at [401, 25] on input "******" at bounding box center [404, 25] width 29 height 26
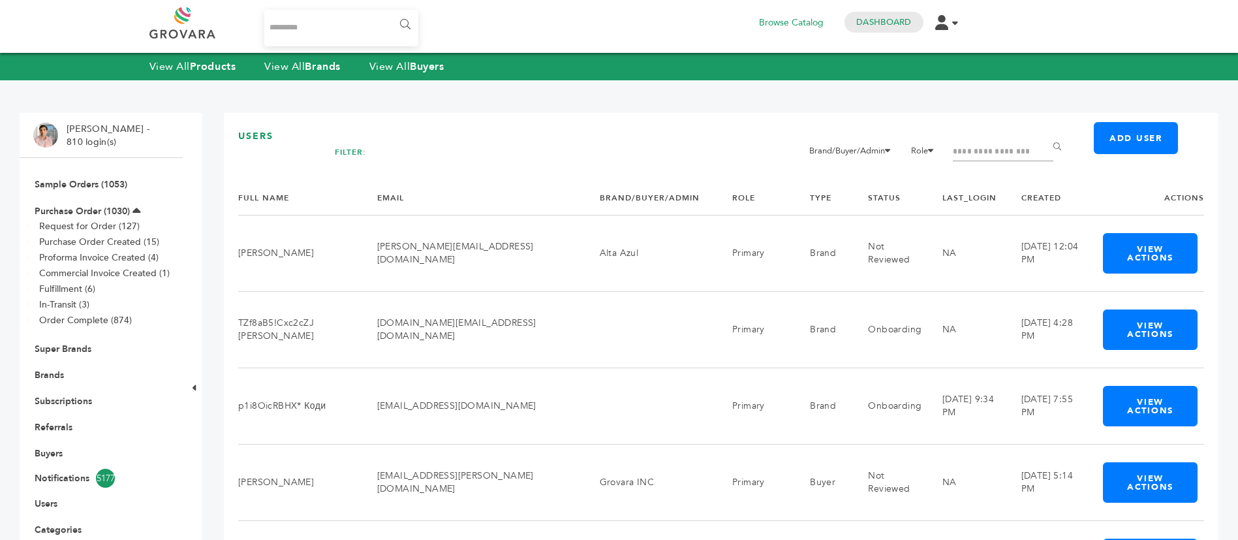
click at [972, 148] on input "Filter by keywords" at bounding box center [1003, 152] width 100 height 18
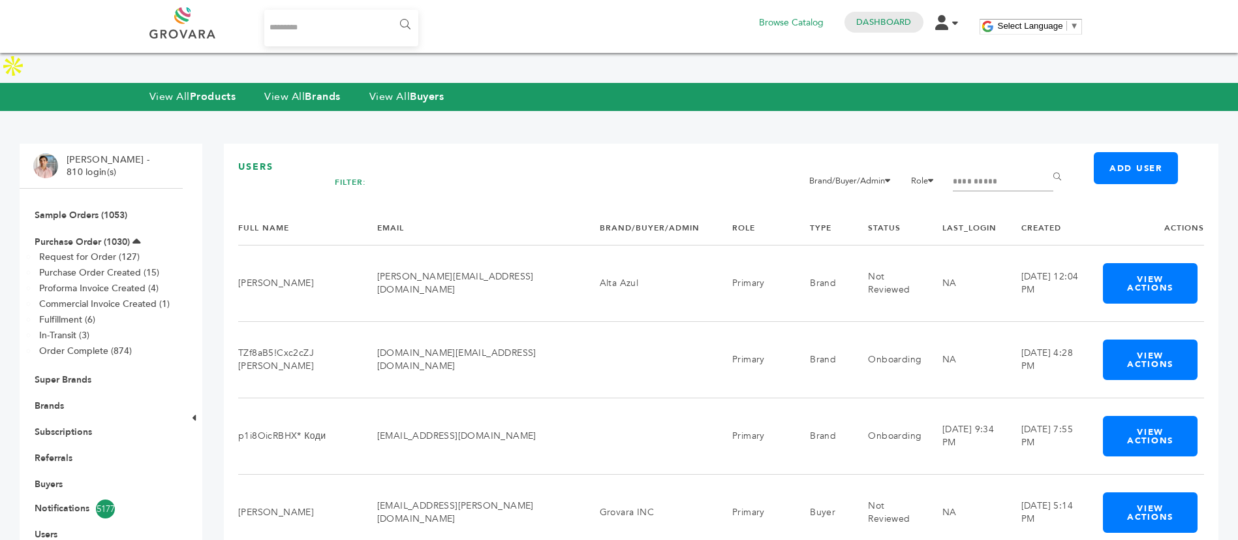
type input "**********"
click at [1045, 164] on input "******" at bounding box center [1059, 177] width 29 height 26
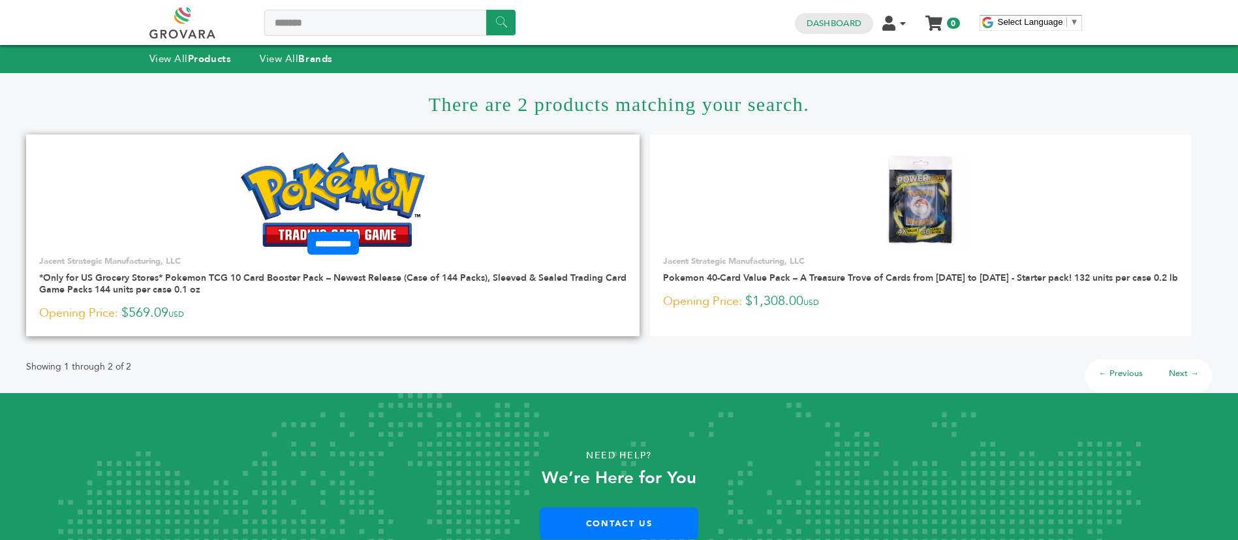
click at [352, 179] on img at bounding box center [333, 199] width 185 height 94
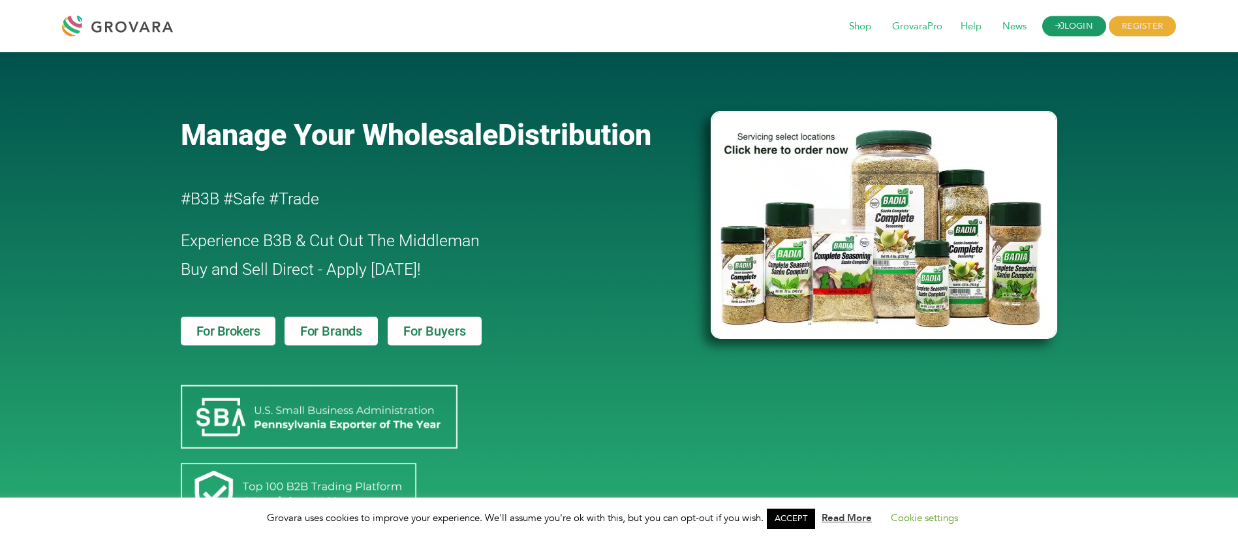
click at [1084, 23] on link "LOGIN" at bounding box center [1074, 26] width 64 height 20
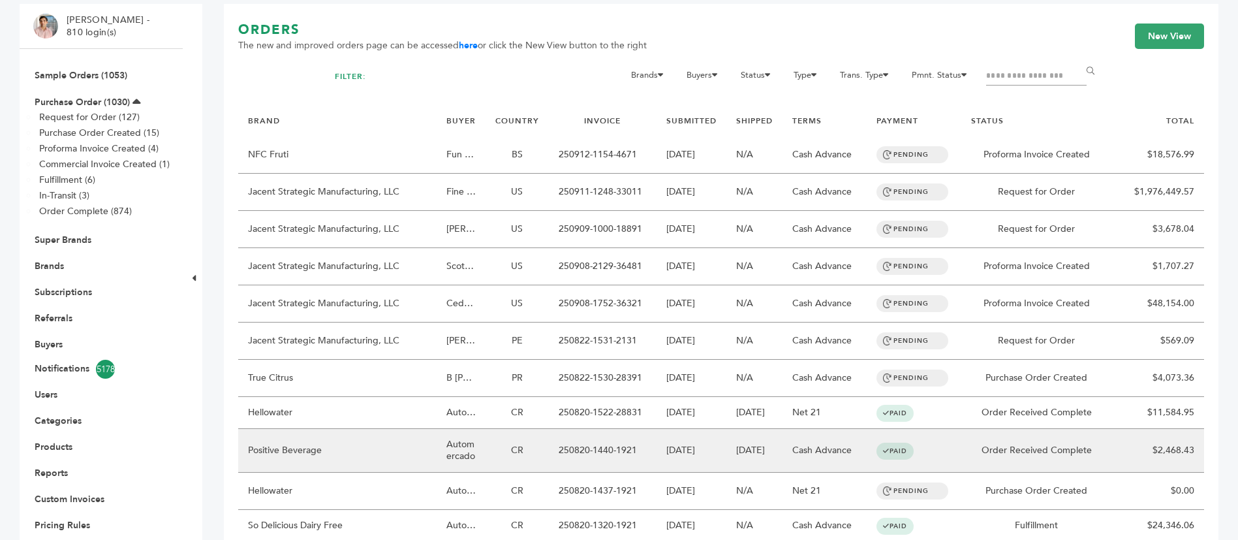
scroll to position [98, 0]
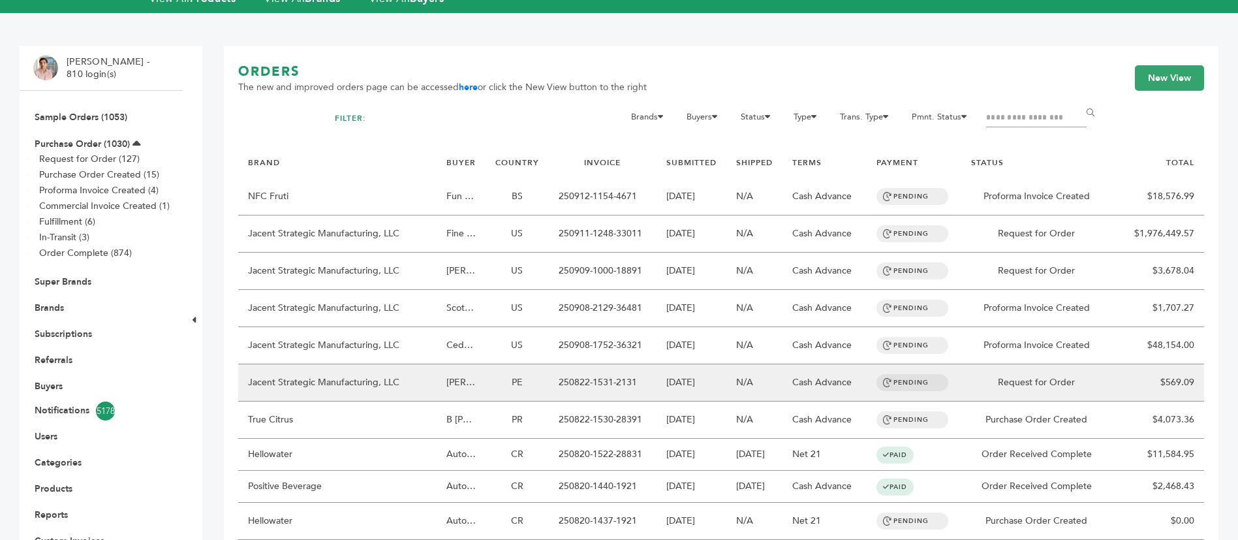
click at [489, 364] on td "PE" at bounding box center [516, 382] width 63 height 37
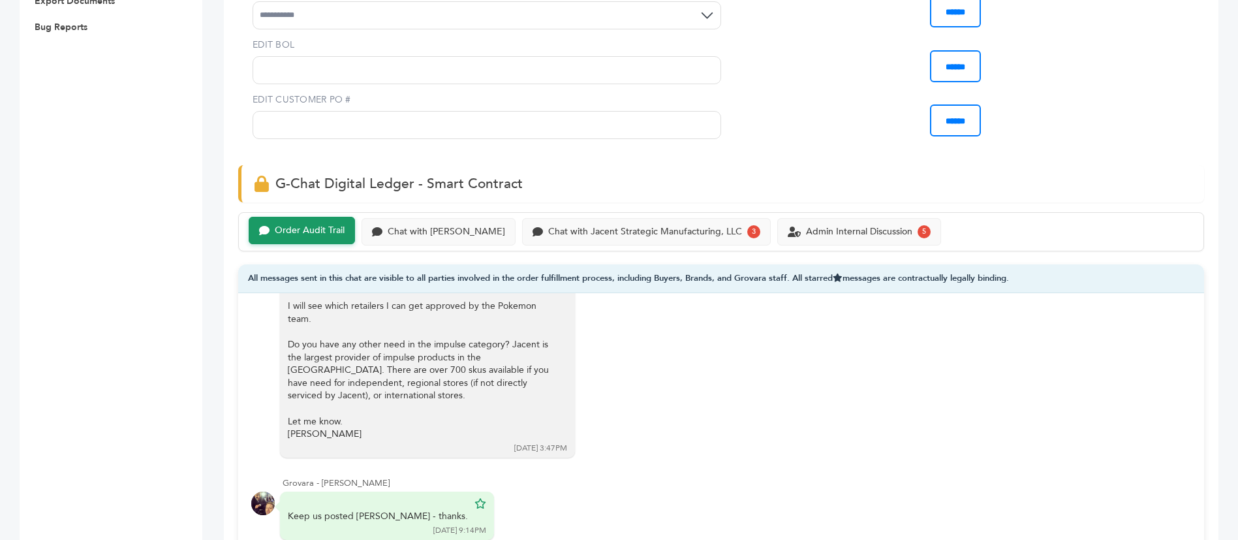
click at [659, 217] on div "Order Audit Trail Chat with [PERSON_NAME] Chat with Jacent Strategic Manufactur…" at bounding box center [721, 231] width 966 height 39
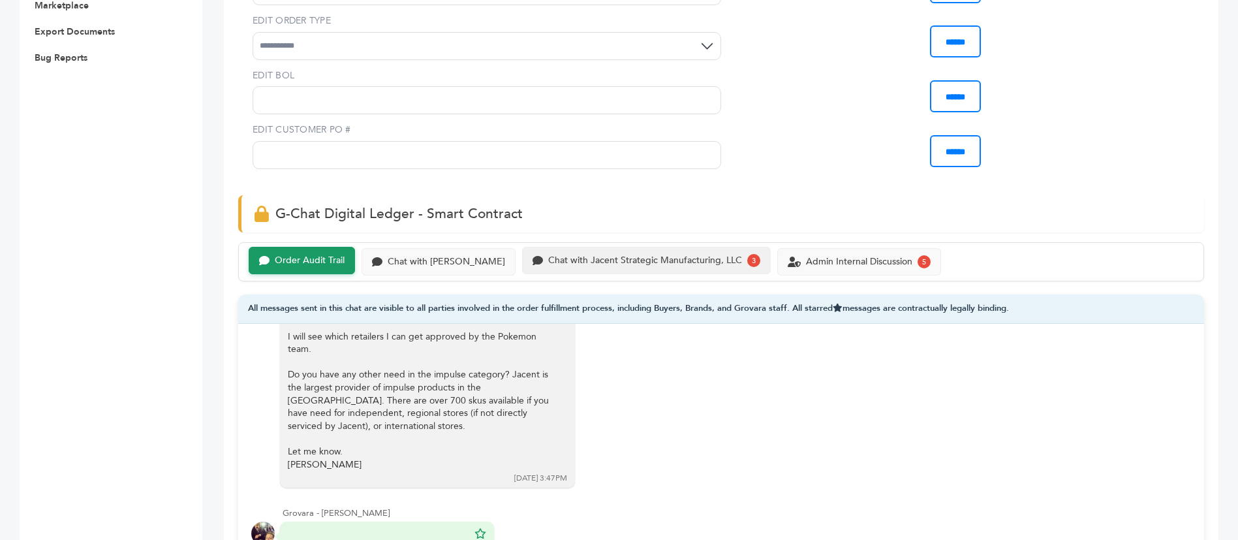
click at [660, 255] on div "Chat with Jacent Strategic Manufacturing, LLC" at bounding box center [645, 260] width 194 height 11
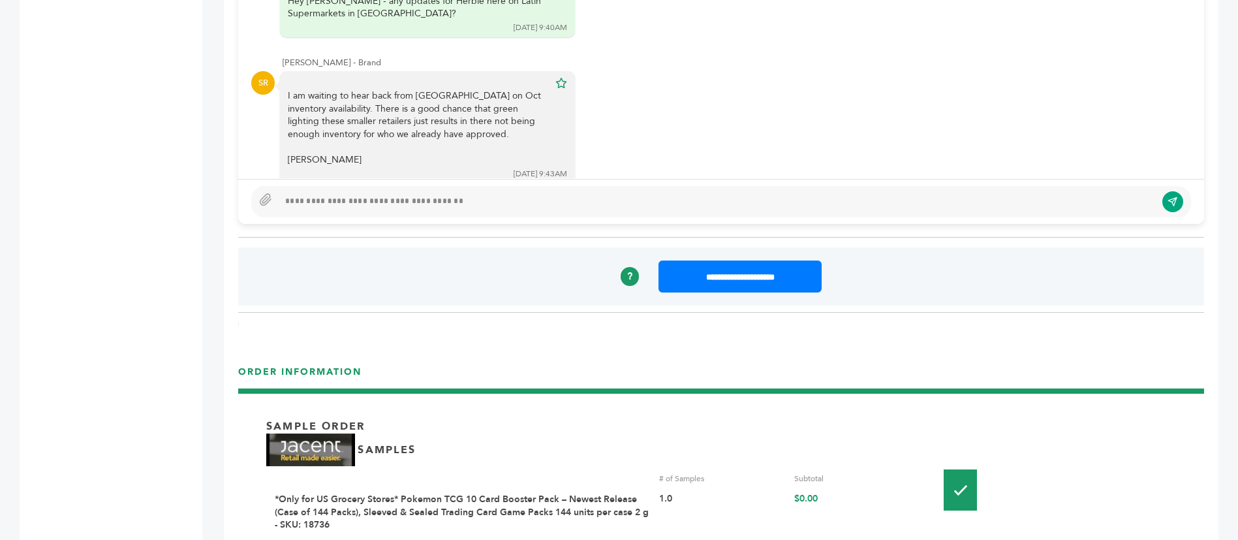
scroll to position [881, 0]
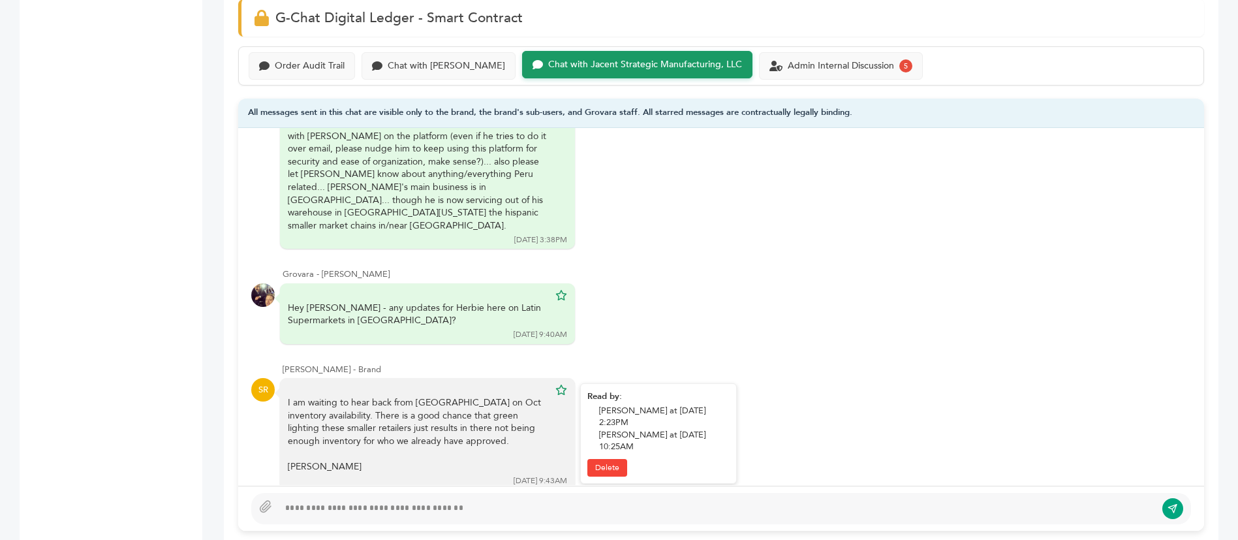
drag, startPoint x: 350, startPoint y: 348, endPoint x: 427, endPoint y: 385, distance: 84.6
click at [427, 396] on div "I am waiting to hear back from [GEOGRAPHIC_DATA] on Oct inventory availability.…" at bounding box center [418, 434] width 261 height 77
click at [427, 396] on div "I am waiting to hear back from Jacent on Oct inventory availability. There is a…" at bounding box center [418, 434] width 261 height 77
drag, startPoint x: 398, startPoint y: 358, endPoint x: 420, endPoint y: 371, distance: 25.7
click at [420, 396] on div "I am waiting to hear back from Jacent on Oct inventory availability. There is a…" at bounding box center [418, 434] width 261 height 77
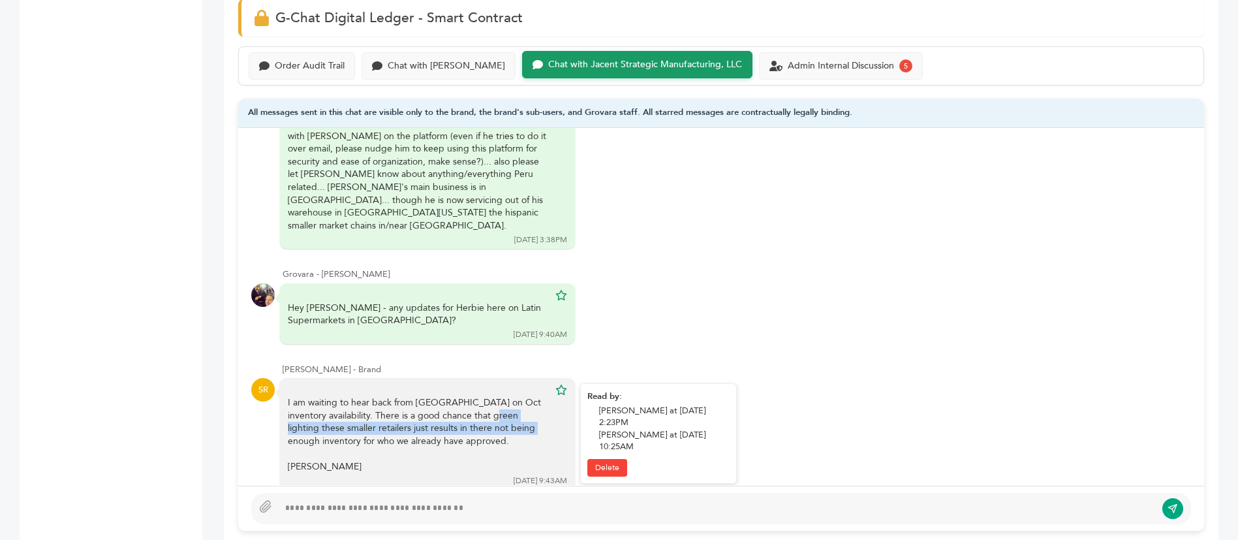
click at [420, 396] on div "I am waiting to hear back from Jacent on Oct inventory availability. There is a…" at bounding box center [418, 434] width 261 height 77
drag, startPoint x: 410, startPoint y: 371, endPoint x: 500, endPoint y: 377, distance: 89.6
click at [500, 396] on div "I am waiting to hear back from Jacent on Oct inventory availability. There is a…" at bounding box center [418, 434] width 261 height 77
drag, startPoint x: 382, startPoint y: 373, endPoint x: 442, endPoint y: 382, distance: 60.8
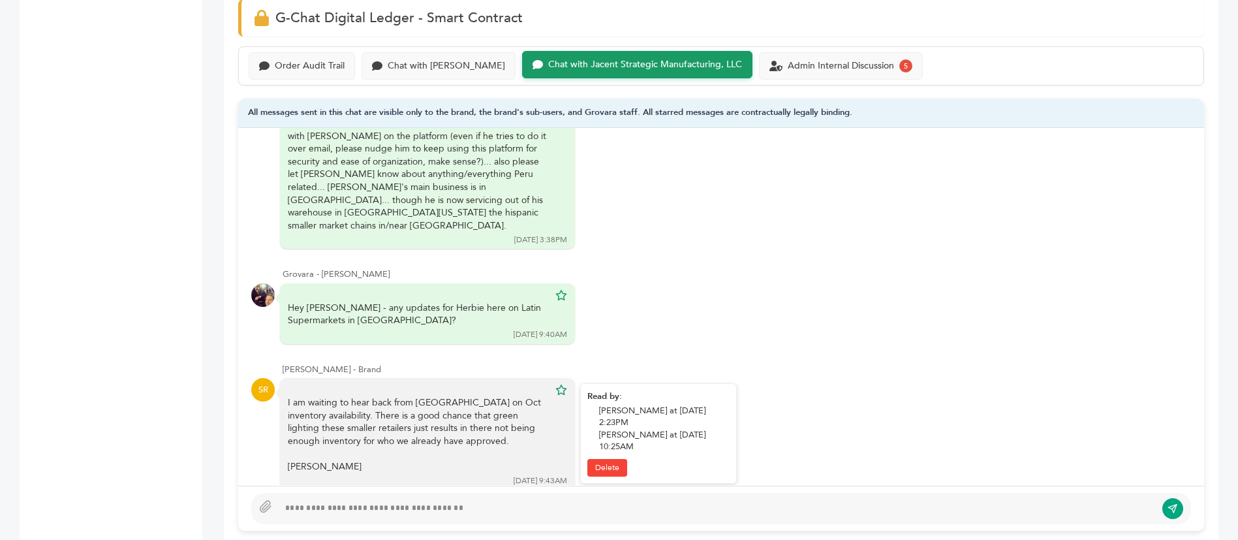
click at [442, 396] on div "I am waiting to hear back from Jacent on Oct inventory availability. There is a…" at bounding box center [418, 434] width 261 height 77
click at [801, 59] on div "Admin Internal Discussion" at bounding box center [841, 64] width 106 height 11
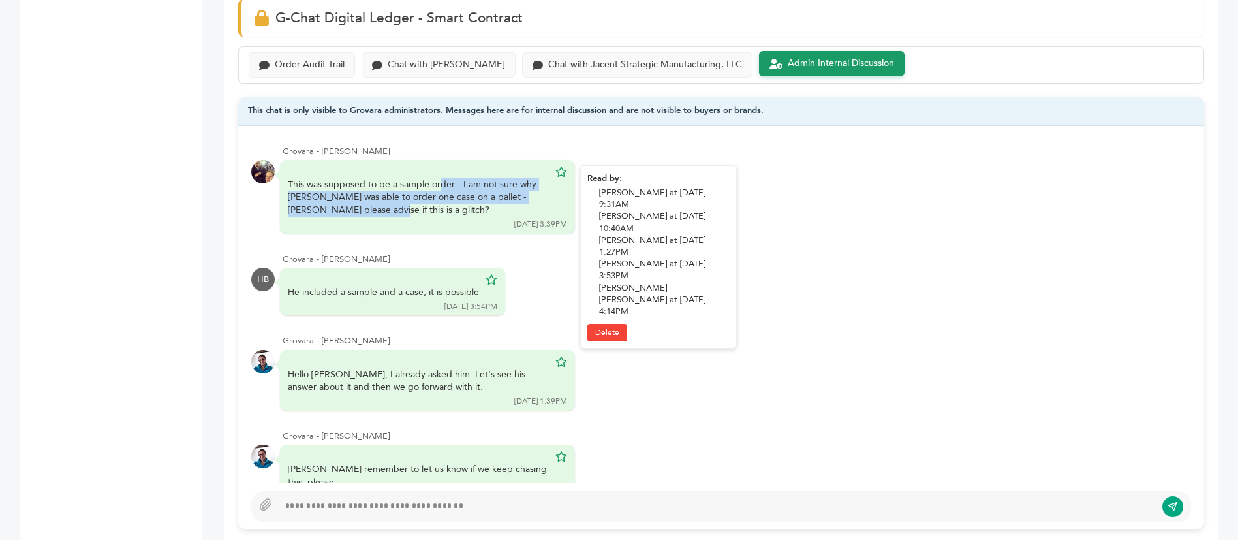
drag, startPoint x: 329, startPoint y: 155, endPoint x: 510, endPoint y: 165, distance: 181.0
click at [510, 178] on div "This was supposed to be a sample order - I am not sure why herbie was able to o…" at bounding box center [418, 197] width 261 height 38
drag, startPoint x: 343, startPoint y: 169, endPoint x: 452, endPoint y: 181, distance: 109.7
click at [452, 181] on div "This was supposed to be a sample order - I am not sure why herbie was able to o…" at bounding box center [418, 197] width 261 height 38
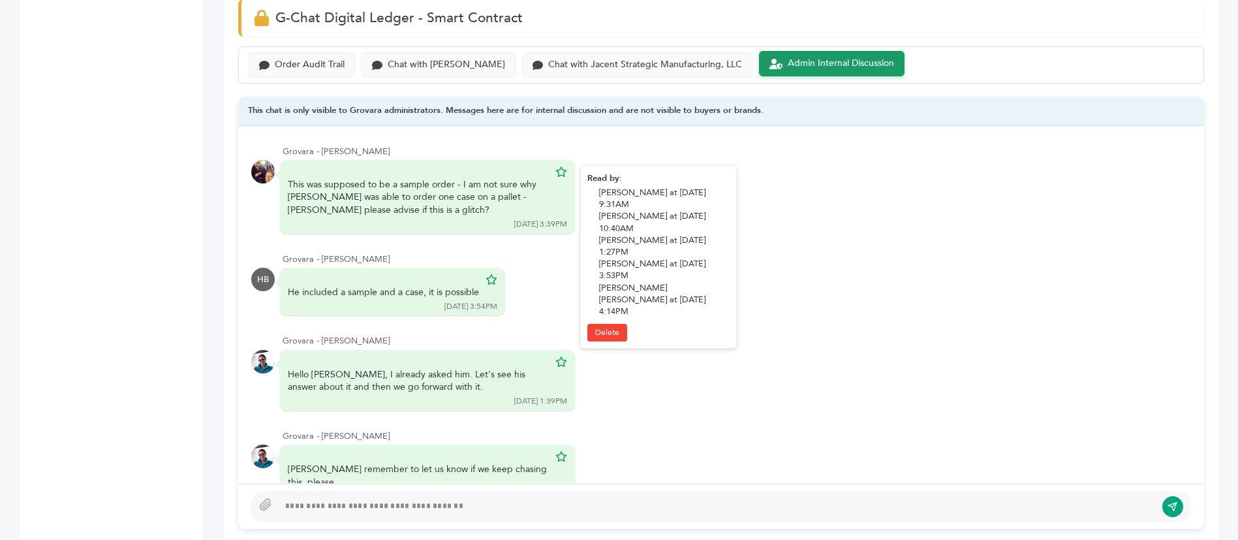
click at [452, 181] on div "This was supposed to be a sample order - I am not sure why herbie was able to o…" at bounding box center [418, 197] width 261 height 38
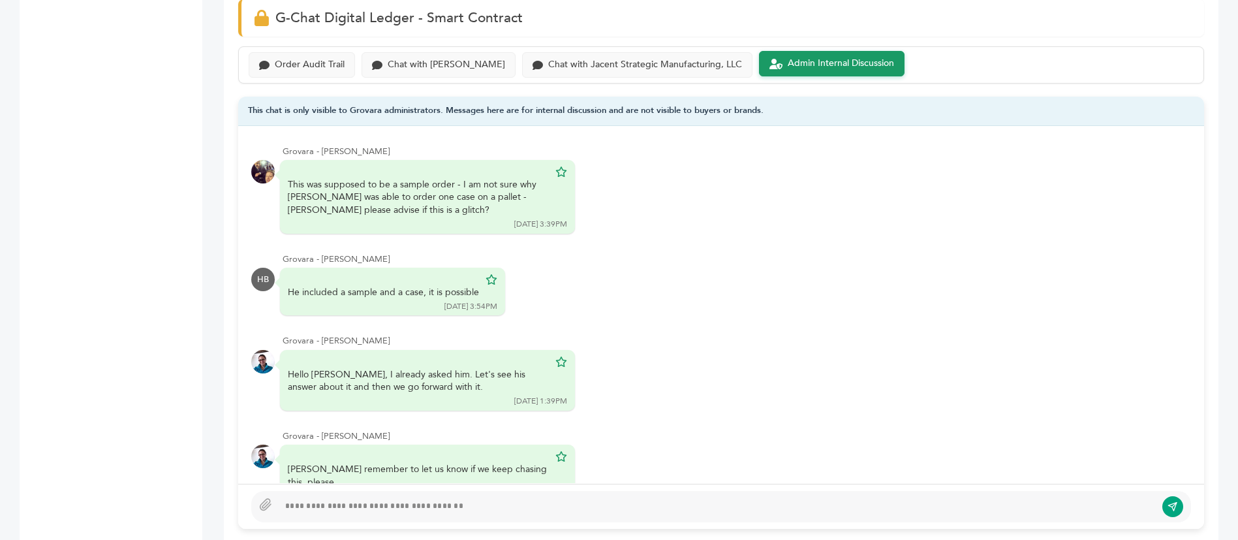
scroll to position [98, 0]
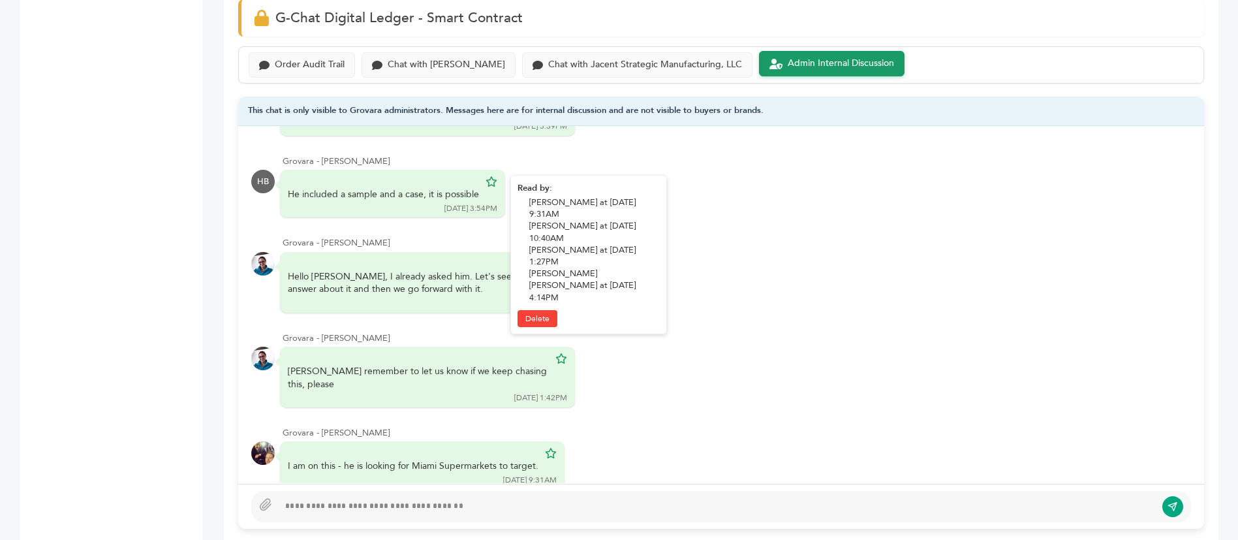
drag, startPoint x: 348, startPoint y: 157, endPoint x: 446, endPoint y: 163, distance: 98.1
click at [446, 188] on div "He included a sample and a case, it is possible" at bounding box center [383, 194] width 191 height 13
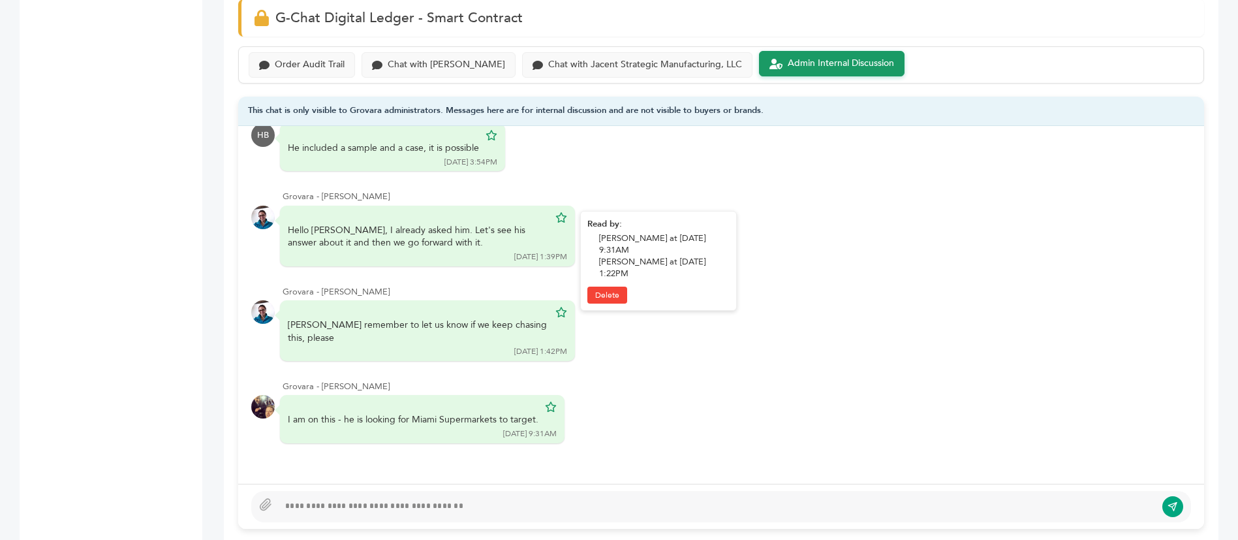
scroll to position [979, 0]
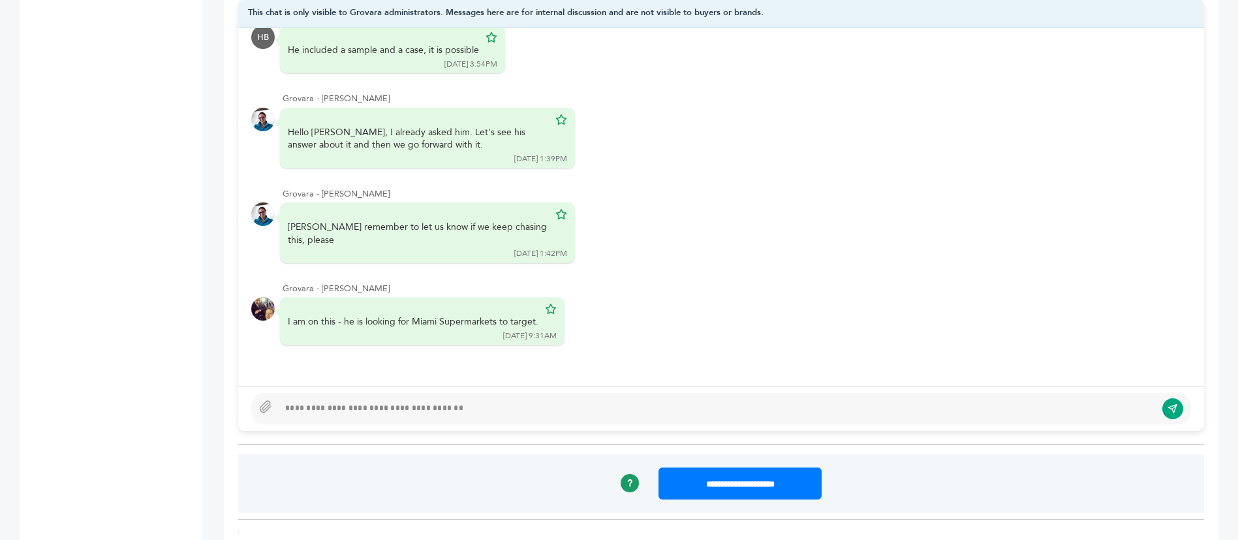
scroll to position [881, 0]
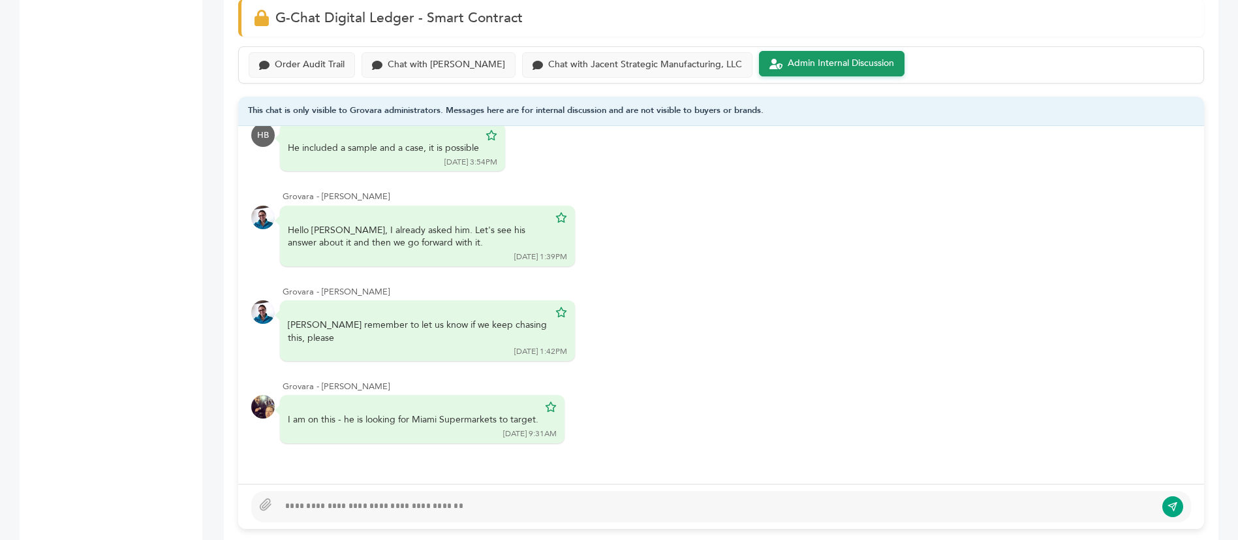
scroll to position [685, 0]
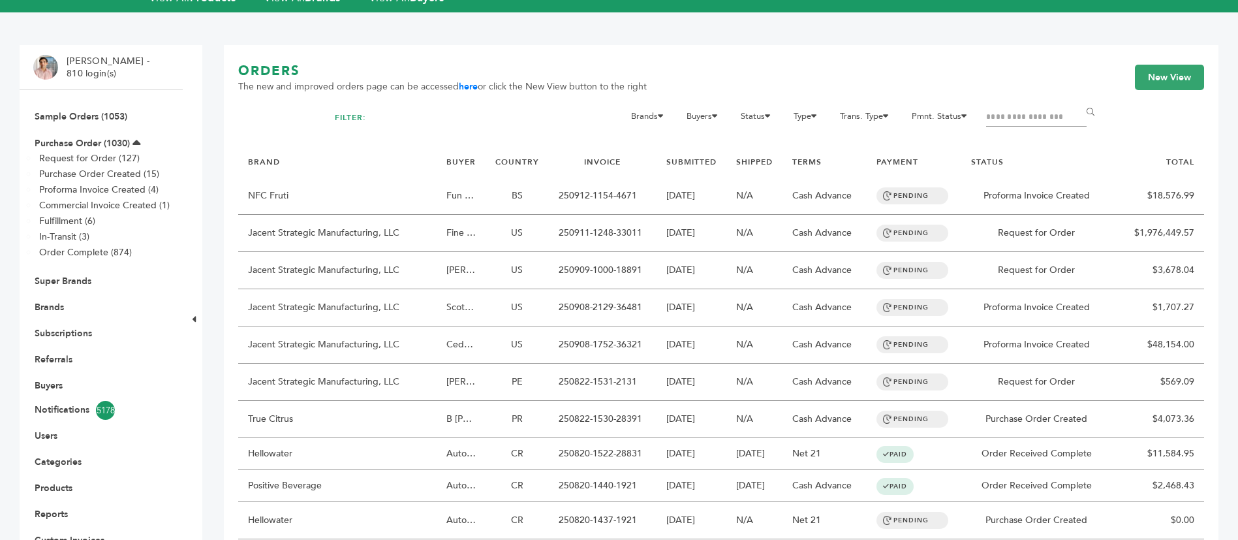
scroll to position [98, 0]
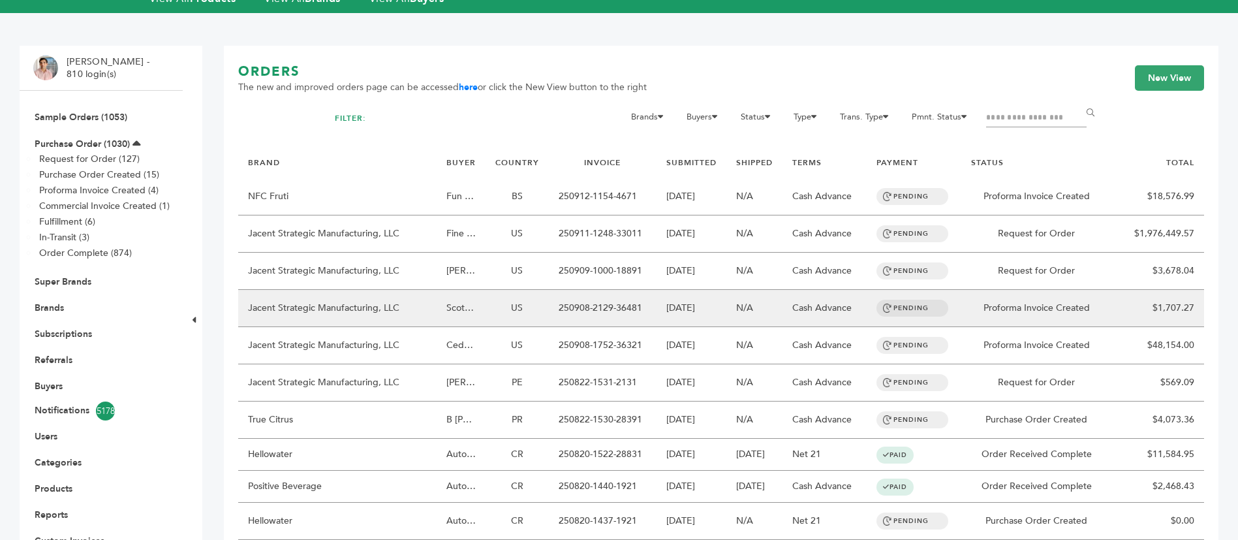
click at [433, 290] on td "Jacent Strategic Manufacturing, LLC" at bounding box center [337, 308] width 198 height 37
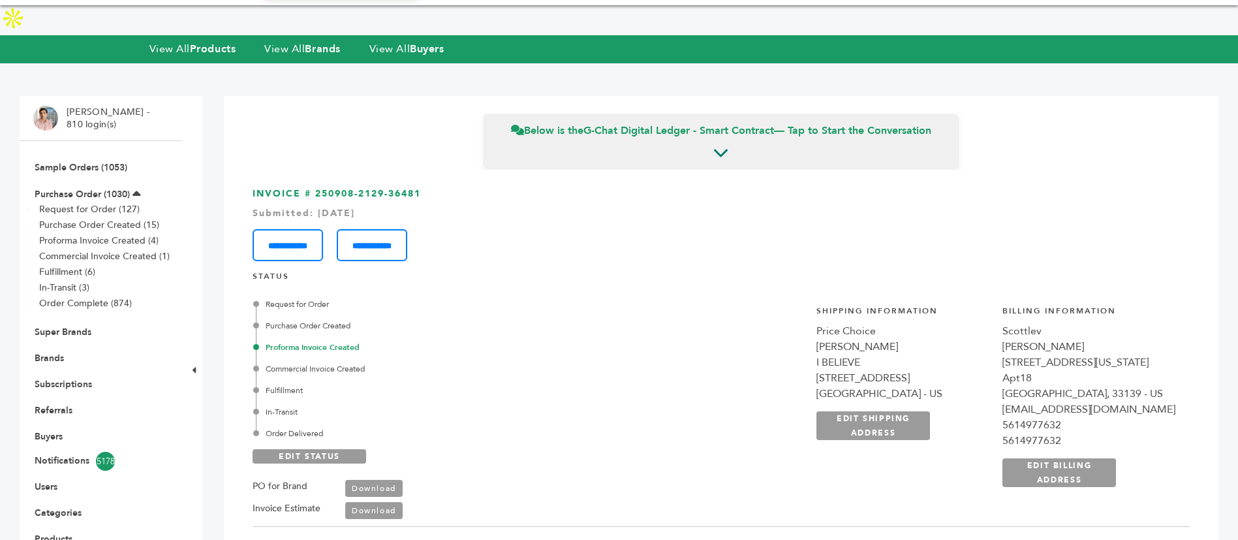
scroll to position [42, 0]
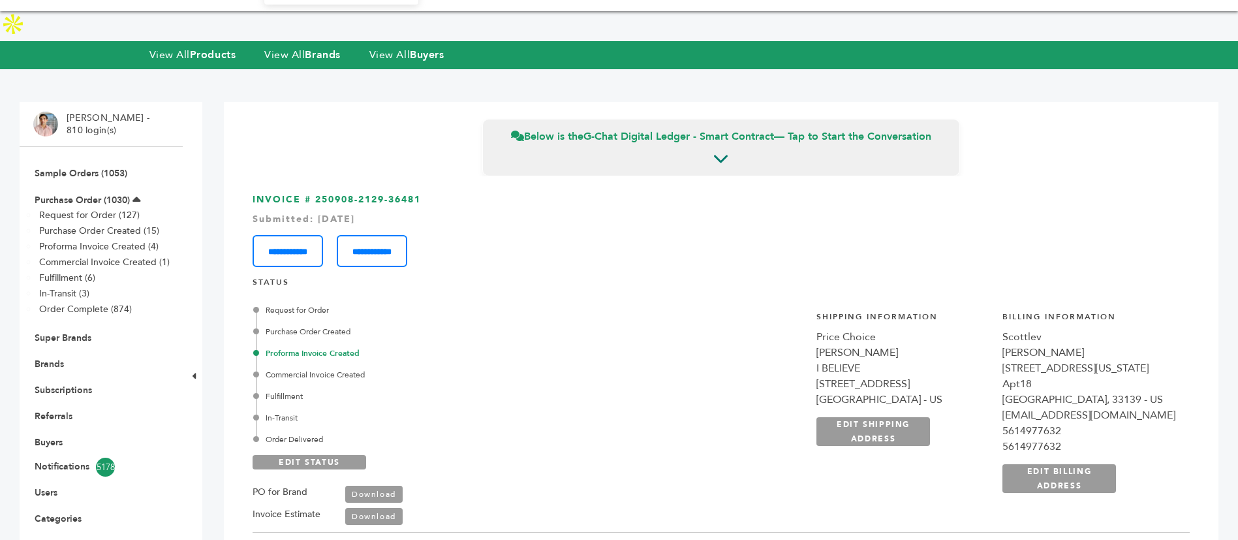
drag, startPoint x: 940, startPoint y: 305, endPoint x: 883, endPoint y: 305, distance: 56.8
click at [883, 305] on div "**********" at bounding box center [996, 408] width 388 height 228
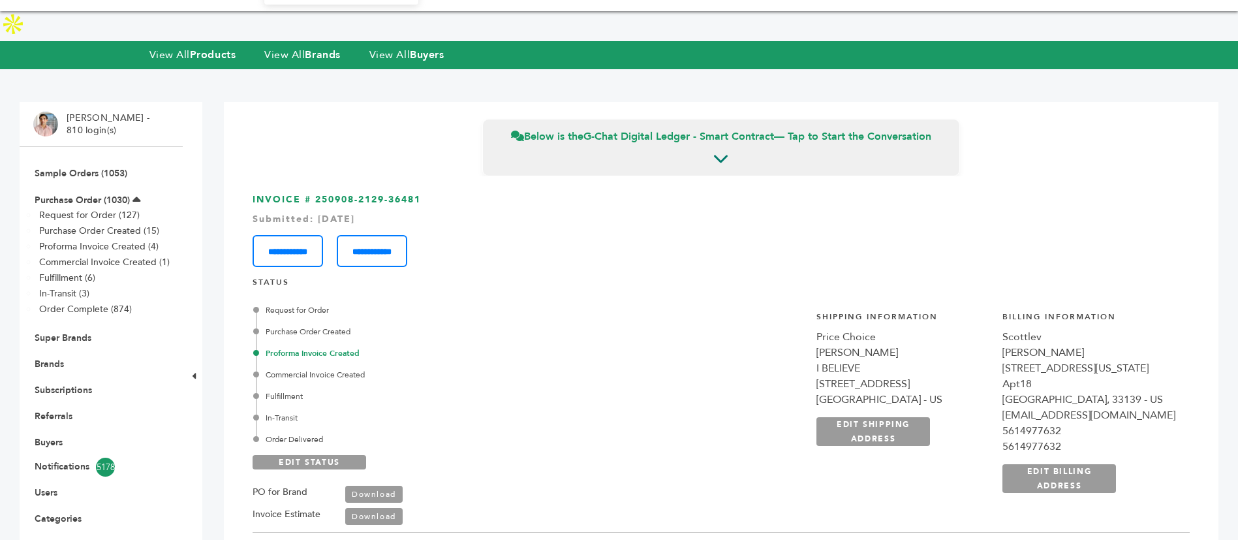
drag, startPoint x: 427, startPoint y: 166, endPoint x: 315, endPoint y: 172, distance: 111.7
click at [315, 193] on h3 "**********" at bounding box center [721, 230] width 937 height 74
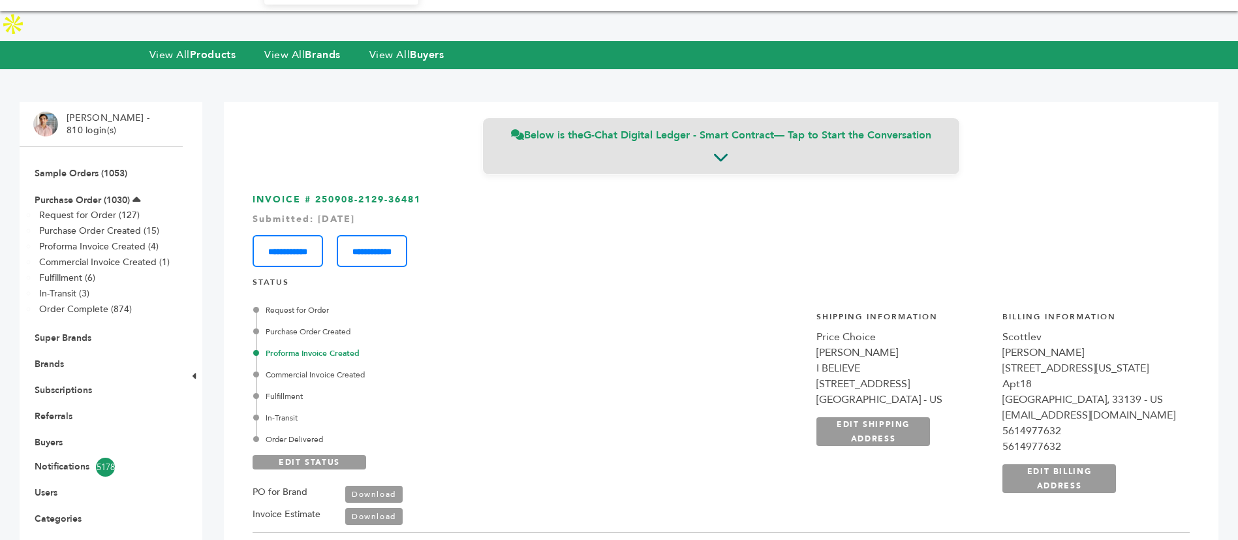
copy h3 "250908-2129-36481"
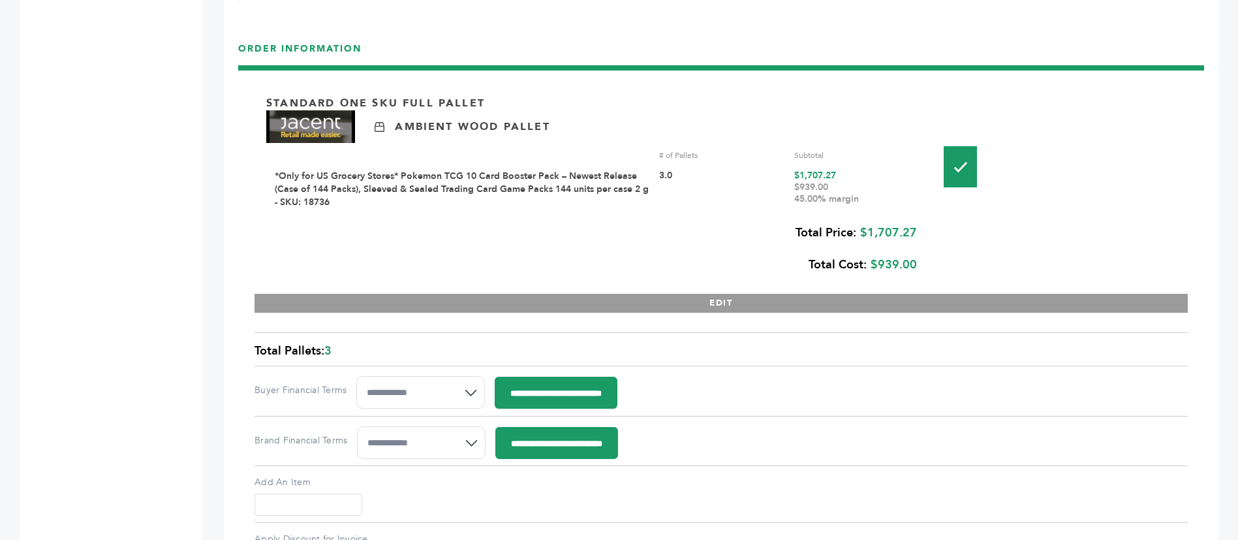
scroll to position [1510, 0]
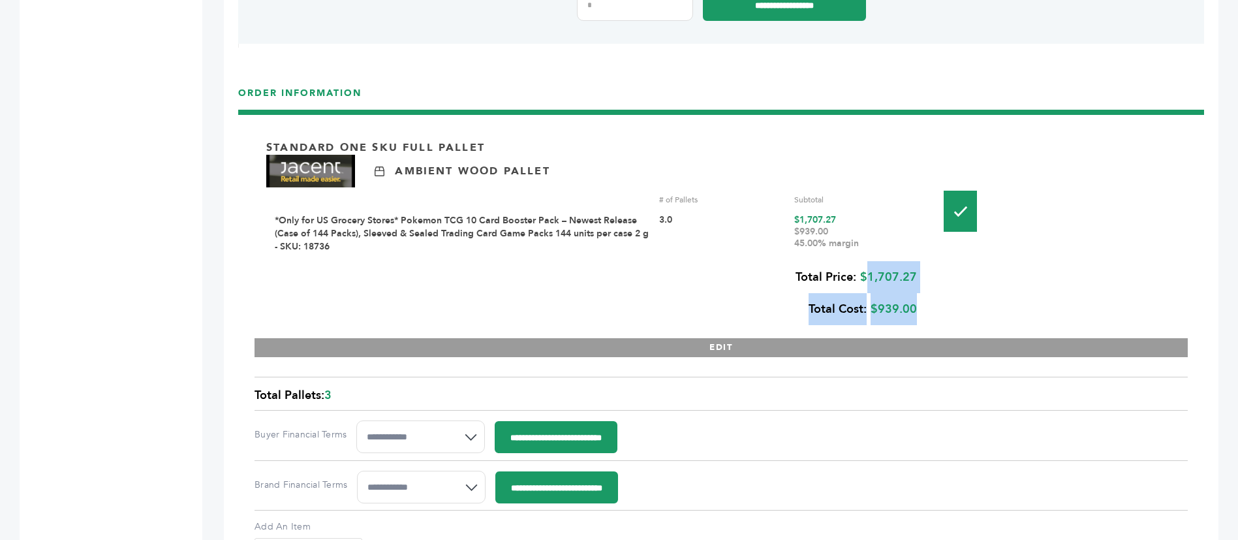
drag, startPoint x: 934, startPoint y: 251, endPoint x: 859, endPoint y: 248, distance: 75.1
click at [859, 248] on div "Standard One Sku Full Pallet Ambient Wood Pallet # of Pallets Subtotal *Only fo…" at bounding box center [720, 242] width 933 height 230
click at [870, 261] on div "Total Price: $1,707.27 Total Cost: $939.00" at bounding box center [591, 293] width 651 height 64
drag, startPoint x: 871, startPoint y: 242, endPoint x: 915, endPoint y: 241, distance: 44.4
click at [915, 261] on div "Total Price: $1,707.27 Total Cost: $939.00" at bounding box center [591, 293] width 651 height 64
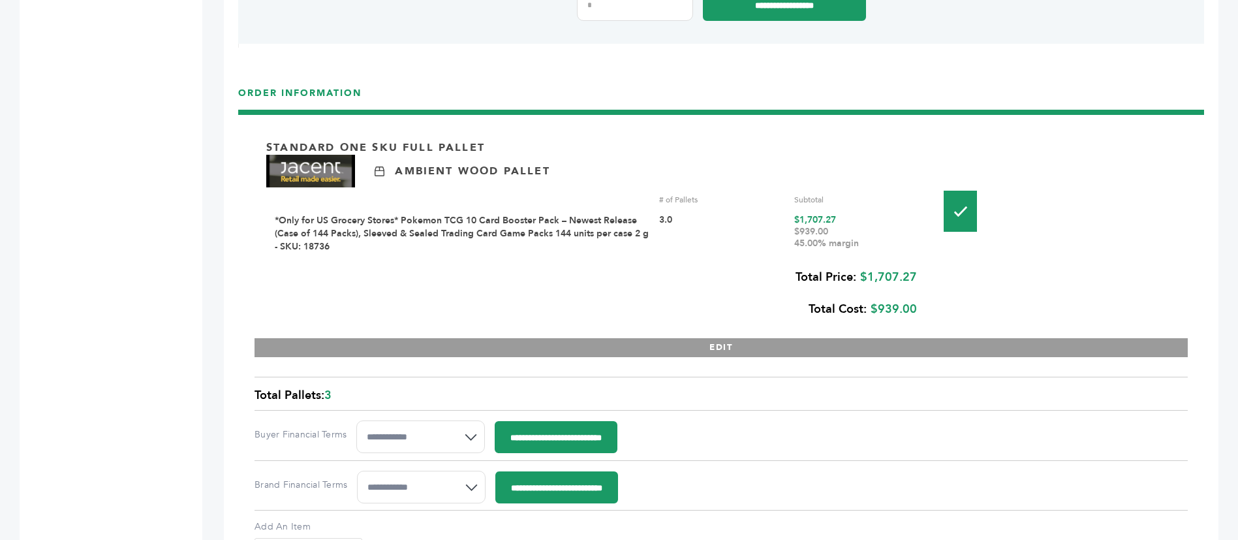
copy div "1,707.27"
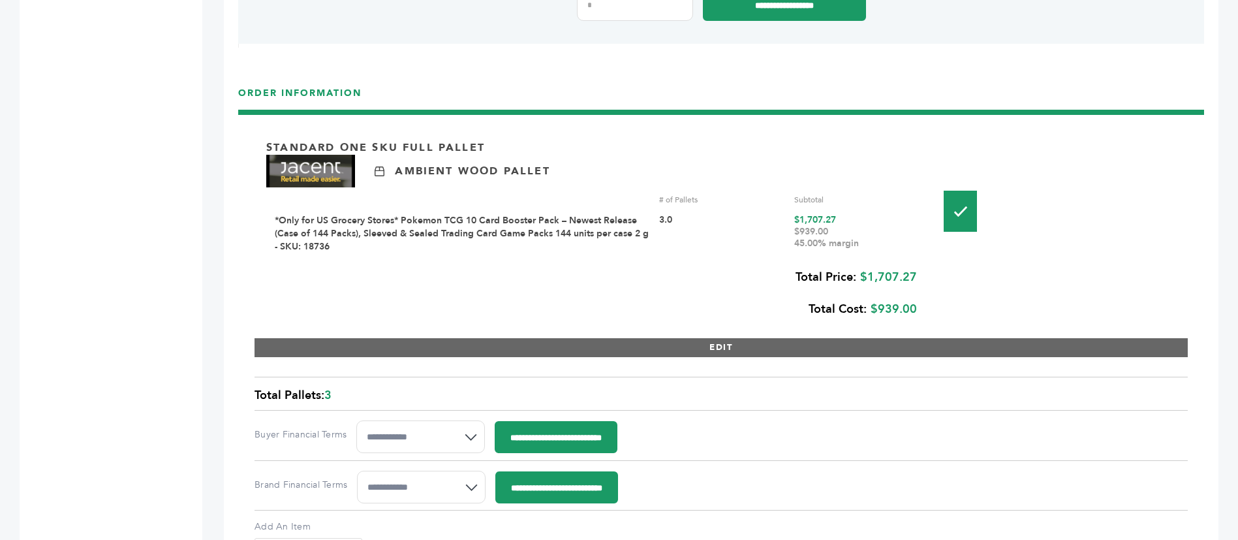
click at [833, 338] on button "EDIT" at bounding box center [720, 347] width 933 height 19
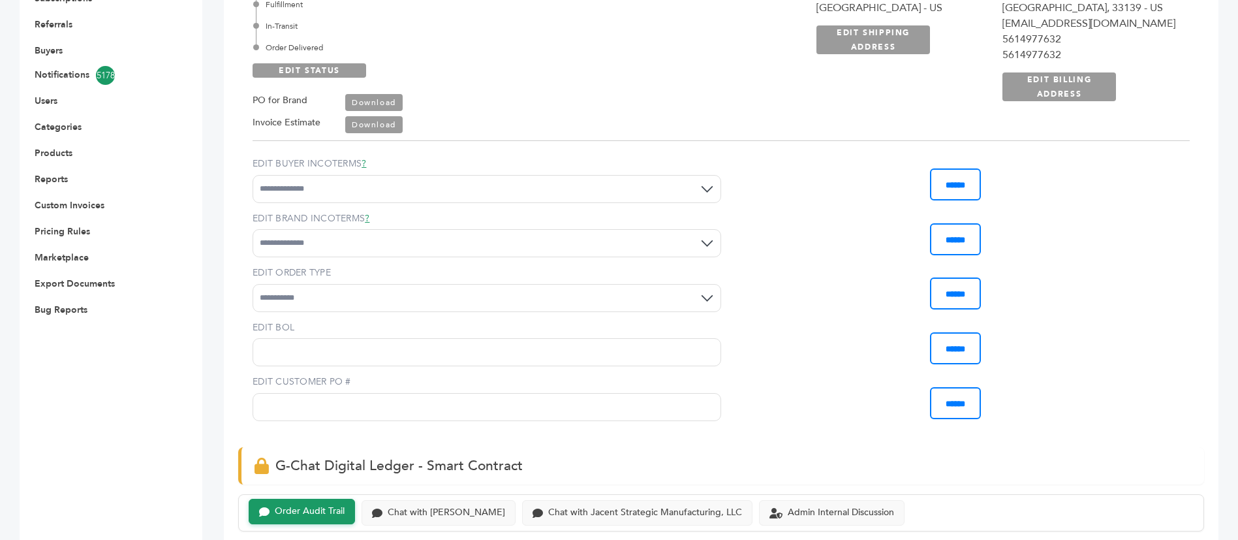
scroll to position [0, 0]
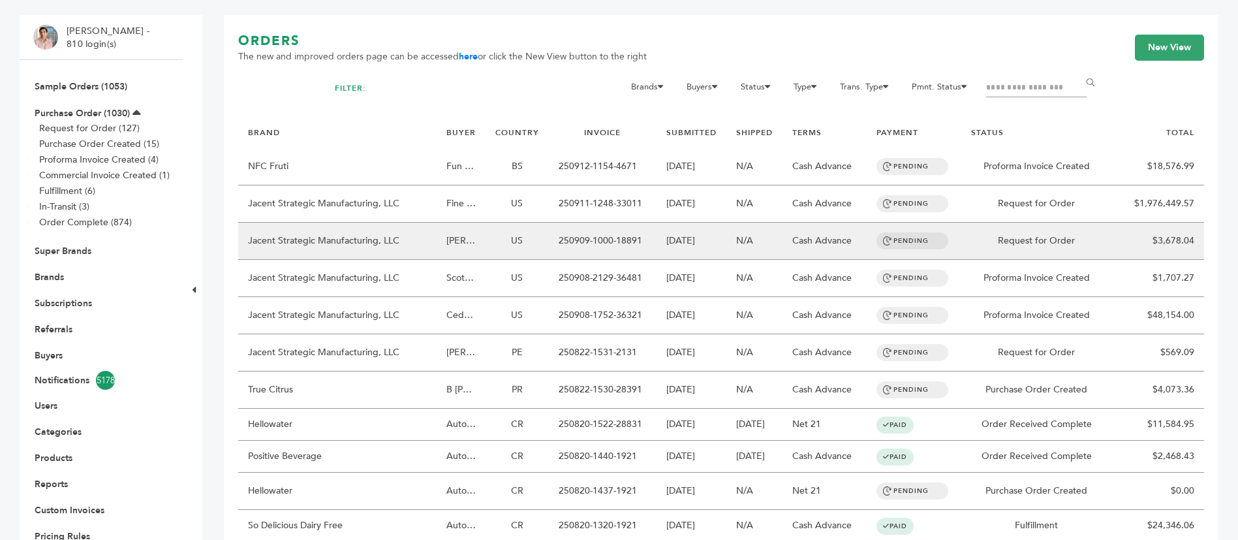
scroll to position [98, 0]
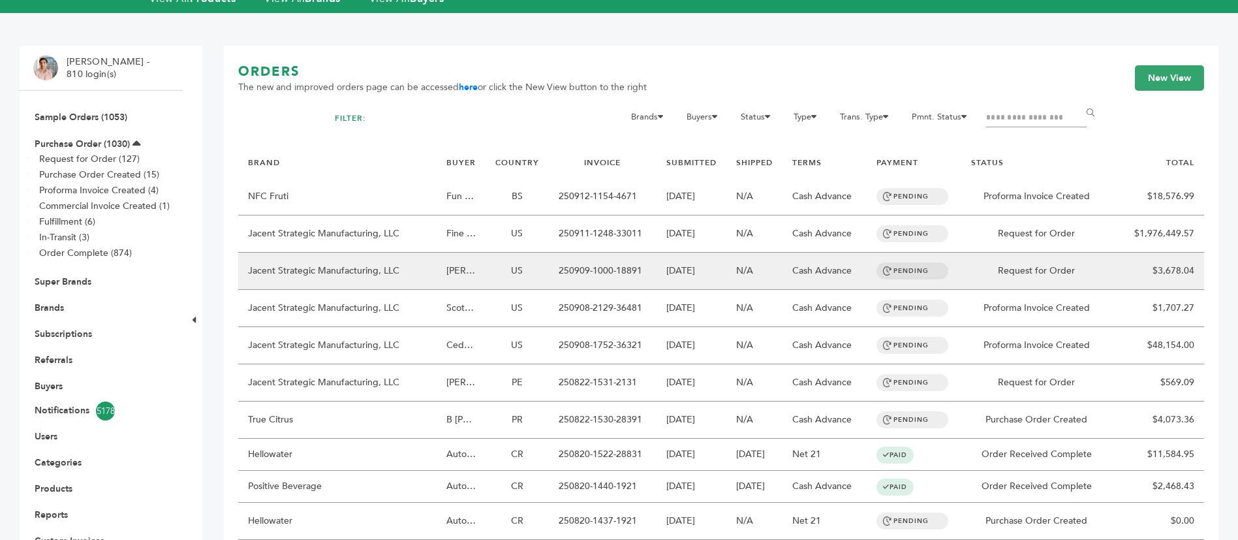
click at [414, 253] on td "Jacent Strategic Manufacturing, LLC" at bounding box center [337, 271] width 198 height 37
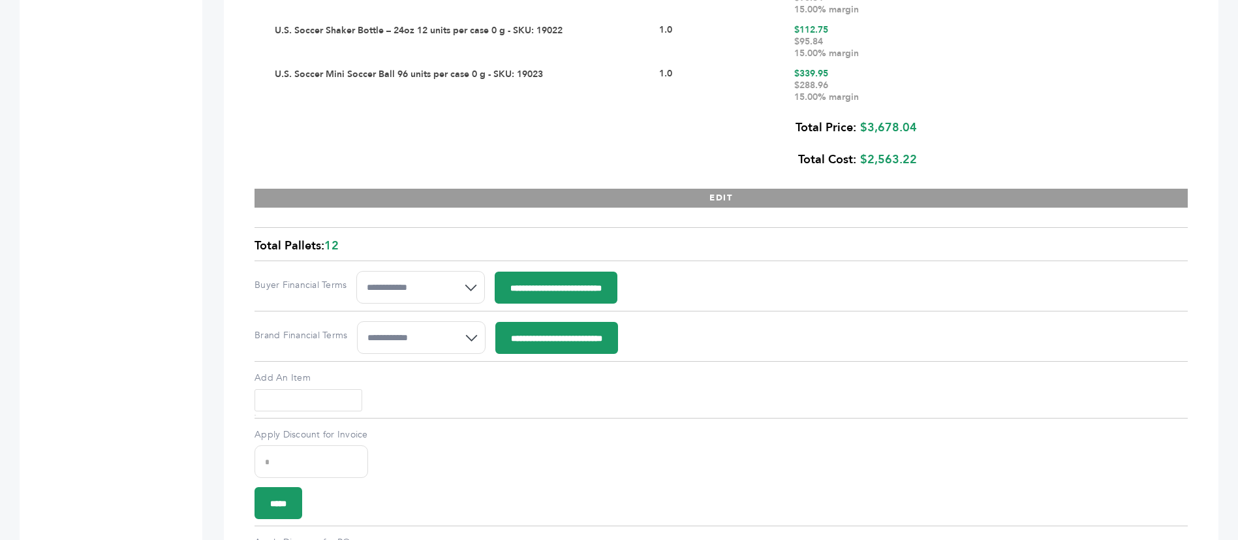
scroll to position [2055, 0]
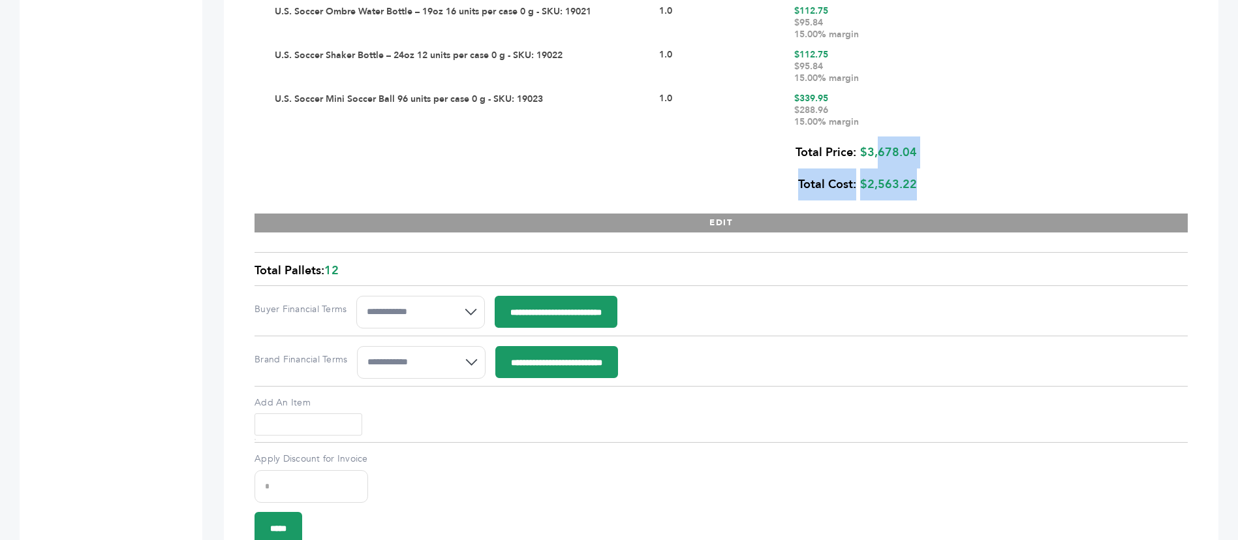
drag, startPoint x: 912, startPoint y: 119, endPoint x: 876, endPoint y: 119, distance: 35.9
click at [873, 136] on div "Total Price: $3,678.04 Total Cost: $2,563.22" at bounding box center [591, 168] width 651 height 64
click at [869, 136] on div "Total Price: $3,678.04 Total Cost: $2,563.22" at bounding box center [591, 168] width 651 height 64
drag, startPoint x: 868, startPoint y: 117, endPoint x: 906, endPoint y: 115, distance: 37.9
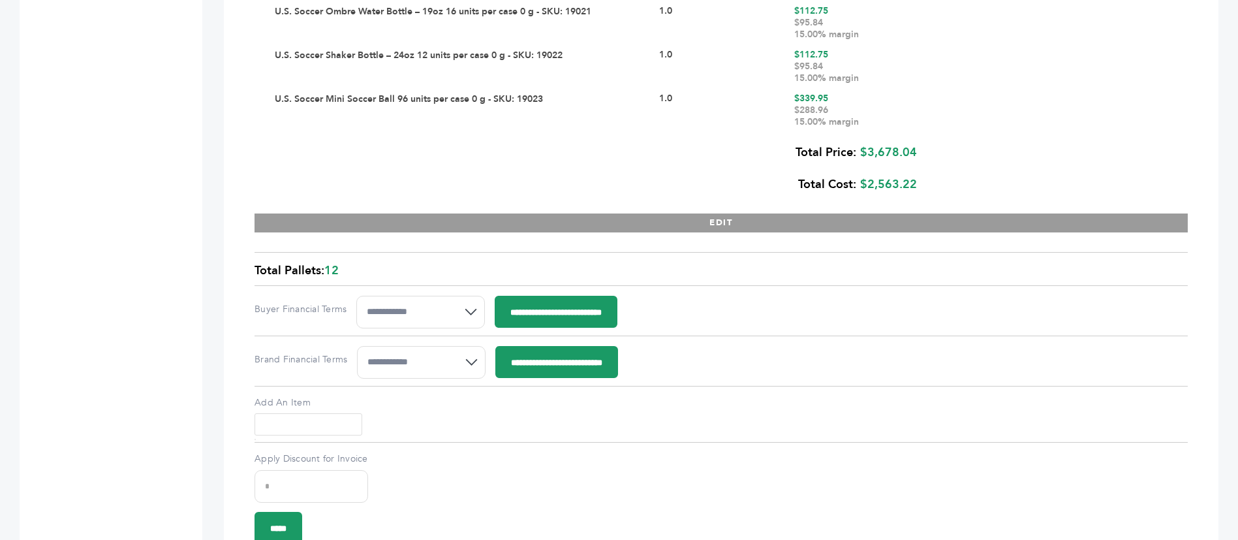
click at [906, 136] on div "Total Price: $3,678.04 Total Cost: $2,563.22" at bounding box center [591, 168] width 651 height 64
copy div "3,678.04"
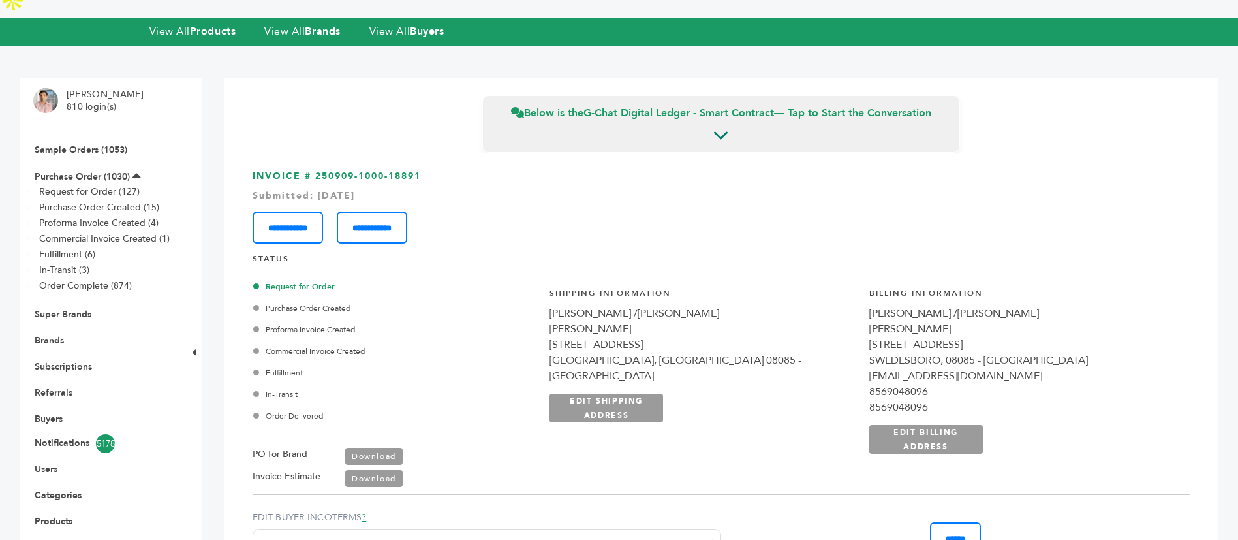
scroll to position [0, 0]
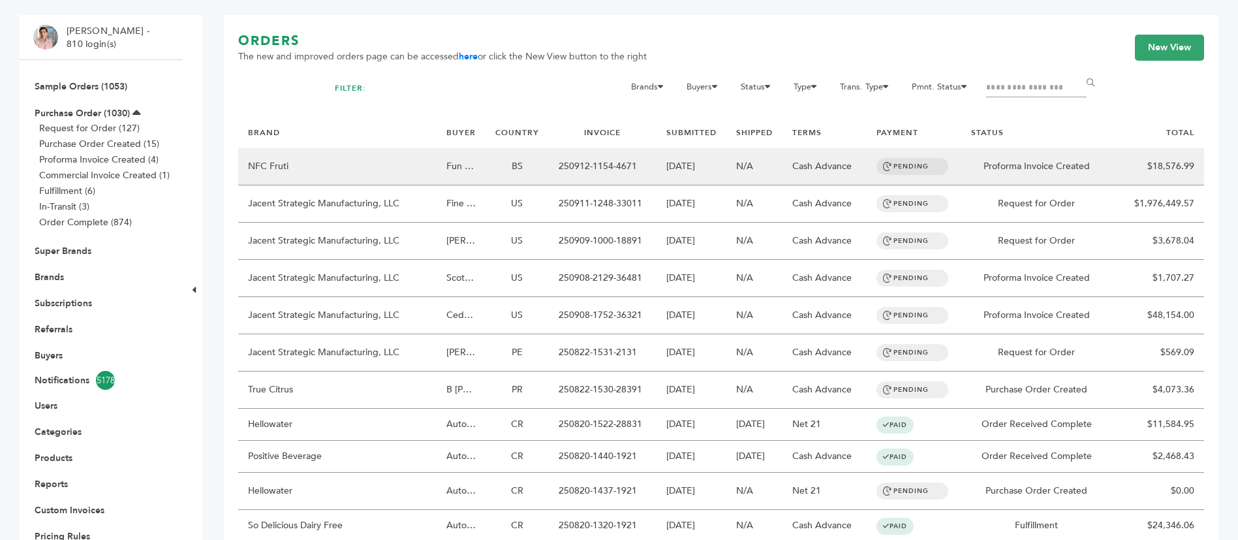
scroll to position [98, 0]
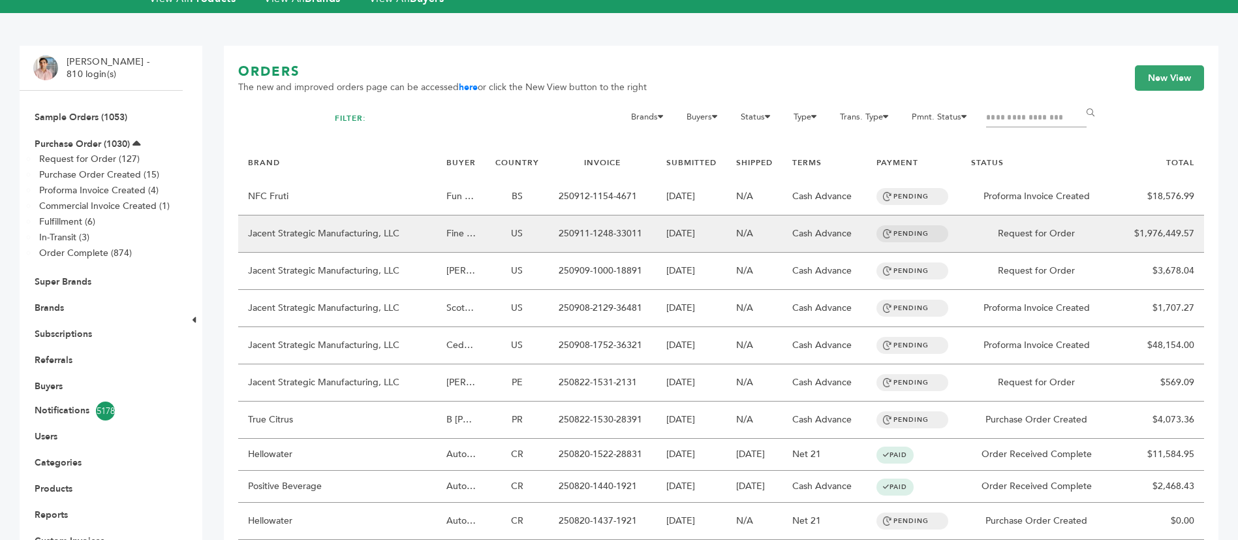
click at [497, 215] on td "US" at bounding box center [516, 233] width 63 height 37
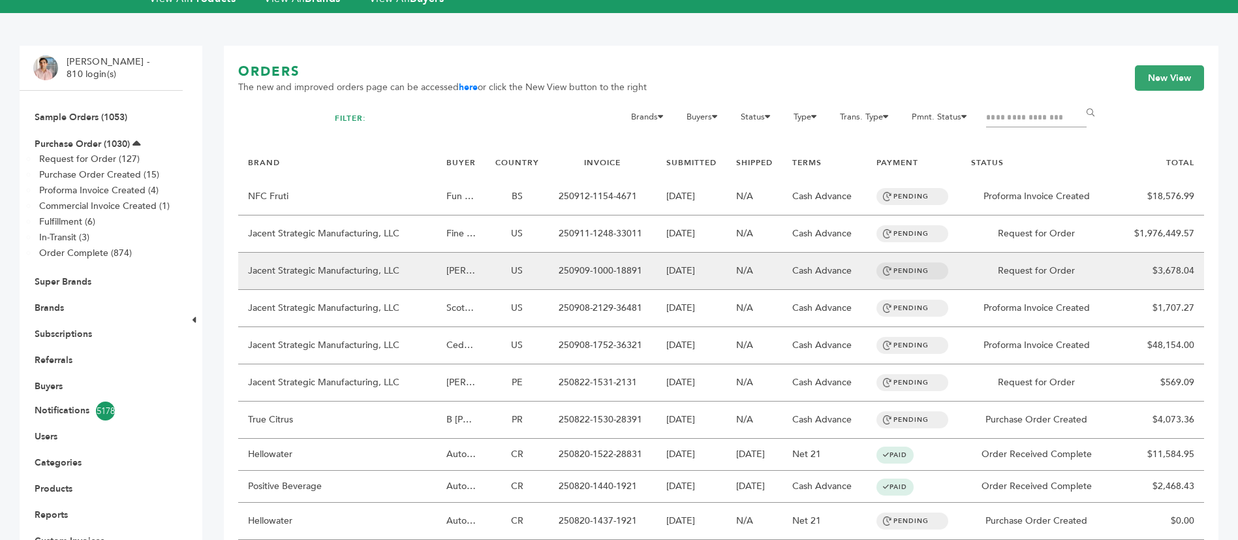
drag, startPoint x: 642, startPoint y: 240, endPoint x: 559, endPoint y: 247, distance: 83.8
click at [559, 253] on td "250909-1000-18891" at bounding box center [603, 271] width 108 height 37
copy td "250909-1000-18891"
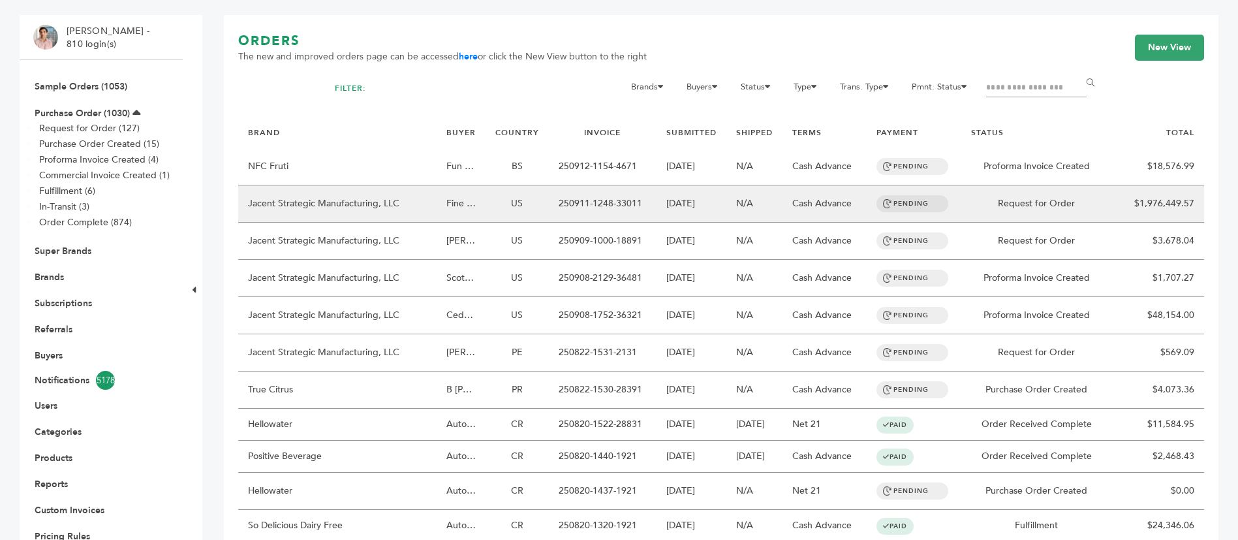
click at [375, 202] on td "Jacent Strategic Manufacturing, LLC" at bounding box center [337, 203] width 198 height 37
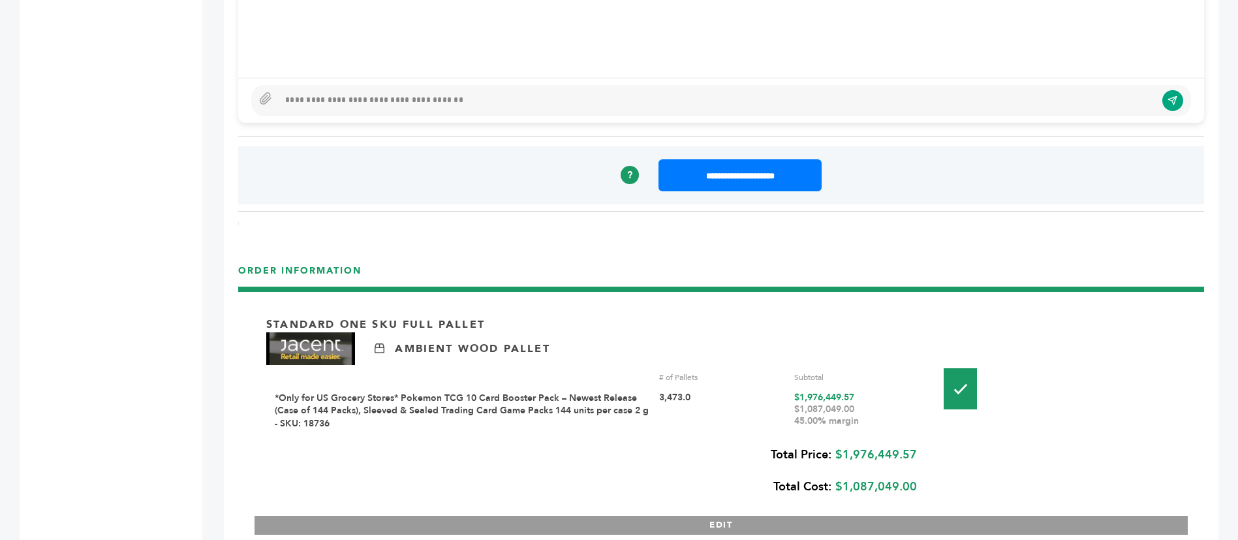
scroll to position [881, 0]
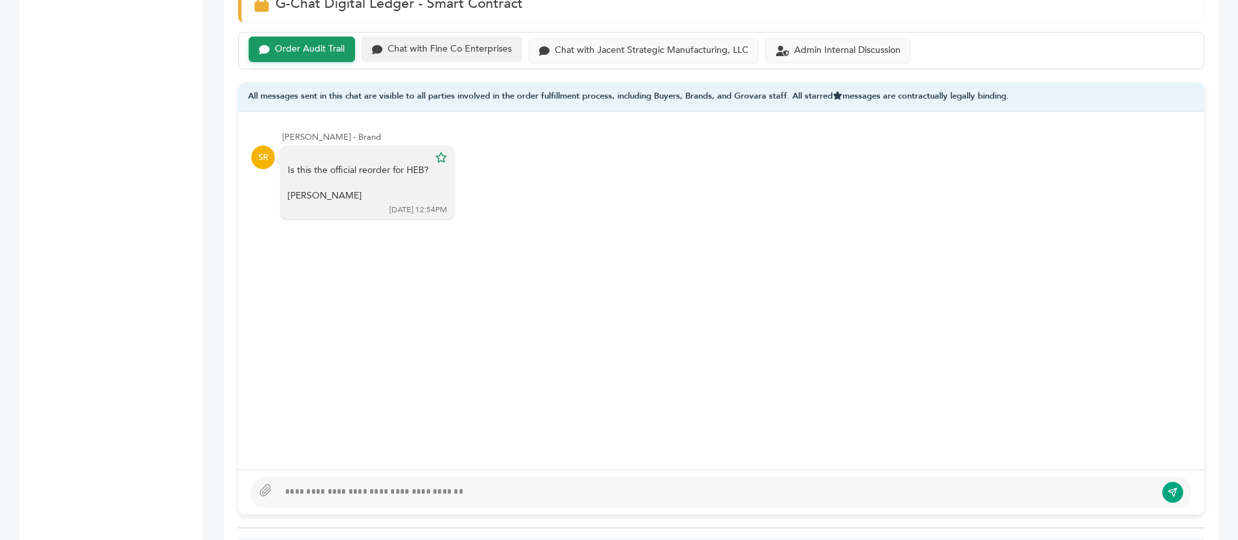
click at [405, 37] on div "Chat with Fine Co Enterprises" at bounding box center [441, 49] width 161 height 25
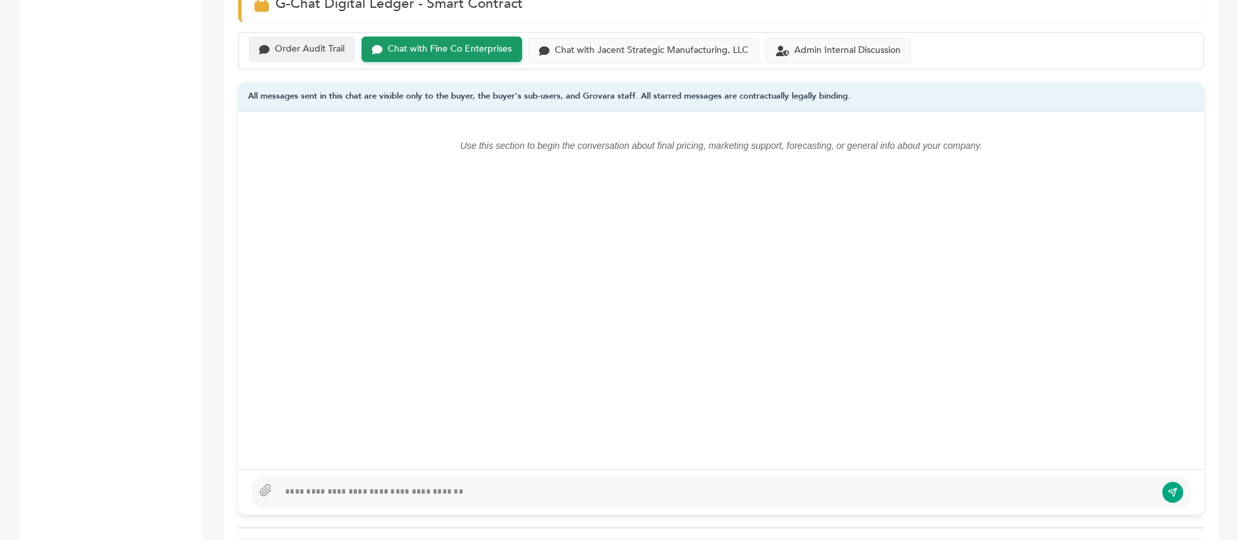
click at [318, 37] on div "Order Audit Trail" at bounding box center [302, 49] width 106 height 25
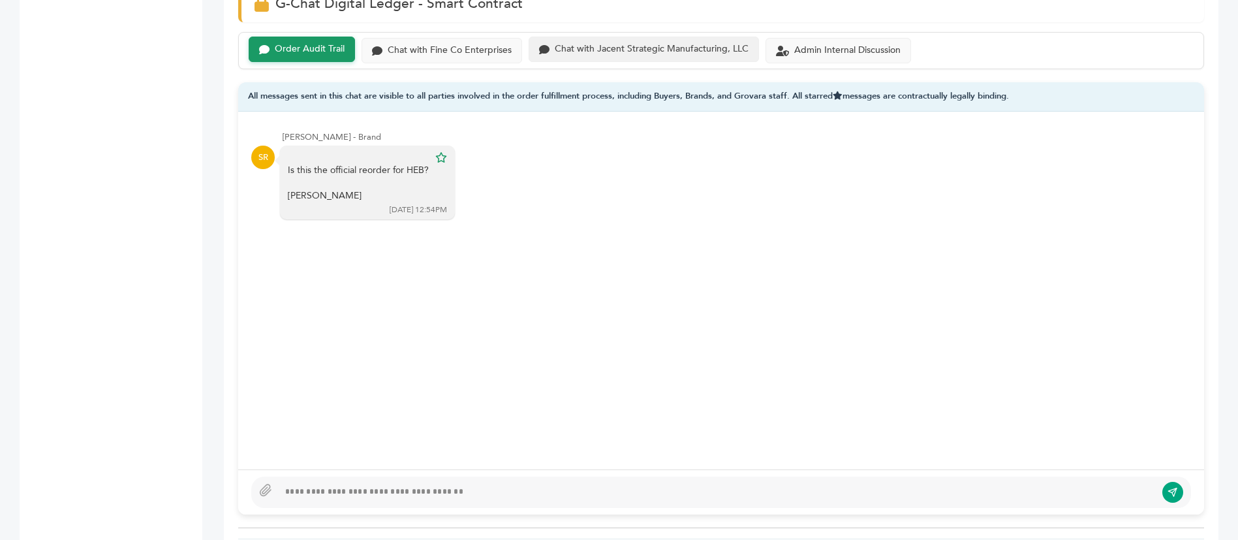
click at [660, 37] on div "Chat with Jacent Strategic Manufacturing, LLC" at bounding box center [644, 49] width 230 height 25
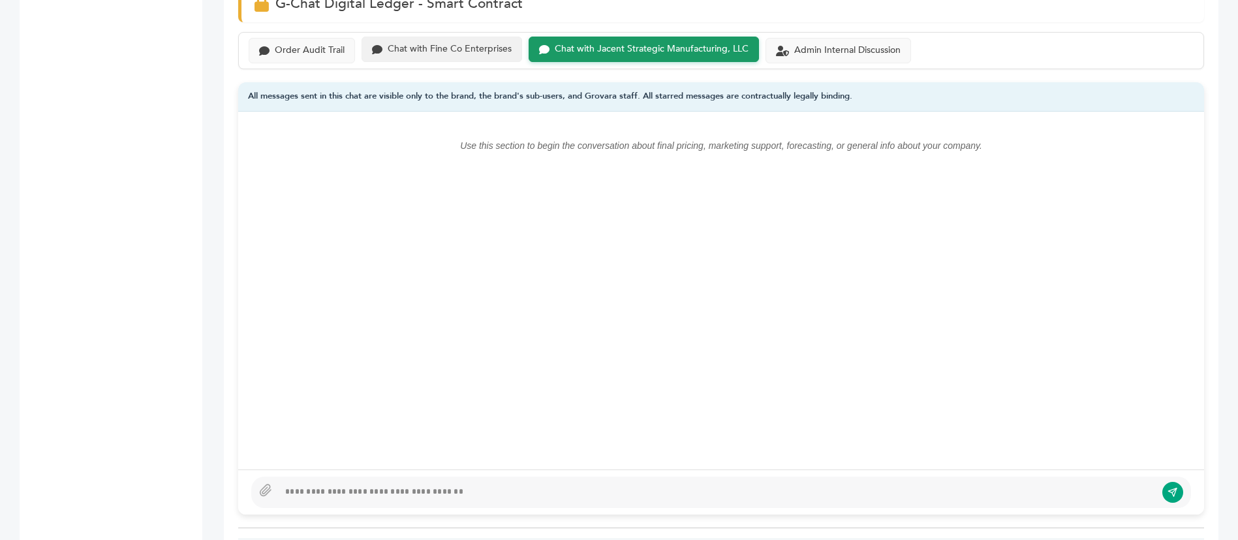
click at [450, 37] on div "Chat with Fine Co Enterprises" at bounding box center [441, 49] width 161 height 25
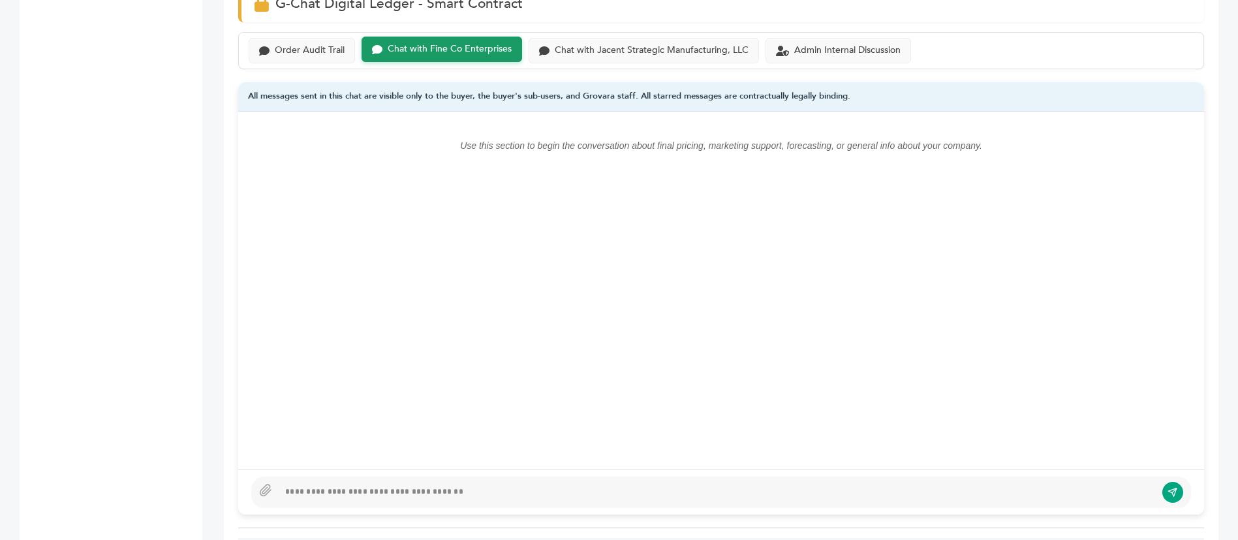
click at [290, 44] on div "Order Audit Trail" at bounding box center [310, 49] width 70 height 11
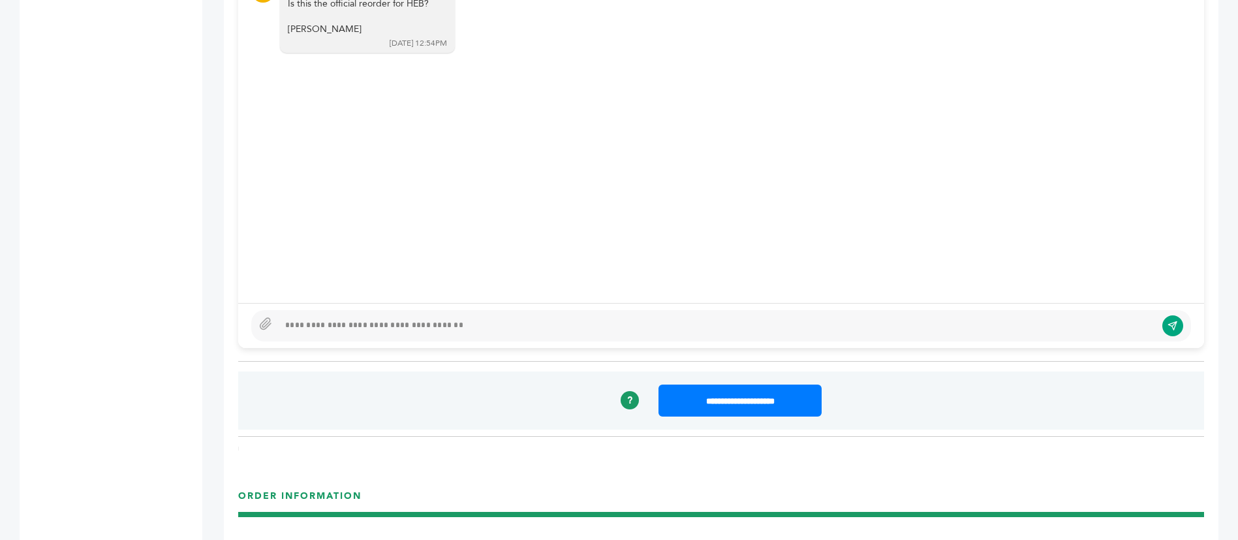
scroll to position [783, 0]
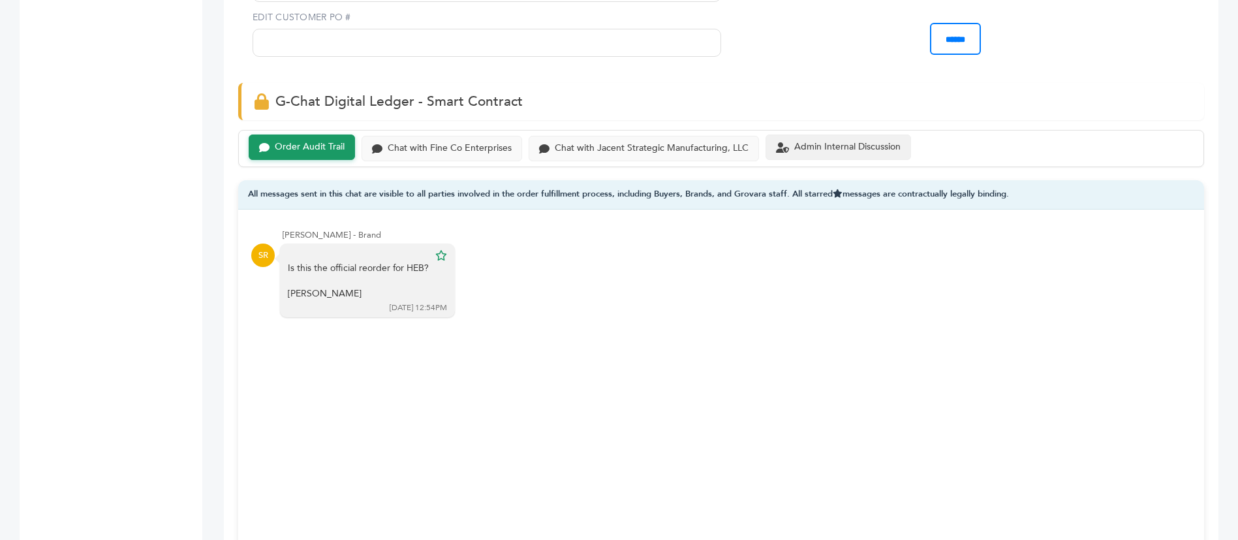
click at [892, 142] on div "Admin Internal Discussion" at bounding box center [847, 147] width 106 height 11
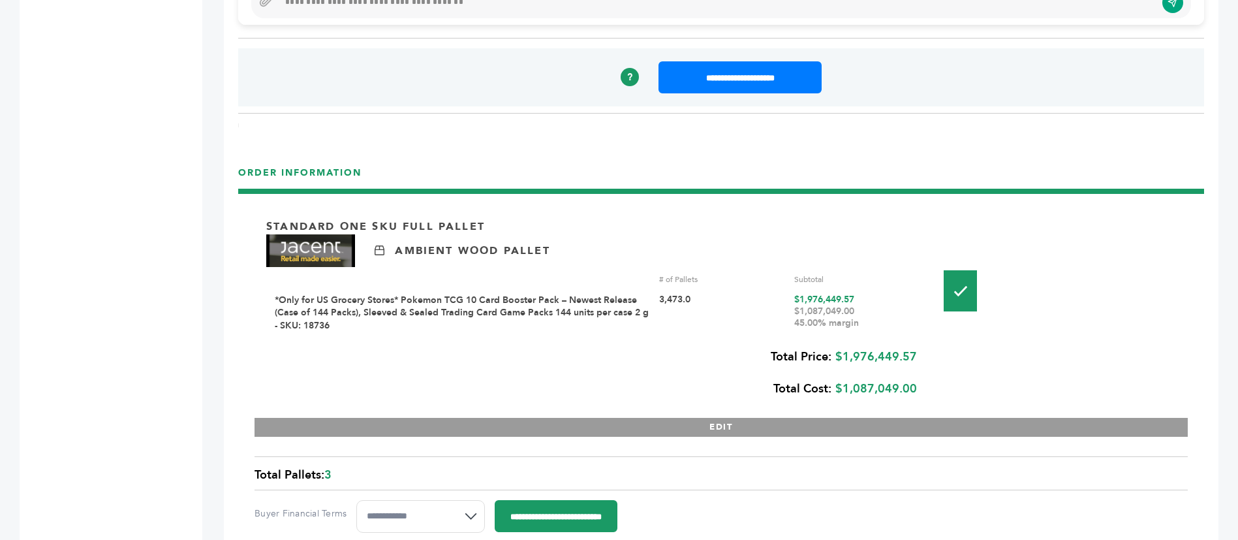
scroll to position [1566, 0]
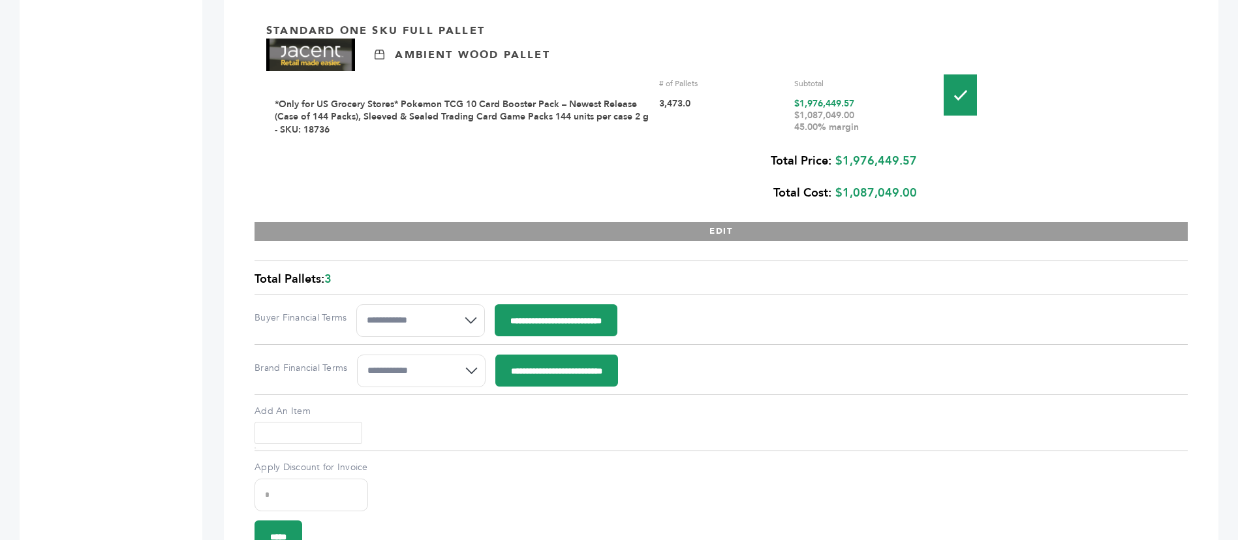
drag, startPoint x: 857, startPoint y: 71, endPoint x: 799, endPoint y: 72, distance: 58.1
click at [799, 98] on div "$1,976,449.57 $1,087,049.00 45.00% margin" at bounding box center [856, 117] width 125 height 38
copy div "1,976,449.57"
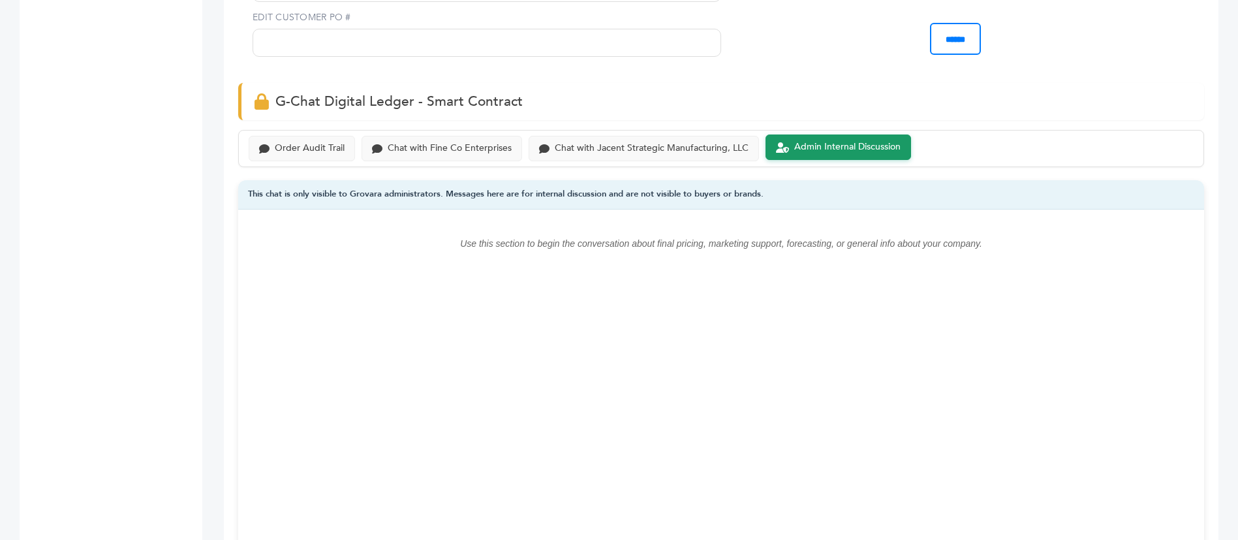
scroll to position [1077, 0]
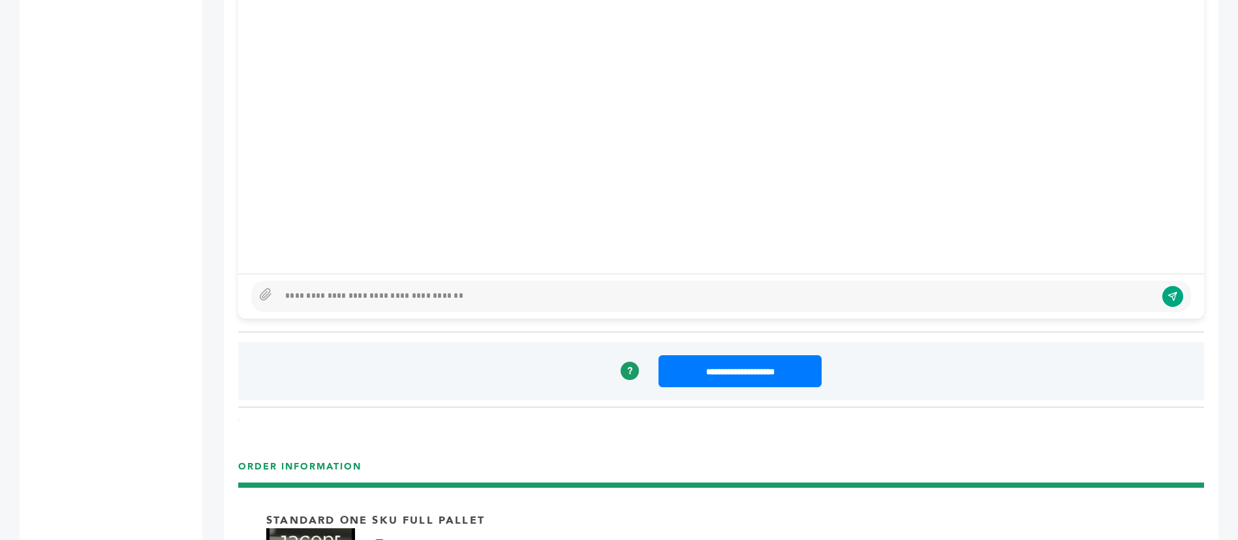
click at [442, 281] on div at bounding box center [721, 296] width 940 height 31
type textarea "**********"
click at [1180, 286] on button "submit" at bounding box center [1172, 296] width 21 height 21
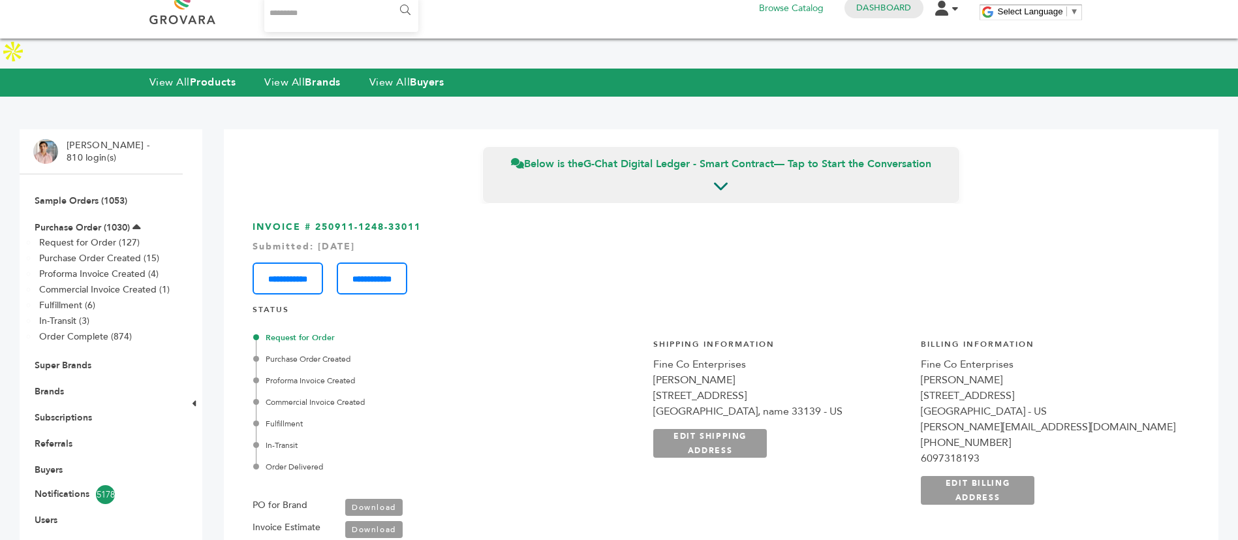
scroll to position [0, 0]
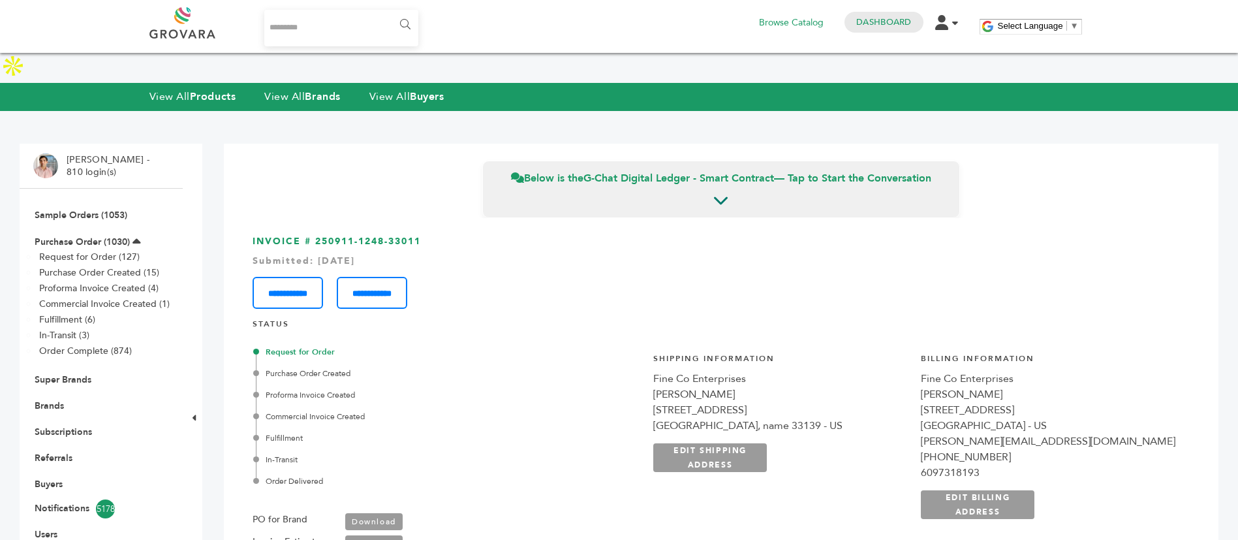
drag, startPoint x: 491, startPoint y: 204, endPoint x: 318, endPoint y: 209, distance: 173.6
click at [318, 235] on h3 "**********" at bounding box center [721, 272] width 937 height 74
copy h3 "250911-1248-33011"
click at [641, 318] on h4 "STATUS" at bounding box center [721, 327] width 937 height 18
click at [876, 22] on link "Dashboard" at bounding box center [883, 22] width 55 height 12
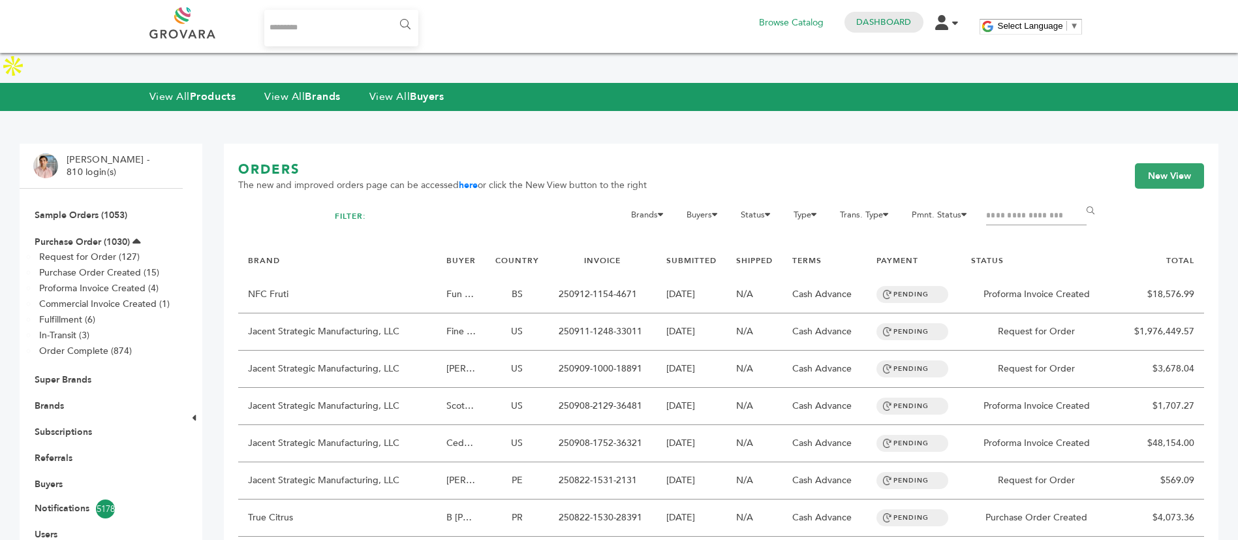
click at [1034, 207] on input "Filter by keywords" at bounding box center [1036, 216] width 100 height 18
type input "******"
click at [1078, 198] on input "******" at bounding box center [1092, 211] width 29 height 26
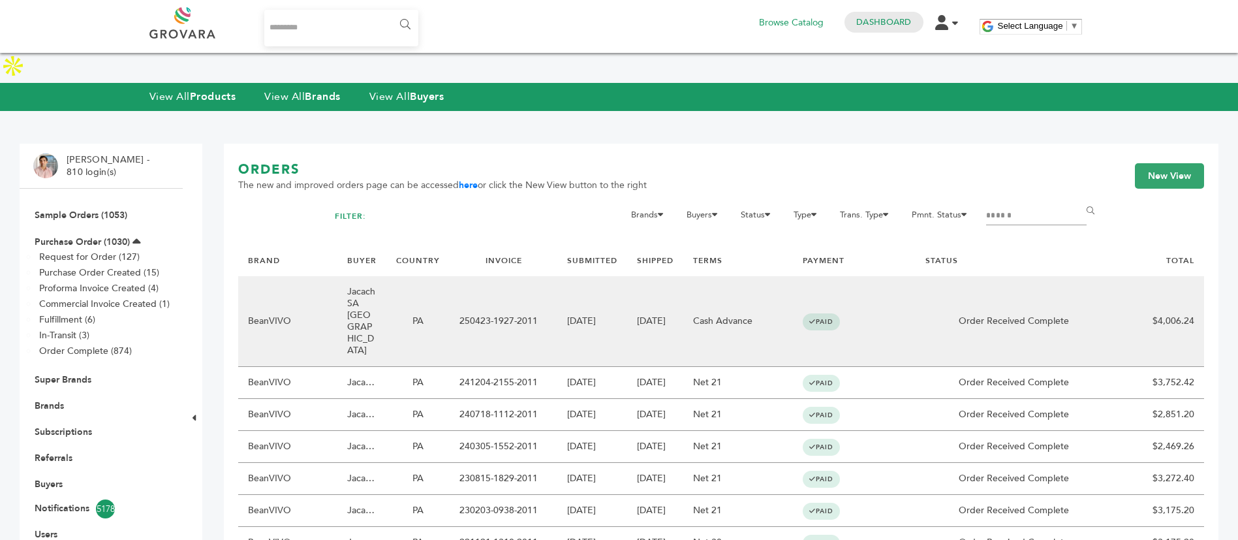
click at [362, 278] on td "Jacach SA [GEOGRAPHIC_DATA]" at bounding box center [361, 321] width 49 height 91
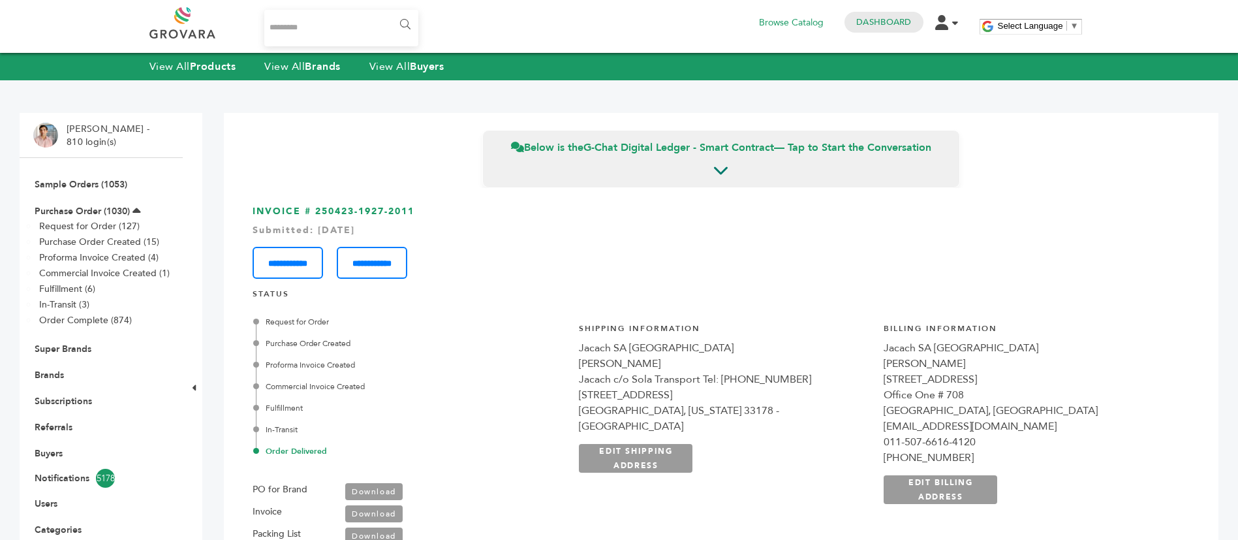
scroll to position [5383, 0]
drag, startPoint x: 1056, startPoint y: 362, endPoint x: 971, endPoint y: 369, distance: 85.7
click at [971, 369] on div "[PERSON_NAME]" at bounding box center [1030, 364] width 292 height 16
copy div "[PERSON_NAME]"
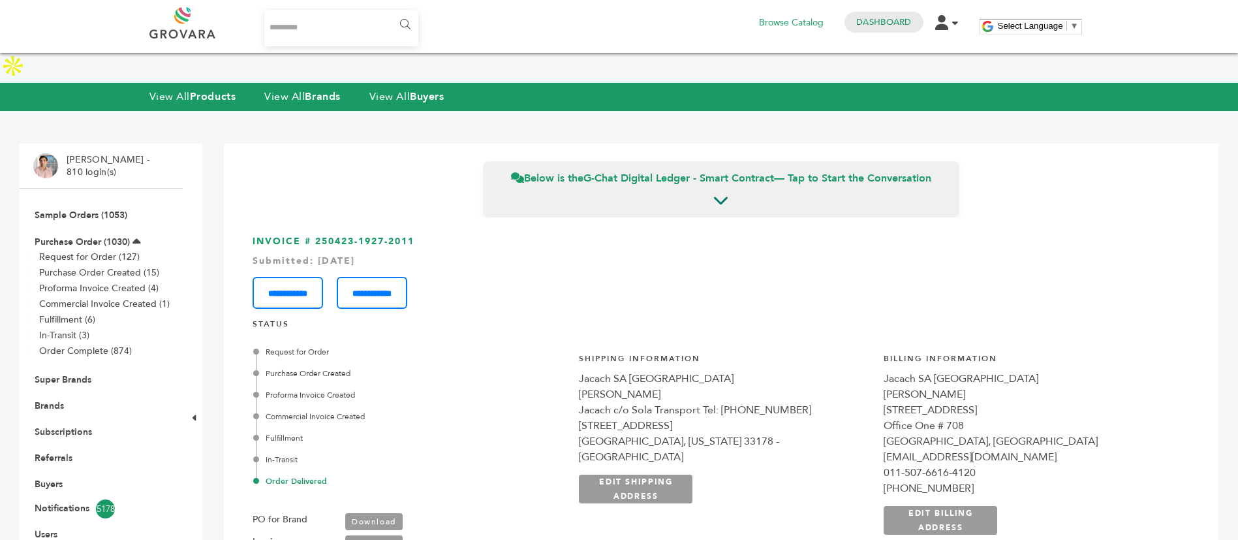
click at [306, 31] on input "Search..." at bounding box center [341, 28] width 155 height 37
type input "**********"
click at [390, 12] on input "******" at bounding box center [404, 25] width 29 height 26
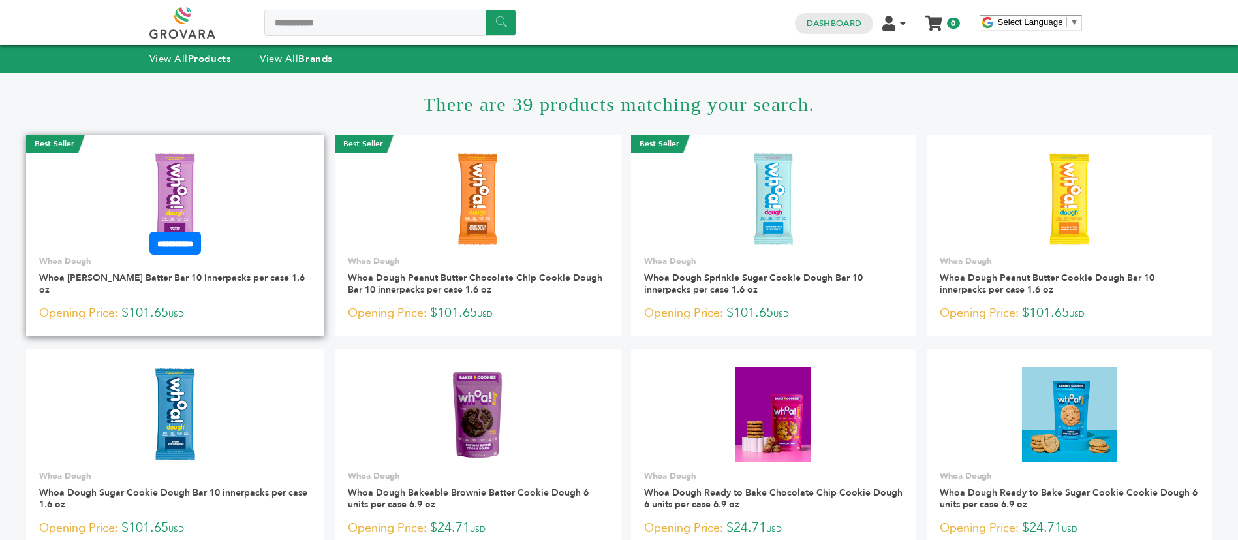
click at [189, 161] on img at bounding box center [175, 199] width 95 height 95
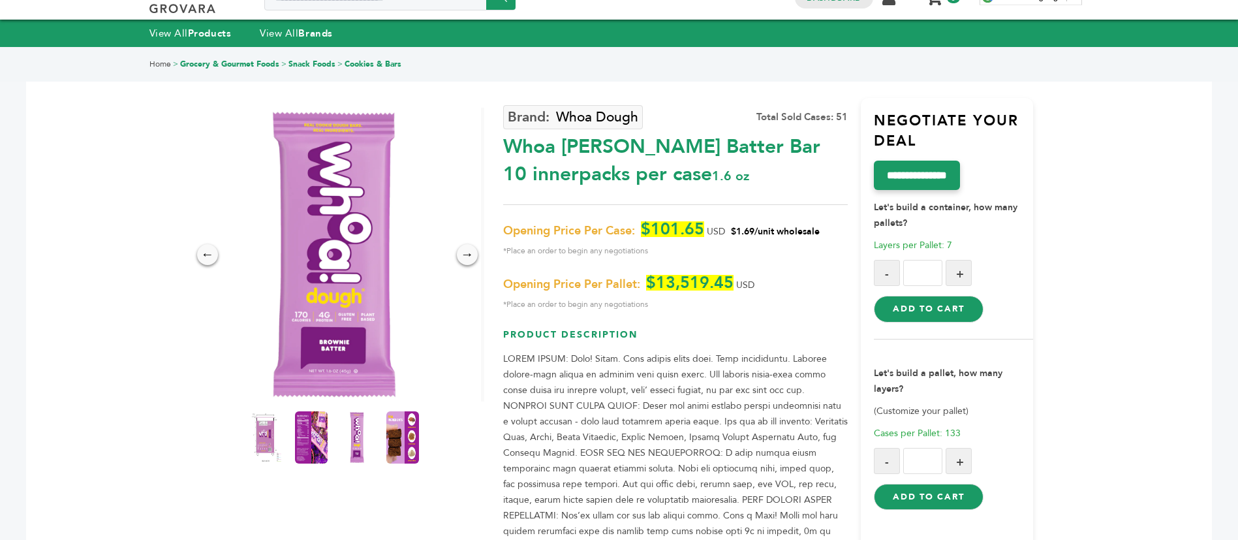
scroll to position [98, 0]
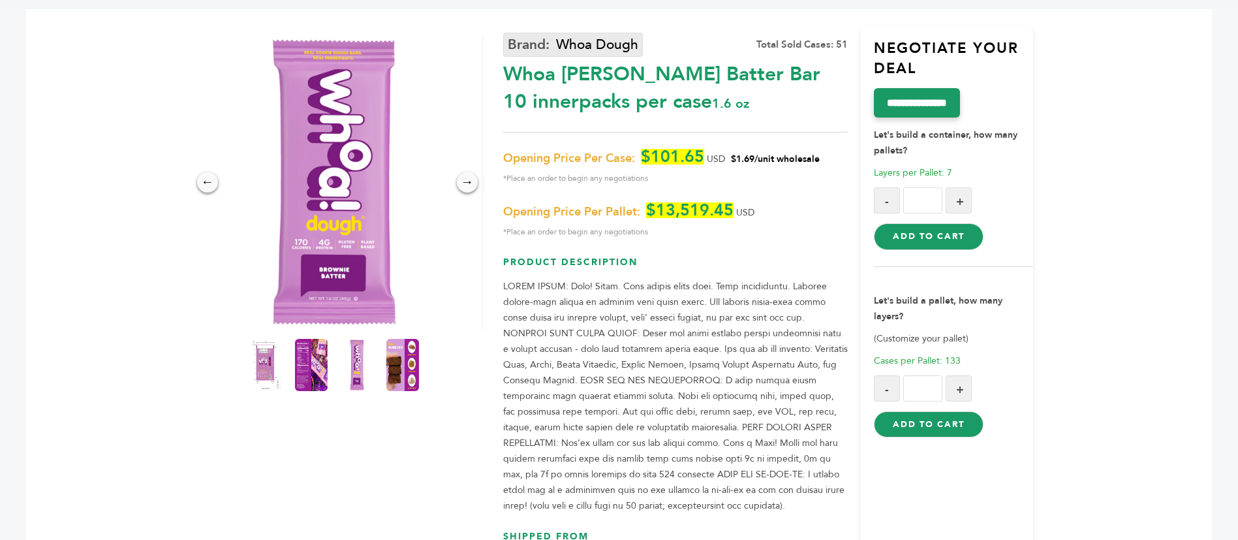
click at [585, 46] on link "Whoa Dough" at bounding box center [573, 45] width 140 height 24
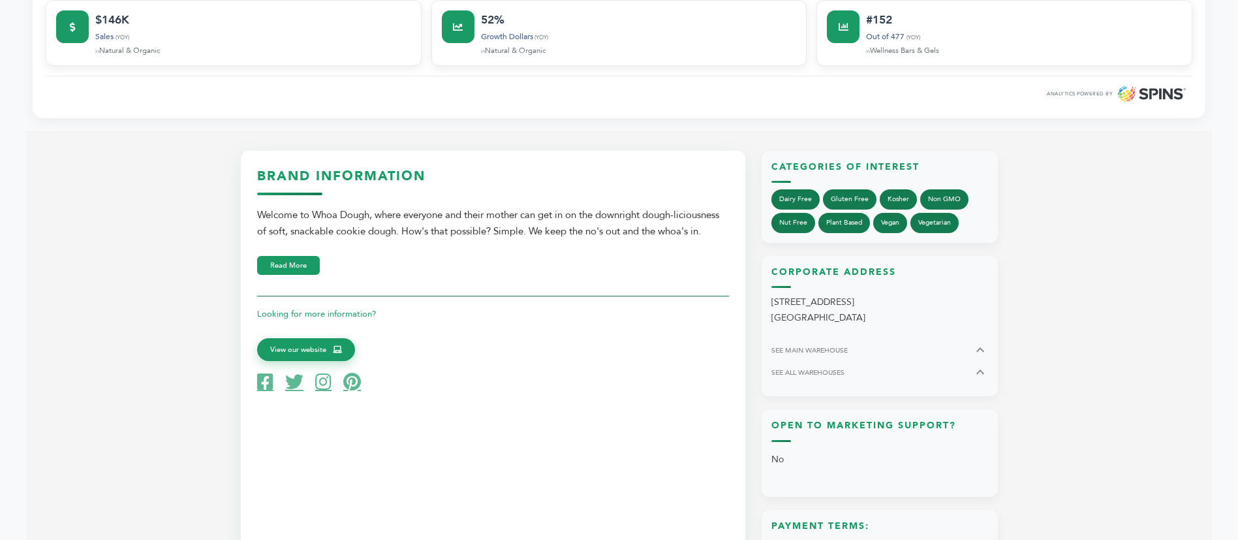
scroll to position [489, 0]
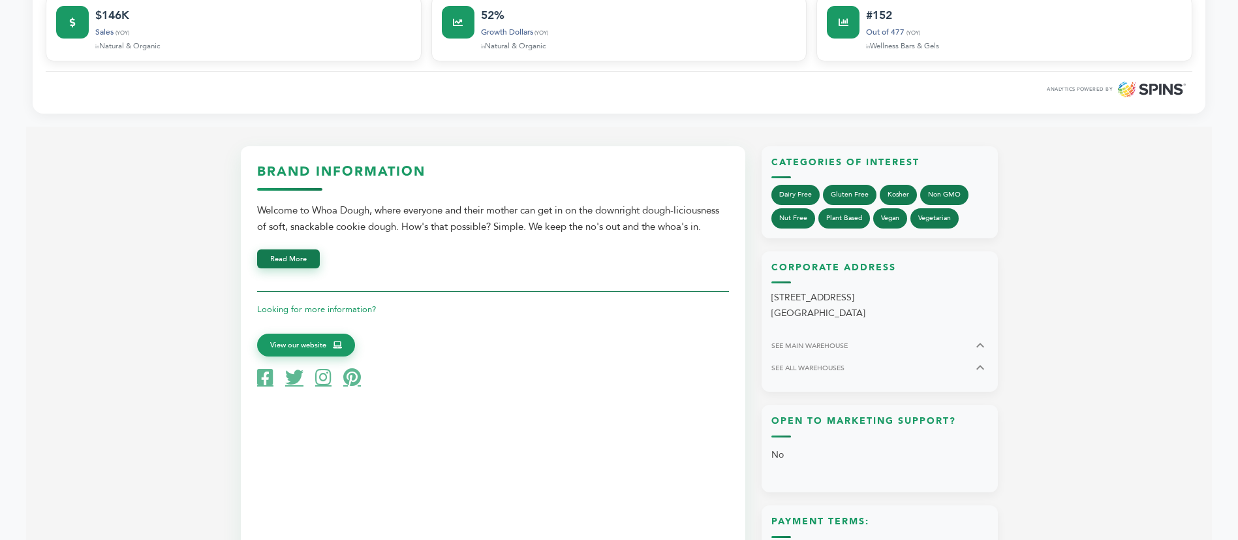
click at [287, 249] on button "Read More" at bounding box center [288, 258] width 63 height 19
drag, startPoint x: 615, startPoint y: 189, endPoint x: 691, endPoint y: 189, distance: 76.3
click at [686, 202] on div "Welcome to Whoa Dough, where everyone and their mother can get in on the downri…" at bounding box center [493, 218] width 472 height 33
click at [692, 202] on div "Welcome to Whoa Dough, where everyone and their mother can get in on the downri…" at bounding box center [493, 218] width 472 height 33
drag, startPoint x: 677, startPoint y: 204, endPoint x: 470, endPoint y: 204, distance: 206.8
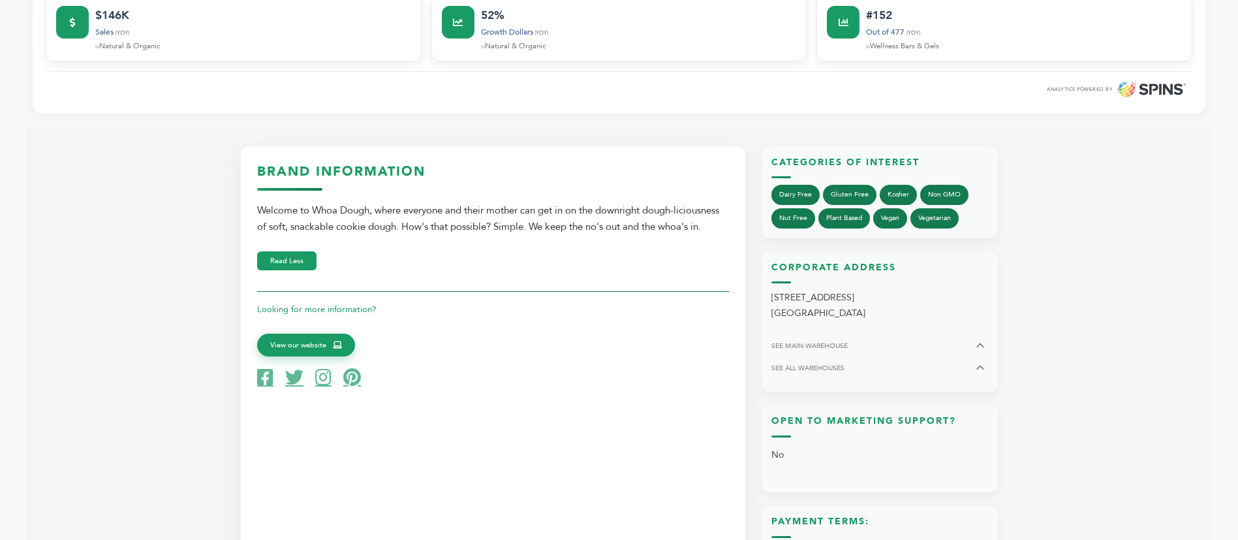
click at [491, 204] on div "Welcome to Whoa Dough, where everyone and their mother can get in on the downri…" at bounding box center [493, 218] width 472 height 33
drag, startPoint x: 470, startPoint y: 204, endPoint x: 420, endPoint y: 197, distance: 50.7
click at [467, 204] on div "Welcome to Whoa Dough, where everyone and their mother can get in on the downri…" at bounding box center [493, 218] width 472 height 33
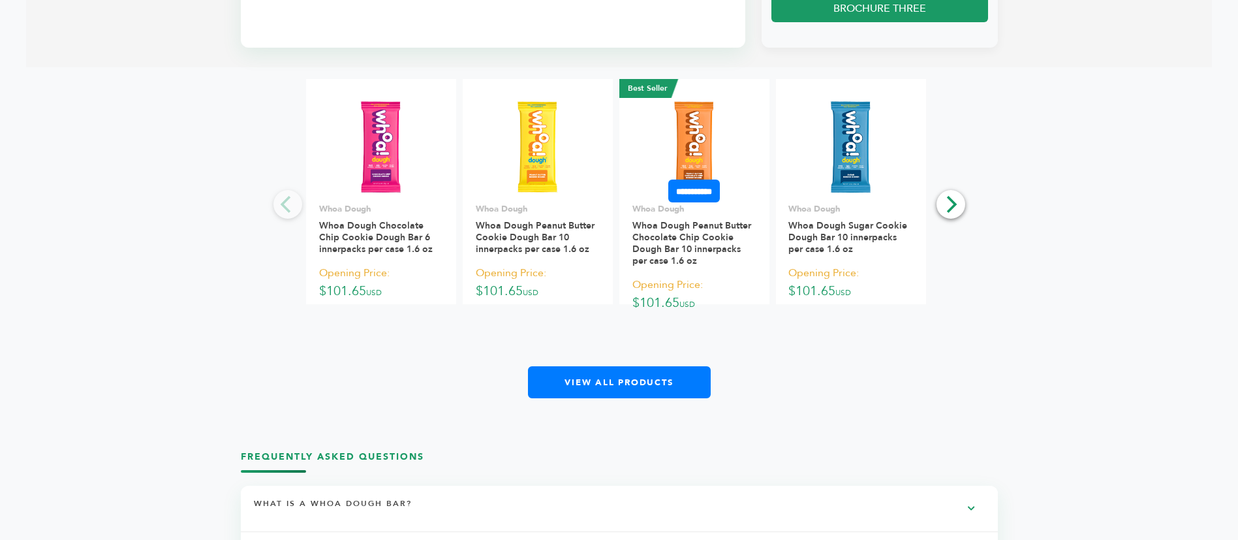
scroll to position [1370, 0]
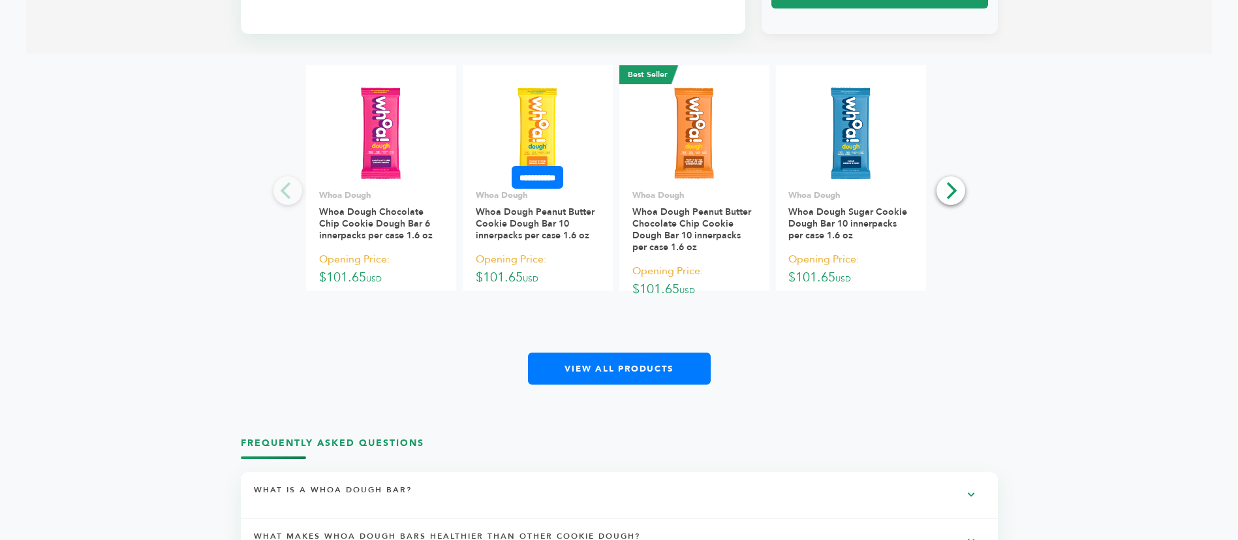
click at [548, 101] on img at bounding box center [537, 133] width 95 height 95
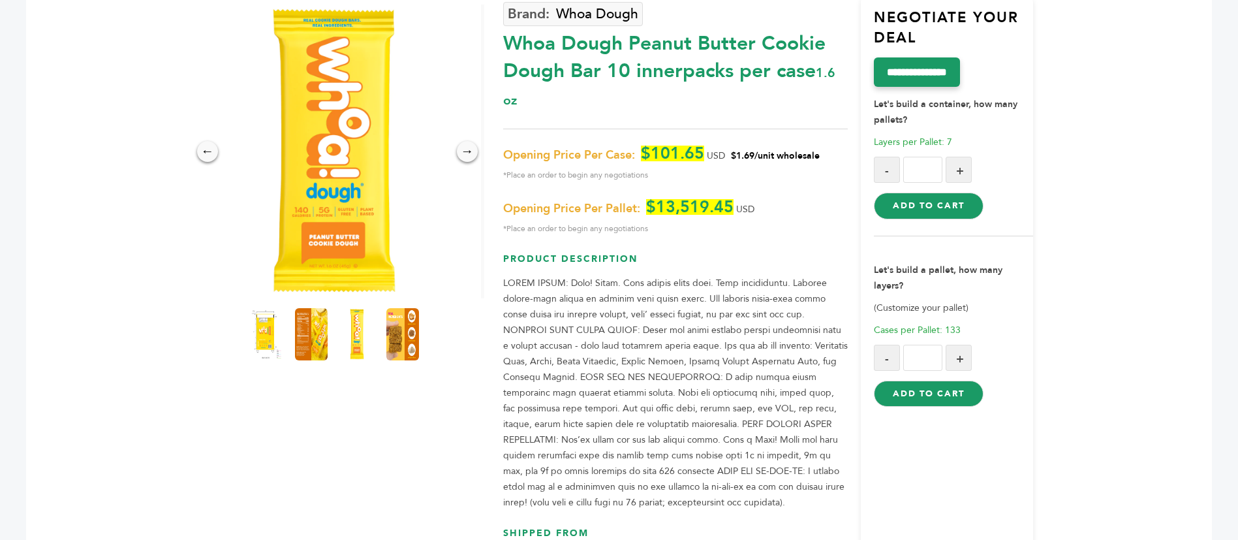
scroll to position [98, 0]
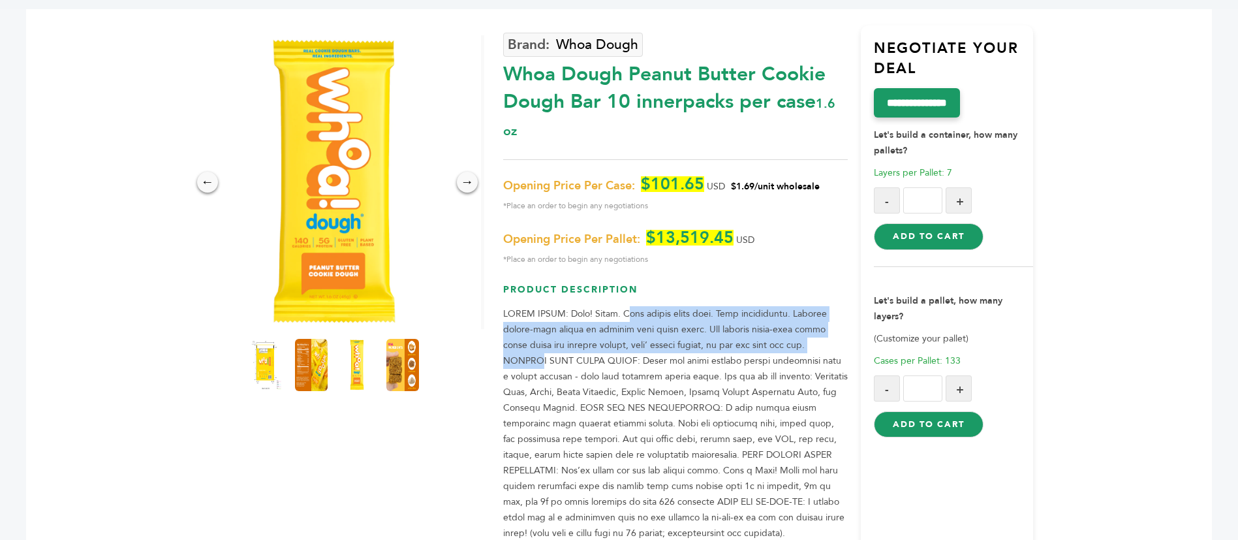
drag, startPoint x: 637, startPoint y: 309, endPoint x: 814, endPoint y: 338, distance: 179.8
click at [814, 338] on p at bounding box center [675, 423] width 345 height 235
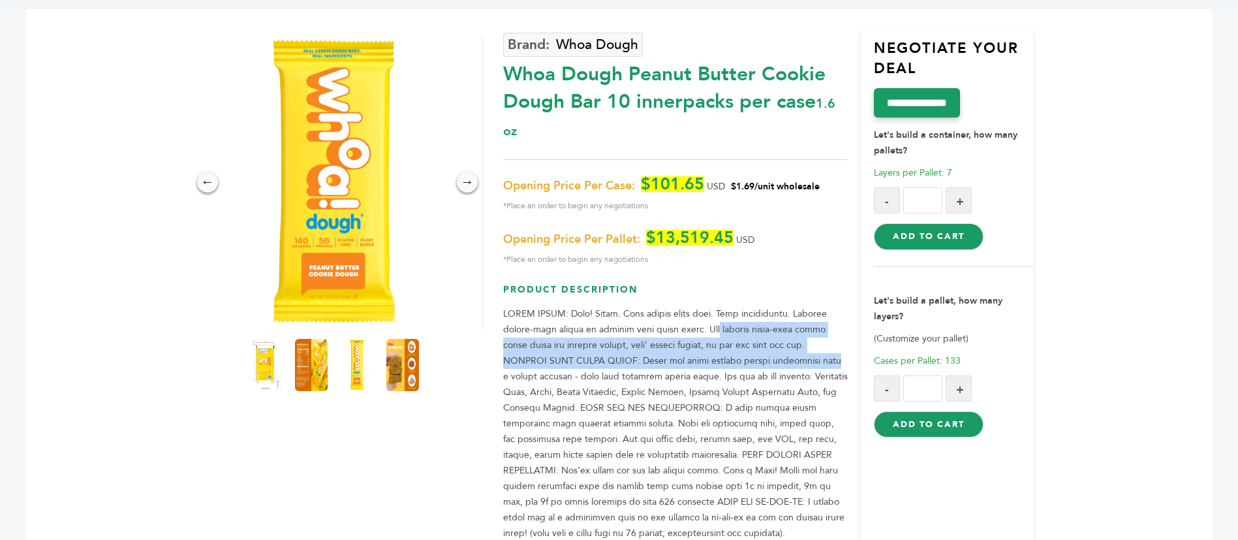
drag, startPoint x: 709, startPoint y: 331, endPoint x: 761, endPoint y: 361, distance: 59.7
click at [761, 361] on p at bounding box center [675, 423] width 345 height 235
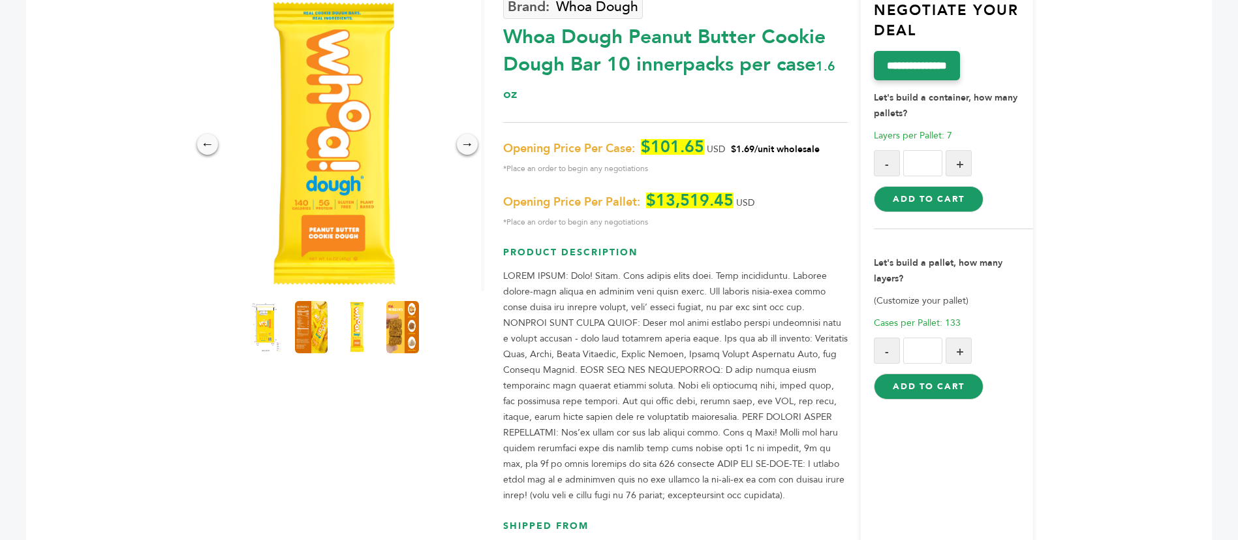
scroll to position [196, 0]
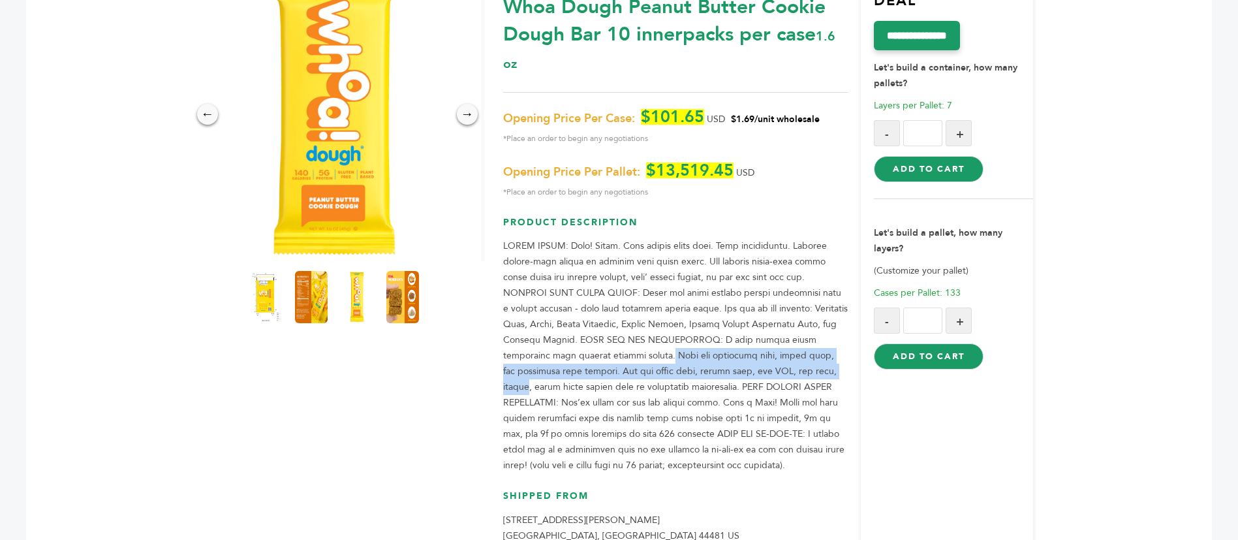
drag, startPoint x: 562, startPoint y: 326, endPoint x: 723, endPoint y: 340, distance: 161.2
click at [723, 340] on p at bounding box center [675, 355] width 345 height 235
click at [724, 340] on p at bounding box center [675, 355] width 345 height 235
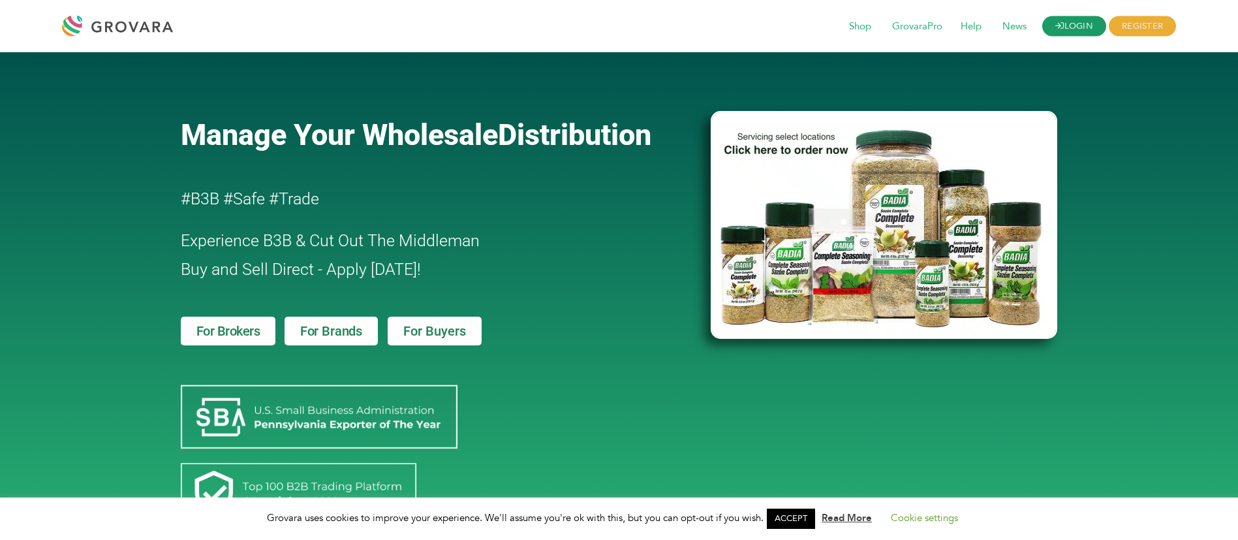
click at [1081, 18] on link "LOGIN" at bounding box center [1074, 26] width 64 height 20
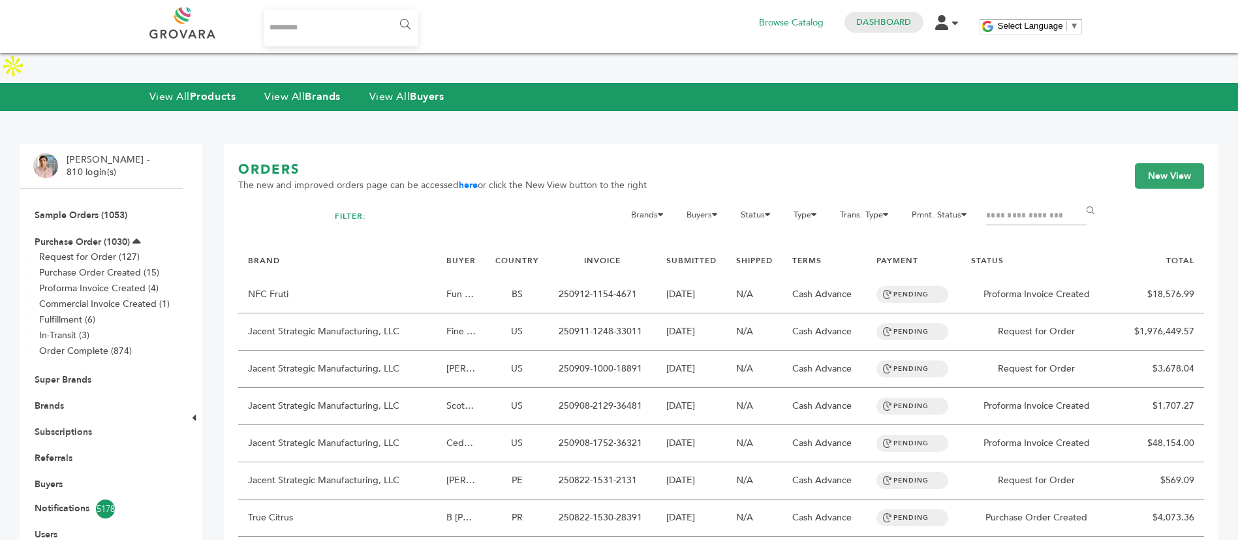
click at [314, 14] on input "Search..." at bounding box center [341, 28] width 155 height 37
type input "*******"
click at [390, 12] on input "******" at bounding box center [404, 25] width 29 height 26
